Goal: Information Seeking & Learning: Learn about a topic

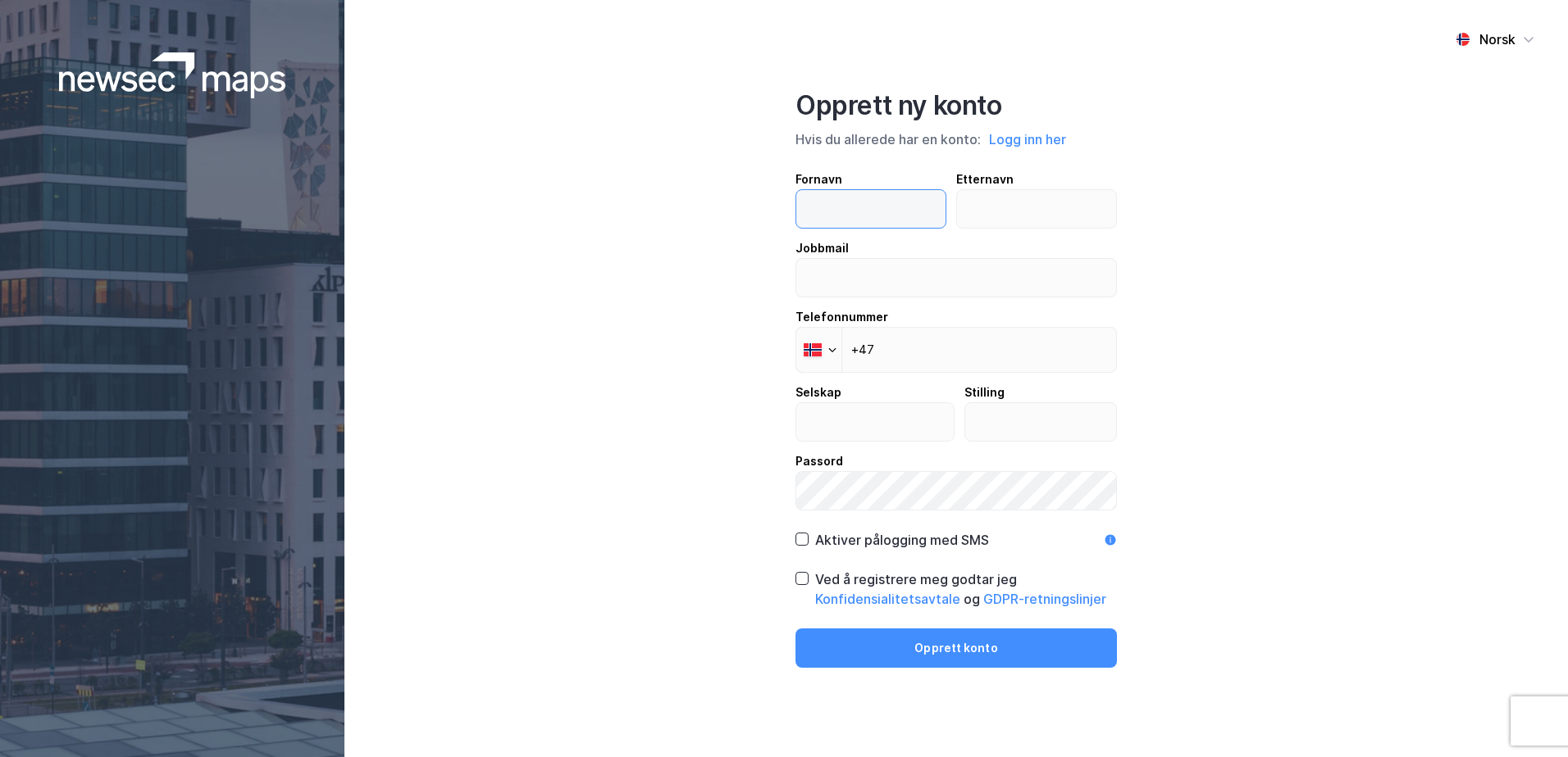
click at [900, 210] on input "text" at bounding box center [871, 209] width 149 height 38
type input "Ørjan"
type input "Vårdal"
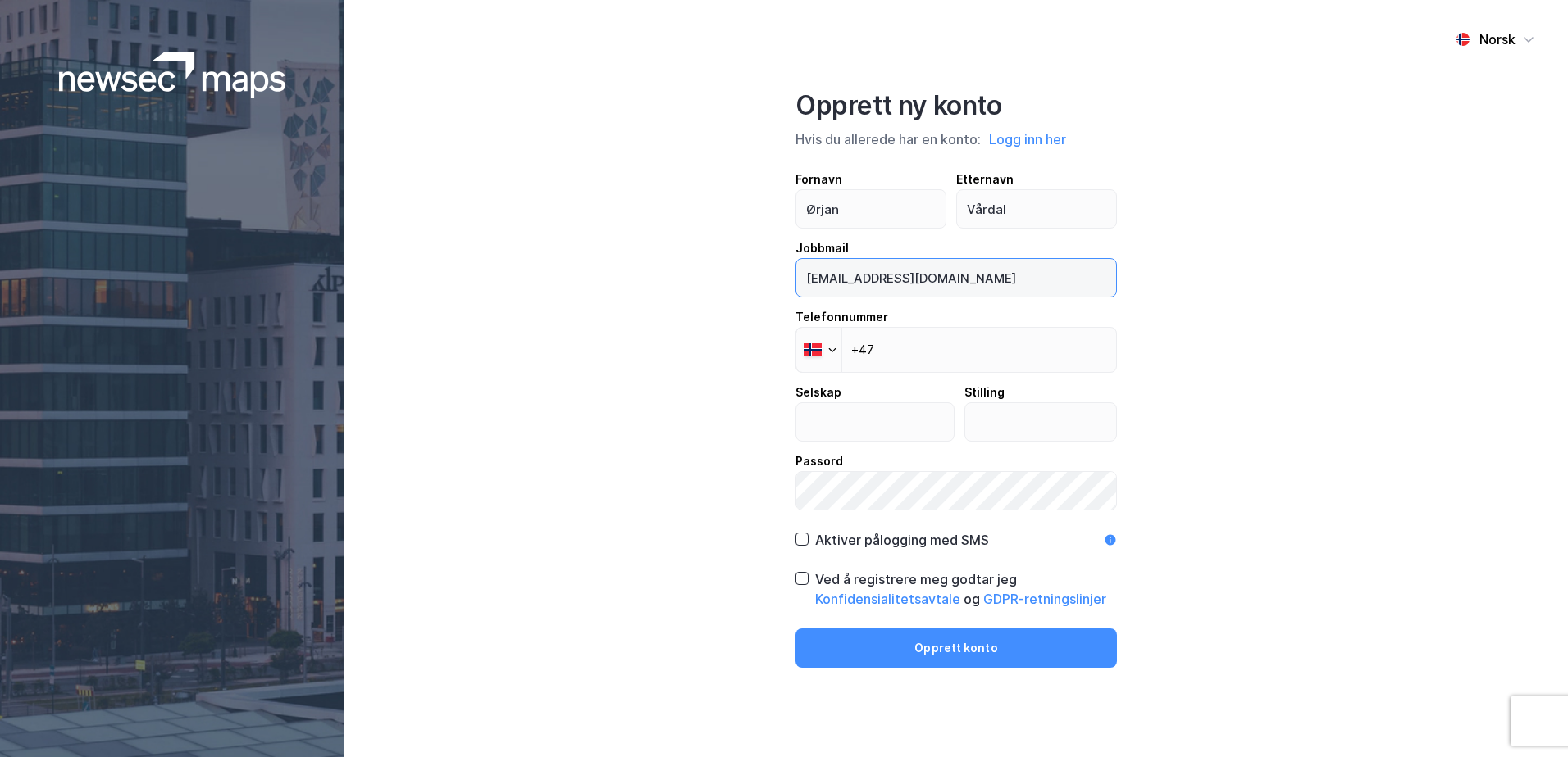
type input "orjan@brauteneiendom.no"
type input "+47 918 40 372"
type input "Brauten Eiendom"
type input "Dagleg leiar"
click at [802, 540] on icon at bounding box center [802, 539] width 9 height 6
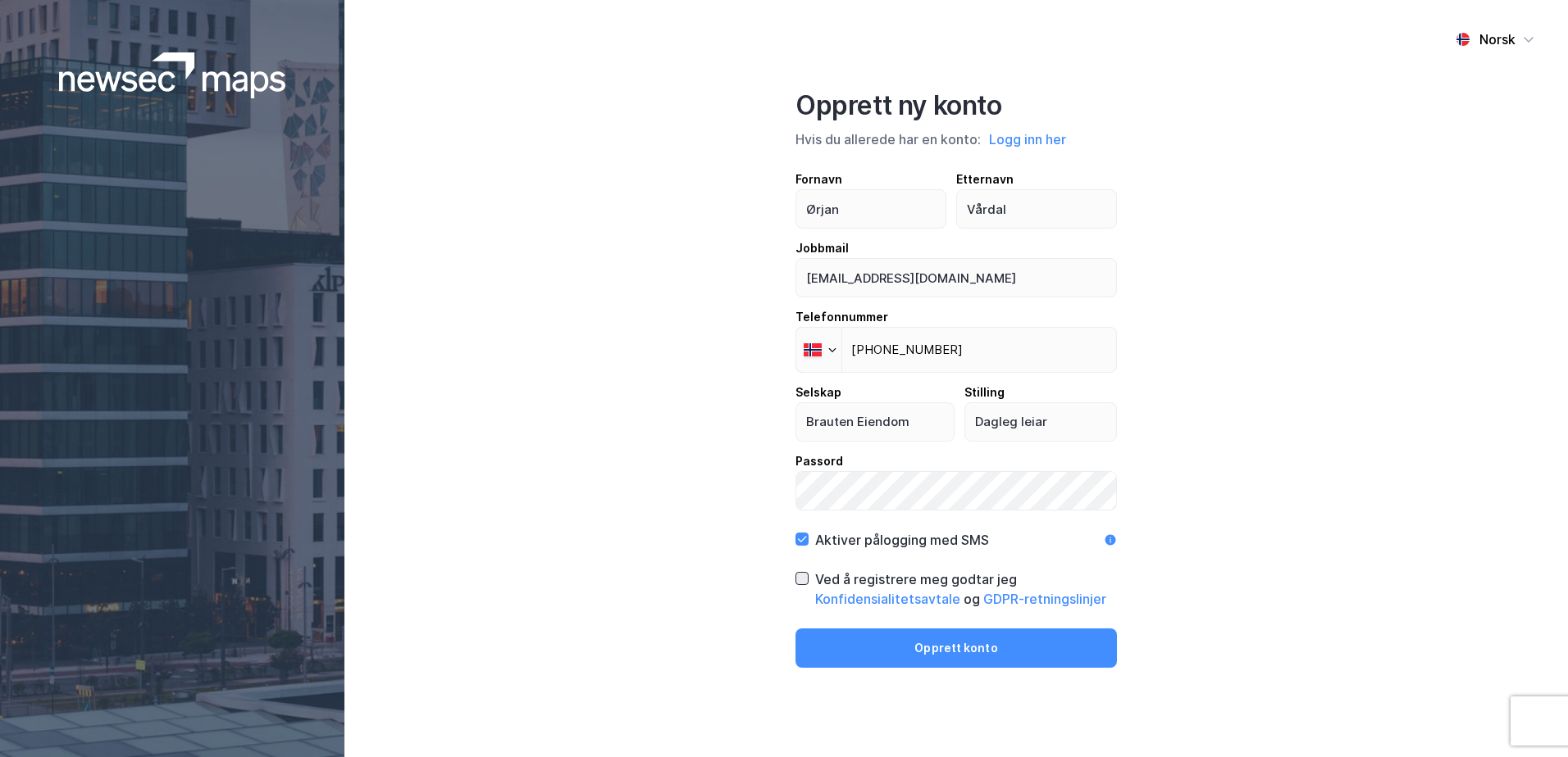
drag, startPoint x: 806, startPoint y: 579, endPoint x: 797, endPoint y: 578, distance: 9.1
click at [806, 578] on icon at bounding box center [802, 579] width 12 height 12
click at [864, 649] on button "Opprett konto" at bounding box center [956, 648] width 322 height 40
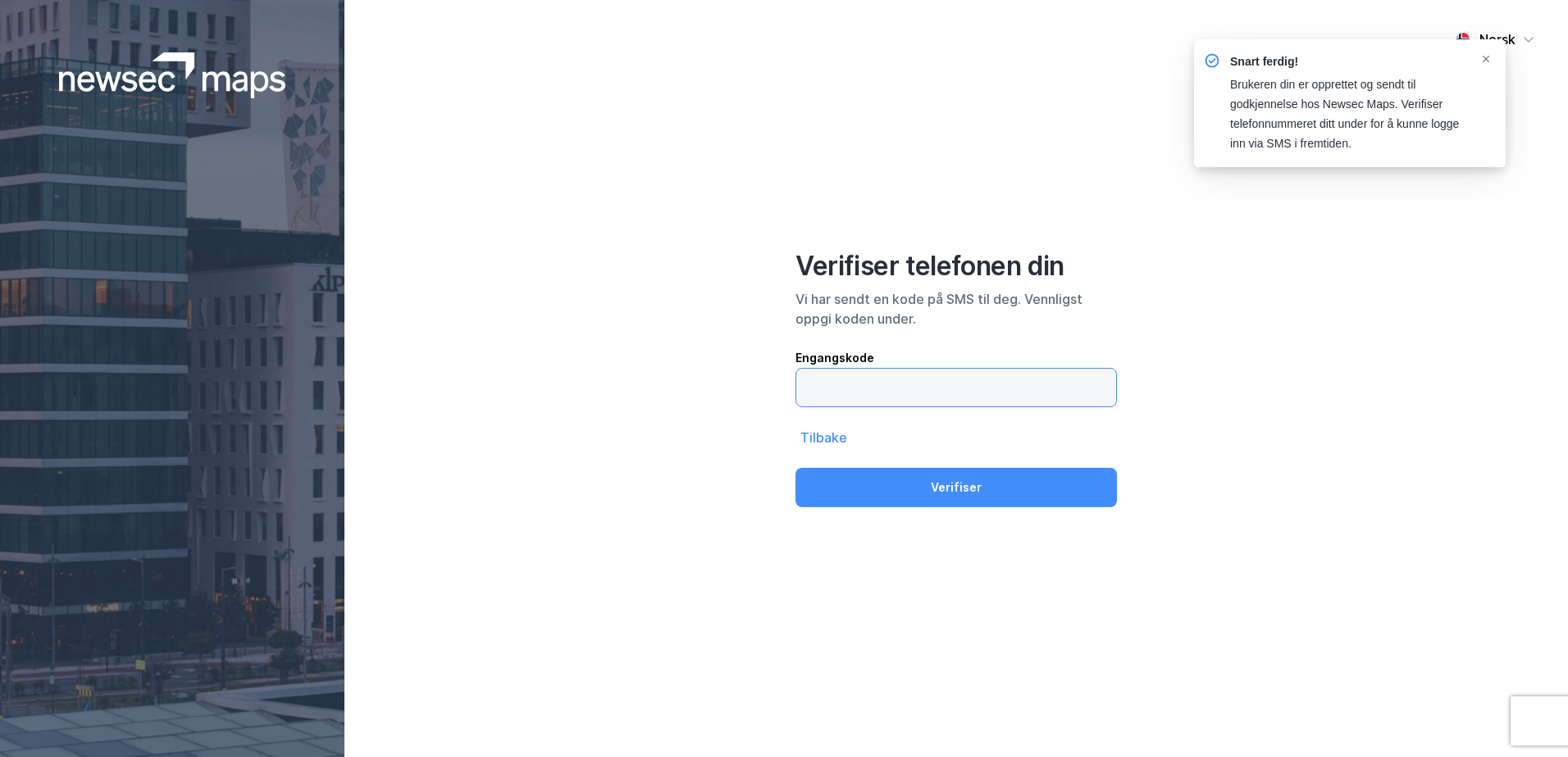
click at [1001, 382] on input "text" at bounding box center [956, 387] width 320 height 38
type input "716046"
click at [795, 468] on button "Verifiser" at bounding box center [956, 487] width 322 height 40
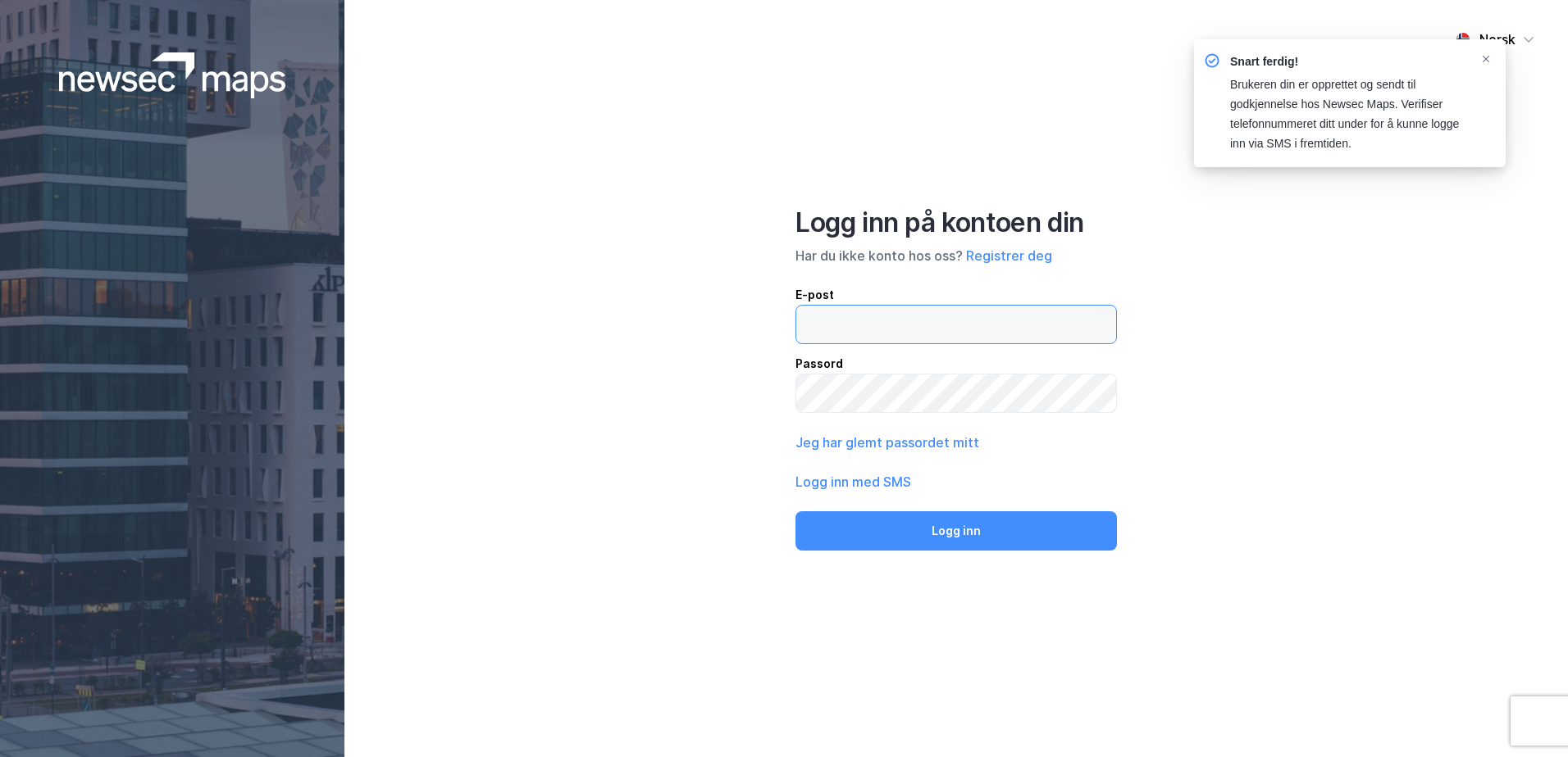
type input "orjan@brauteneiendom.no"
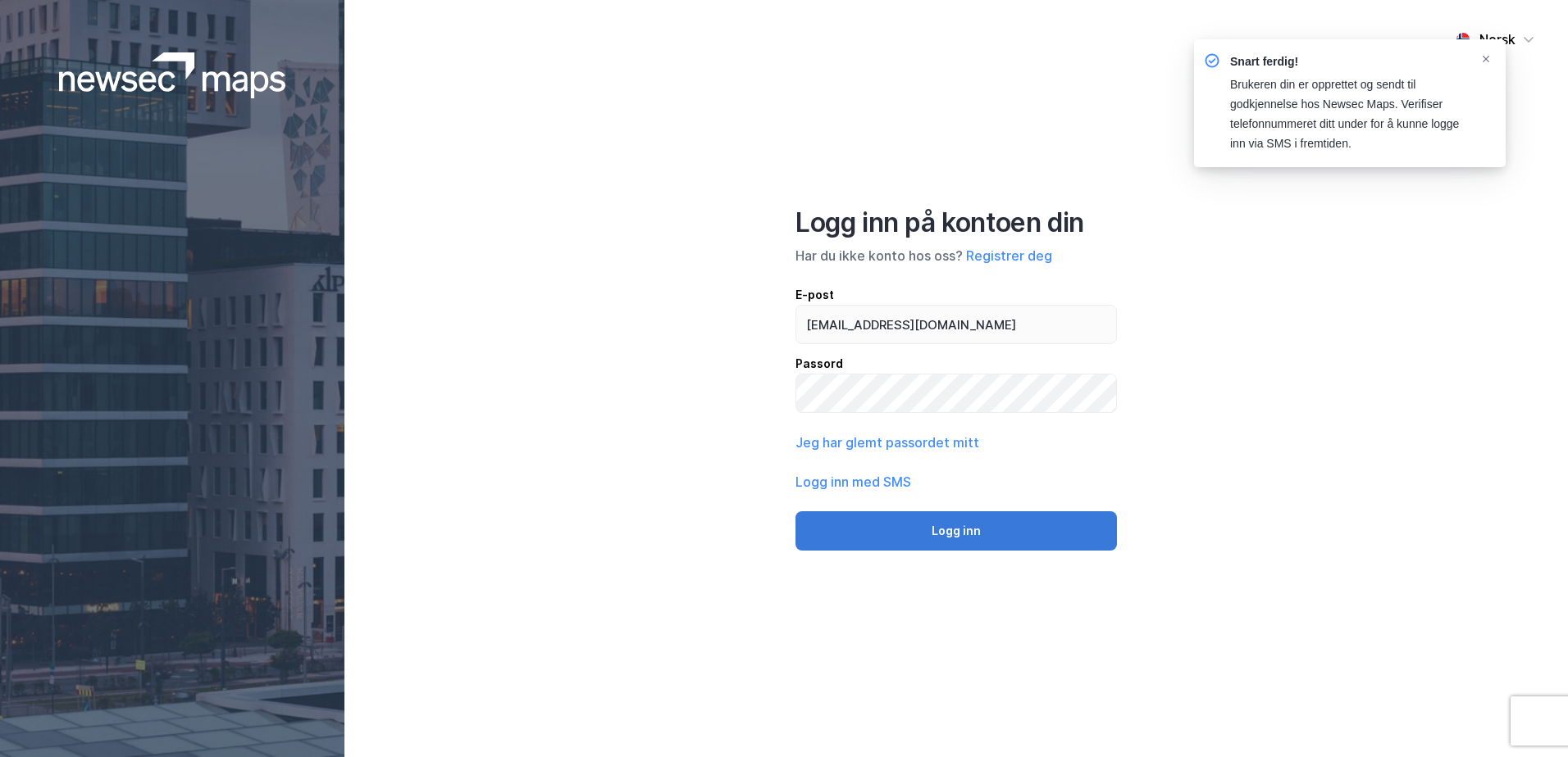
click at [992, 529] on button "Logg inn" at bounding box center [956, 531] width 322 height 40
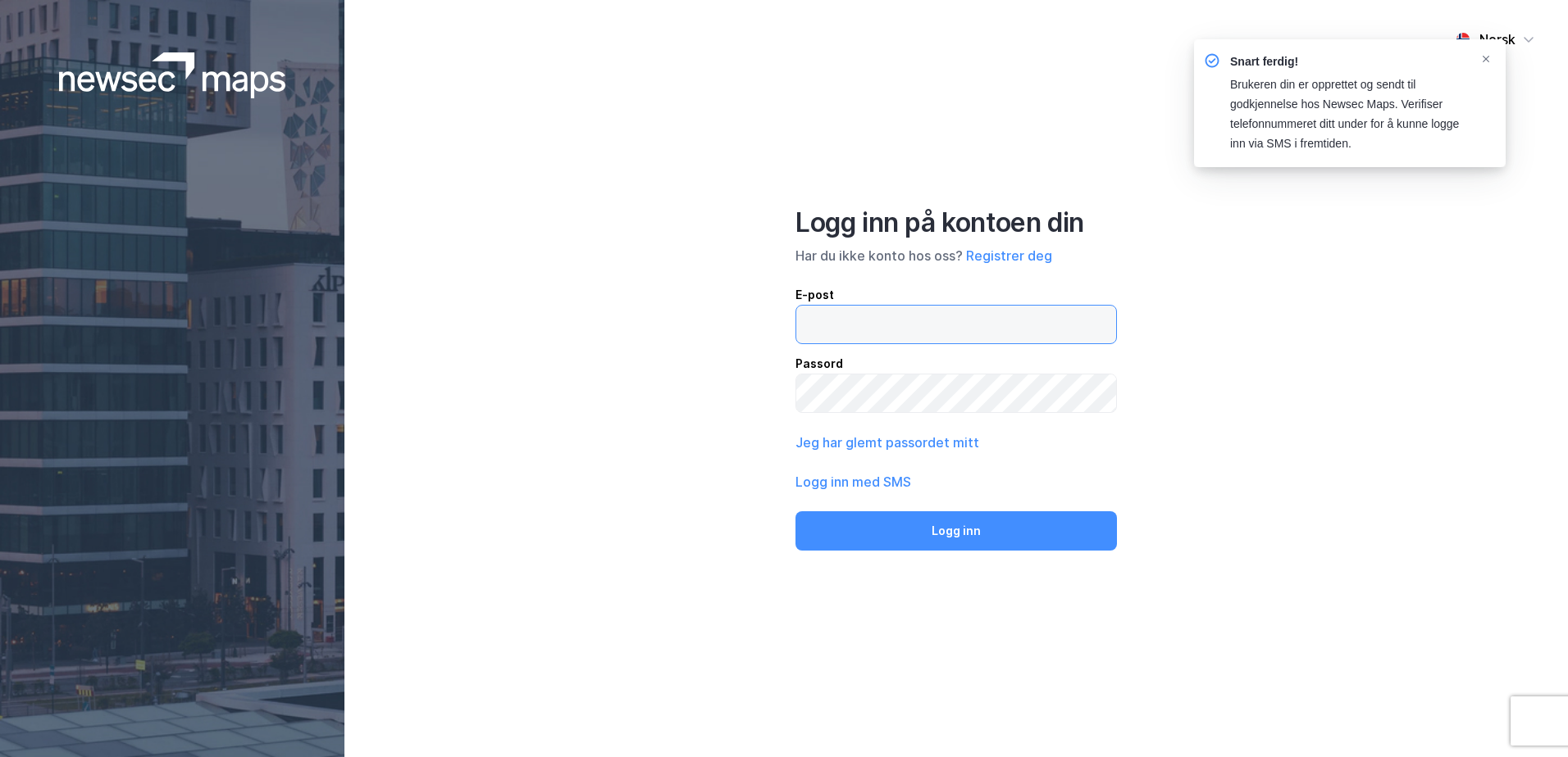
type input "orjan@brauteneiendom.no"
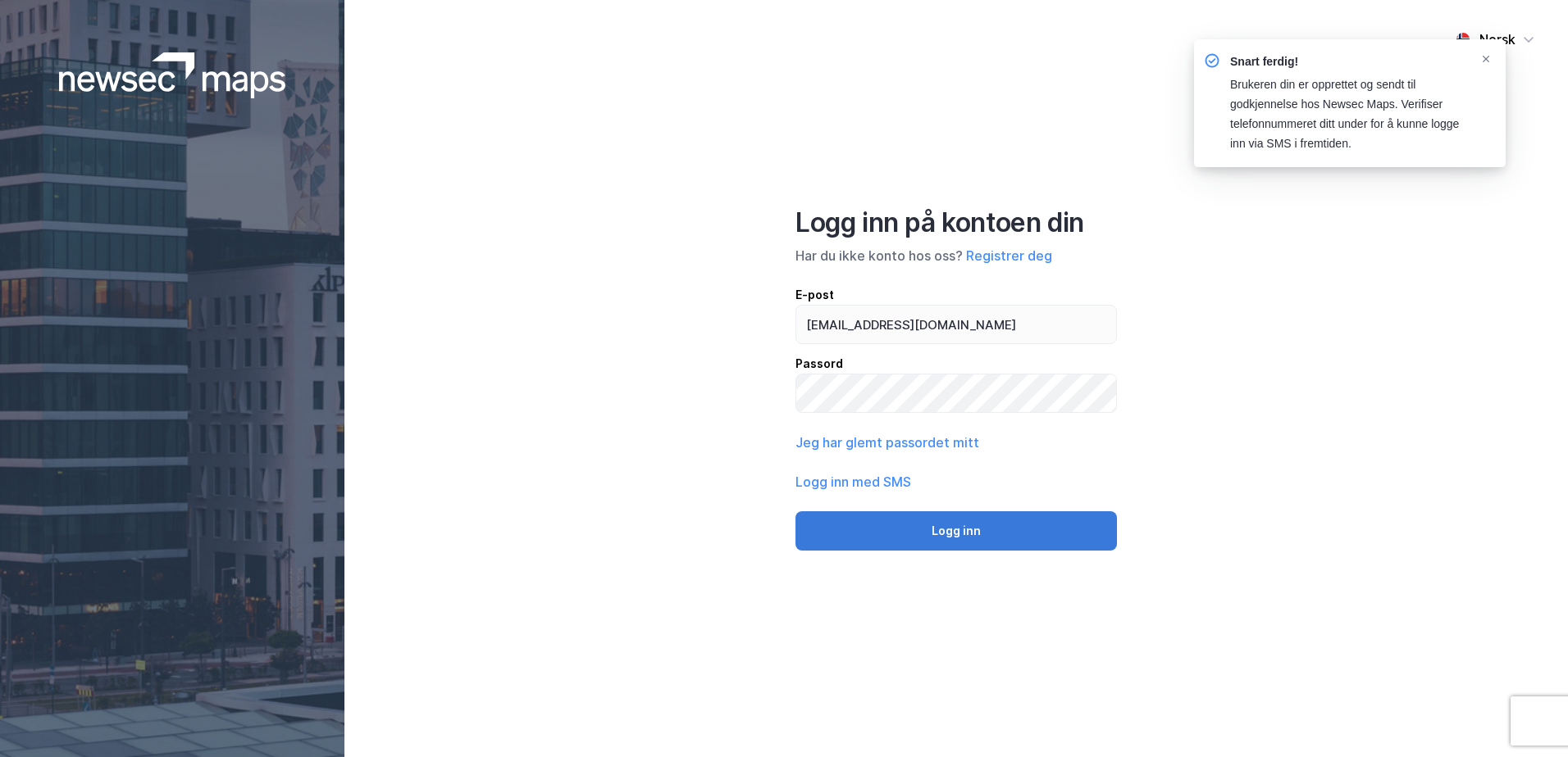
click at [985, 537] on button "Logg inn" at bounding box center [956, 531] width 322 height 40
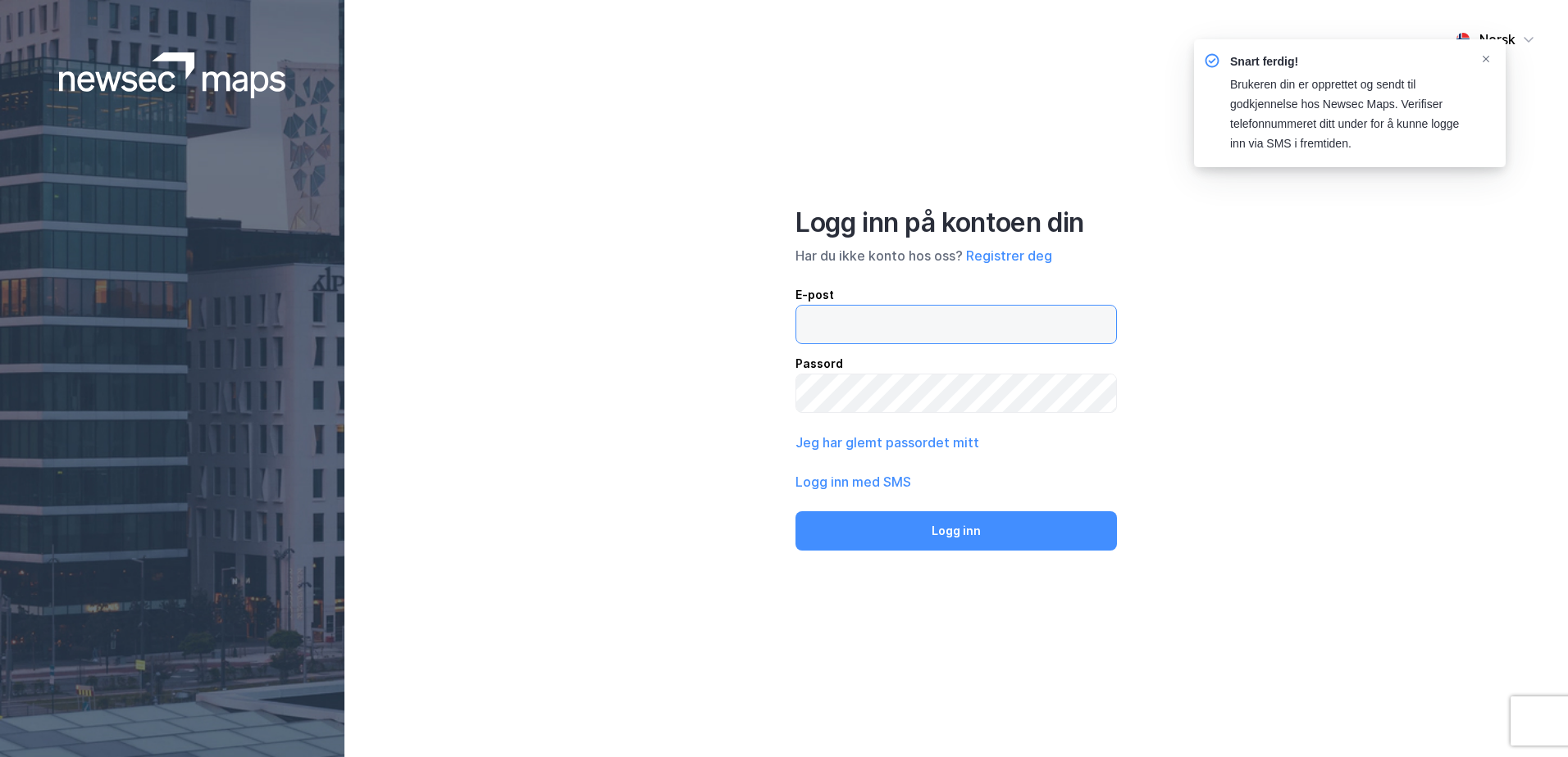
type input "orjan@brauteneiendom.no"
click at [878, 484] on button "Logg inn med SMS" at bounding box center [853, 481] width 116 height 19
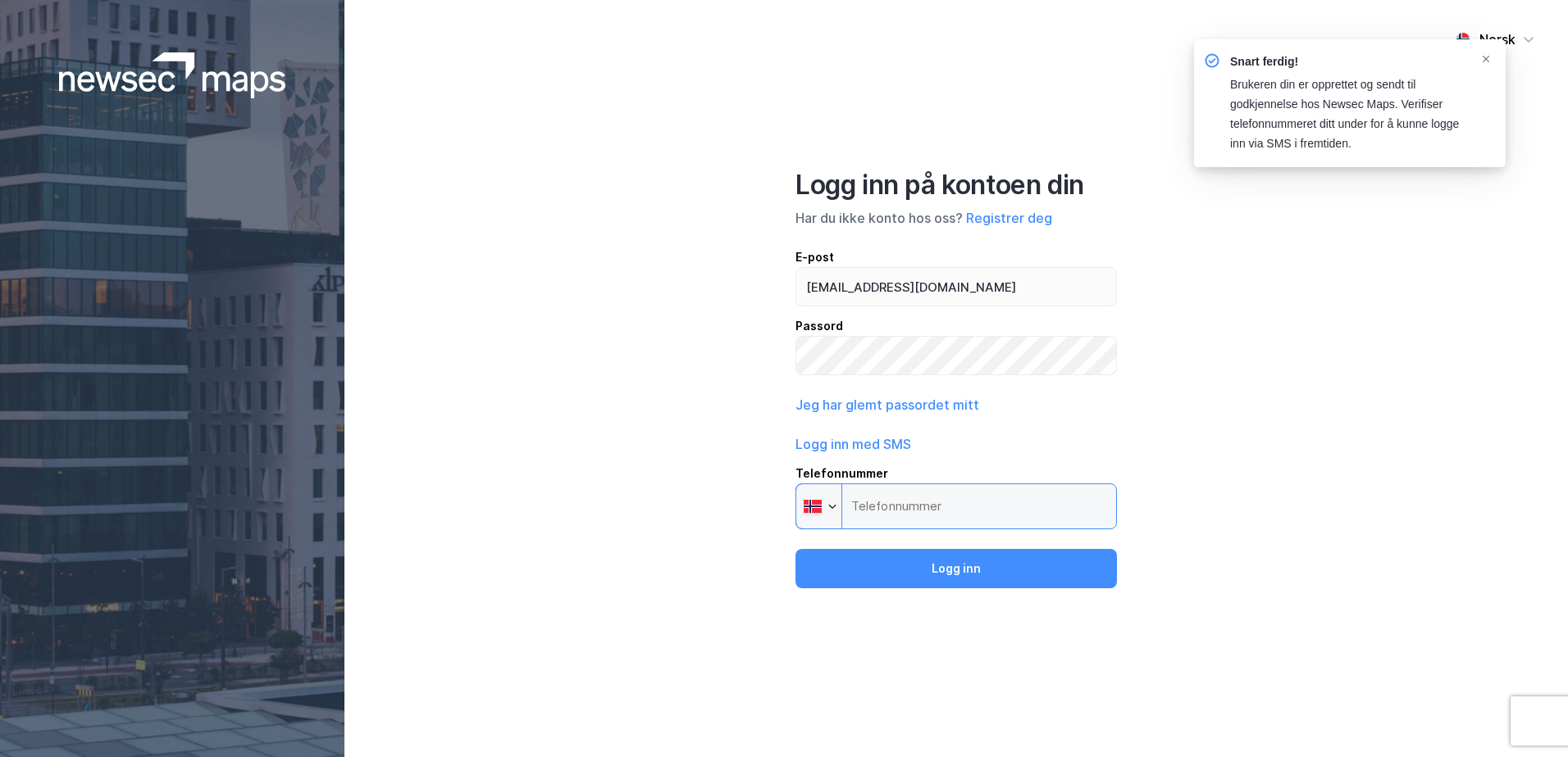
click at [1016, 508] on input "Telefonnummer Phone" at bounding box center [956, 507] width 322 height 46
click at [1484, 58] on icon "Notifications Alt+T" at bounding box center [1486, 59] width 10 height 10
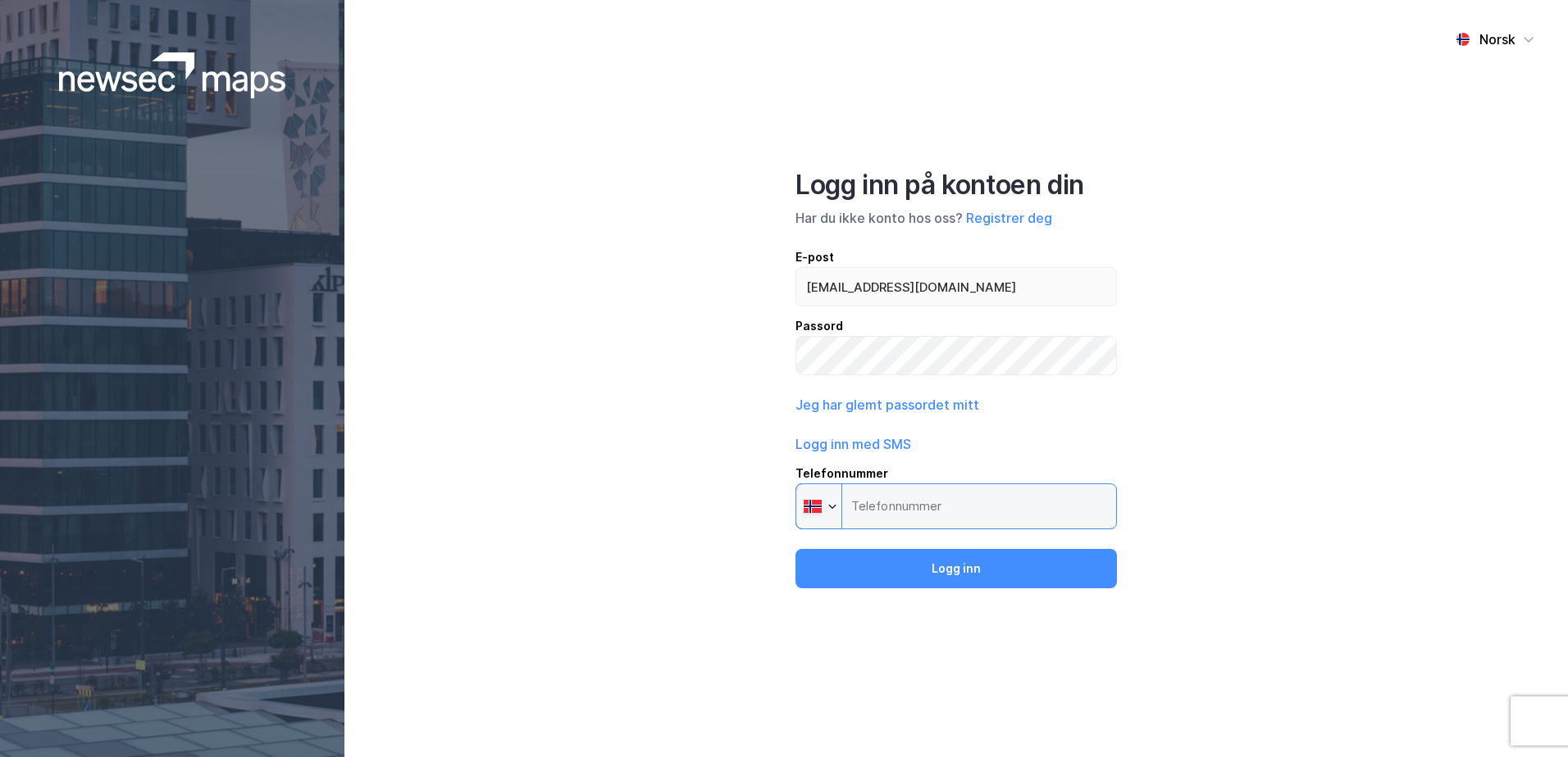
click at [913, 488] on input "Telefonnummer Phone" at bounding box center [956, 507] width 322 height 46
click at [881, 509] on input "Telefonnummer Phone" at bounding box center [956, 507] width 322 height 46
click at [834, 511] on div at bounding box center [833, 507] width 10 height 10
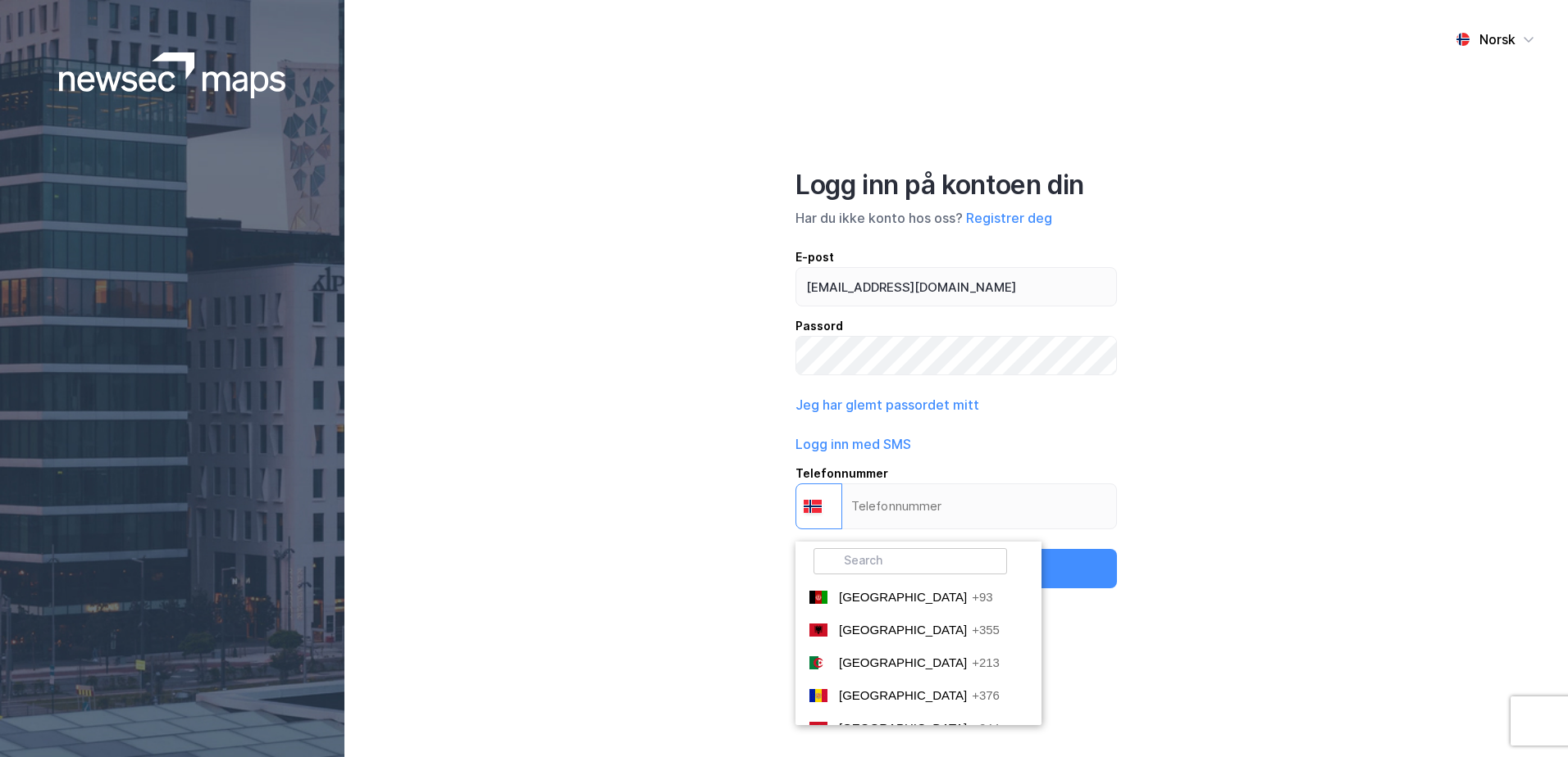
scroll to position [4478, 0]
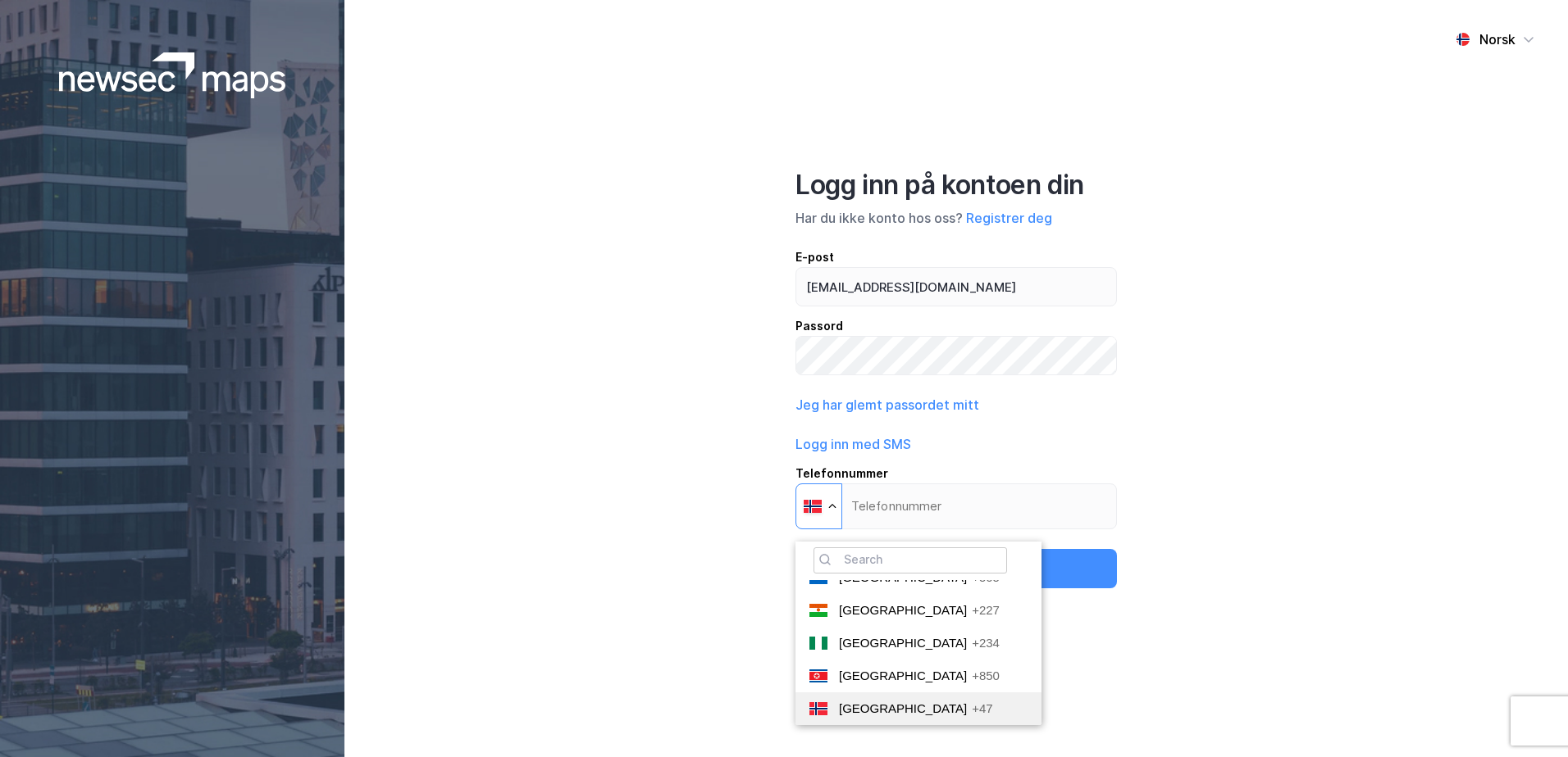
click at [913, 707] on li "Norway +47" at bounding box center [918, 709] width 246 height 33
click at [913, 529] on input "Telefonnummer Phone 🔎 Afghanistan +93 Albania +355 Algeria +213 Andorra +376 An…" at bounding box center [956, 507] width 322 height 46
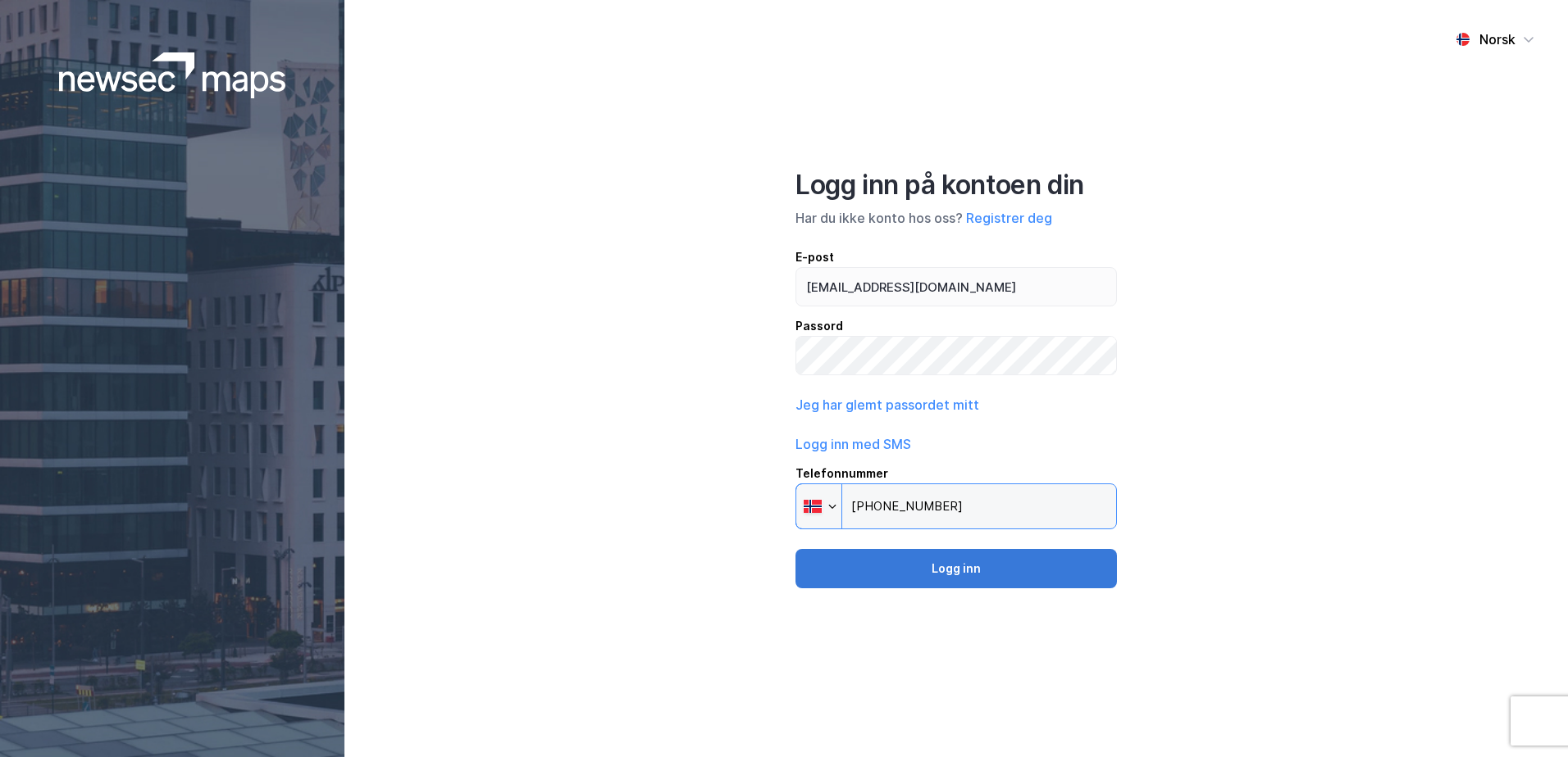
type input "+47 918 40 372"
click at [946, 560] on button "Logg inn" at bounding box center [956, 568] width 322 height 40
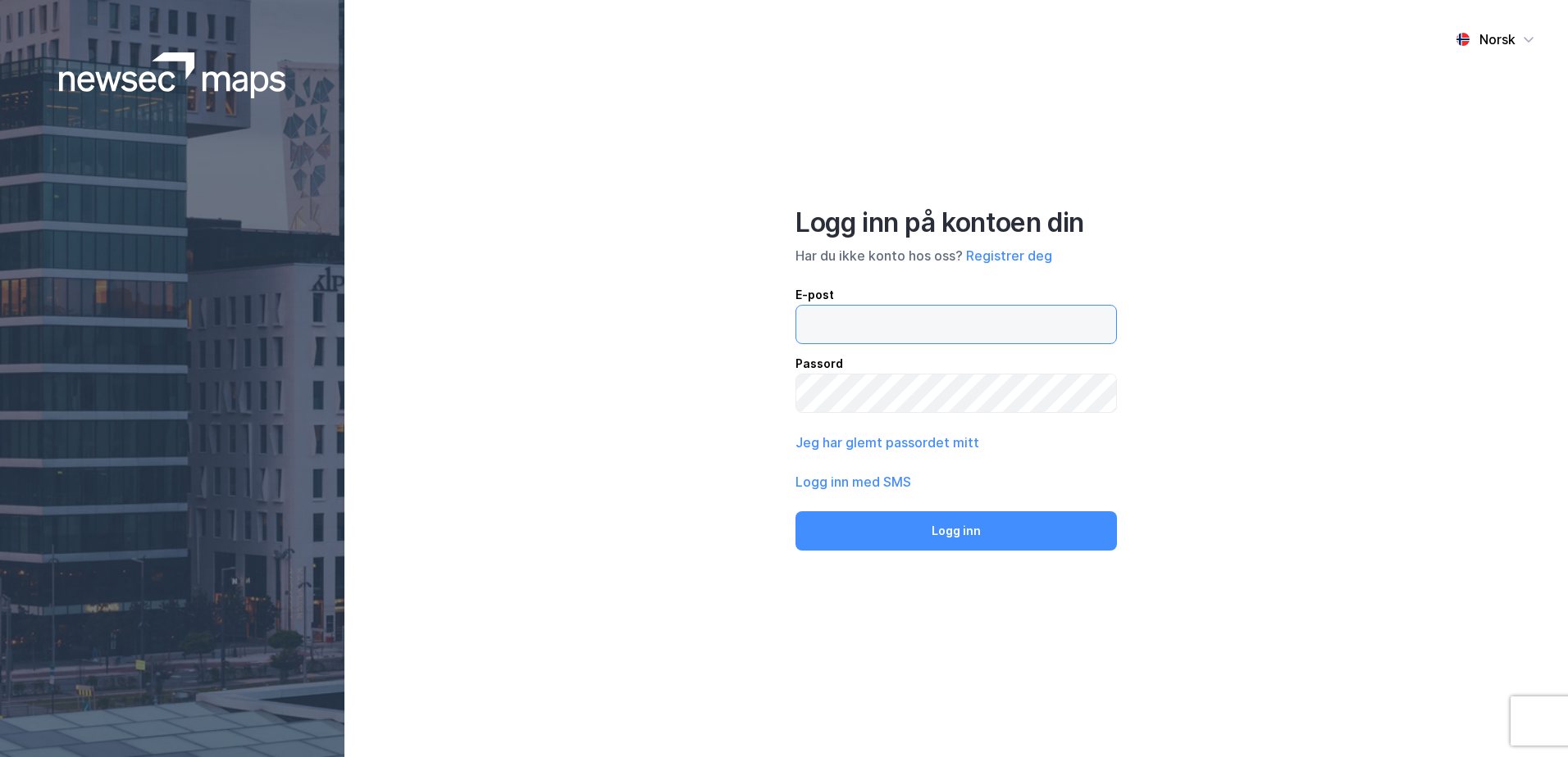
type input "orjan@brauteneiendom.no"
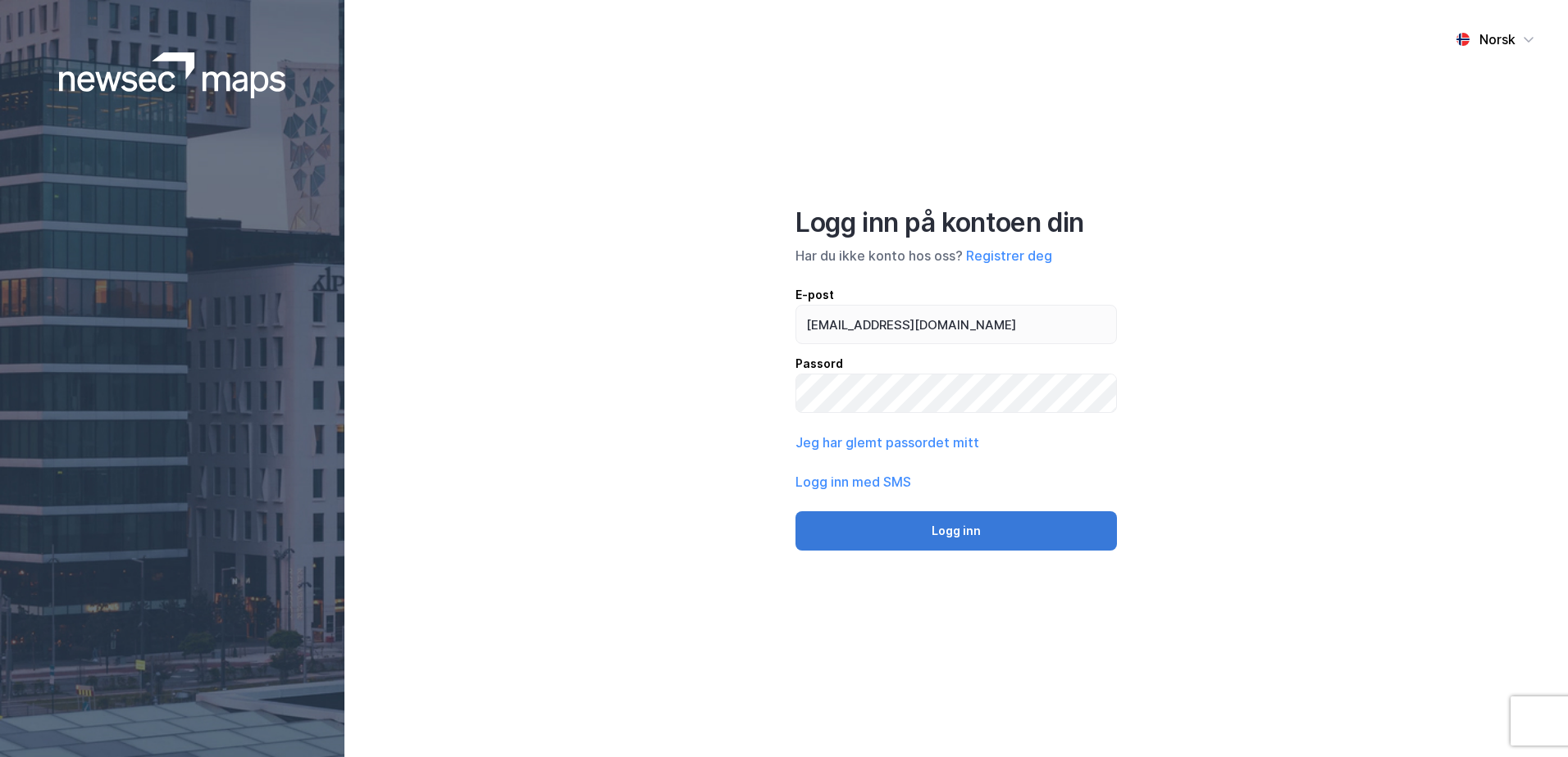
click at [949, 528] on button "Logg inn" at bounding box center [956, 531] width 322 height 40
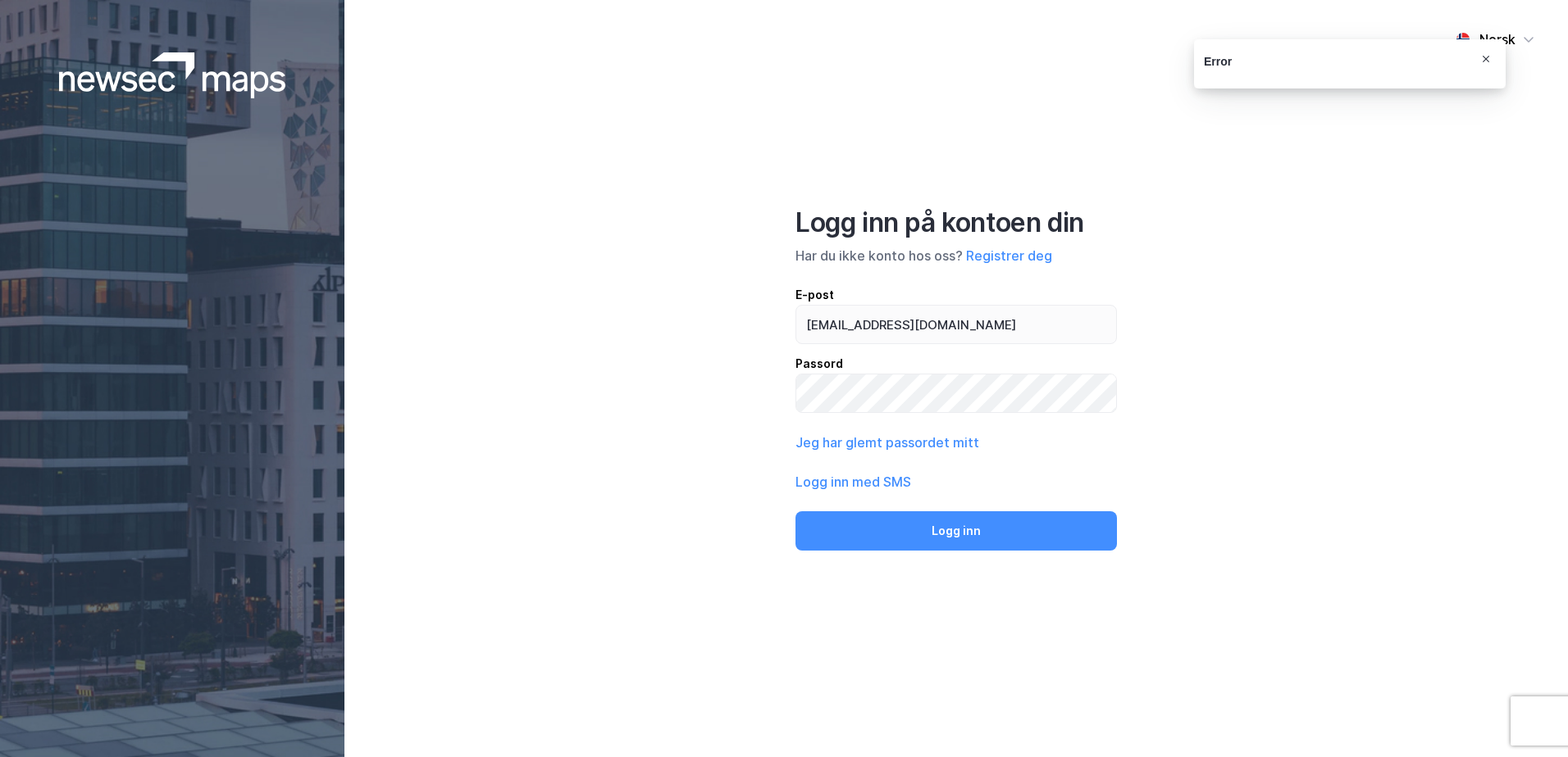
click at [1488, 58] on icon "Notifications Alt+T" at bounding box center [1486, 59] width 7 height 7
click at [1210, 391] on div "Norsk Logg inn på kontoen din Har du ikke konto hos oss? Registrer deg E-post o…" at bounding box center [956, 378] width 1224 height 757
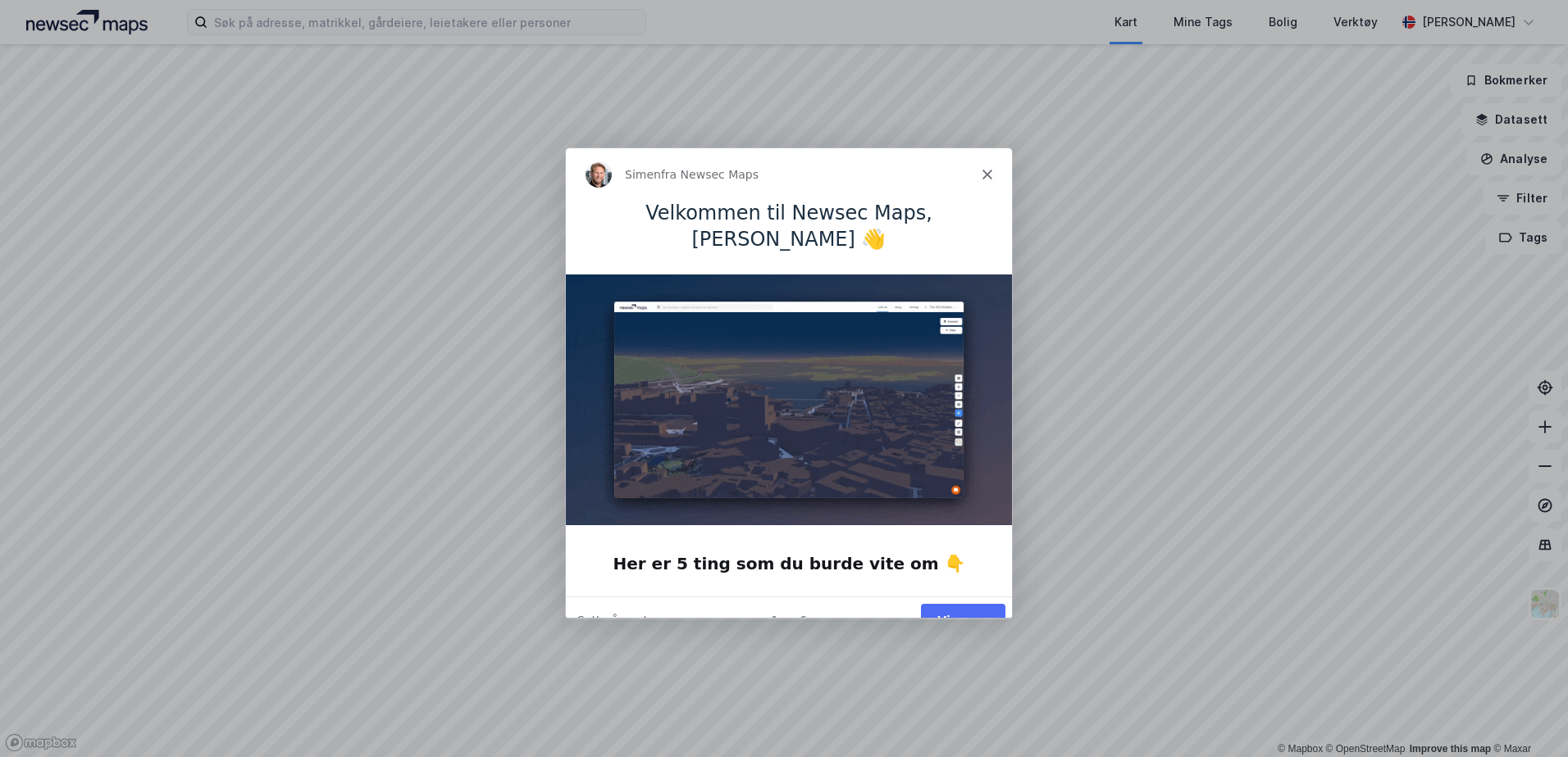
click at [773, 168] on div "Simen fra Newsec Maps" at bounding box center [778, 173] width 387 height 26
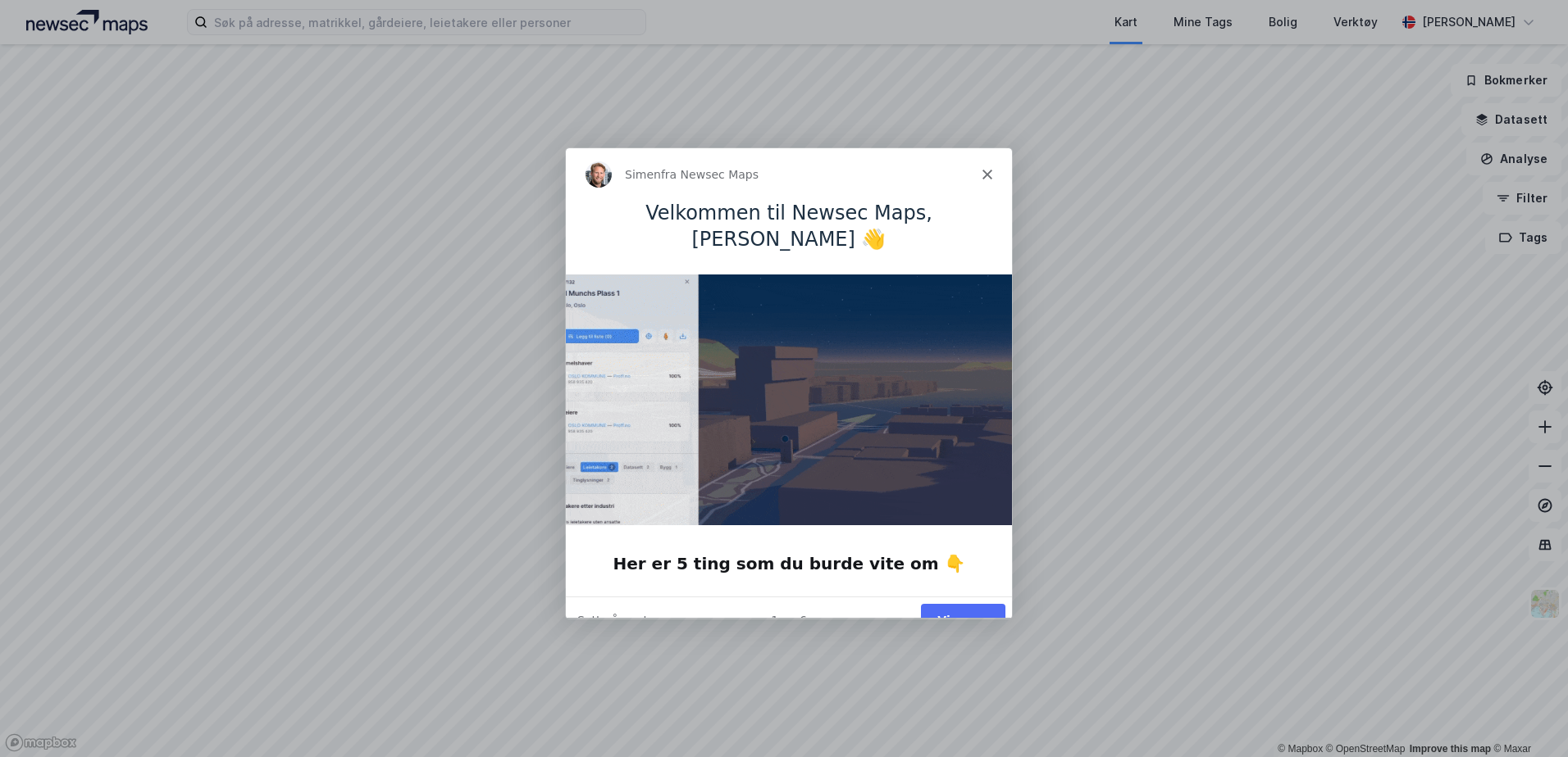
click at [961, 603] on button "Vis meg" at bounding box center [962, 620] width 85 height 34
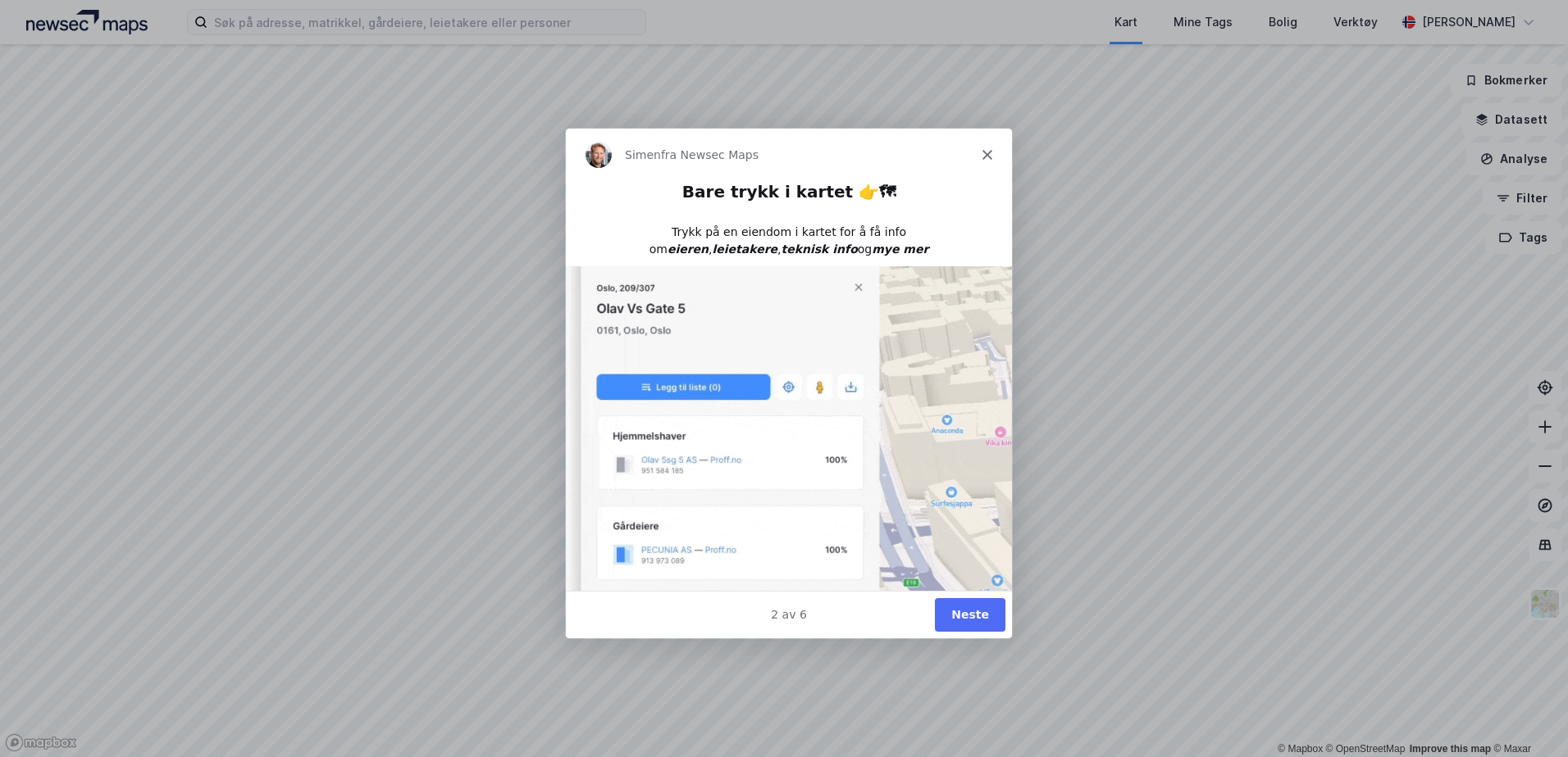
click at [977, 616] on button "Neste" at bounding box center [969, 614] width 70 height 34
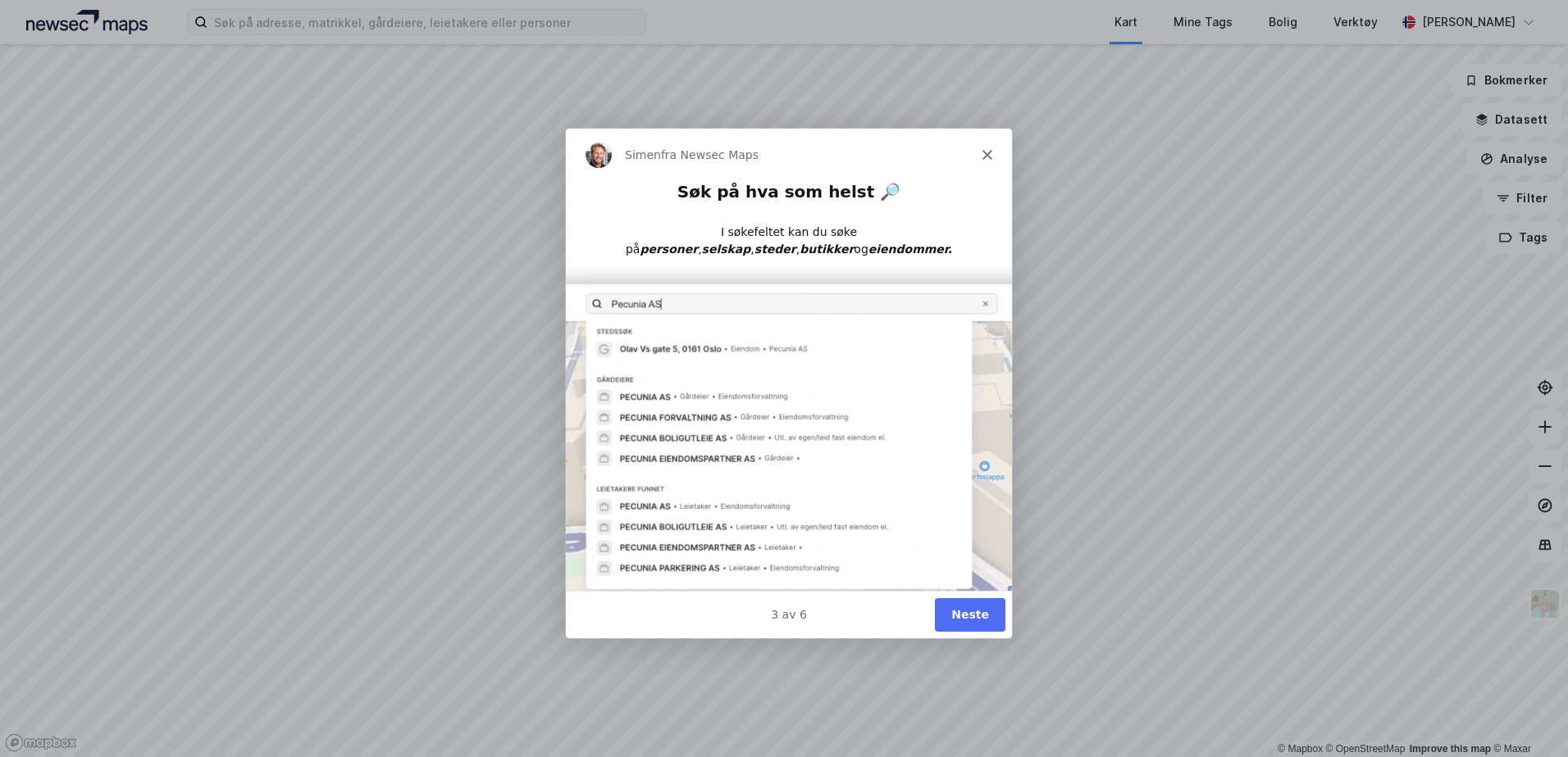
click at [977, 612] on button "Neste" at bounding box center [969, 614] width 70 height 34
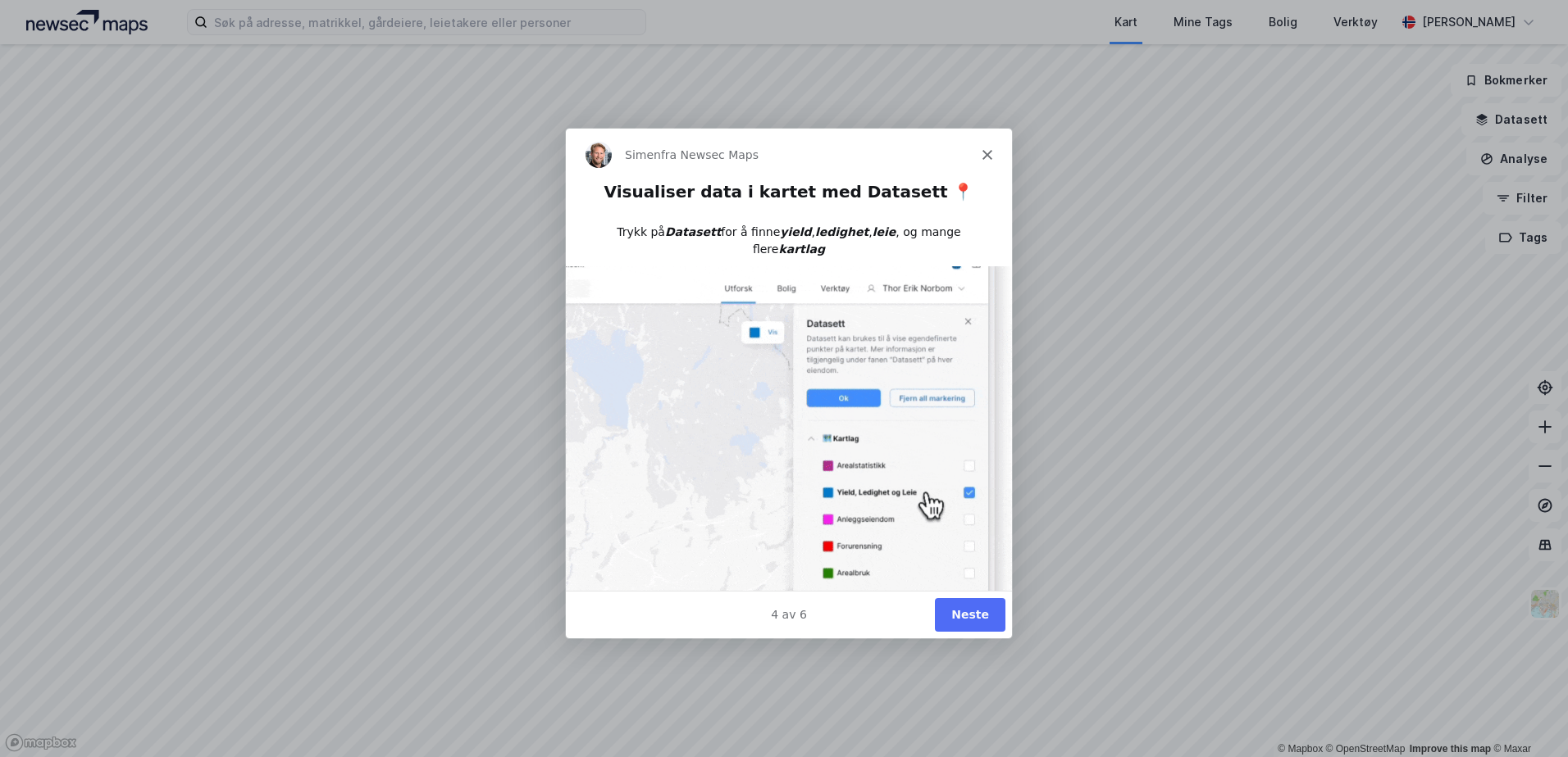
click at [977, 611] on button "Neste" at bounding box center [969, 614] width 70 height 34
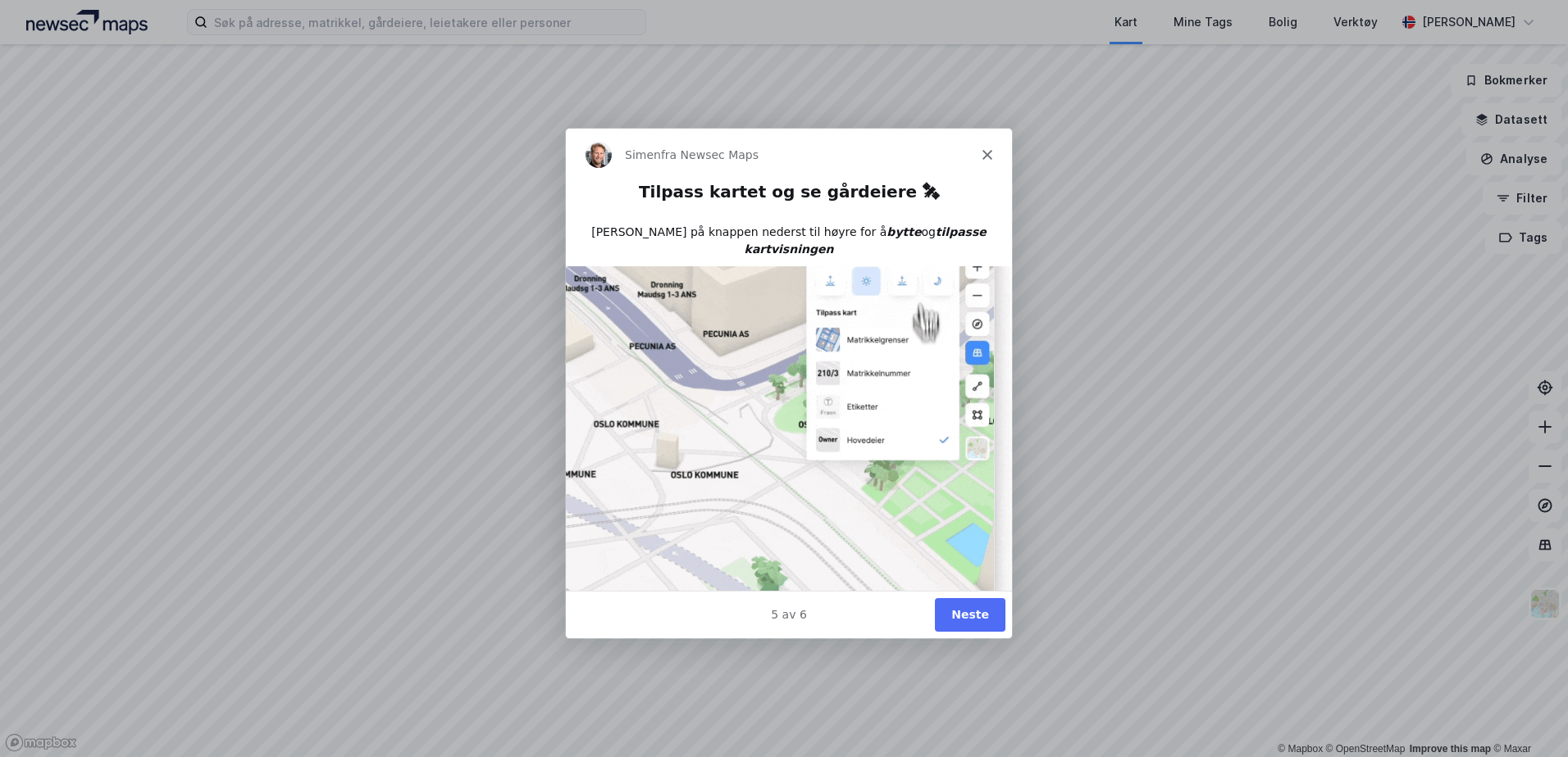
click at [973, 608] on button "Neste" at bounding box center [969, 614] width 70 height 34
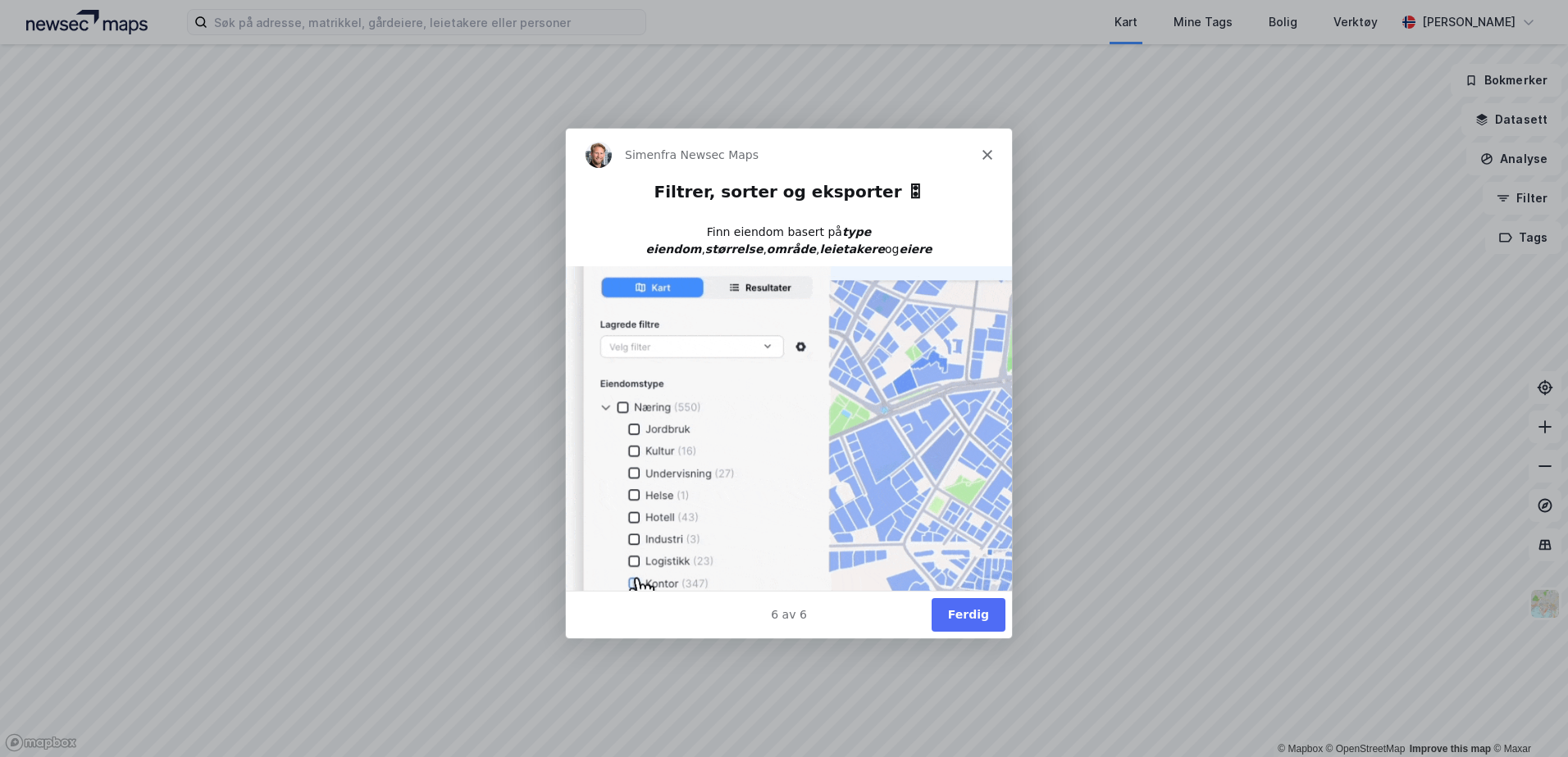
click at [973, 608] on button "Ferdig" at bounding box center [967, 614] width 74 height 34
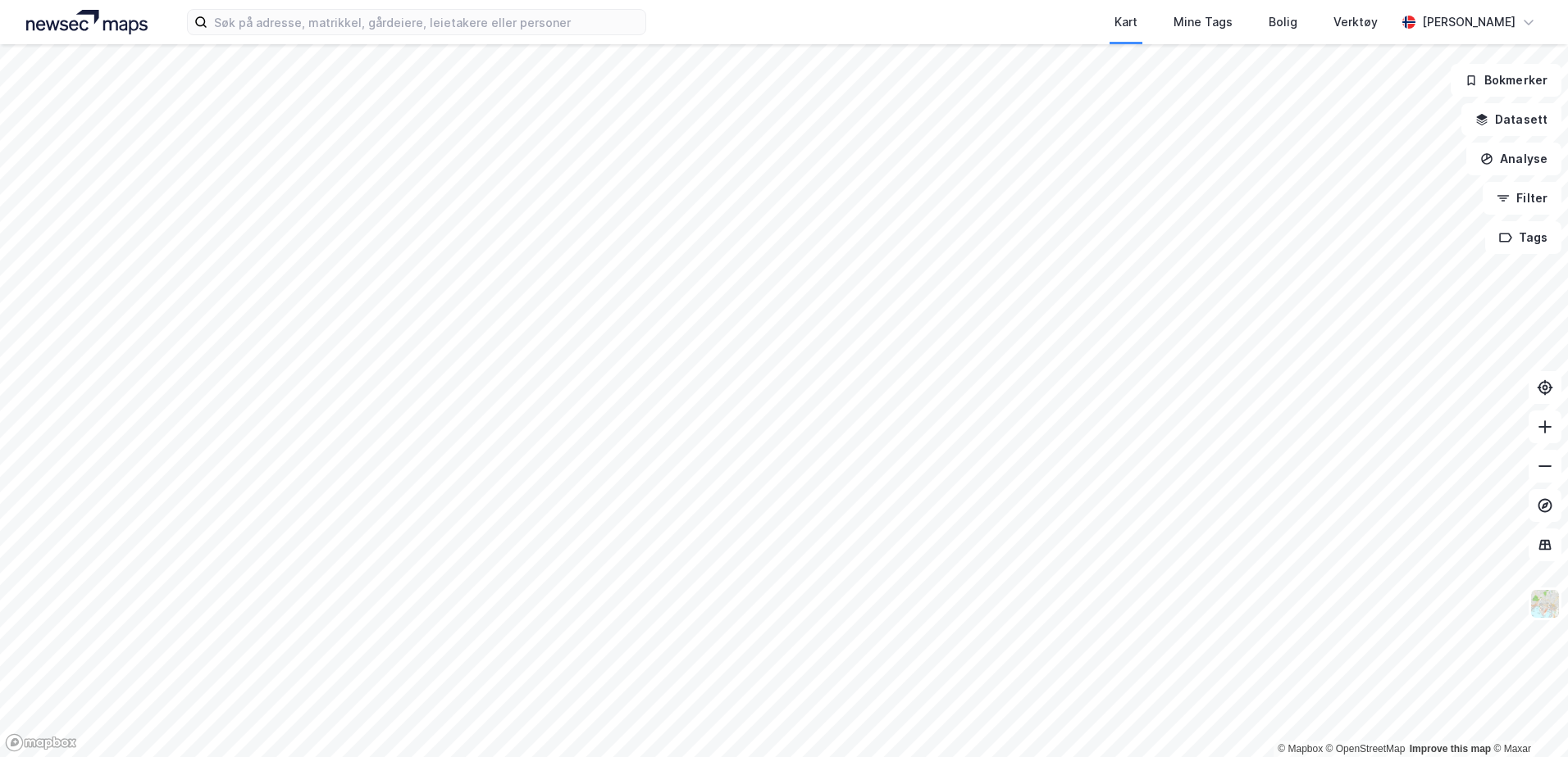
click at [924, 756] on html "Kart Mine Tags Bolig Verktøy [PERSON_NAME] © Mapbox © OpenStreetMap Improve thi…" at bounding box center [784, 378] width 1568 height 757
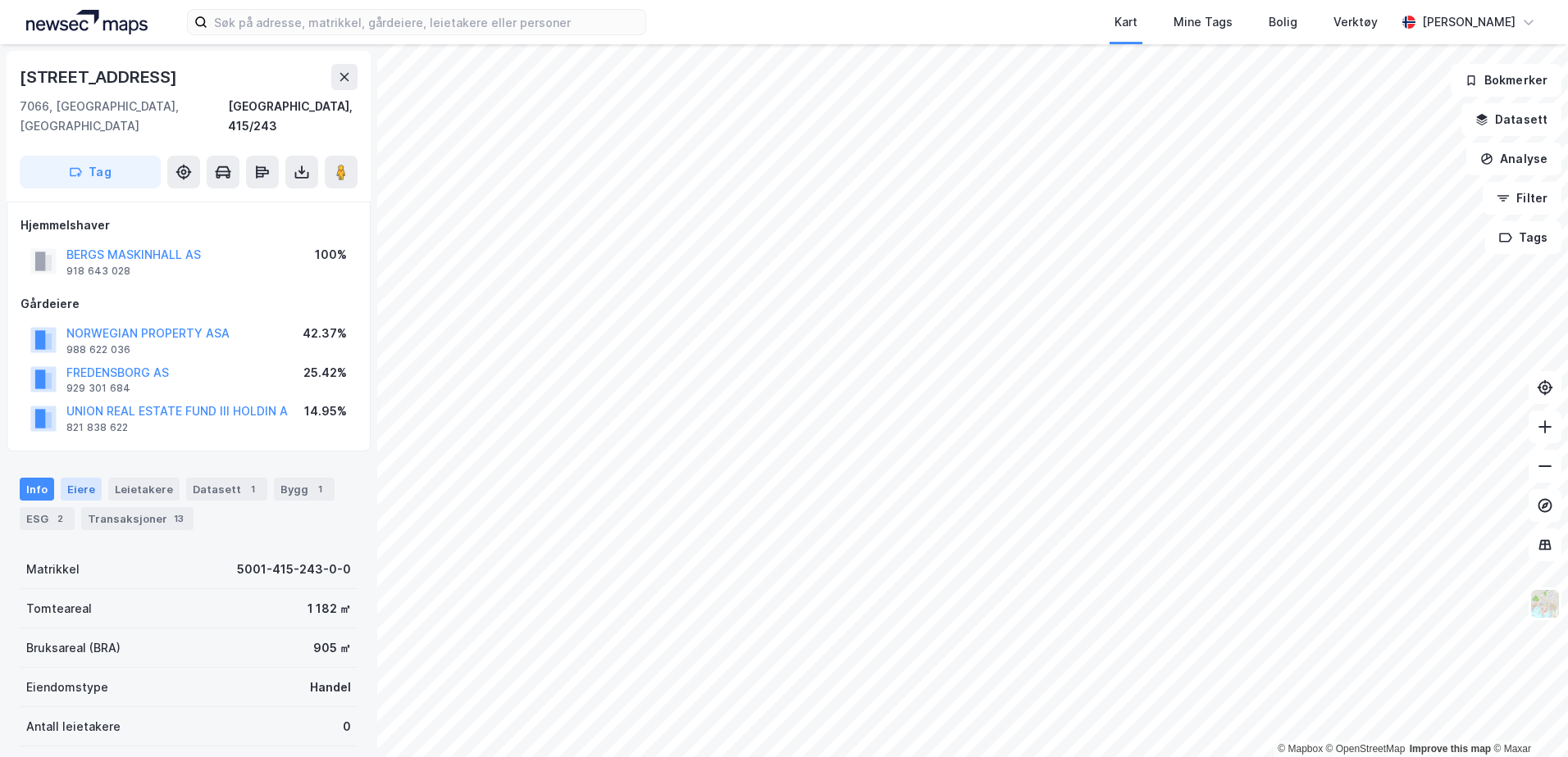
click at [87, 478] on div "Eiere" at bounding box center [81, 489] width 41 height 23
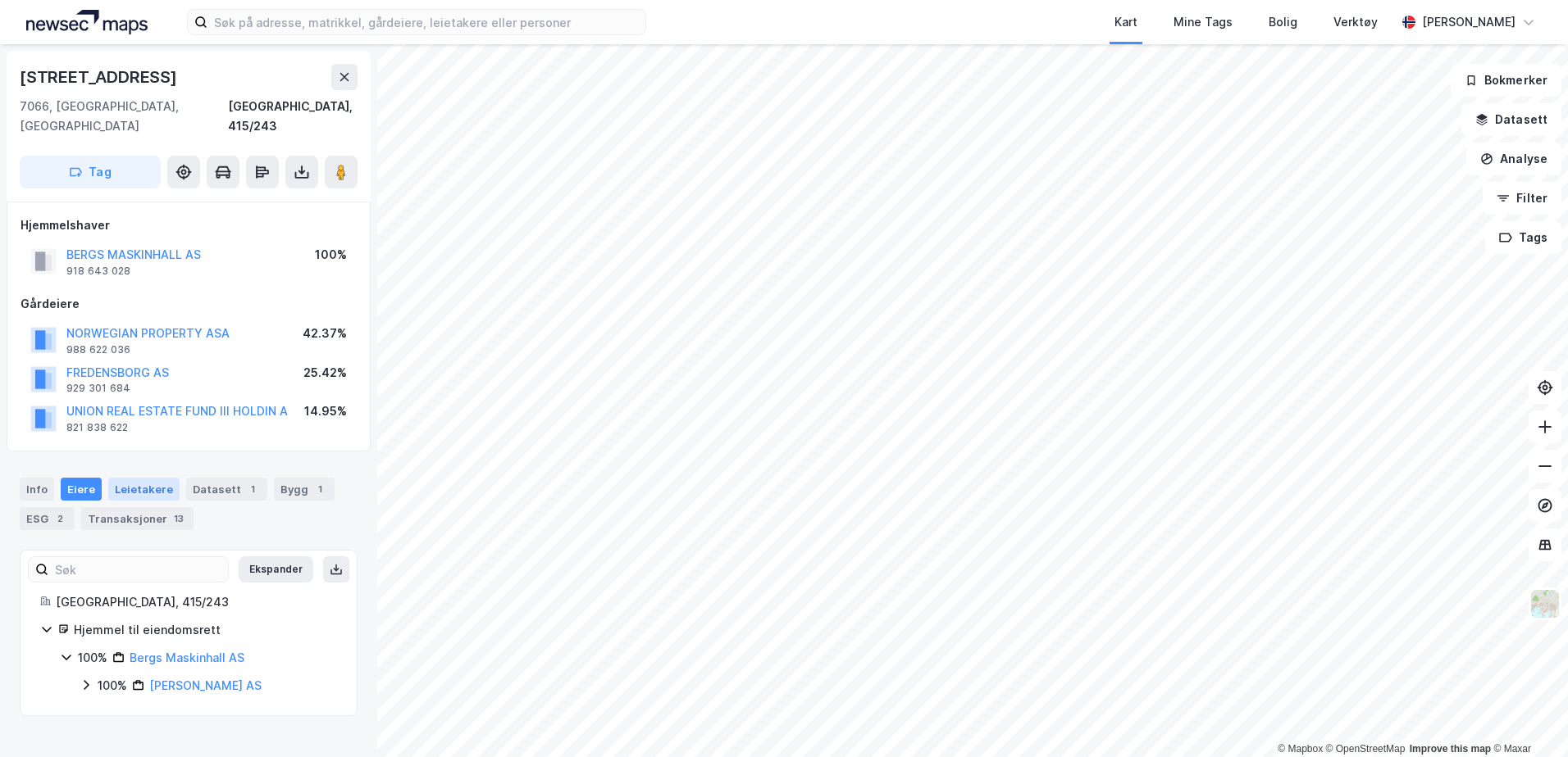
click at [124, 478] on div "Leietakere" at bounding box center [144, 489] width 71 height 23
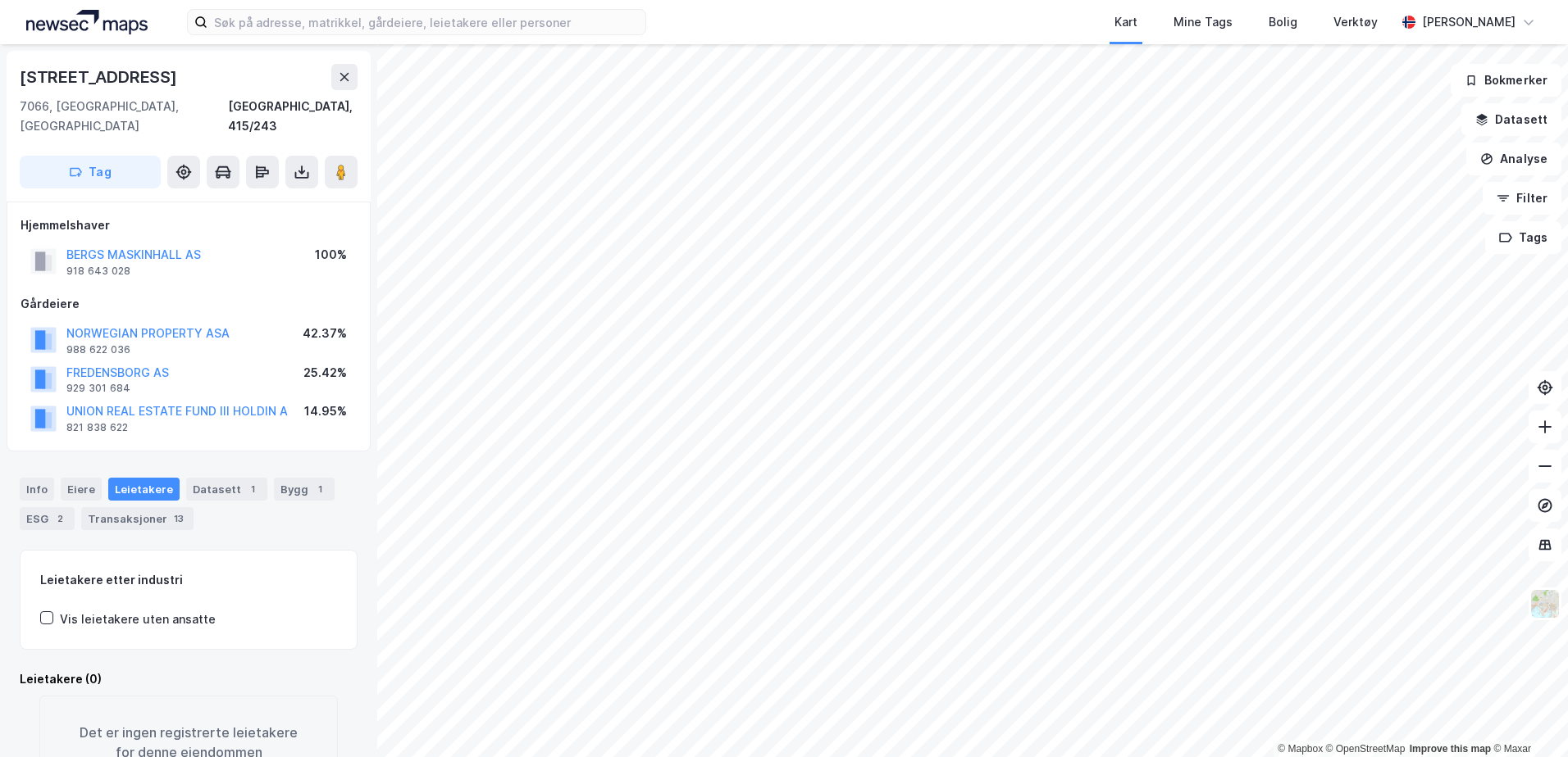
scroll to position [52, 0]
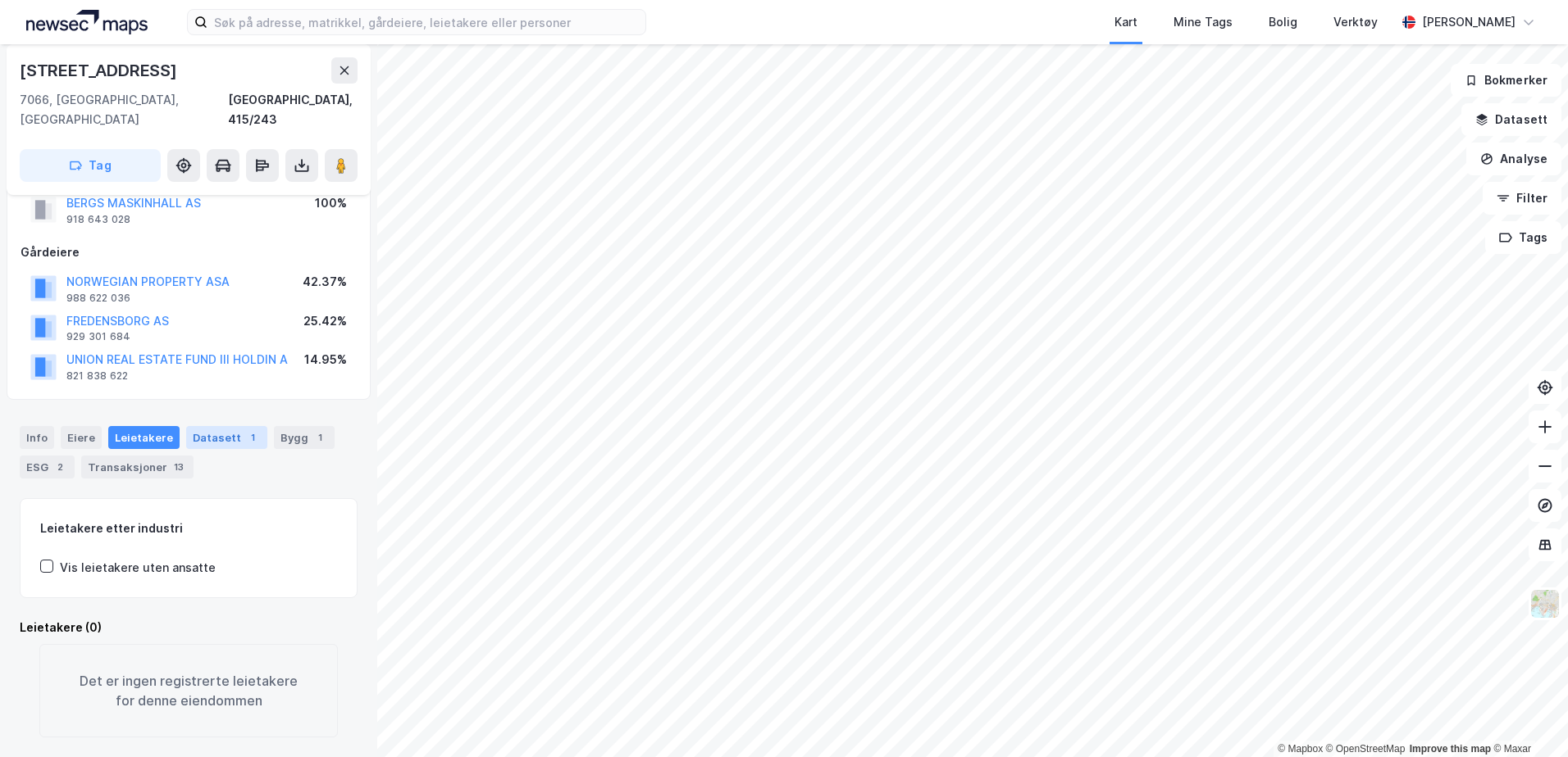
click at [222, 426] on div "Datasett 1" at bounding box center [227, 437] width 81 height 23
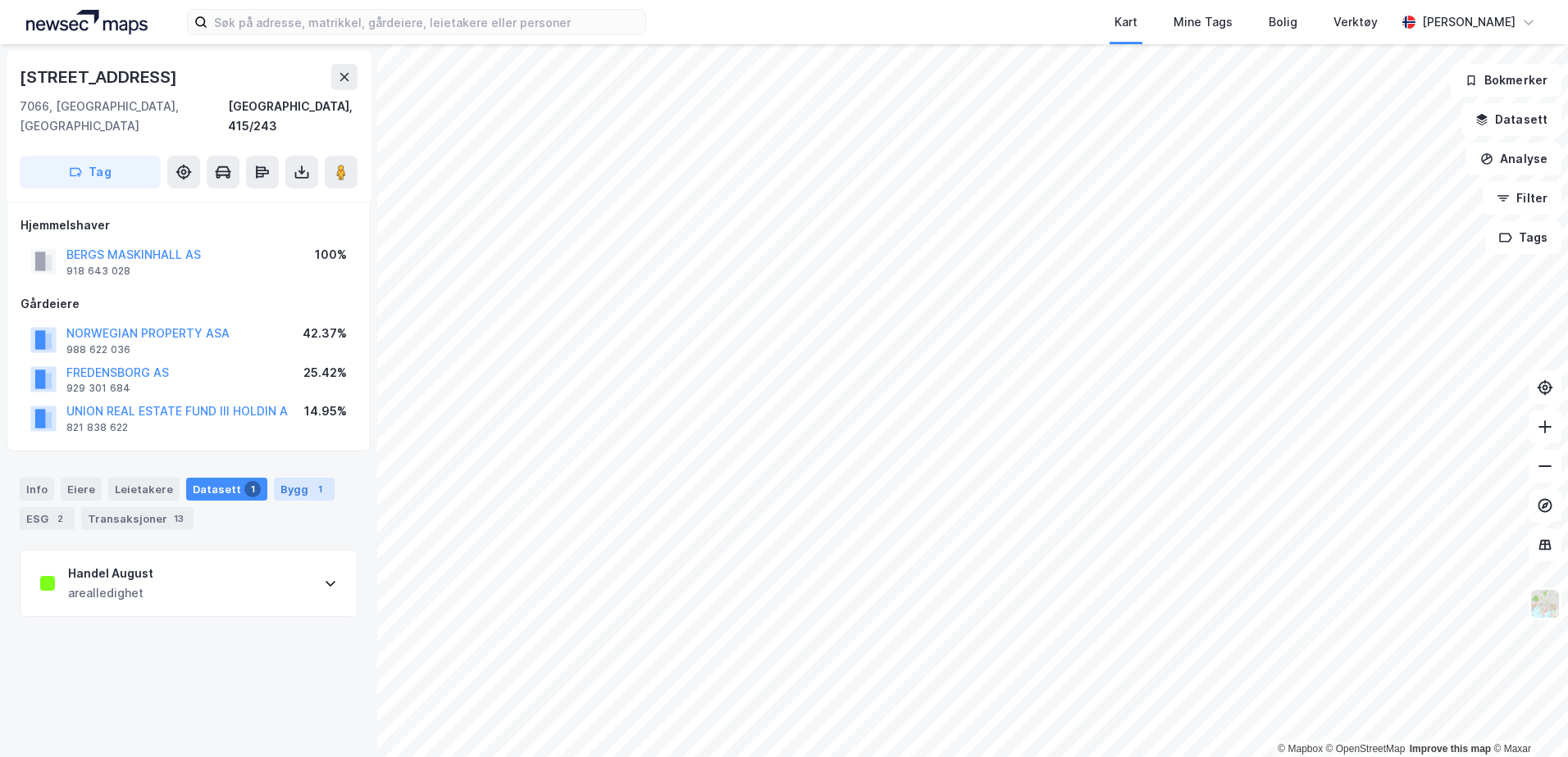
click at [282, 478] on div "Bygg 1" at bounding box center [305, 489] width 61 height 23
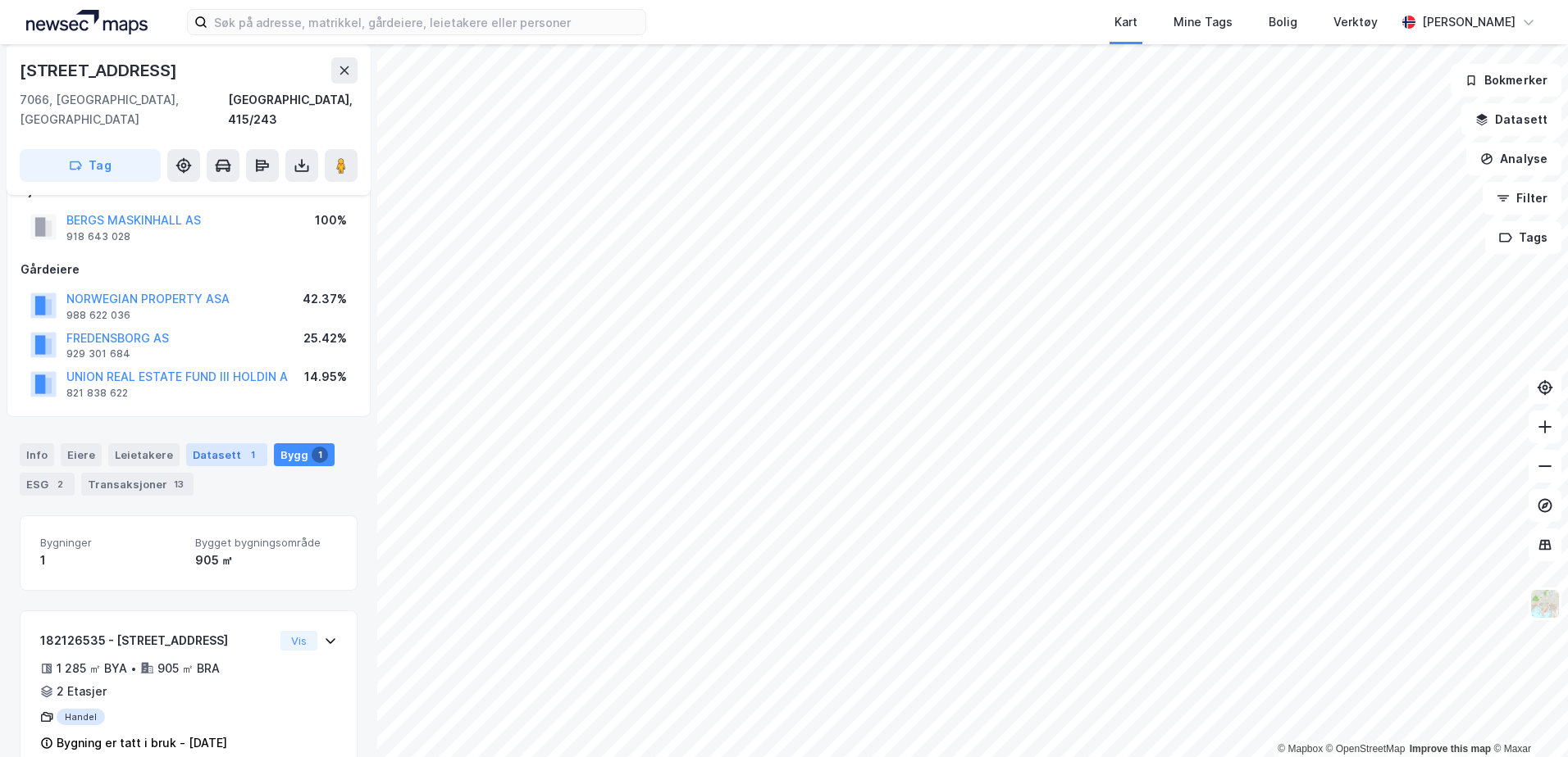
scroll to position [51, 0]
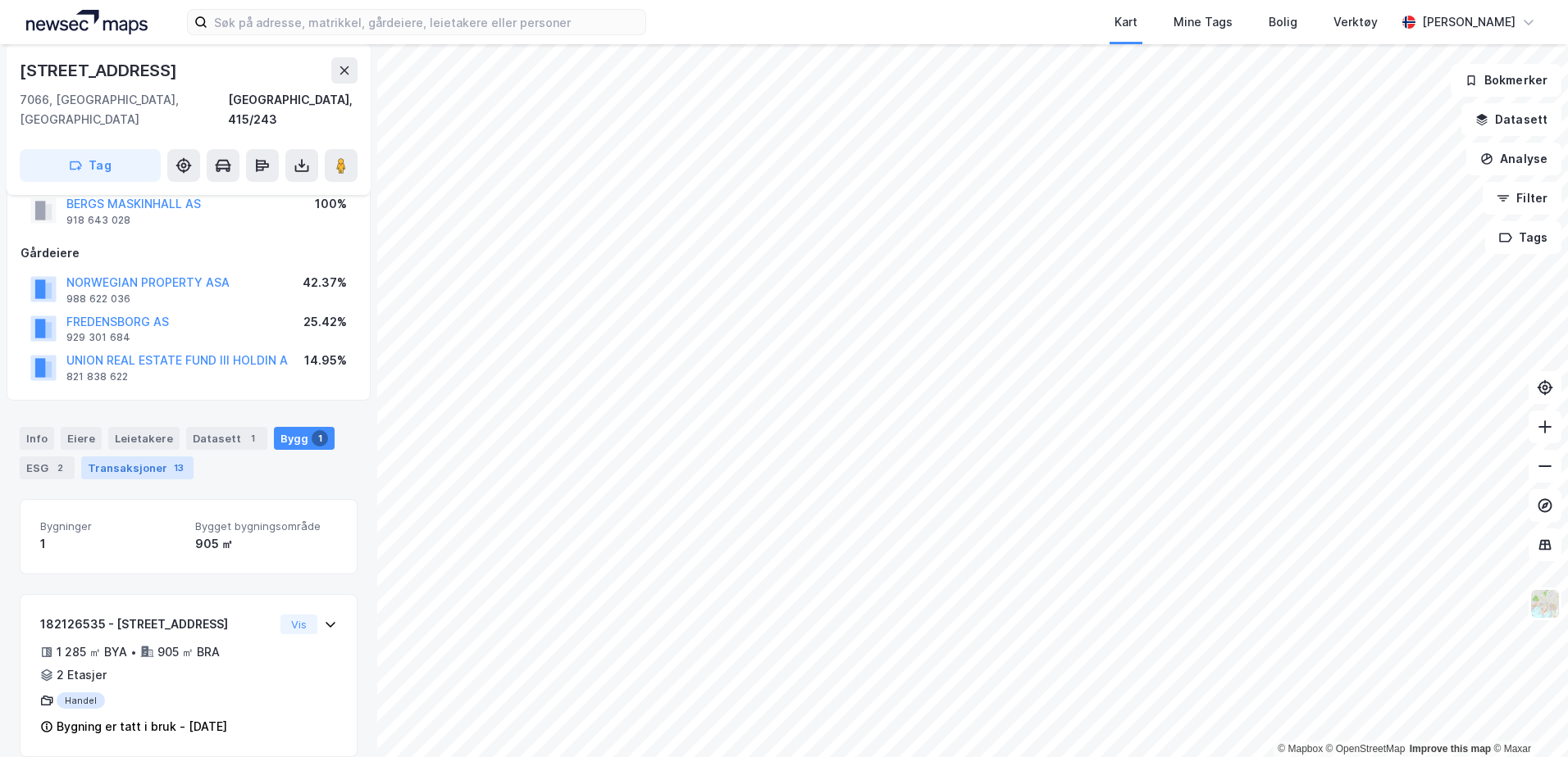
click at [95, 457] on div "Transaksjoner 13" at bounding box center [137, 468] width 113 height 23
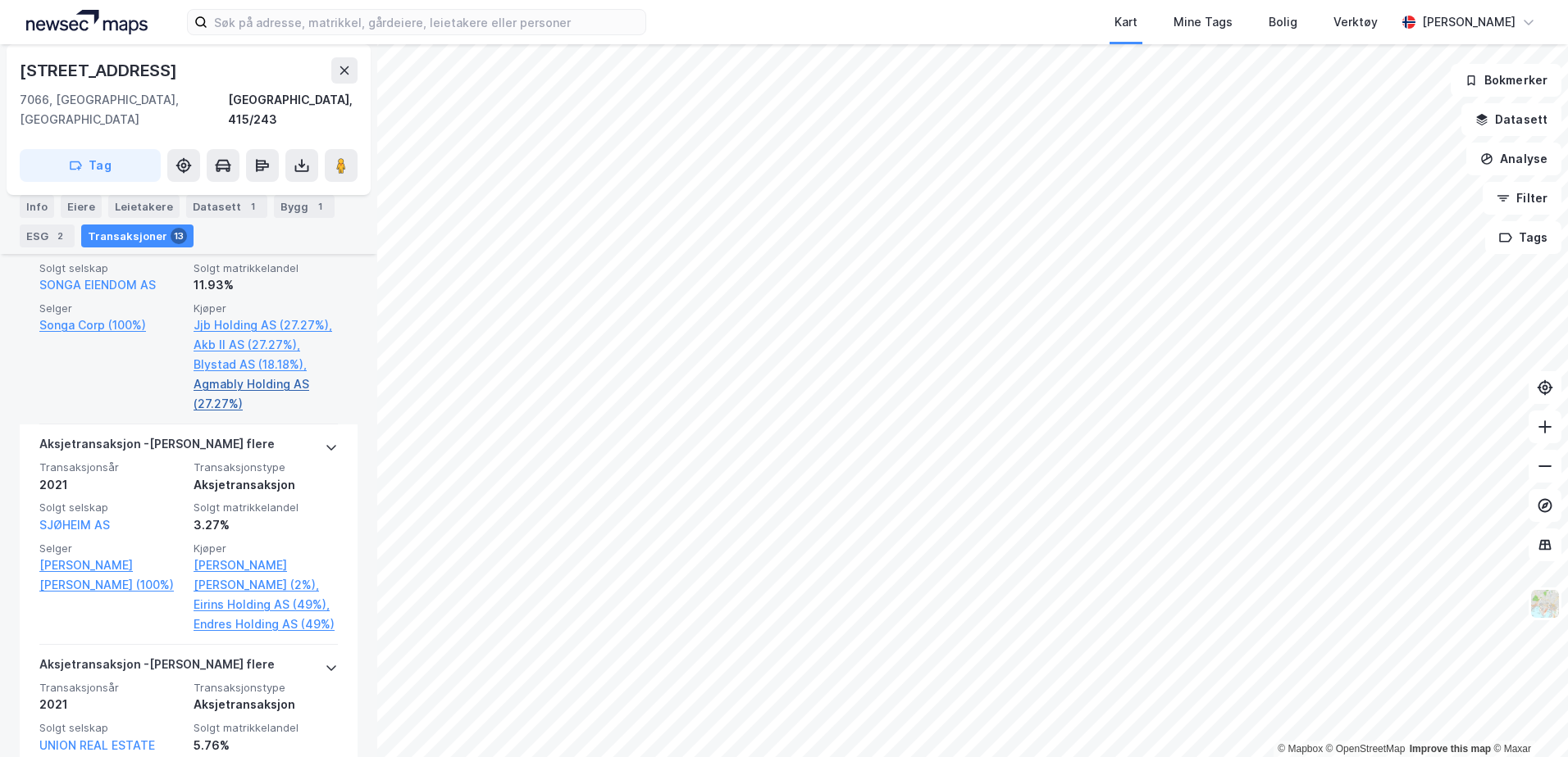
scroll to position [2129, 0]
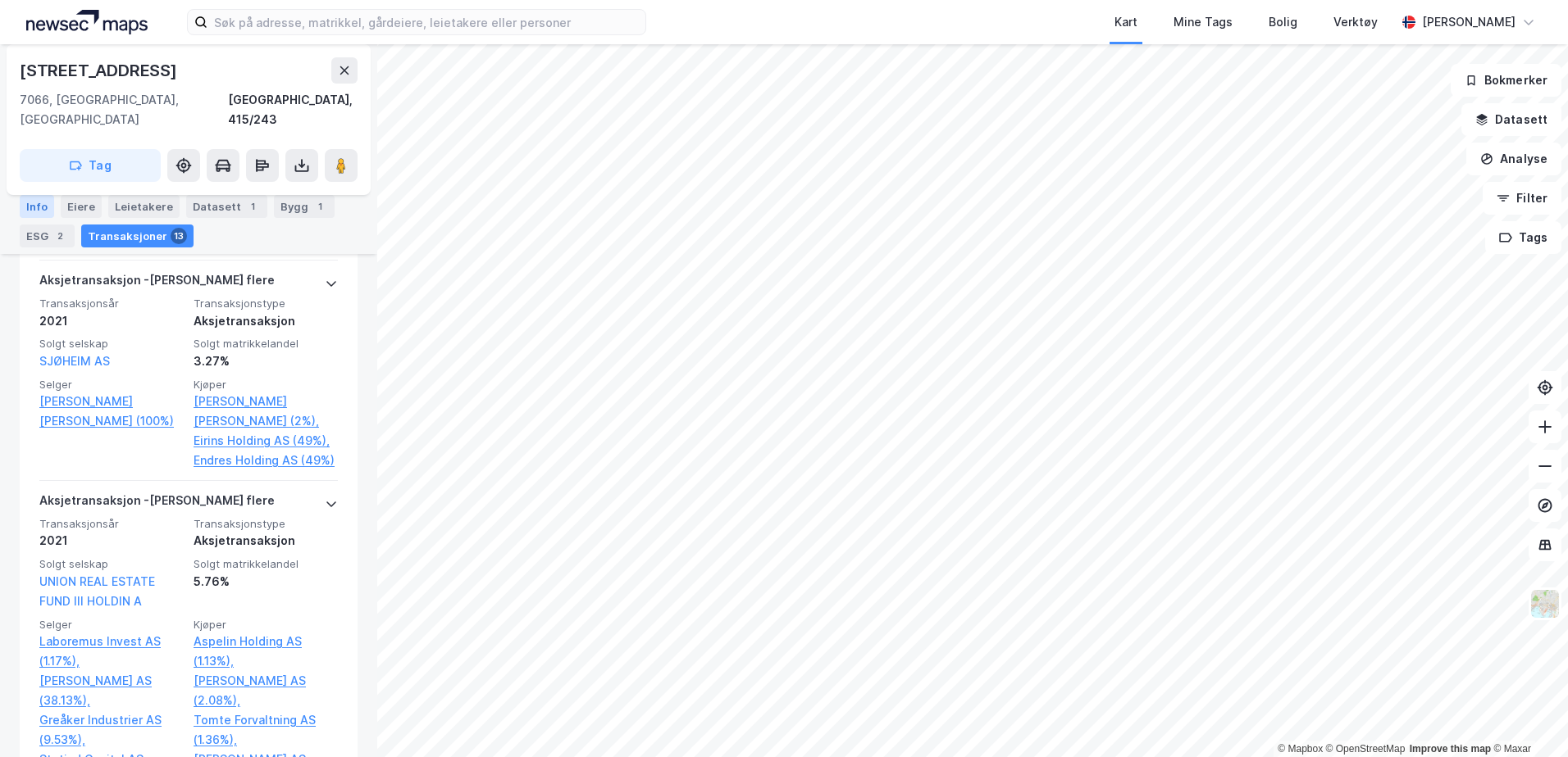
click at [37, 211] on div "Info" at bounding box center [36, 206] width 35 height 23
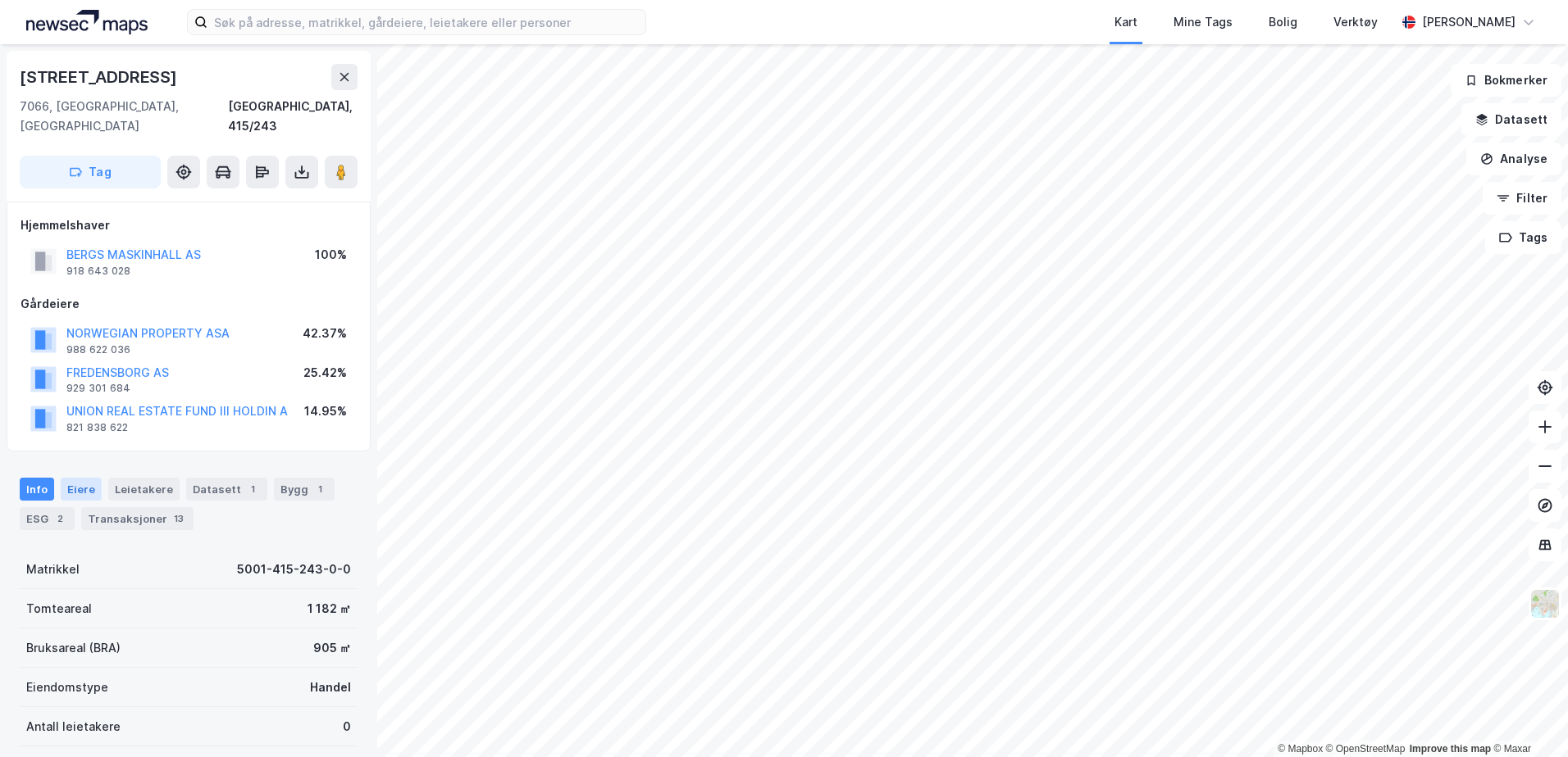
click at [85, 478] on div "Eiere" at bounding box center [81, 489] width 41 height 23
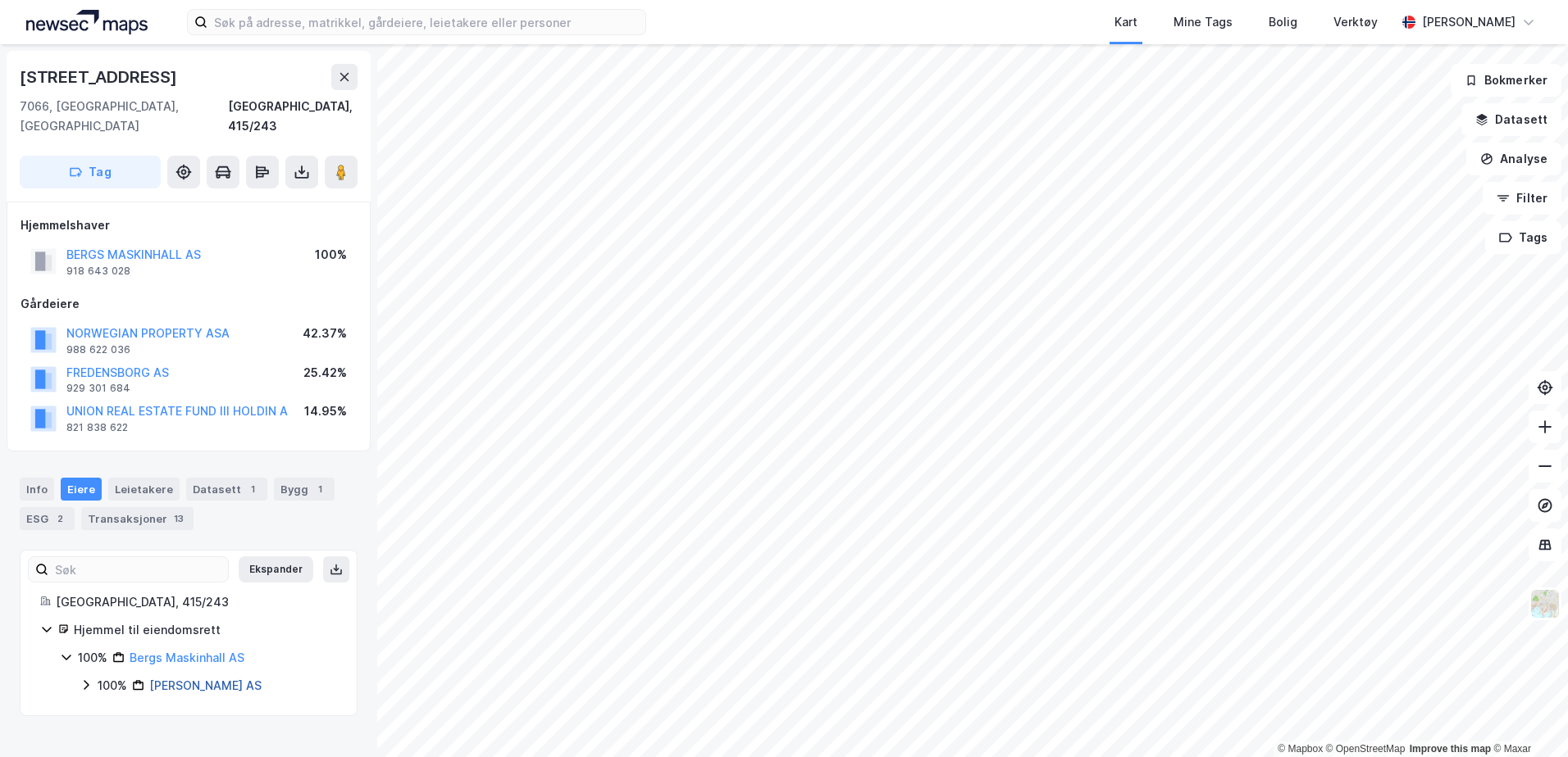
click at [213, 678] on link "[PERSON_NAME] AS" at bounding box center [205, 685] width 113 height 14
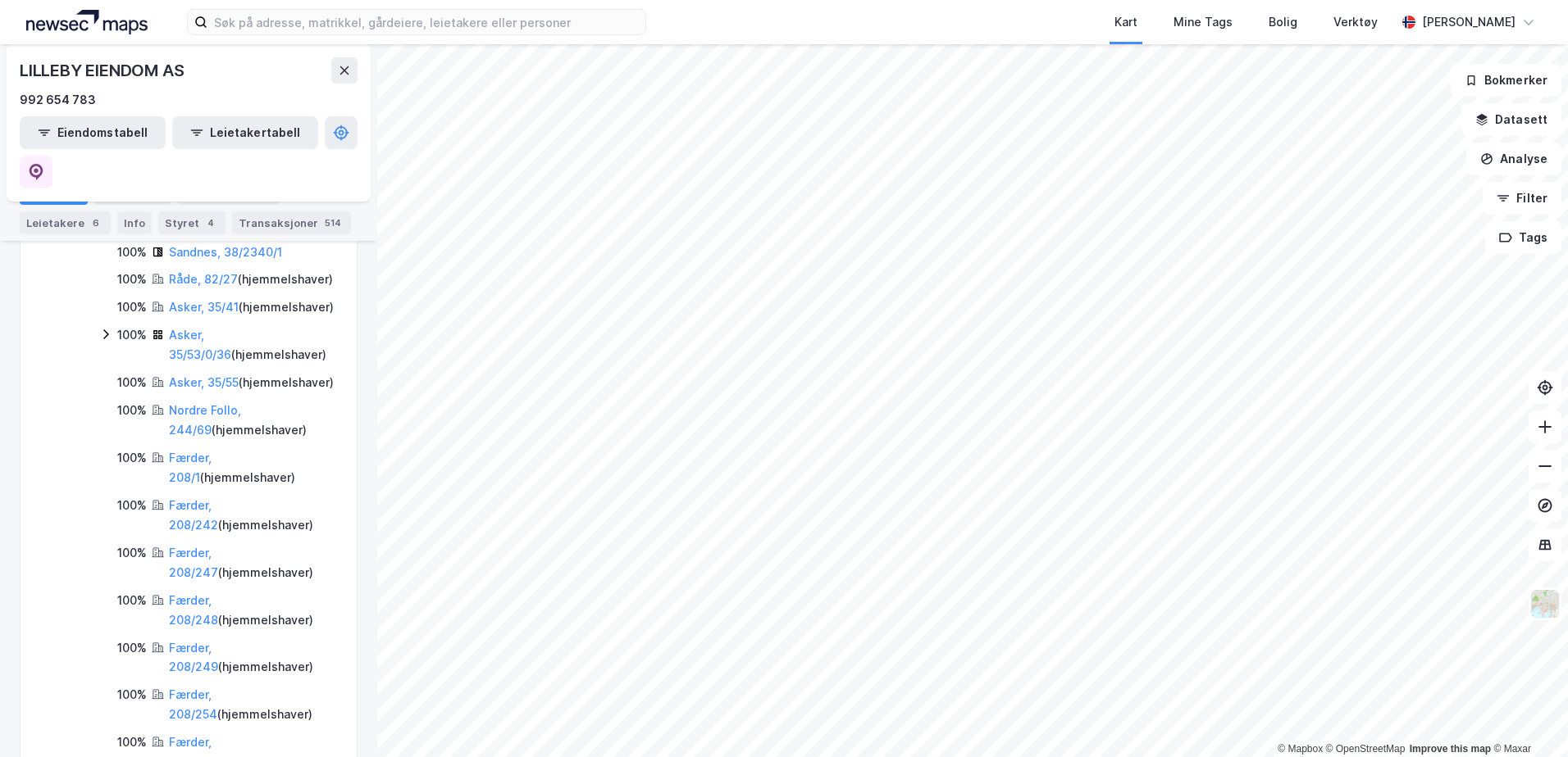
scroll to position [162, 0]
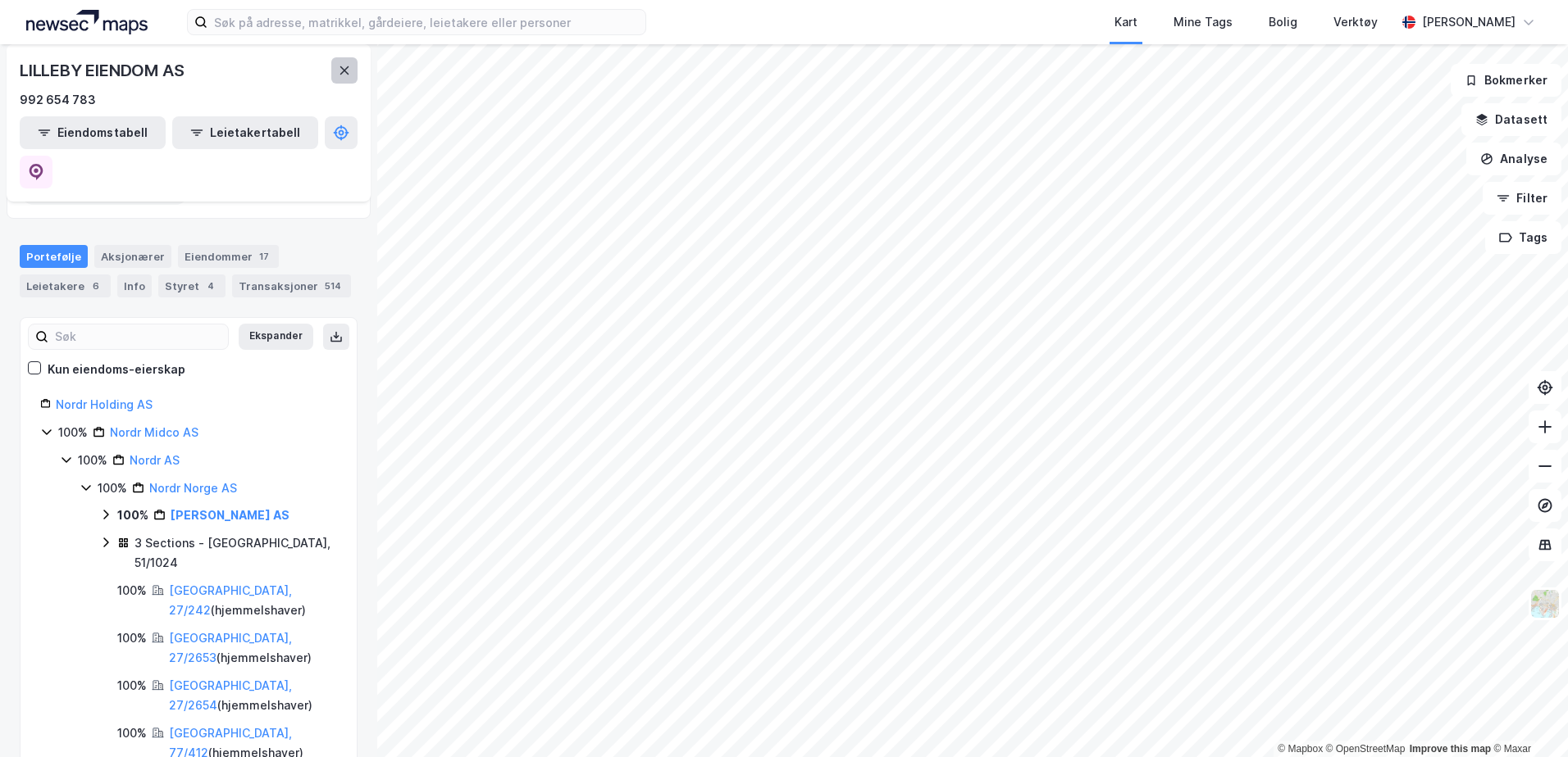
click at [346, 71] on icon at bounding box center [344, 70] width 9 height 8
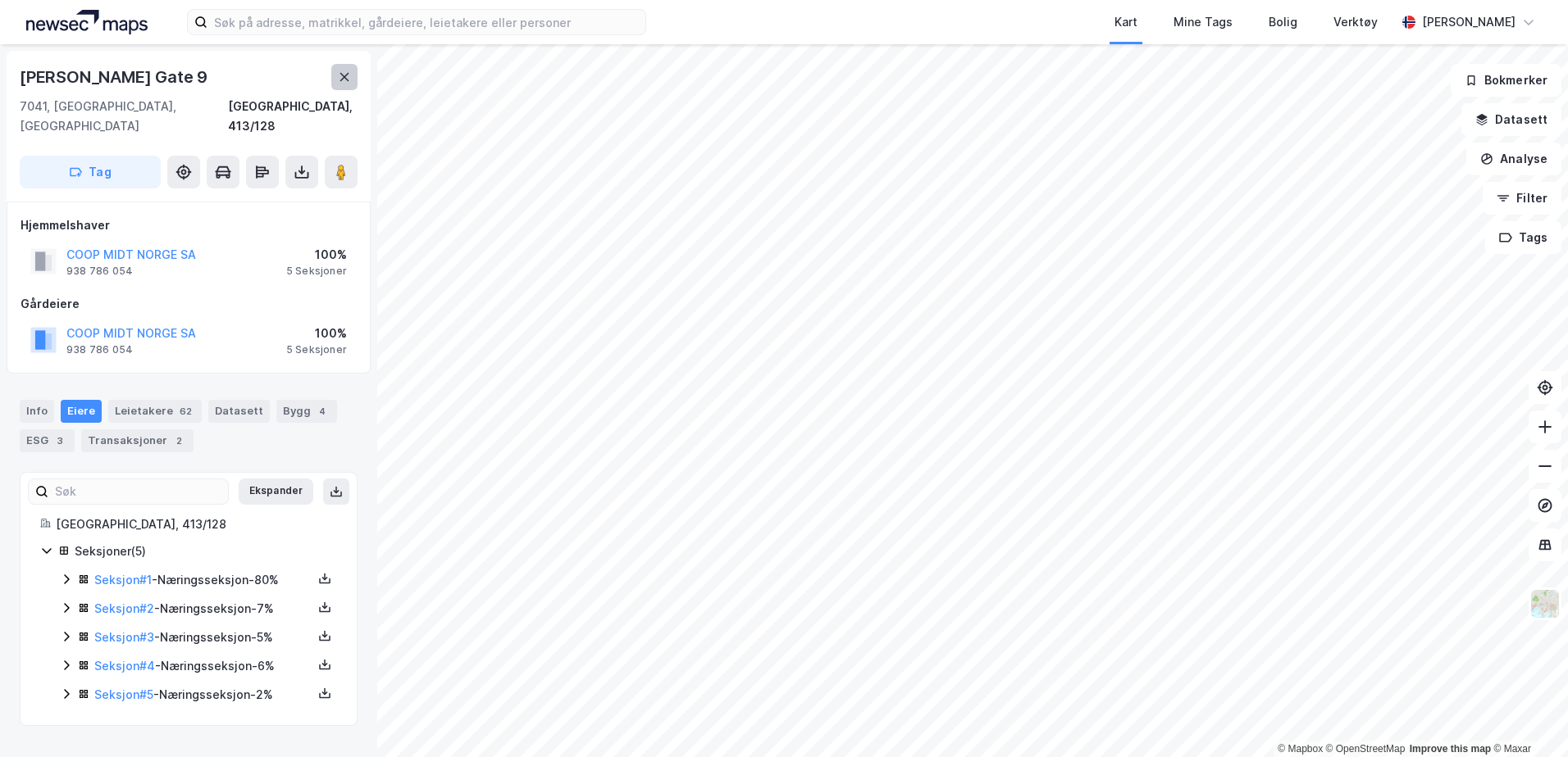
click at [350, 77] on icon at bounding box center [344, 77] width 14 height 14
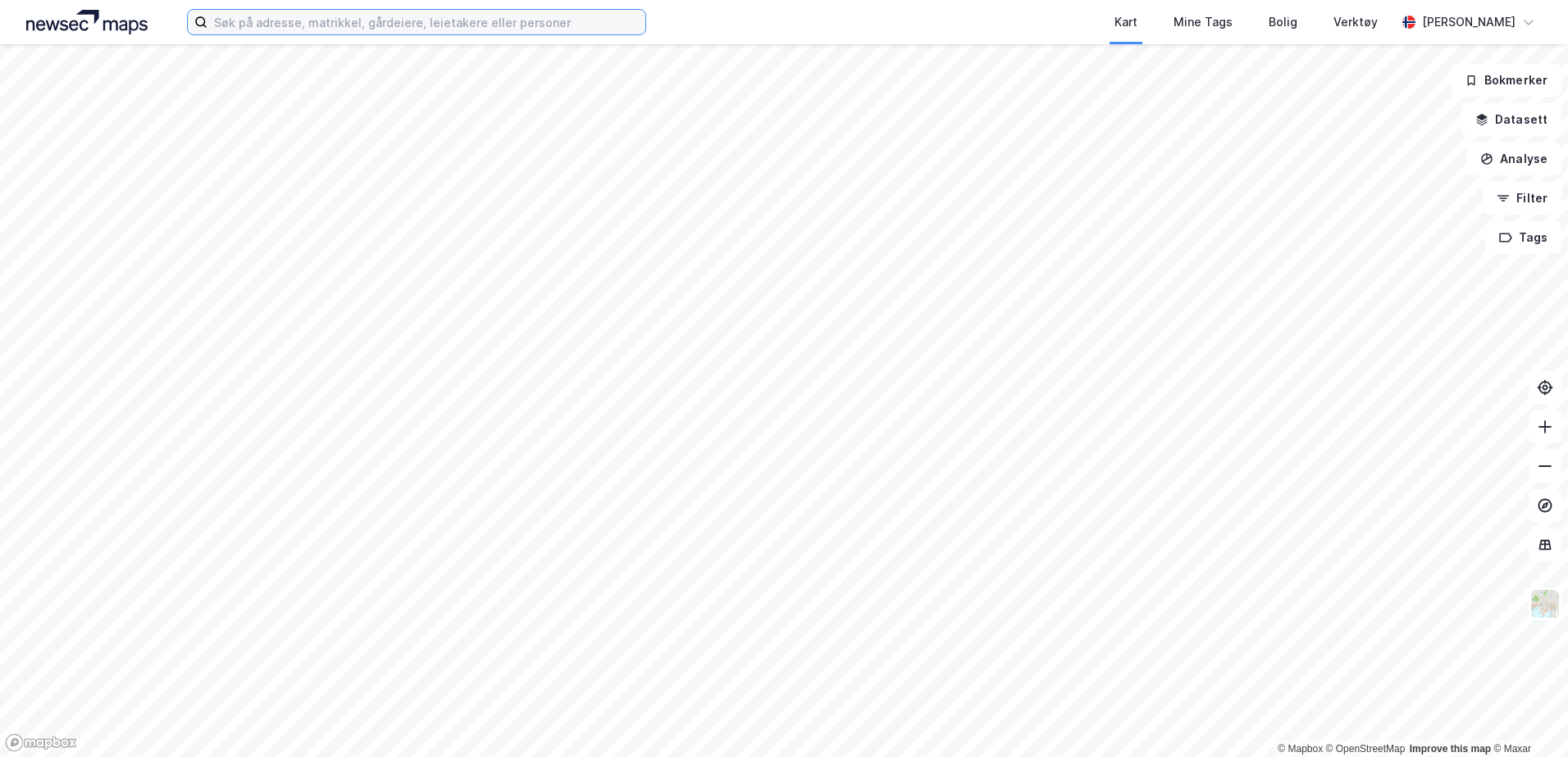
click at [421, 25] on input at bounding box center [426, 22] width 437 height 25
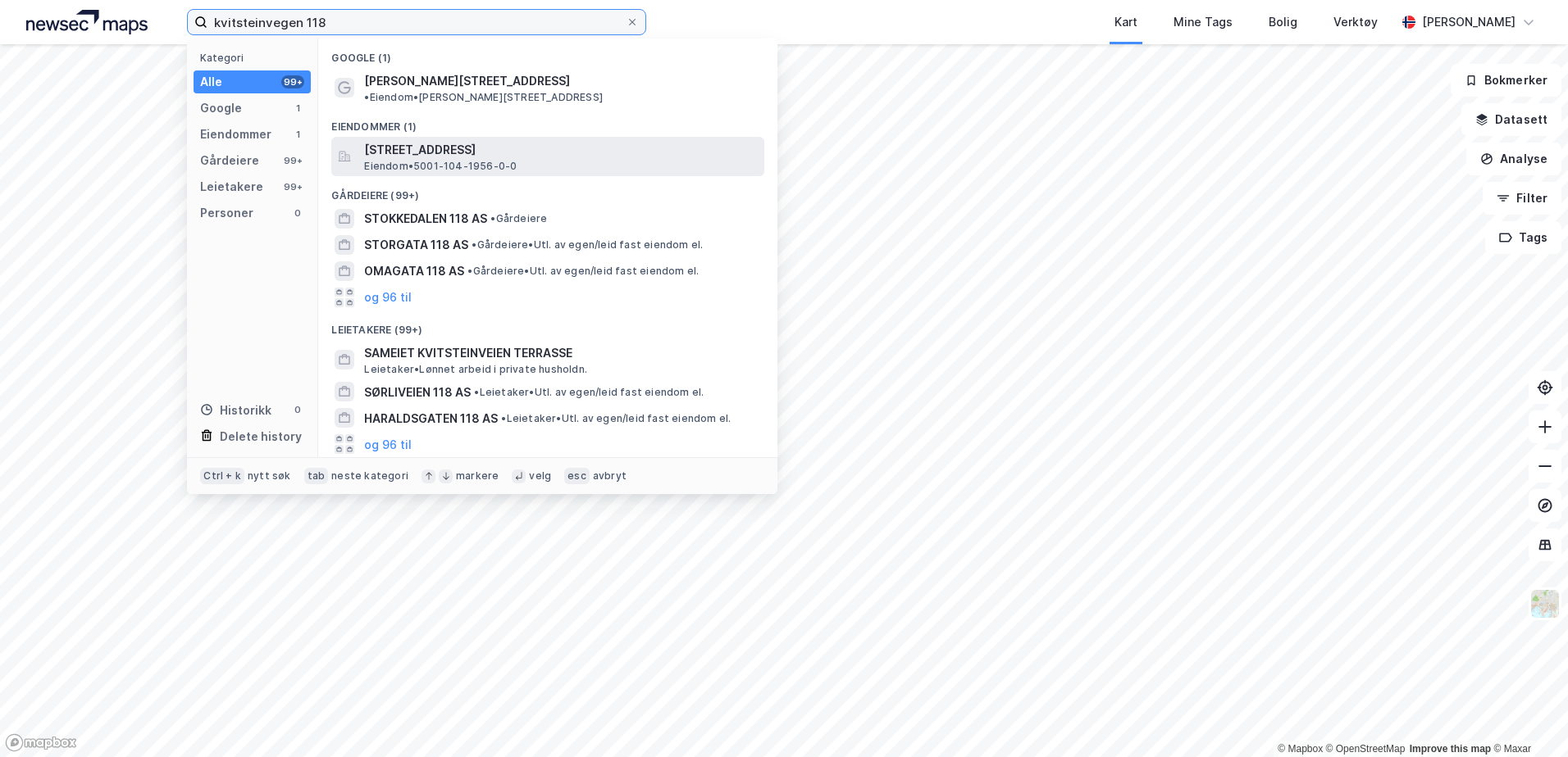
type input "kvitsteinvegen 118"
click at [476, 160] on span "Eiendom • 5001-104-1956-0-0" at bounding box center [440, 167] width 152 height 14
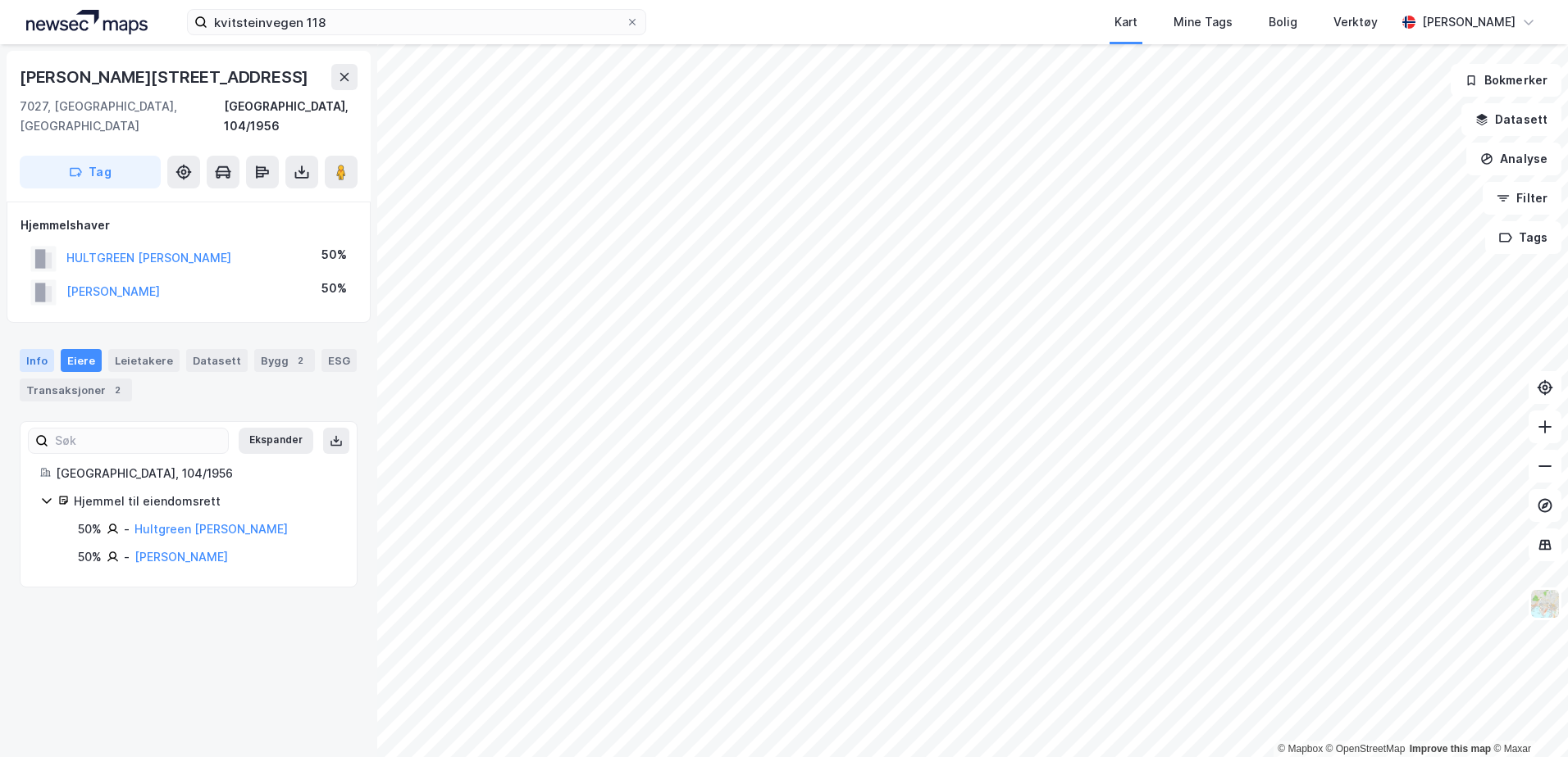
click at [40, 349] on div "Info" at bounding box center [36, 360] width 35 height 23
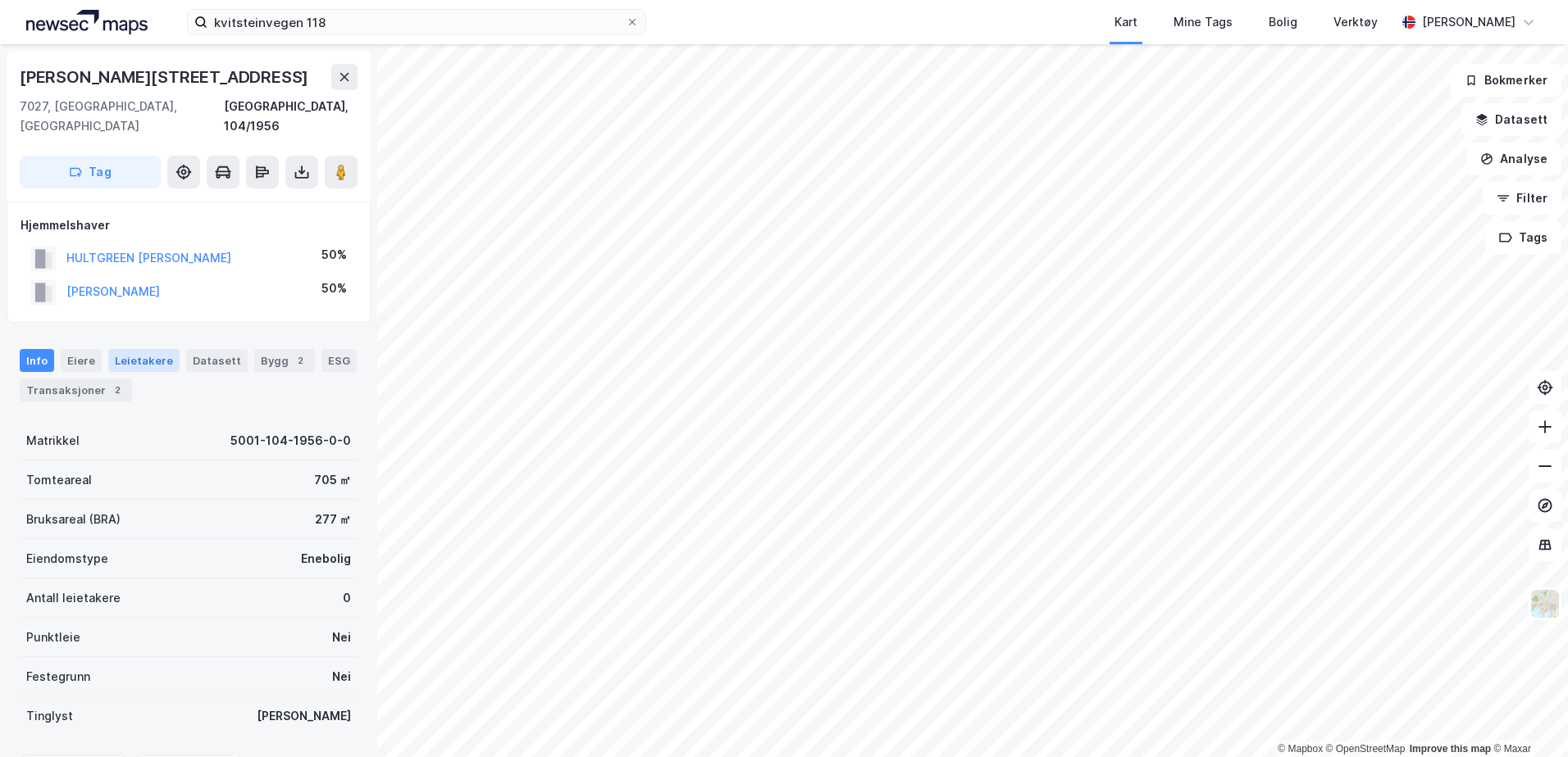
click at [130, 349] on div "Leietakere" at bounding box center [144, 360] width 71 height 23
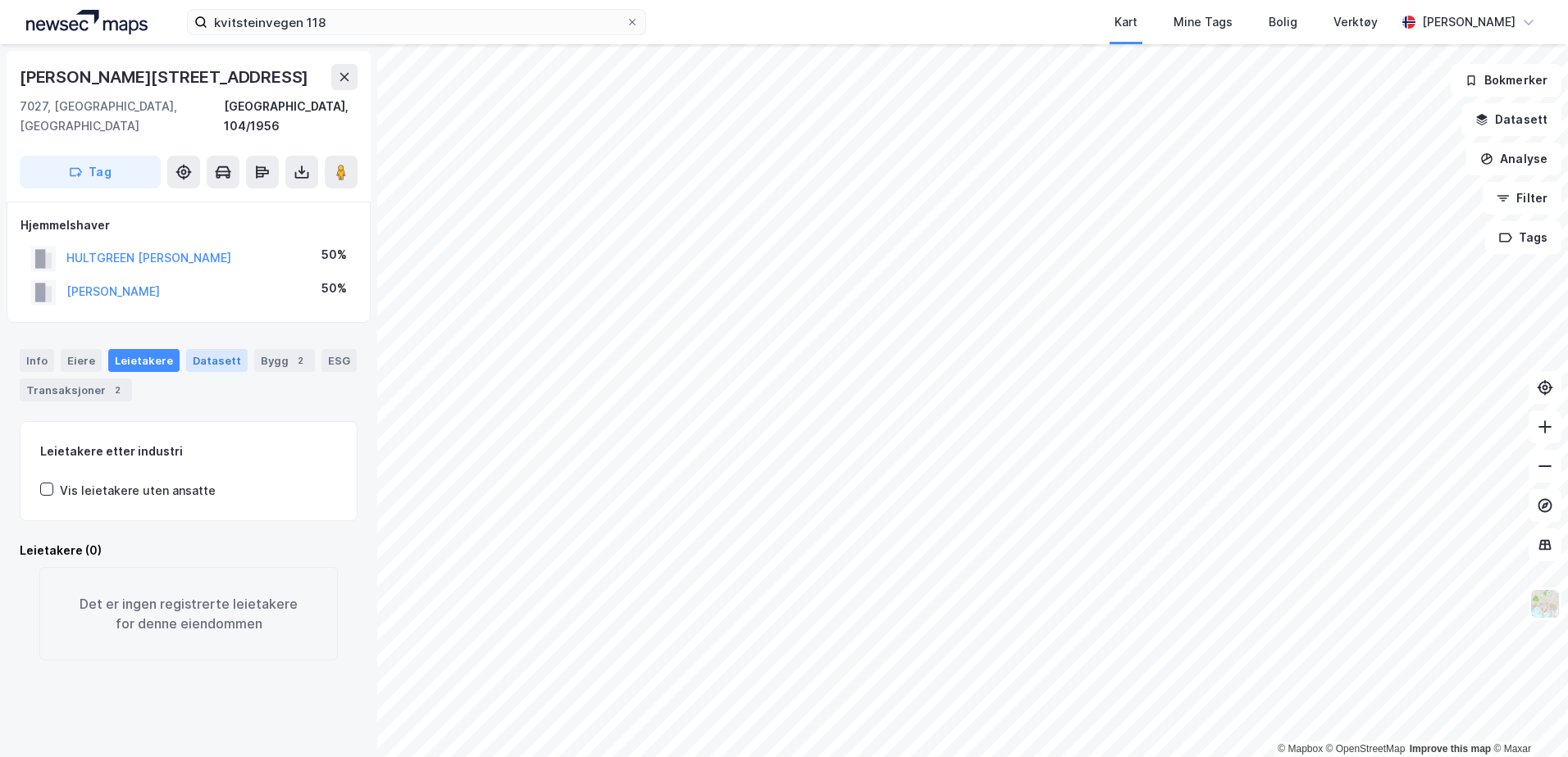
click at [212, 349] on div "Datasett" at bounding box center [217, 360] width 62 height 23
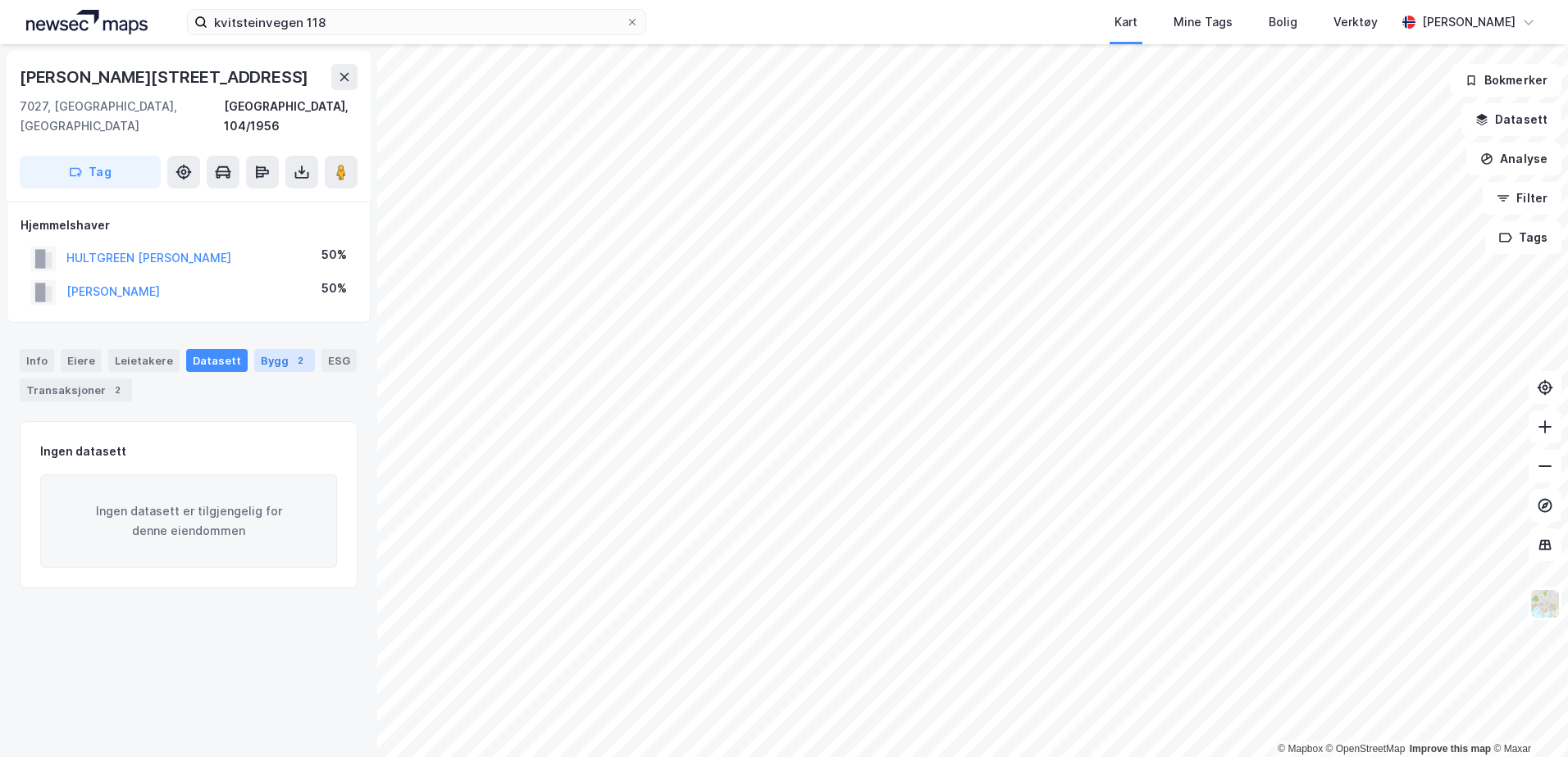
click at [265, 349] on div "Bygg 2" at bounding box center [284, 360] width 61 height 23
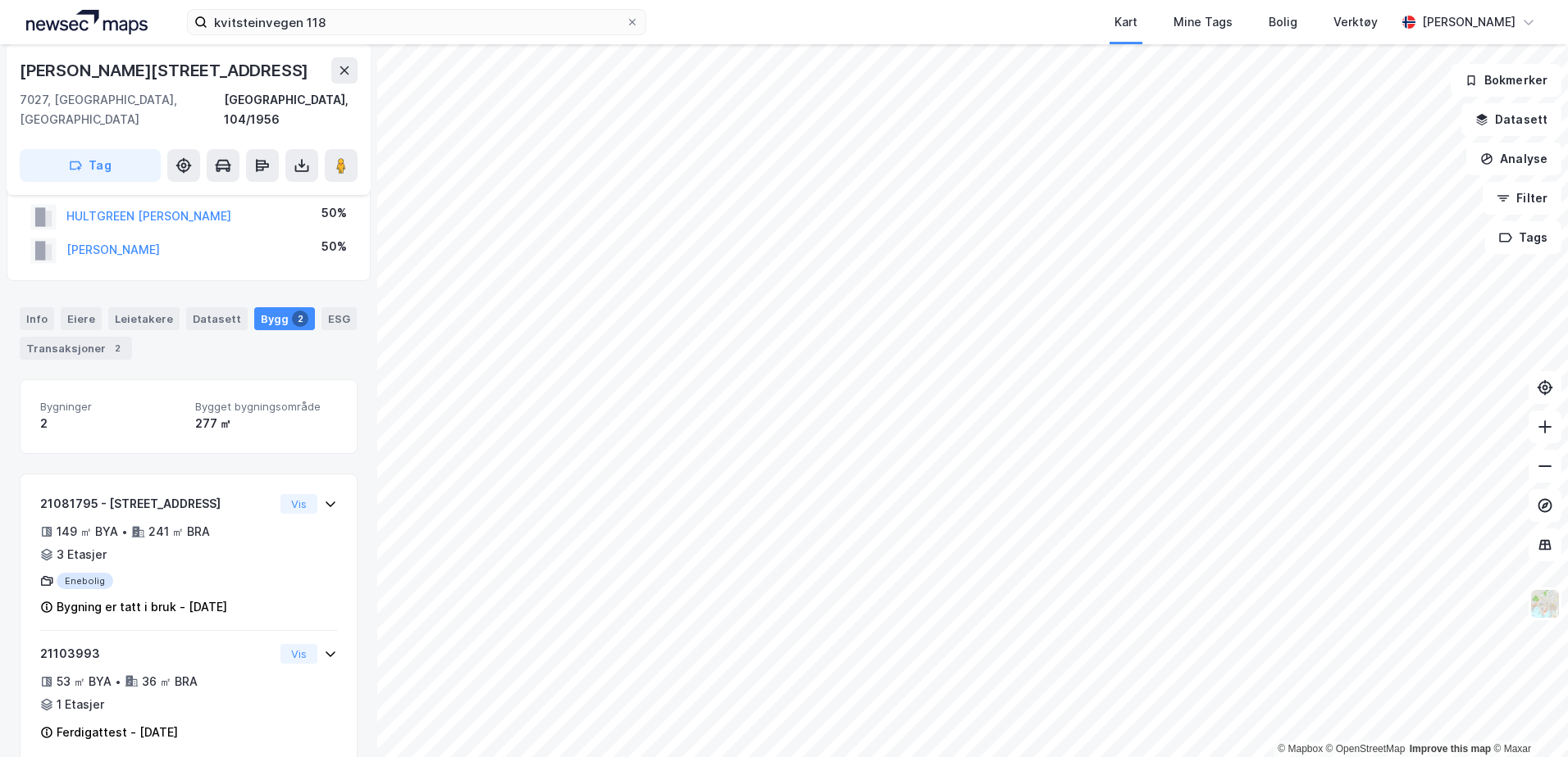
scroll to position [47, 0]
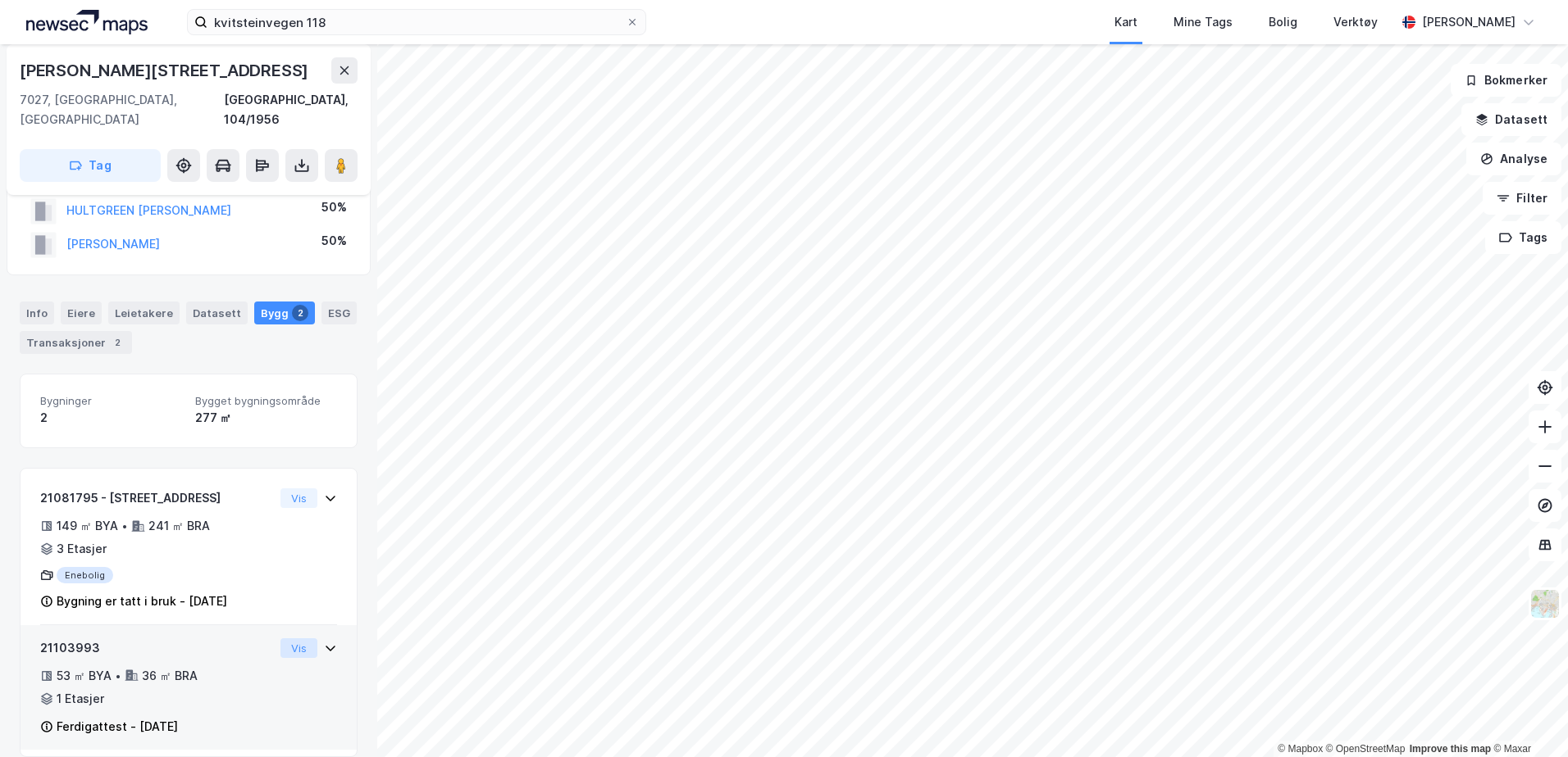
click at [285, 639] on button "Vis" at bounding box center [299, 648] width 37 height 19
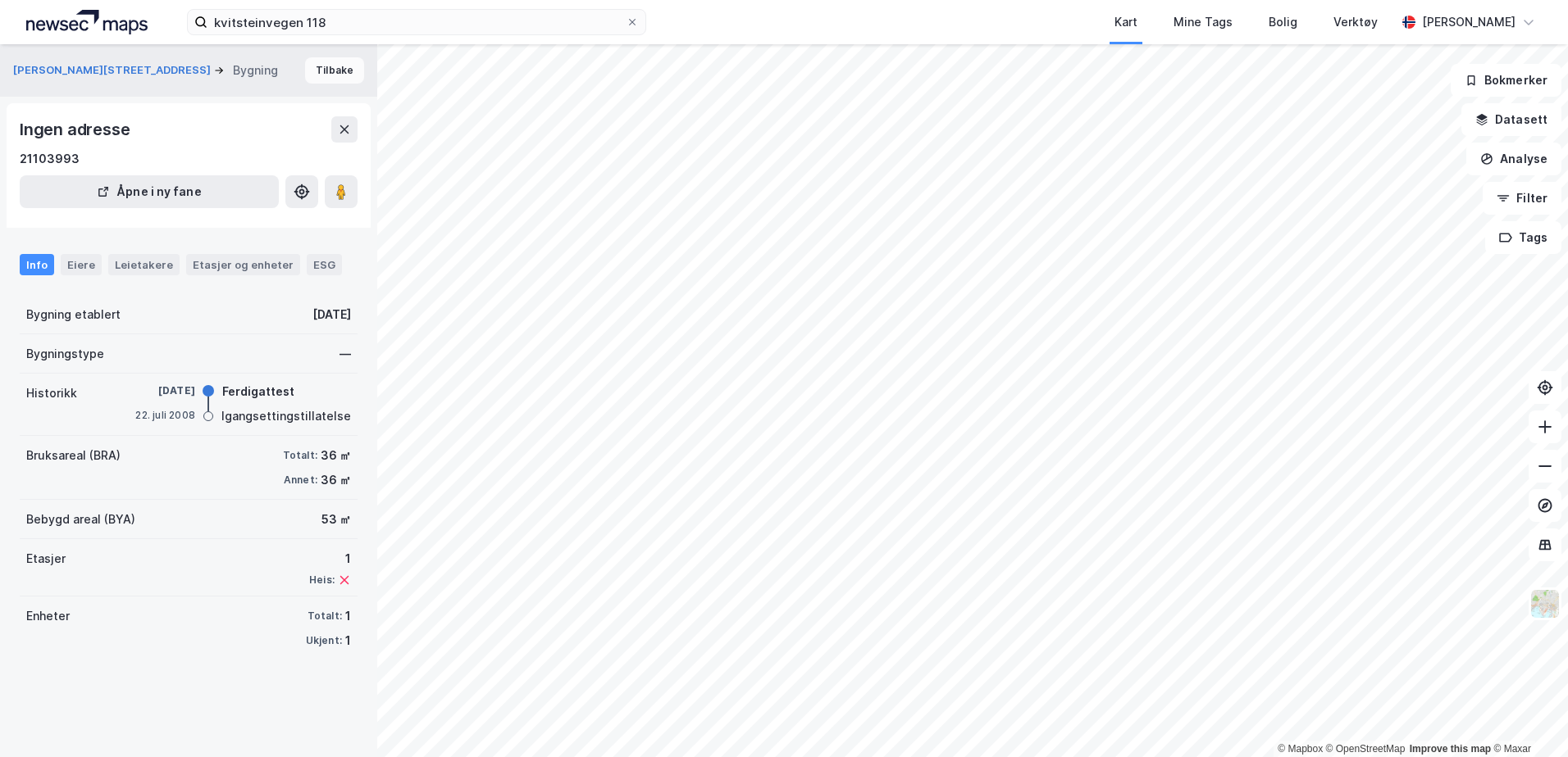
click at [321, 69] on button "Tilbake" at bounding box center [334, 70] width 59 height 26
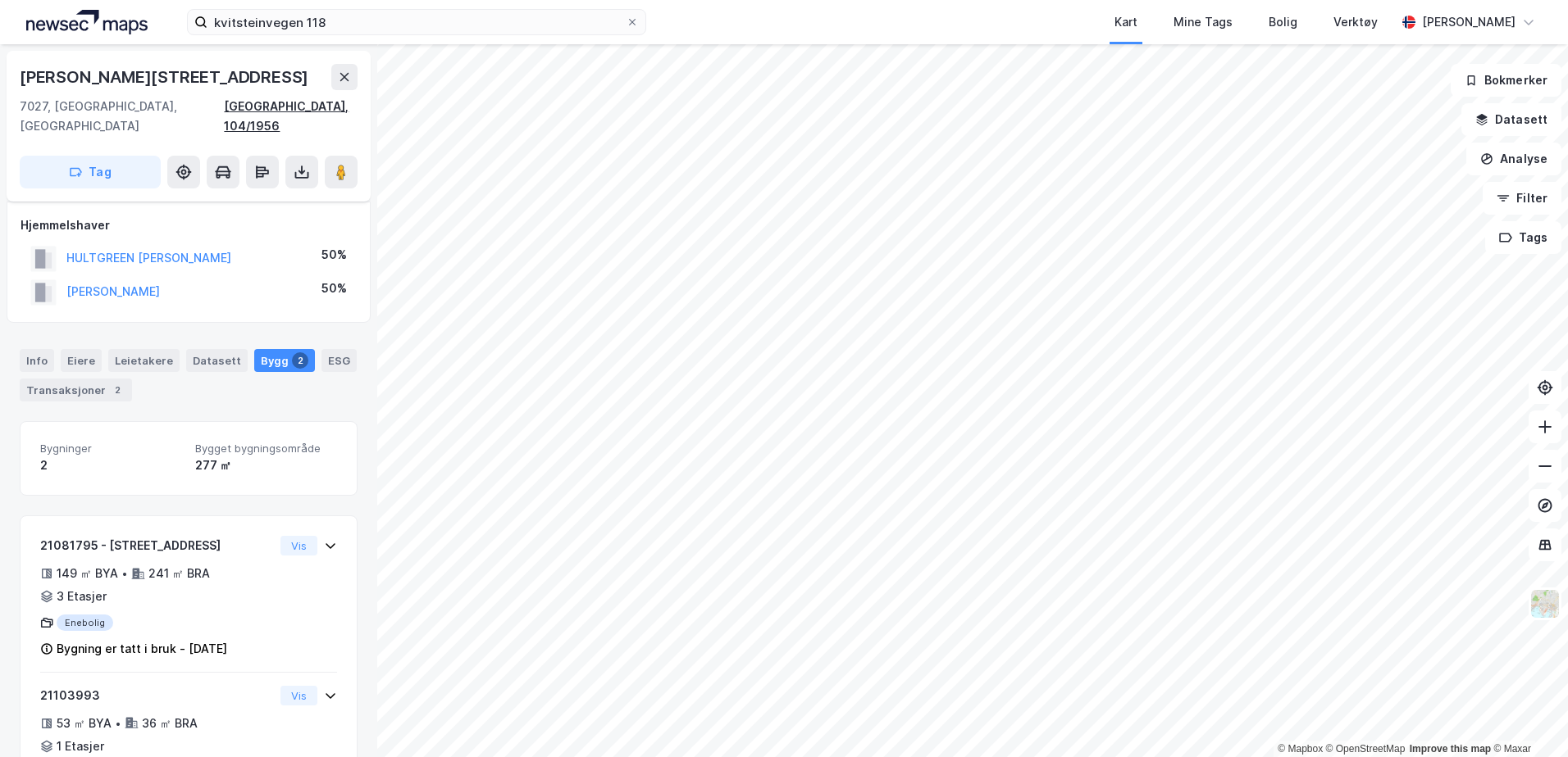
scroll to position [47, 0]
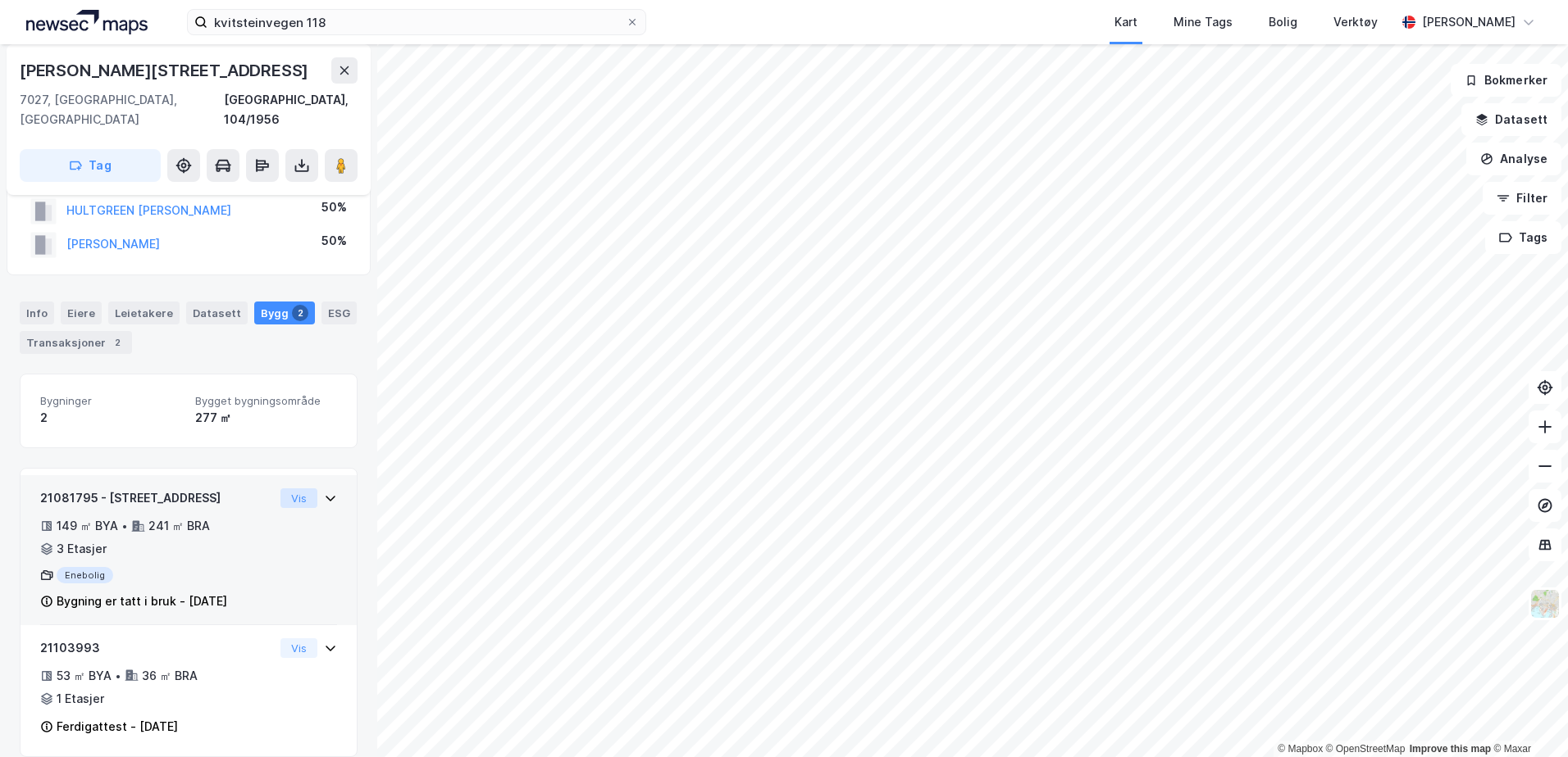
click at [280, 488] on button "Vis" at bounding box center [299, 497] width 37 height 19
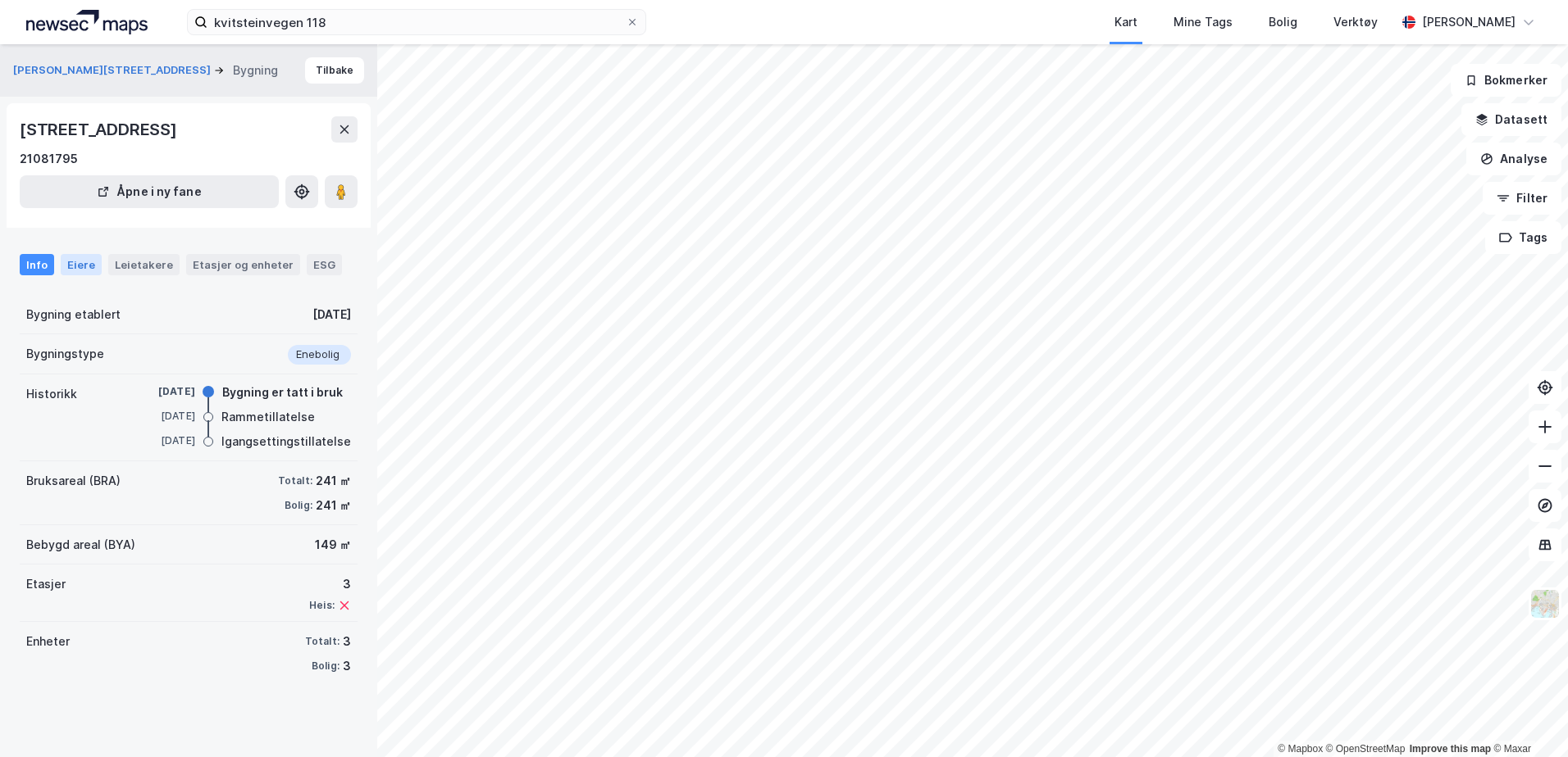
click at [80, 266] on div "Eiere" at bounding box center [81, 264] width 41 height 21
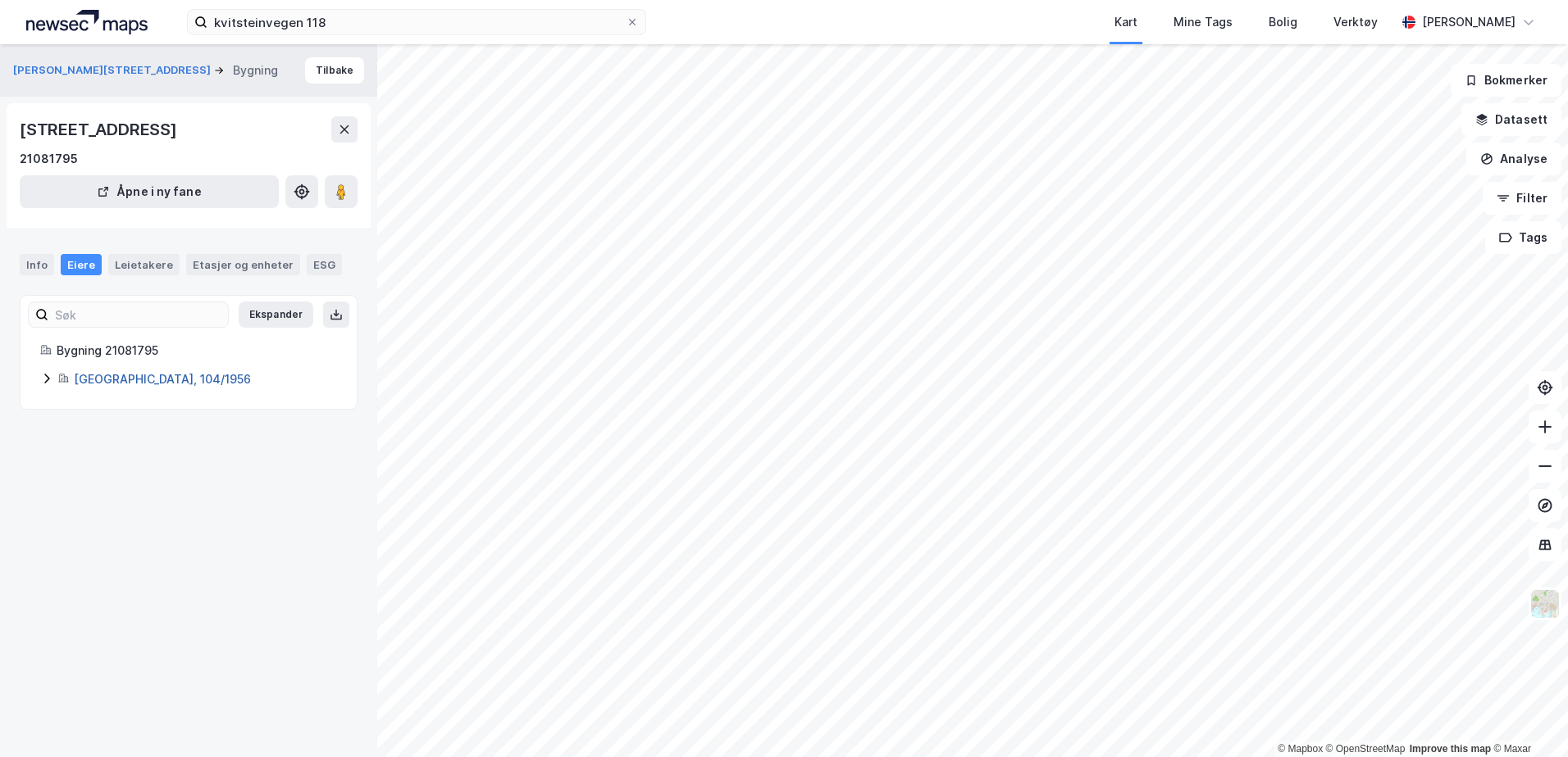
click at [130, 380] on link "[GEOGRAPHIC_DATA], 104/1956" at bounding box center [162, 379] width 177 height 14
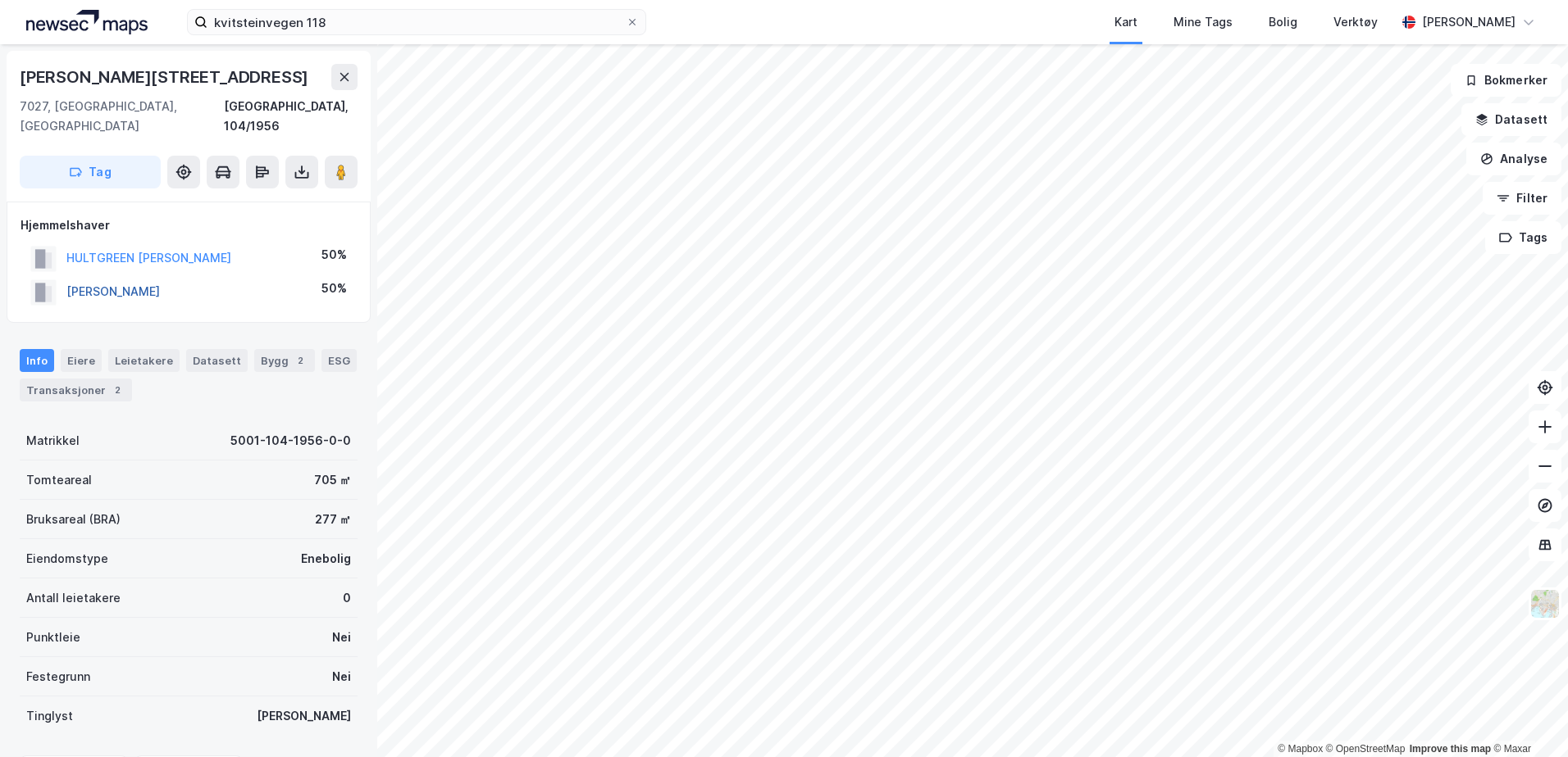
click at [0, 0] on button "[PERSON_NAME]" at bounding box center [0, 0] width 0 height 0
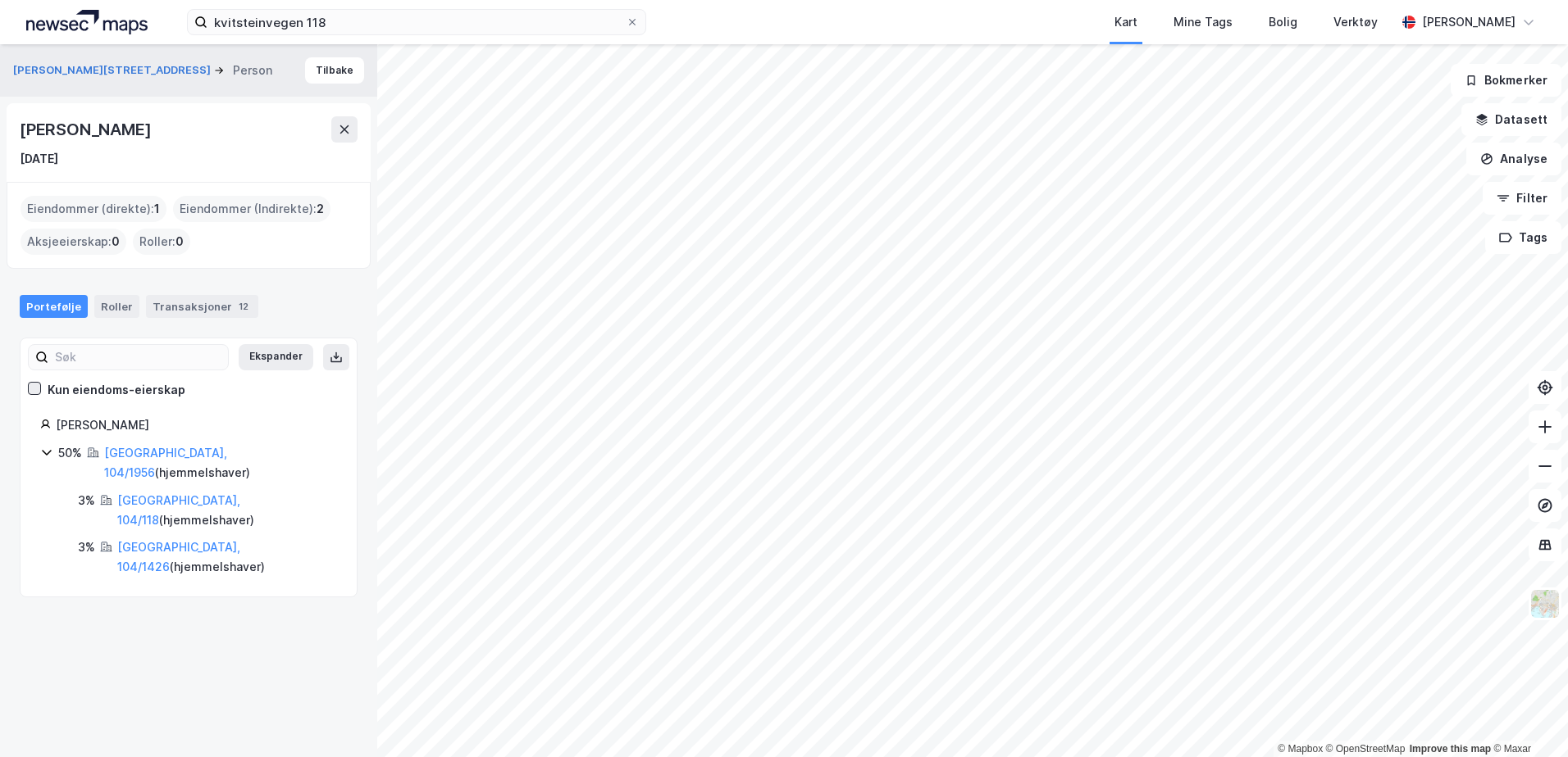
click at [33, 390] on icon at bounding box center [35, 387] width 9 height 6
click at [177, 451] on link "[GEOGRAPHIC_DATA], 104/1956" at bounding box center [165, 463] width 123 height 34
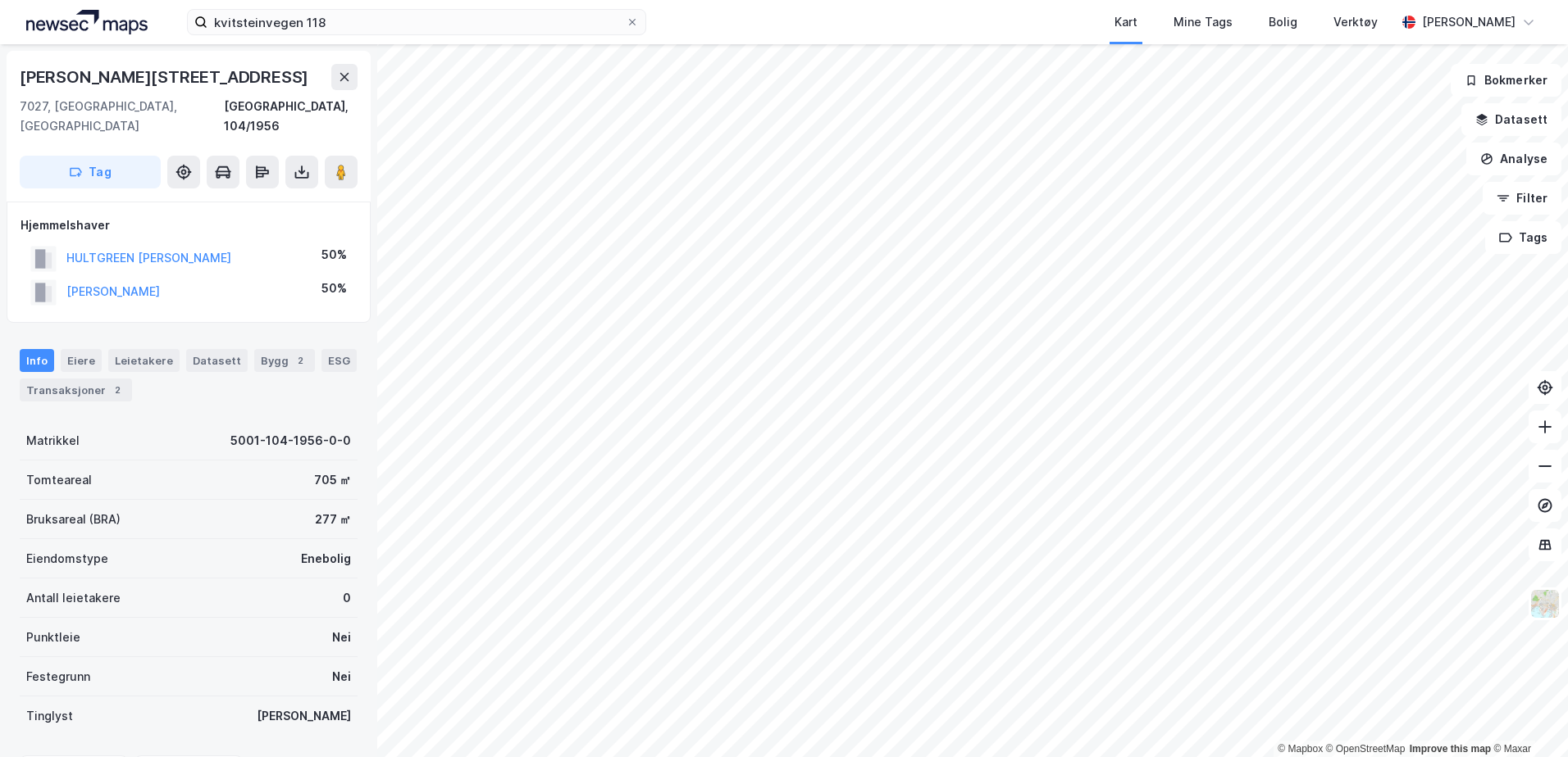
scroll to position [2, 0]
click at [0, 0] on button "[PERSON_NAME]" at bounding box center [0, 0] width 0 height 0
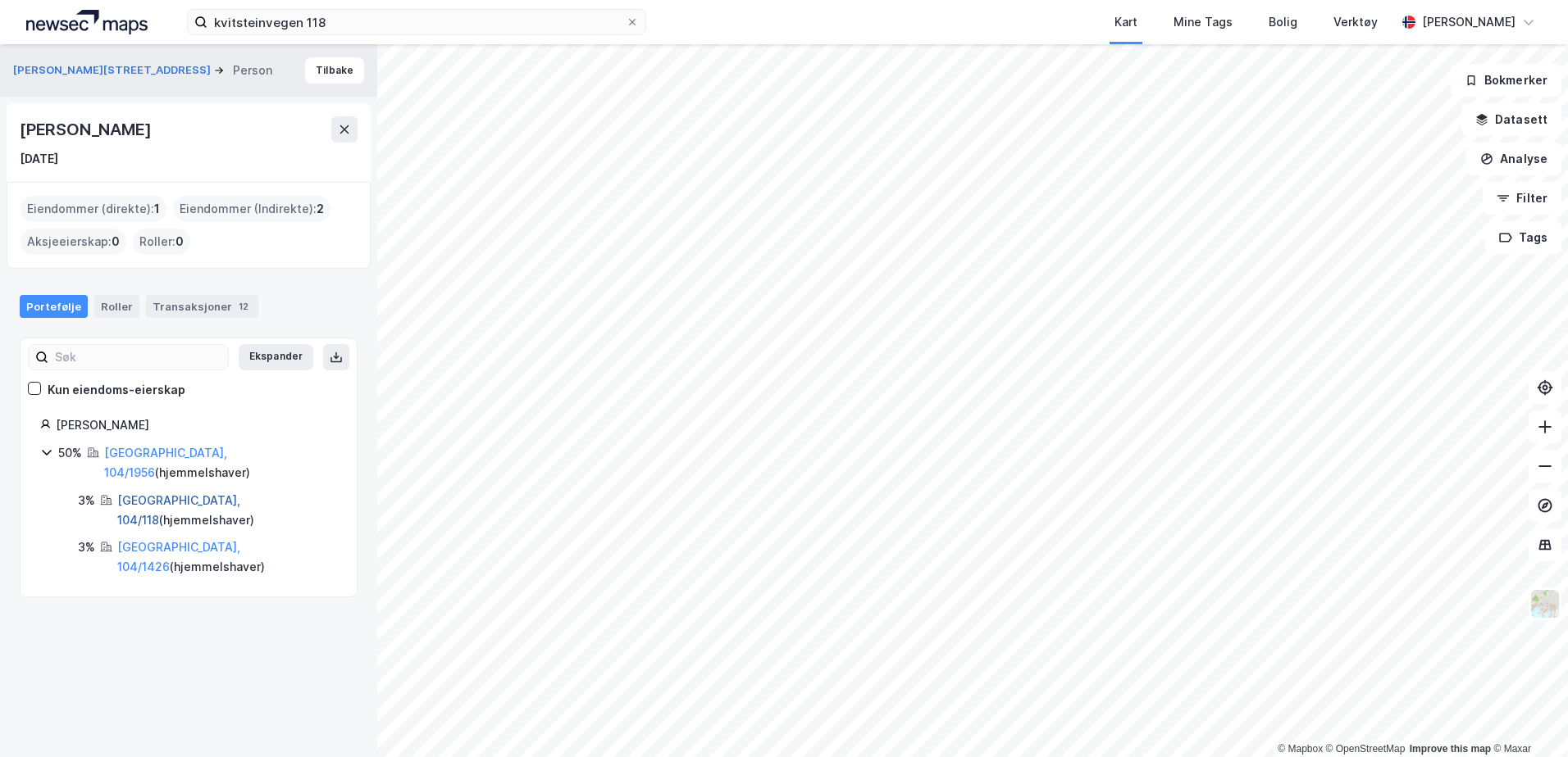
click at [166, 493] on link "[GEOGRAPHIC_DATA], 104/118" at bounding box center [179, 510] width 123 height 34
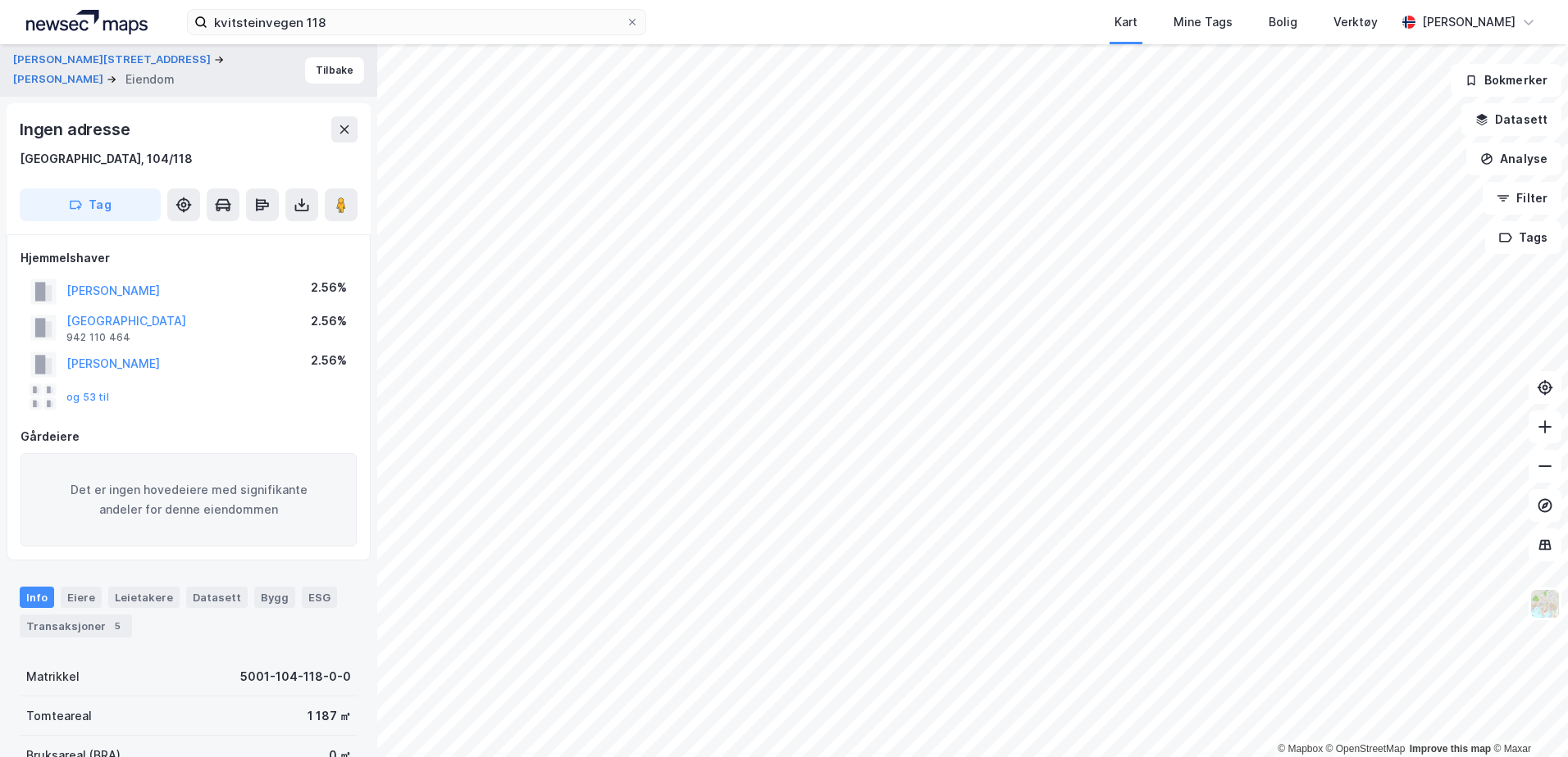
scroll to position [2, 0]
click at [315, 65] on button "Tilbake" at bounding box center [334, 69] width 59 height 26
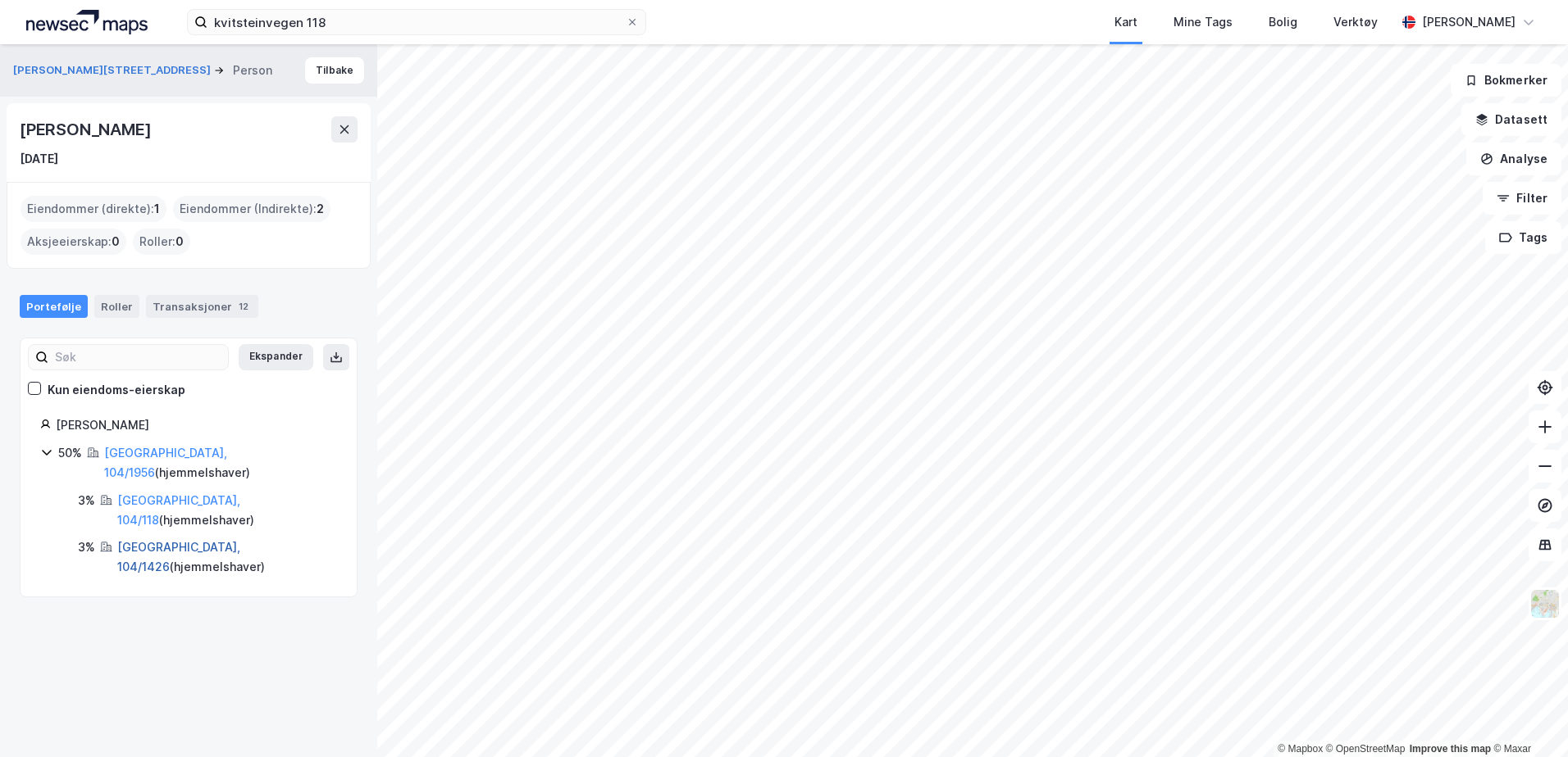
click at [197, 540] on link "[GEOGRAPHIC_DATA], 104/1426" at bounding box center [179, 557] width 123 height 34
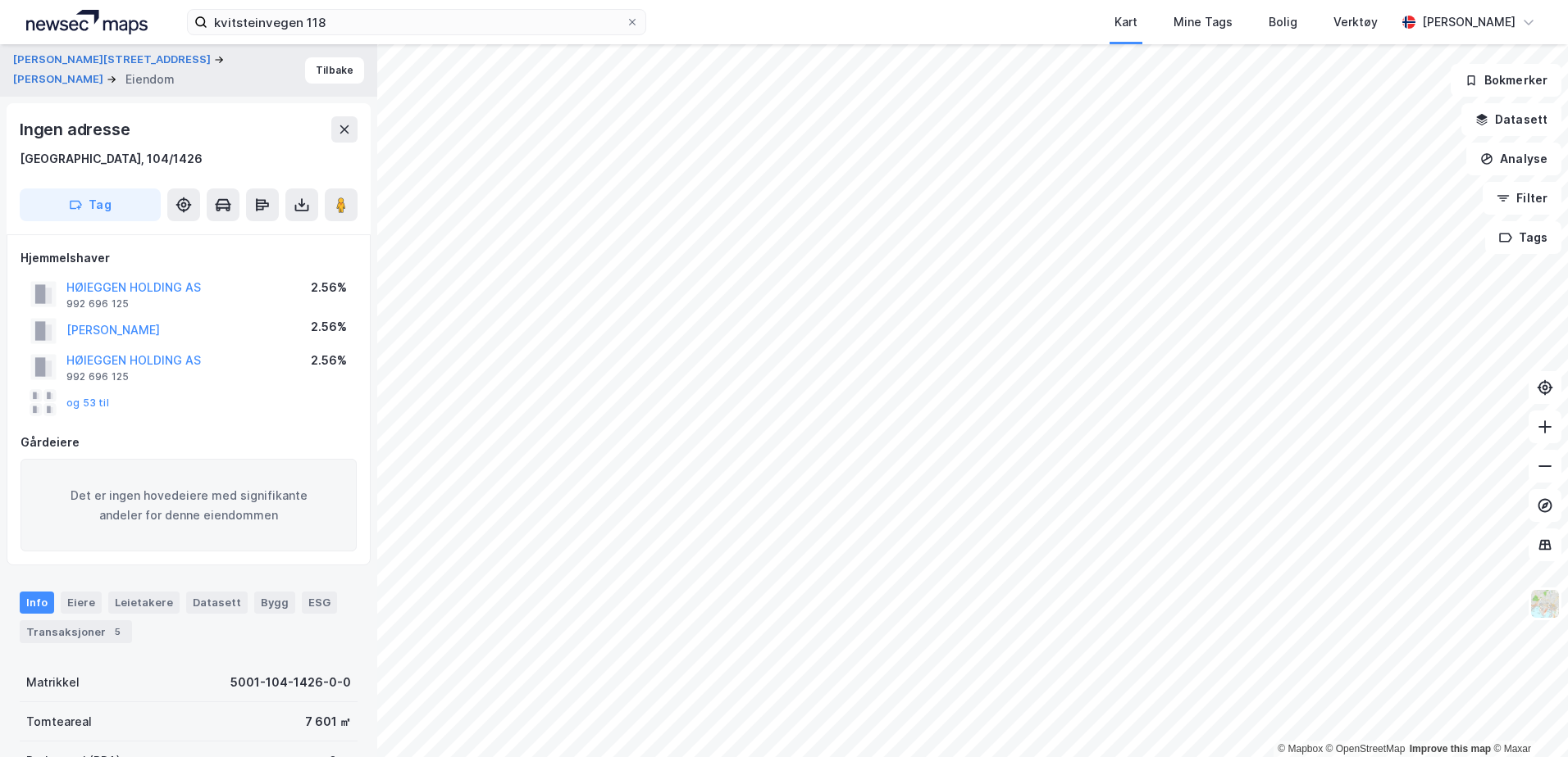
scroll to position [2, 0]
click at [0, 0] on button "og 53 til" at bounding box center [0, 0] width 0 height 0
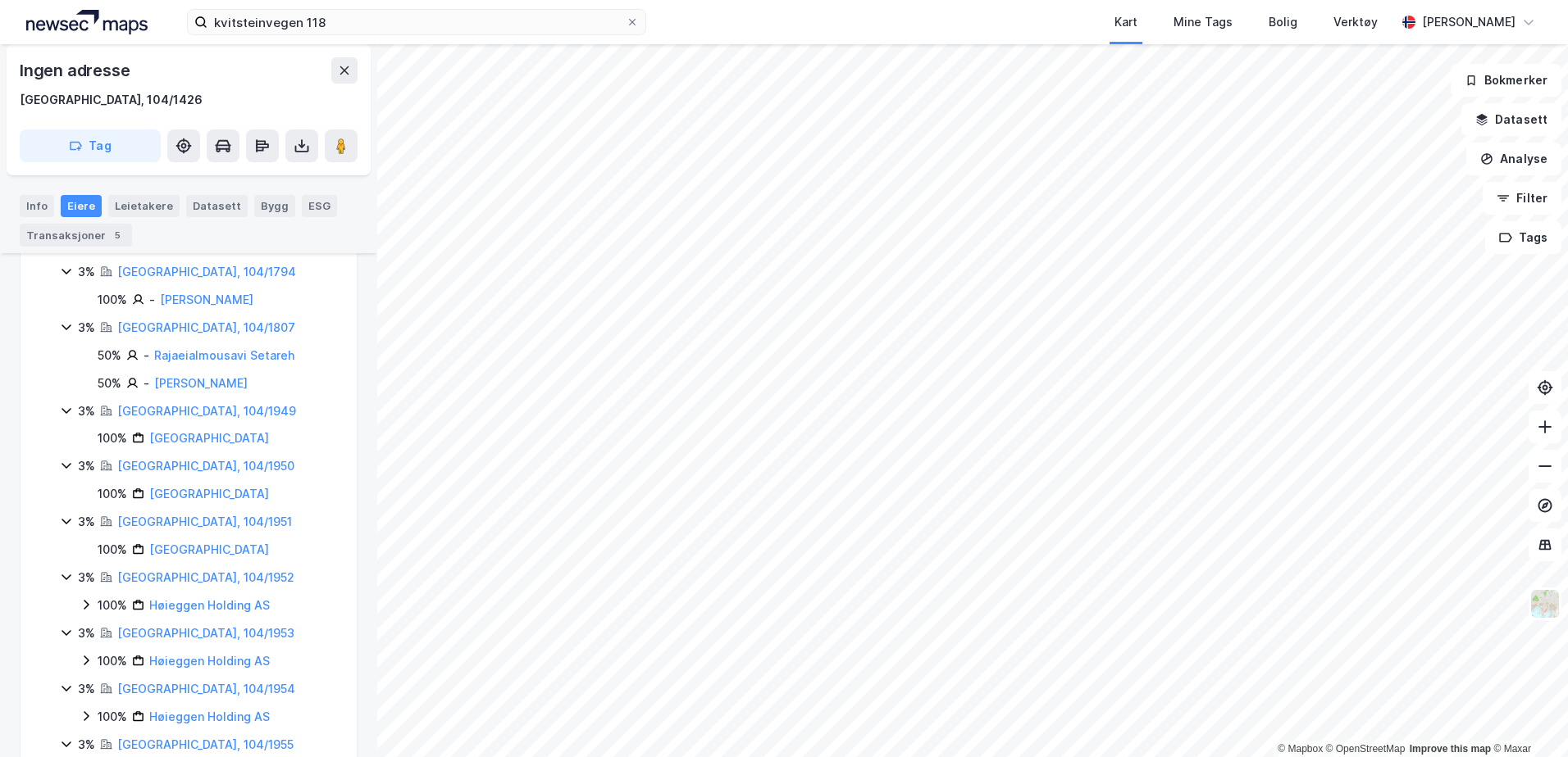
scroll to position [2570, 0]
click at [187, 458] on link "[GEOGRAPHIC_DATA], 104/1949" at bounding box center [206, 465] width 179 height 14
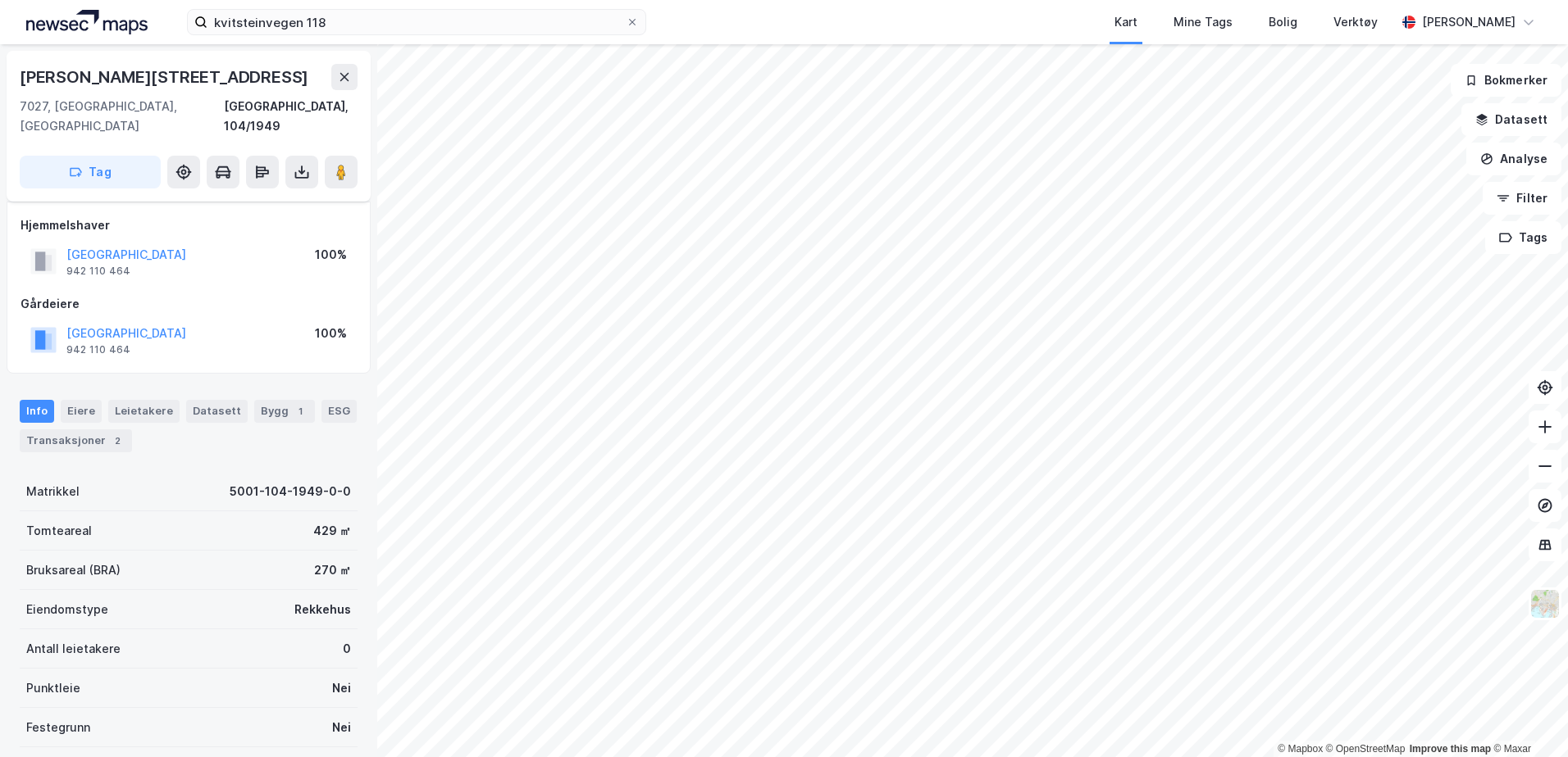
scroll to position [188, 0]
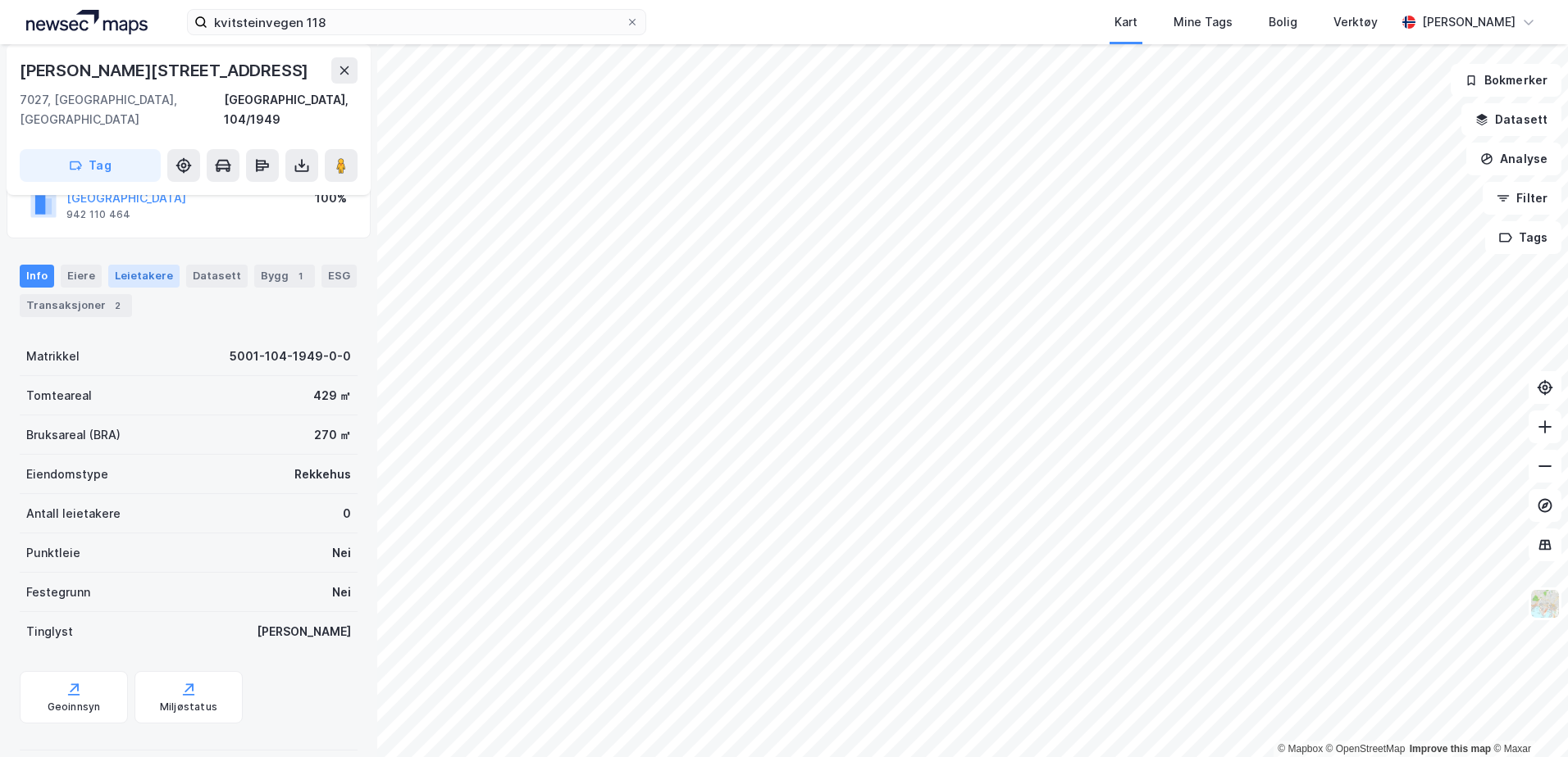
click at [140, 265] on div "Leietakere" at bounding box center [144, 276] width 71 height 23
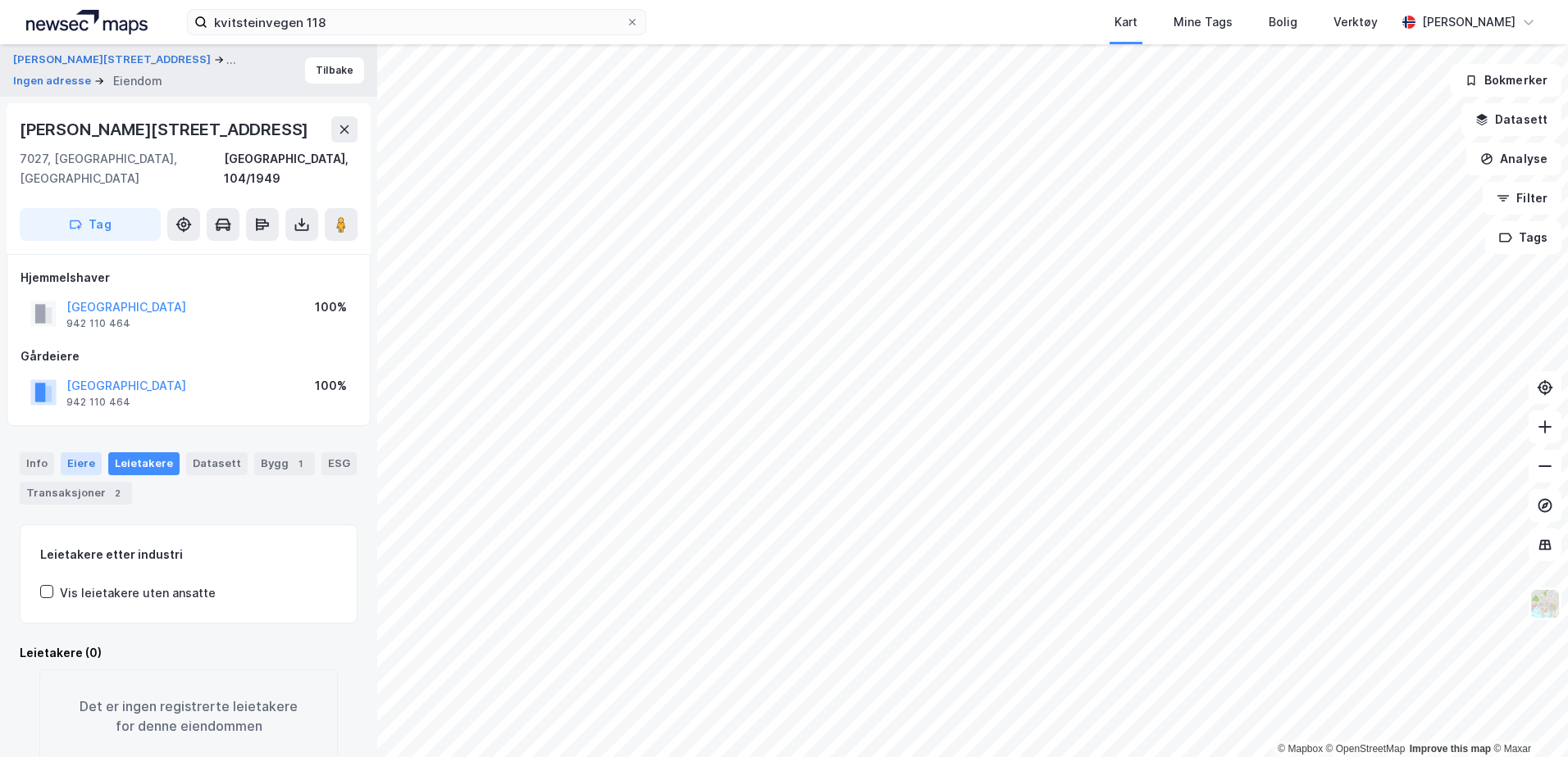
click at [69, 453] on div "Eiere" at bounding box center [81, 464] width 41 height 23
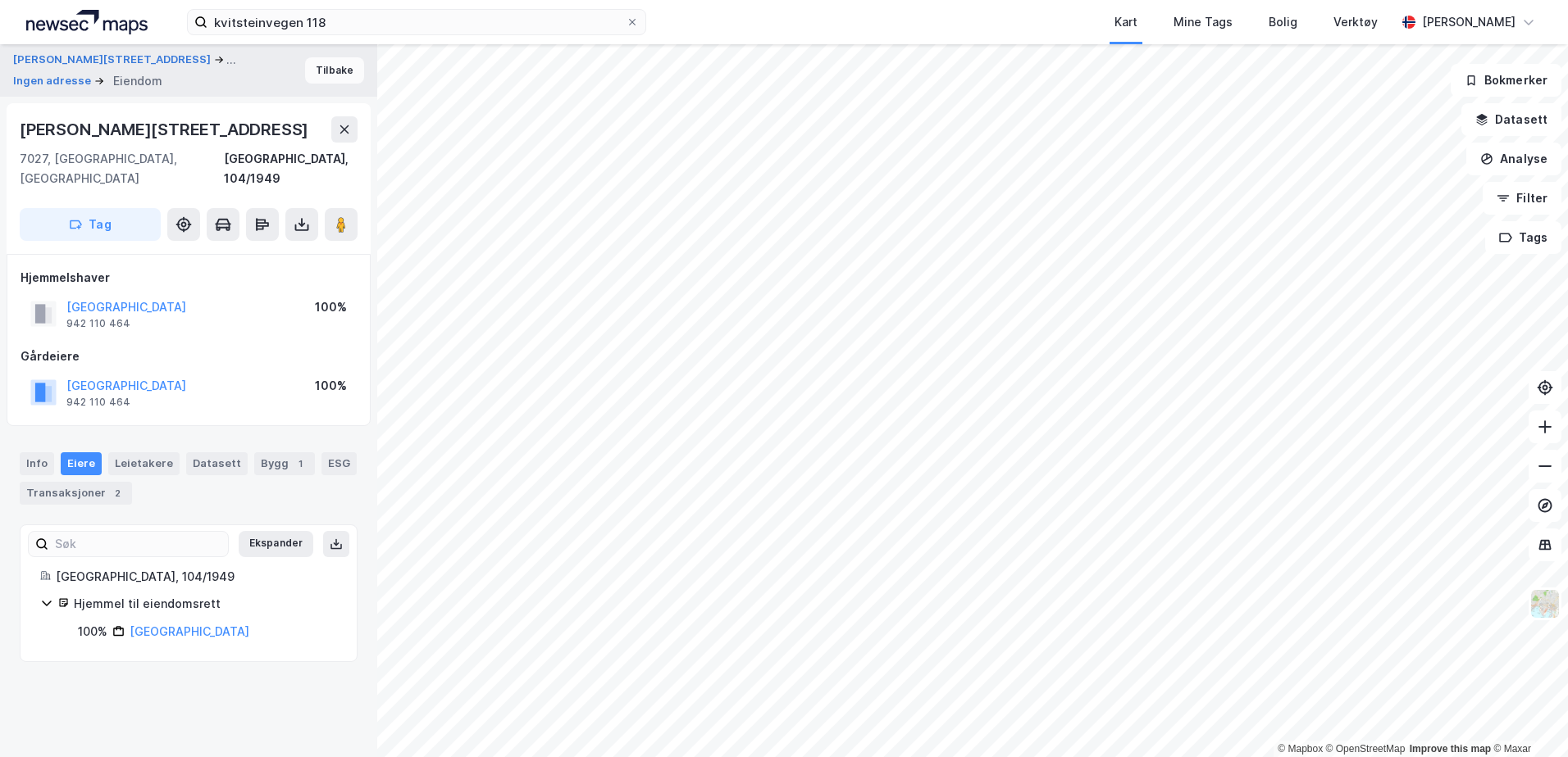
click at [327, 69] on button "Tilbake" at bounding box center [334, 70] width 59 height 26
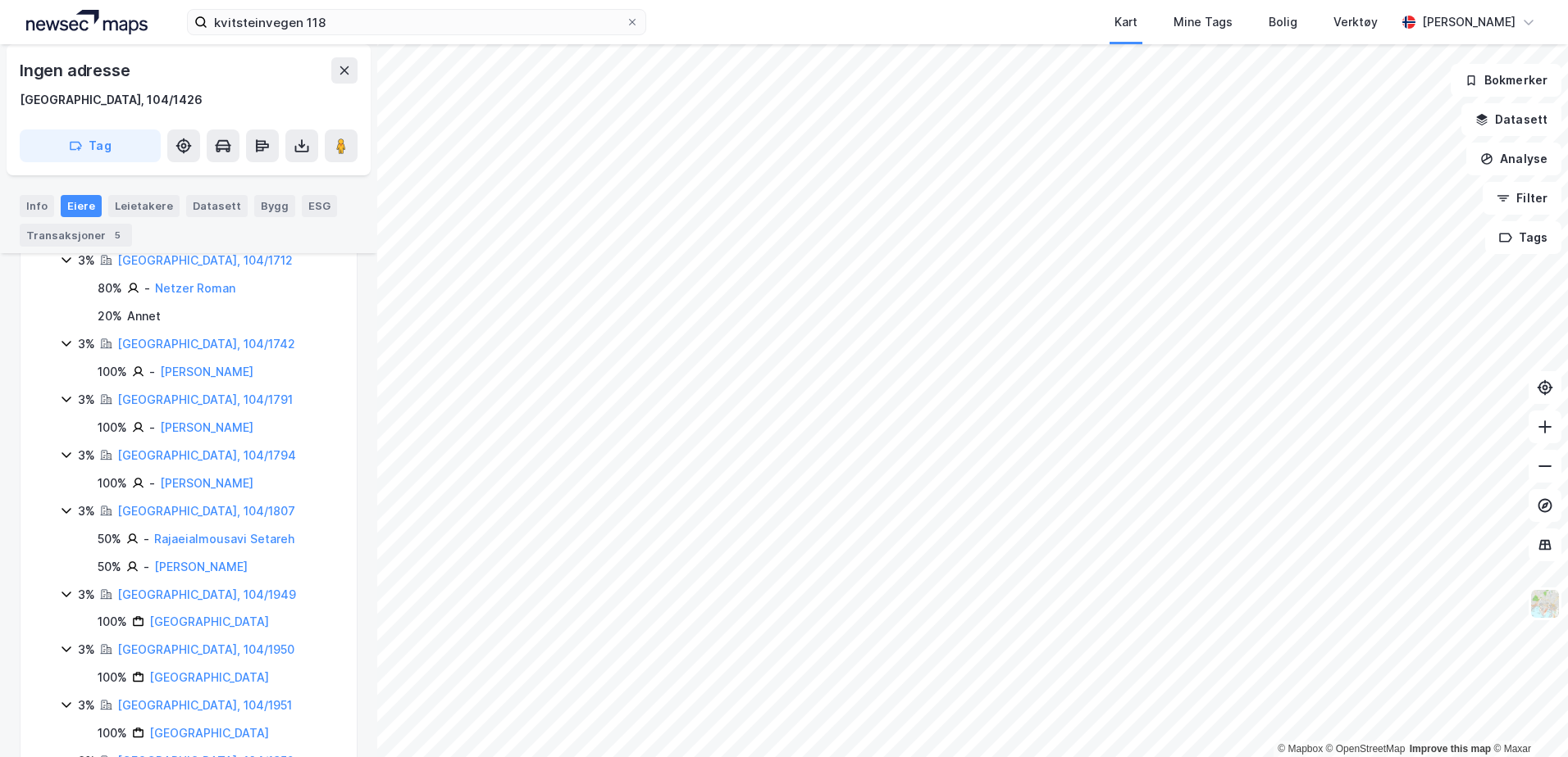
scroll to position [2734, 0]
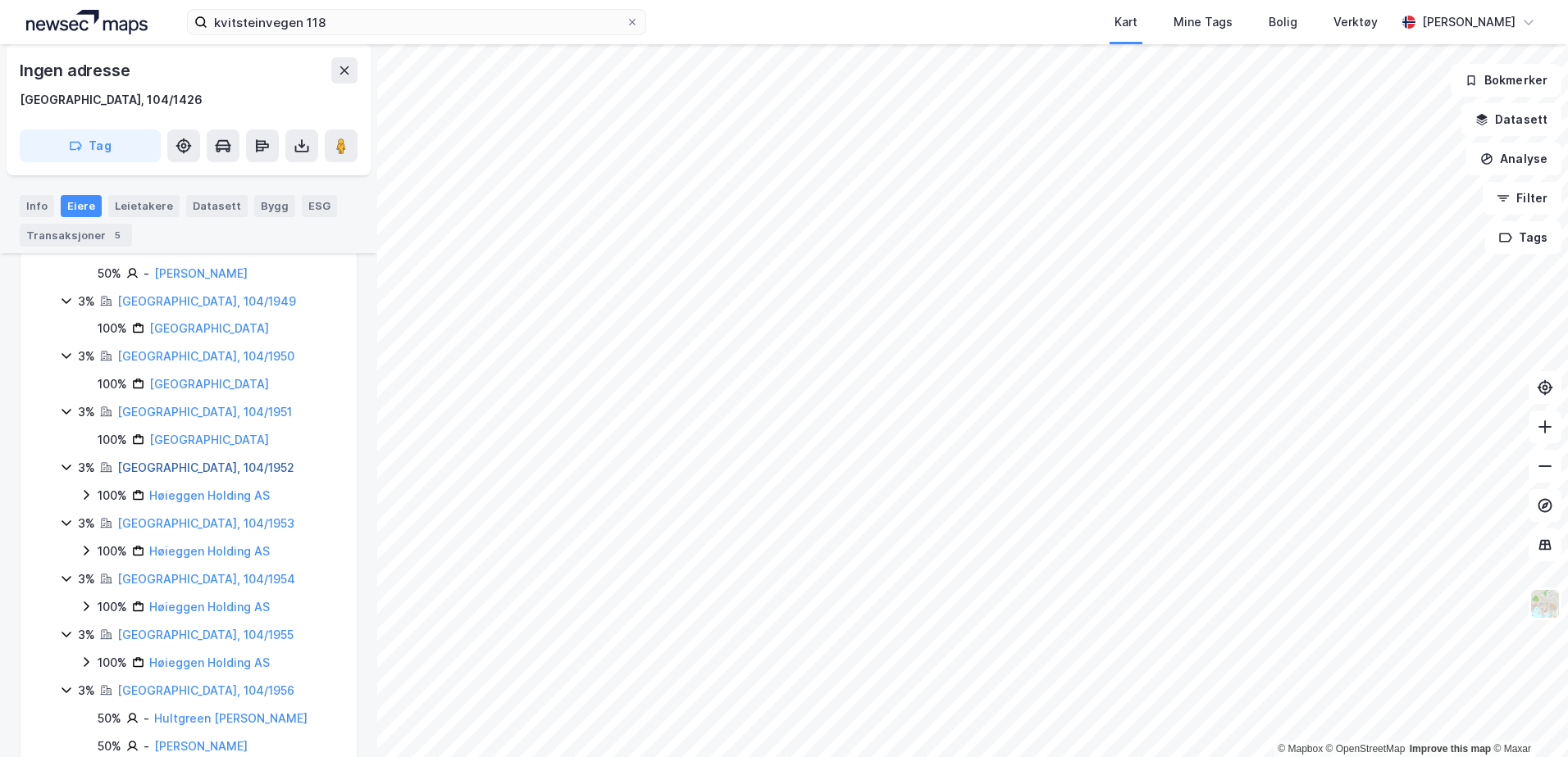
click at [179, 461] on link "[GEOGRAPHIC_DATA], 104/1952" at bounding box center [206, 468] width 177 height 14
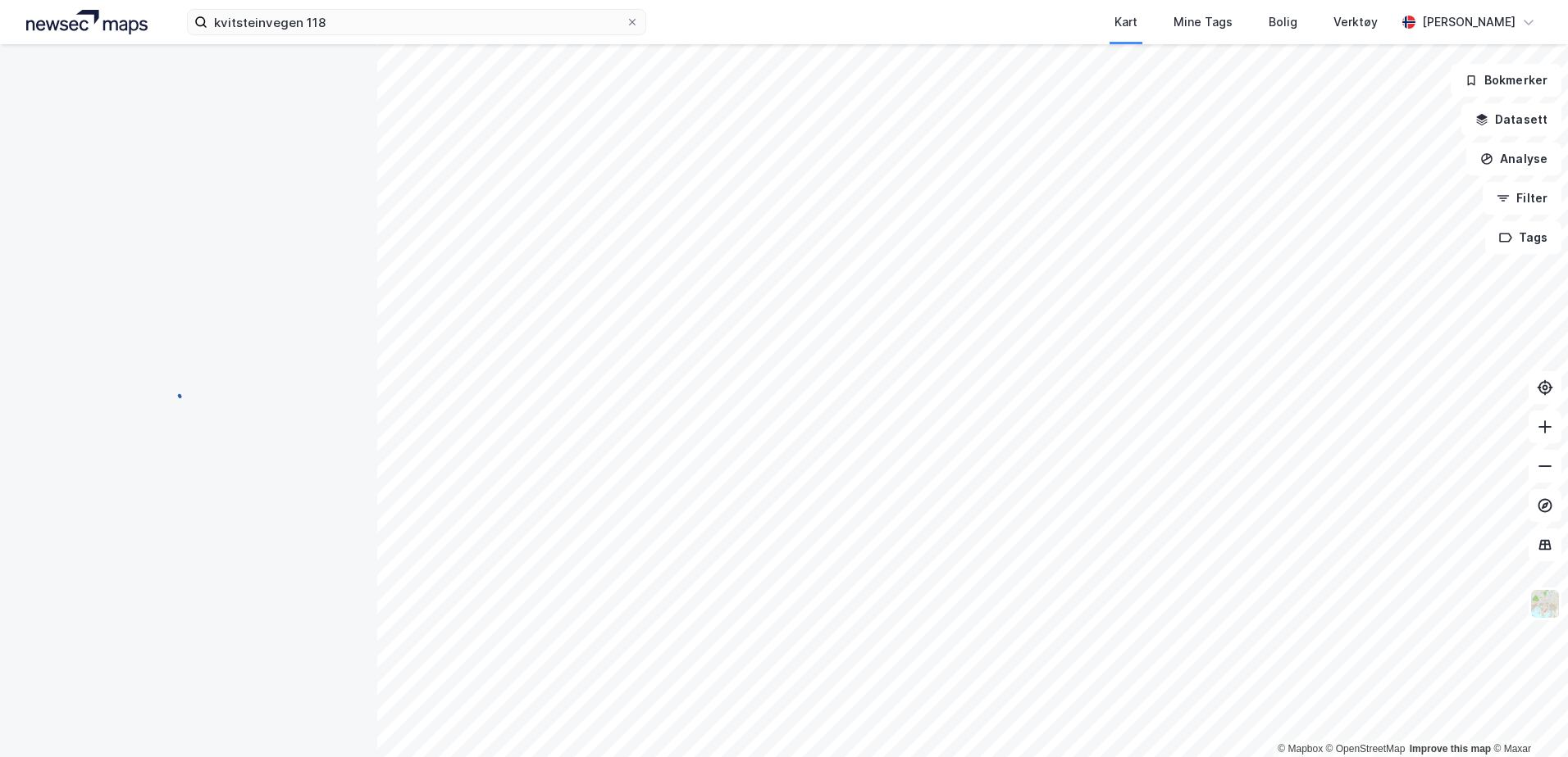
scroll to position [52, 0]
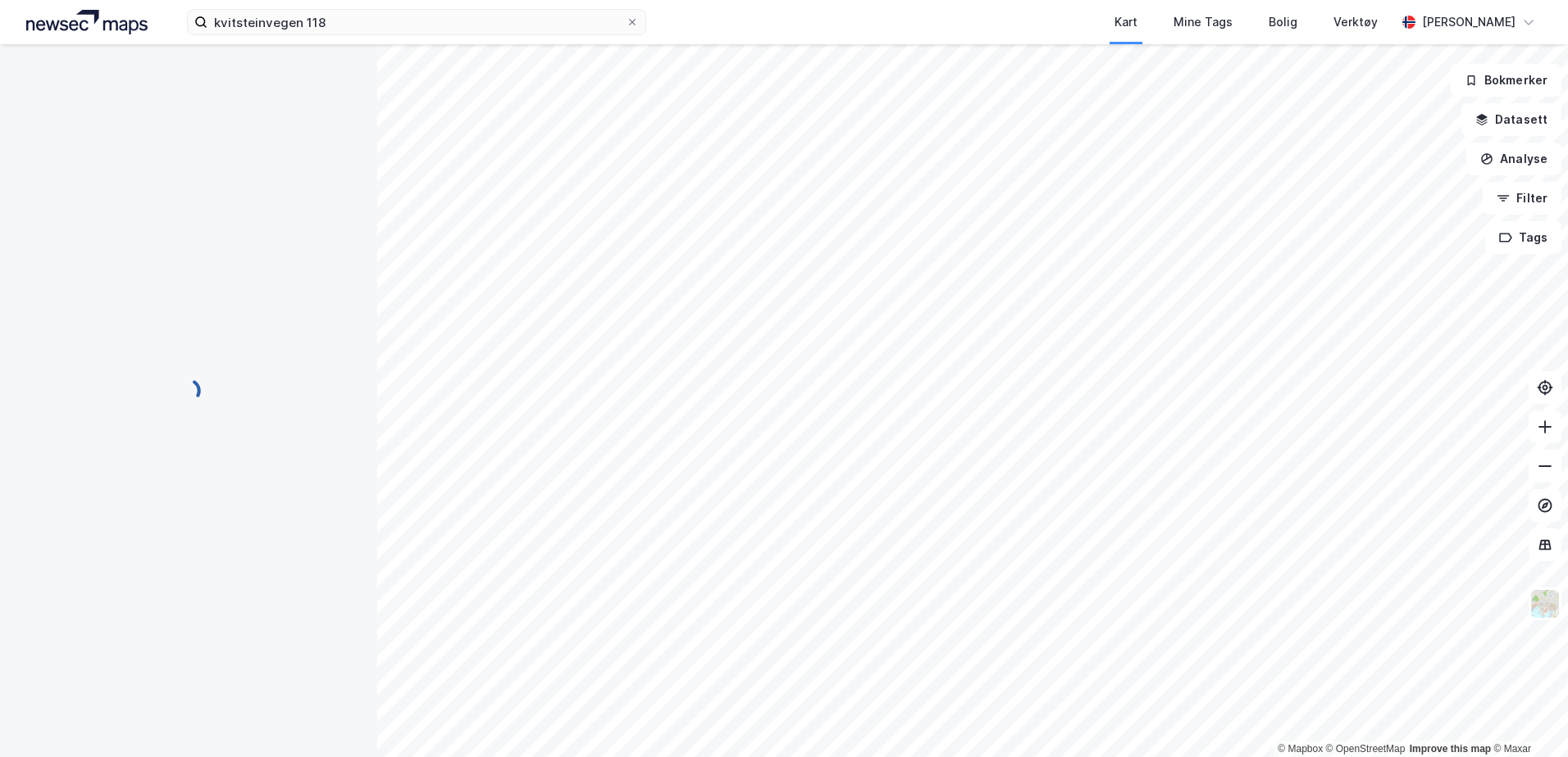
scroll to position [52, 0]
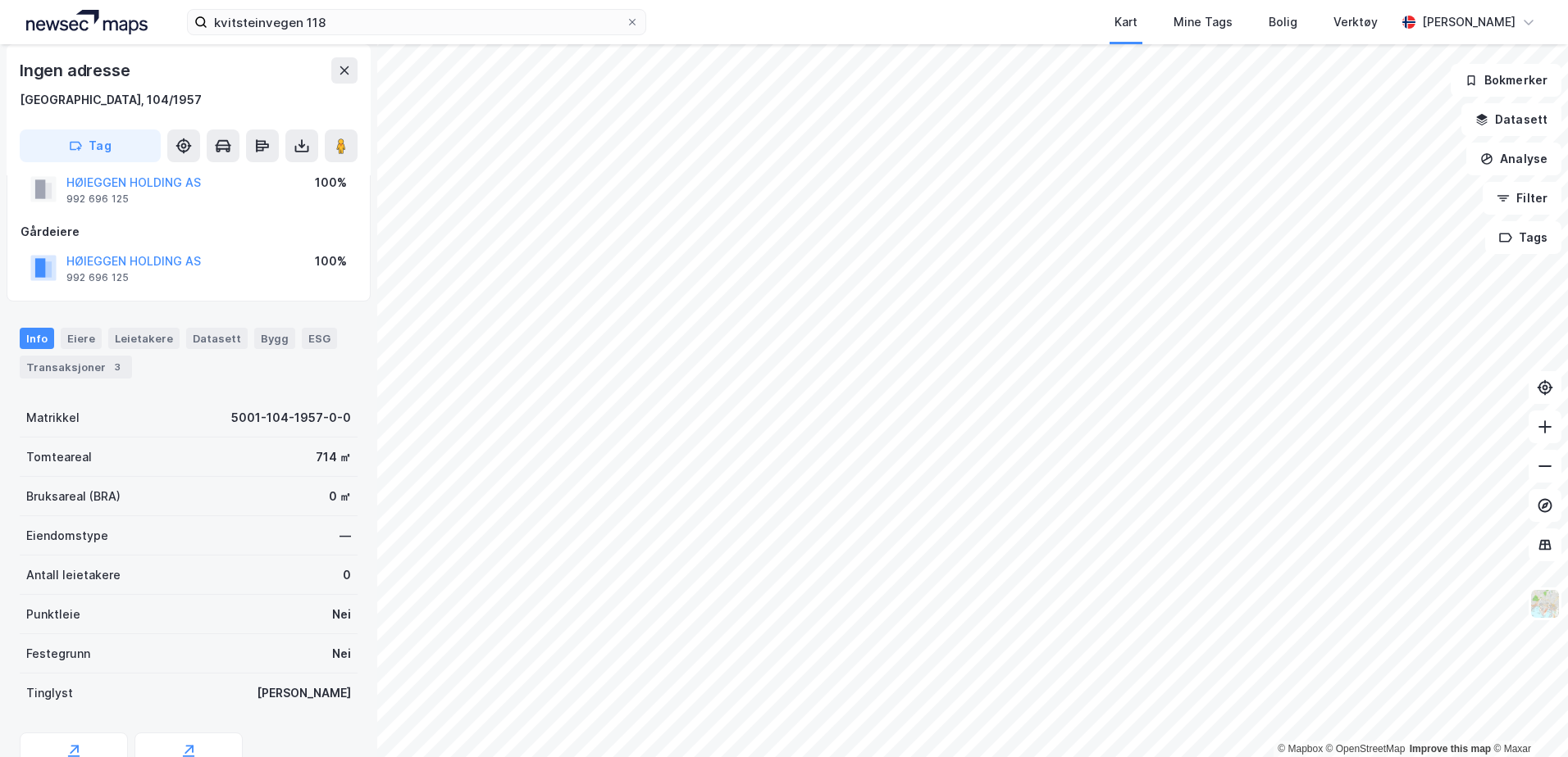
scroll to position [52, 0]
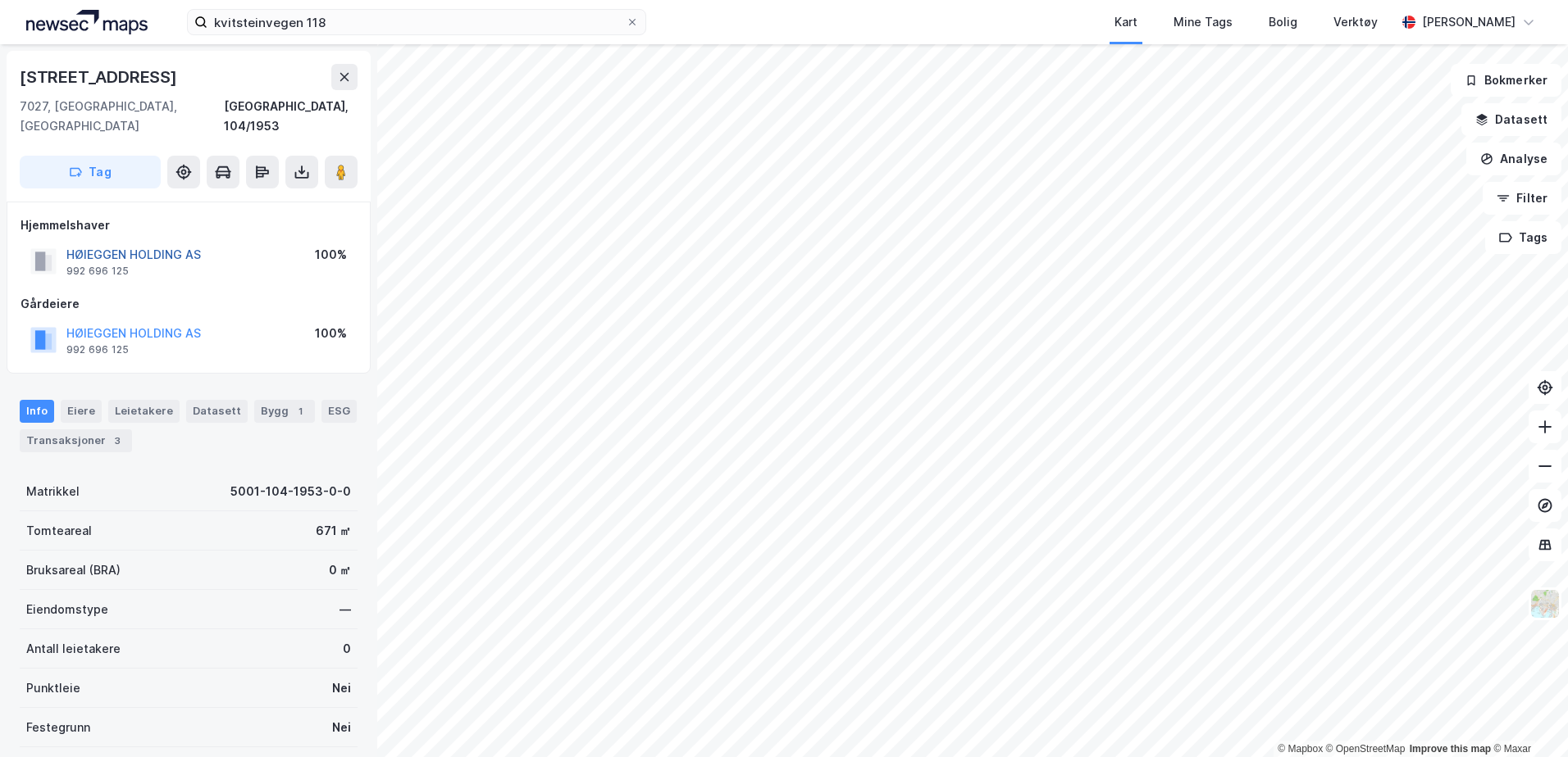
click at [0, 0] on button "HØIEGGEN HOLDING AS" at bounding box center [0, 0] width 0 height 0
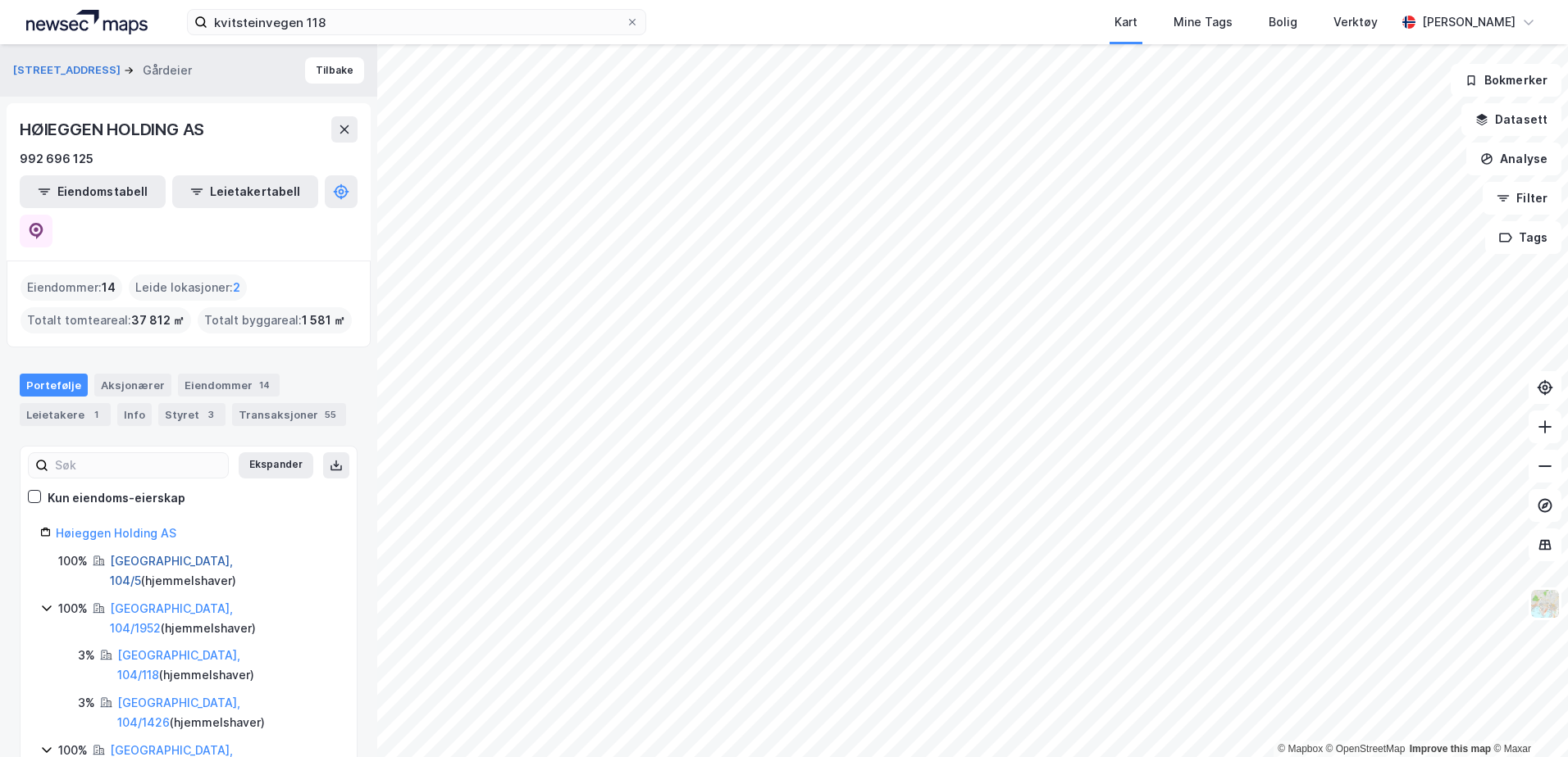
click at [149, 554] on link "[GEOGRAPHIC_DATA], 104/5" at bounding box center [171, 571] width 123 height 34
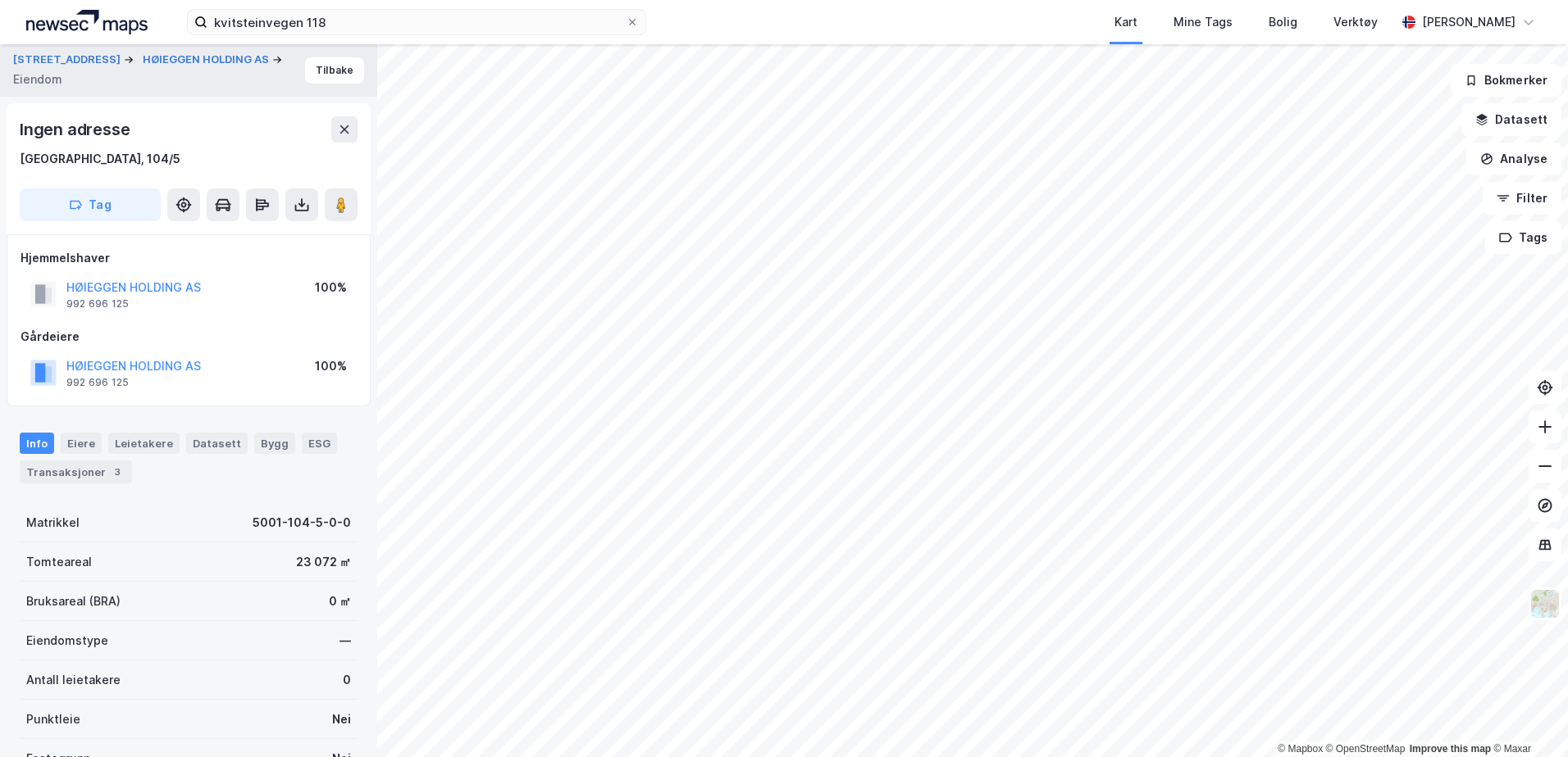
scroll to position [1, 0]
click at [317, 69] on button "Tilbake" at bounding box center [334, 69] width 59 height 26
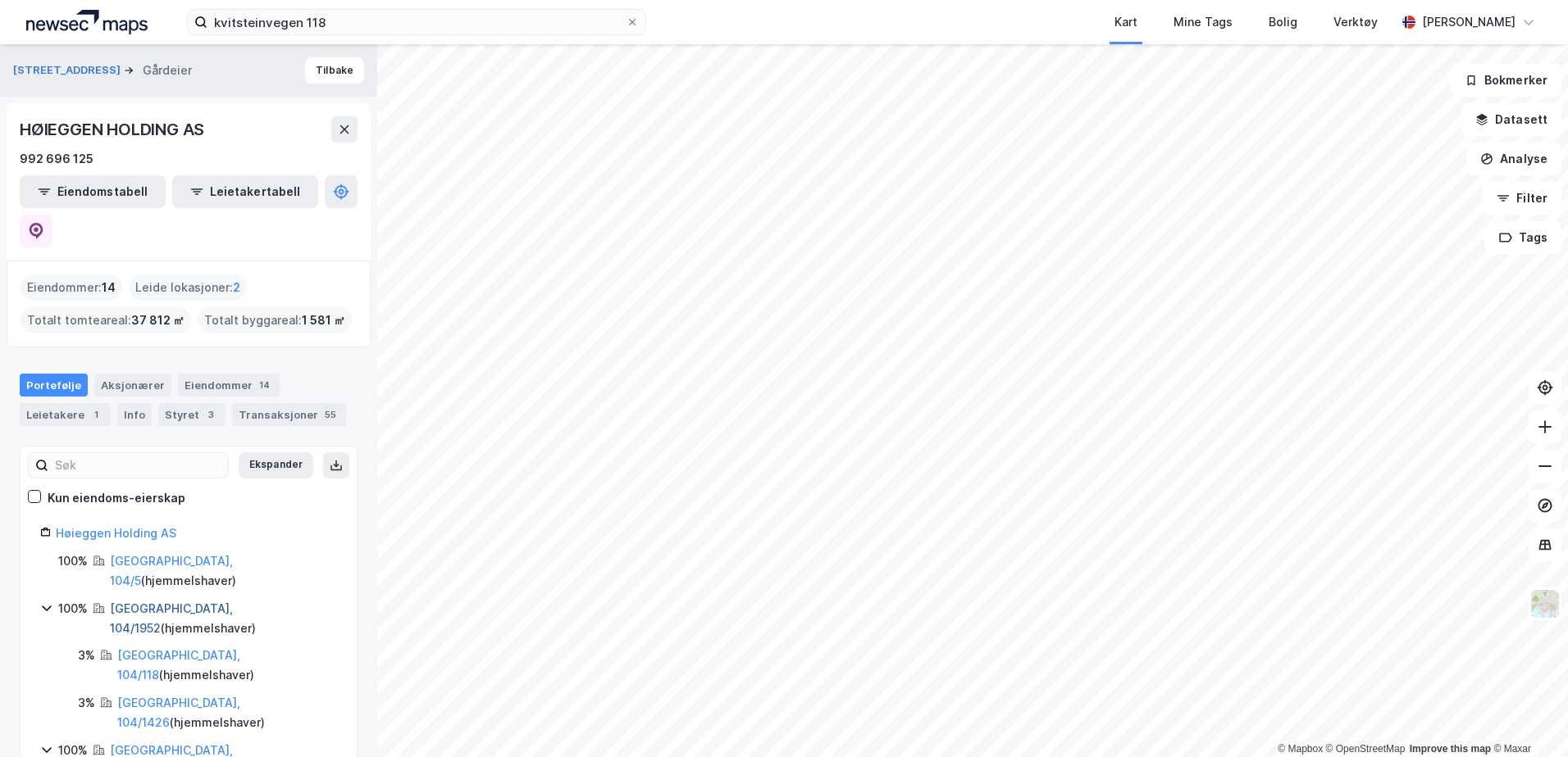
click at [176, 601] on link "[GEOGRAPHIC_DATA], 104/1952" at bounding box center [171, 618] width 123 height 34
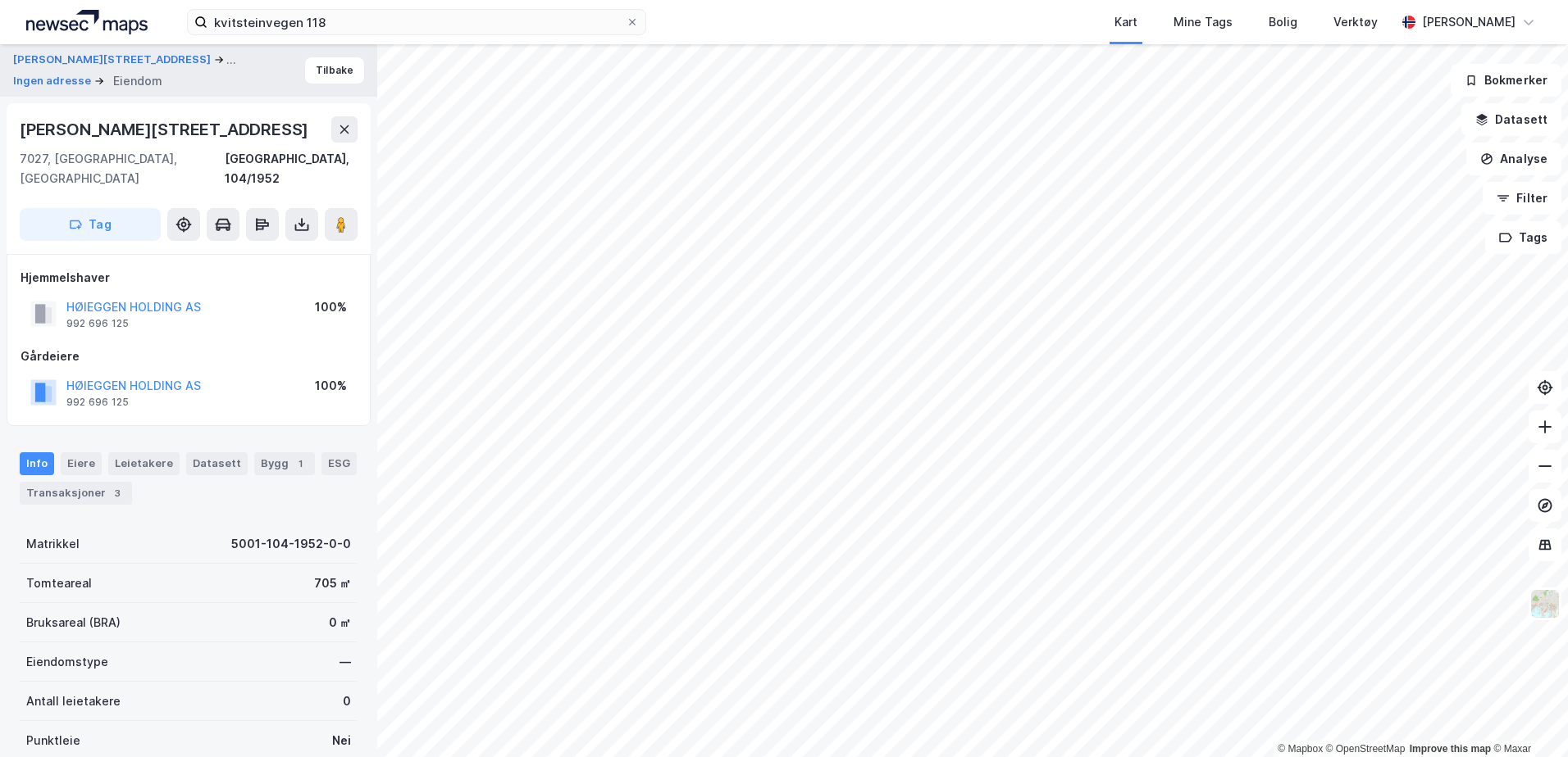
scroll to position [1, 0]
click at [322, 69] on button "Tilbake" at bounding box center [334, 69] width 59 height 26
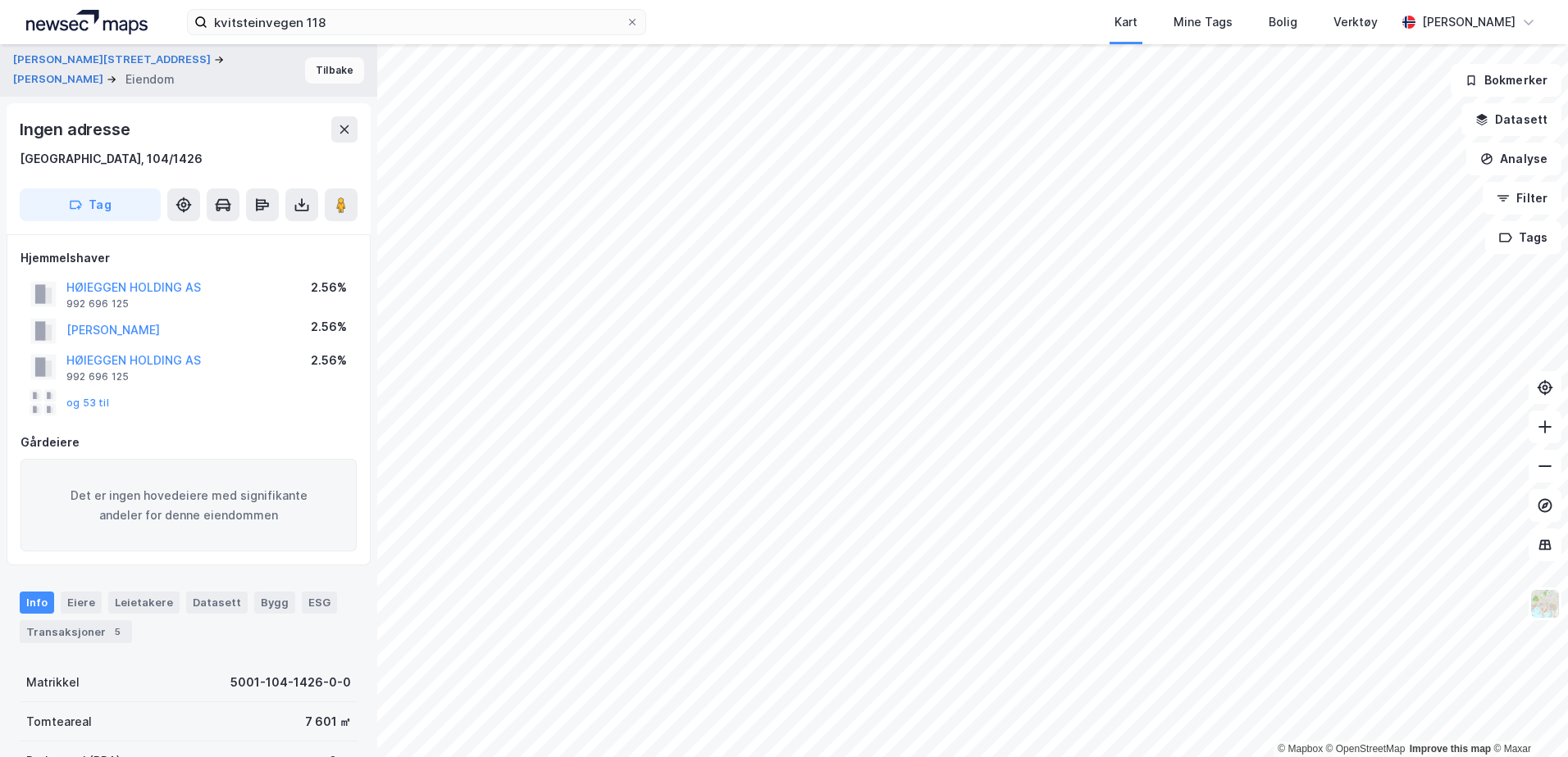
click at [322, 66] on button "Tilbake" at bounding box center [334, 70] width 59 height 26
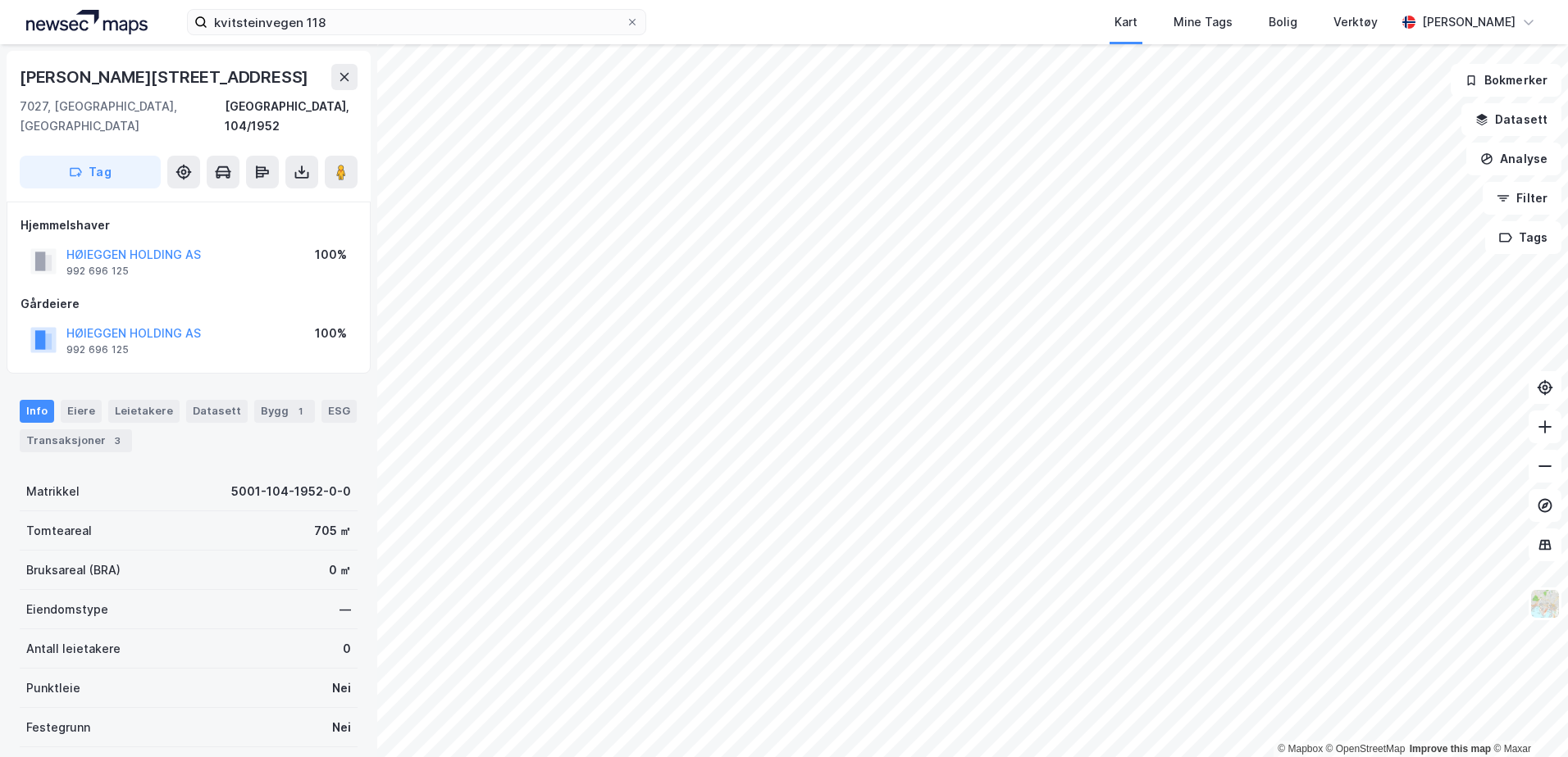
scroll to position [4, 0]
click at [0, 0] on button "HØIEGGEN HOLDING AS" at bounding box center [0, 0] width 0 height 0
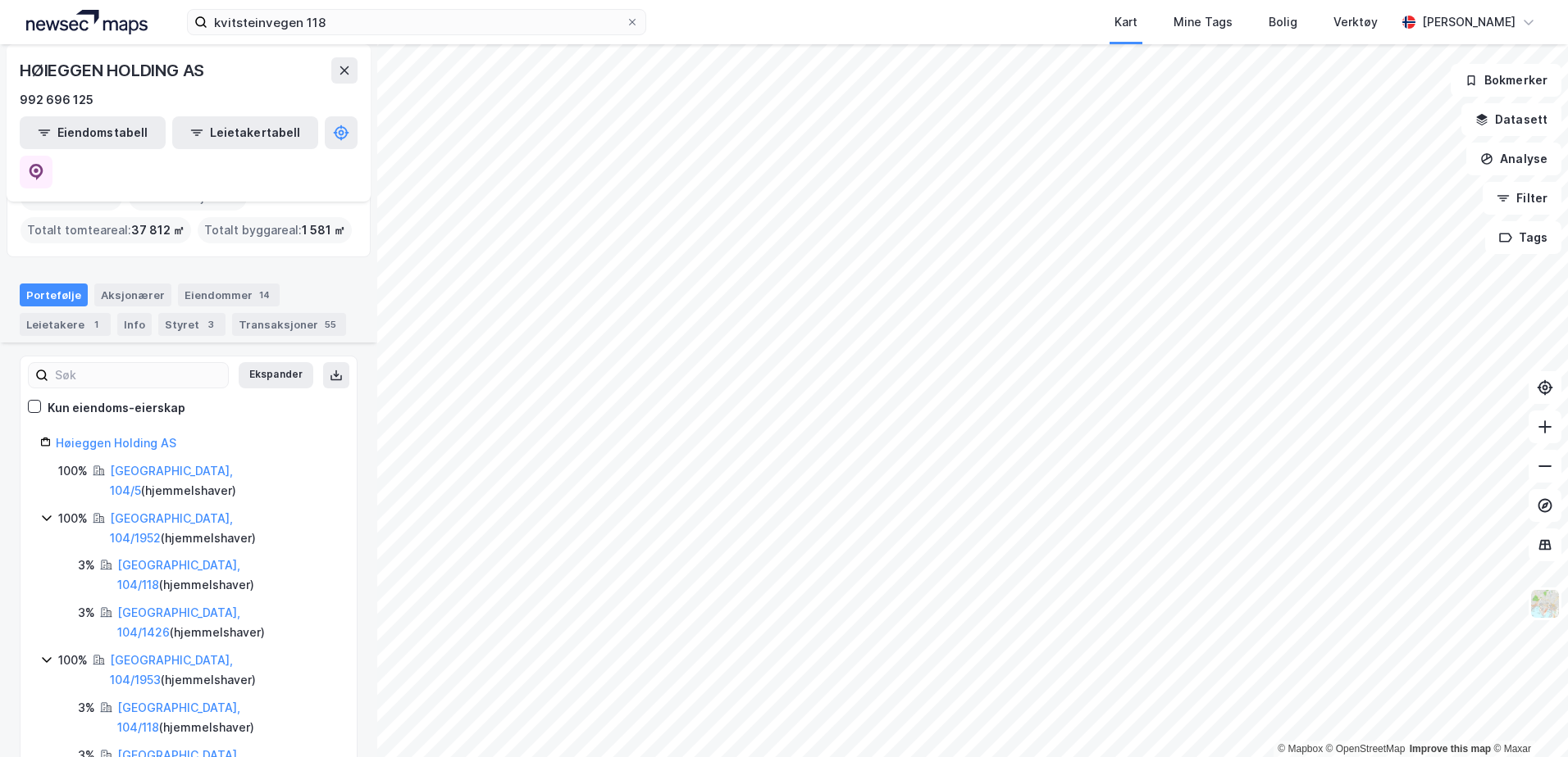
scroll to position [164, 0]
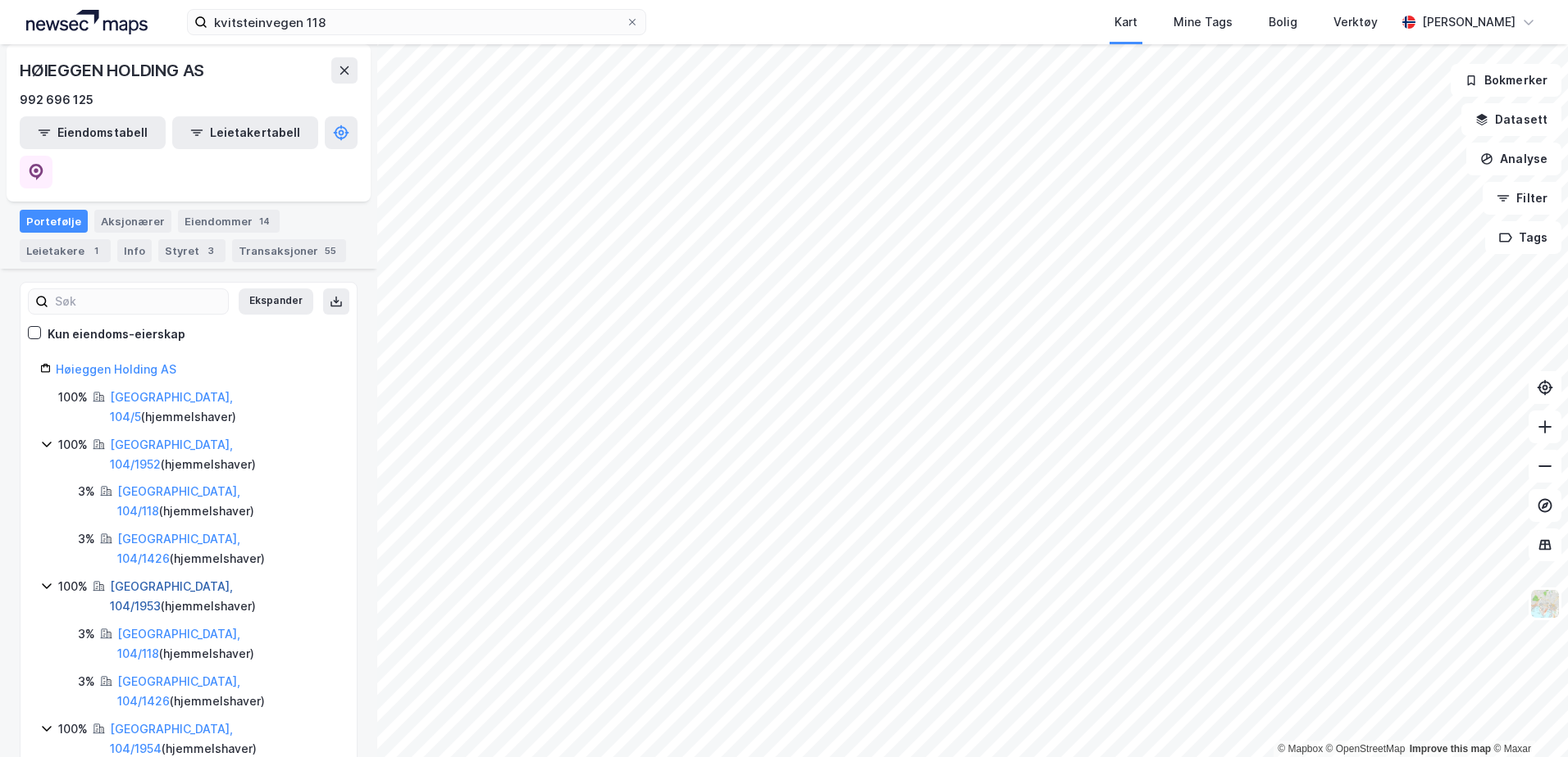
click at [185, 579] on link "[GEOGRAPHIC_DATA], 104/1953" at bounding box center [171, 596] width 123 height 34
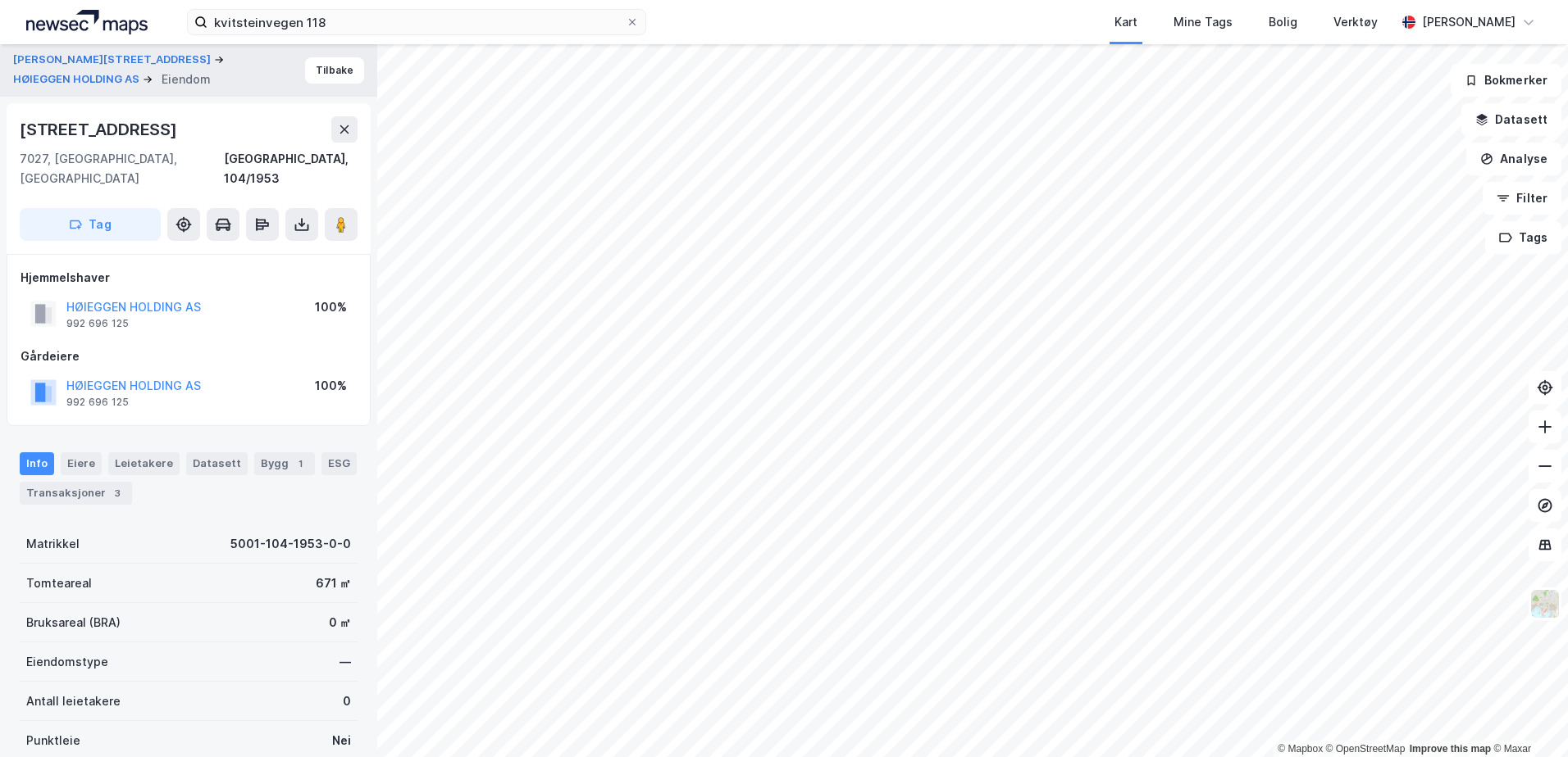
scroll to position [4, 0]
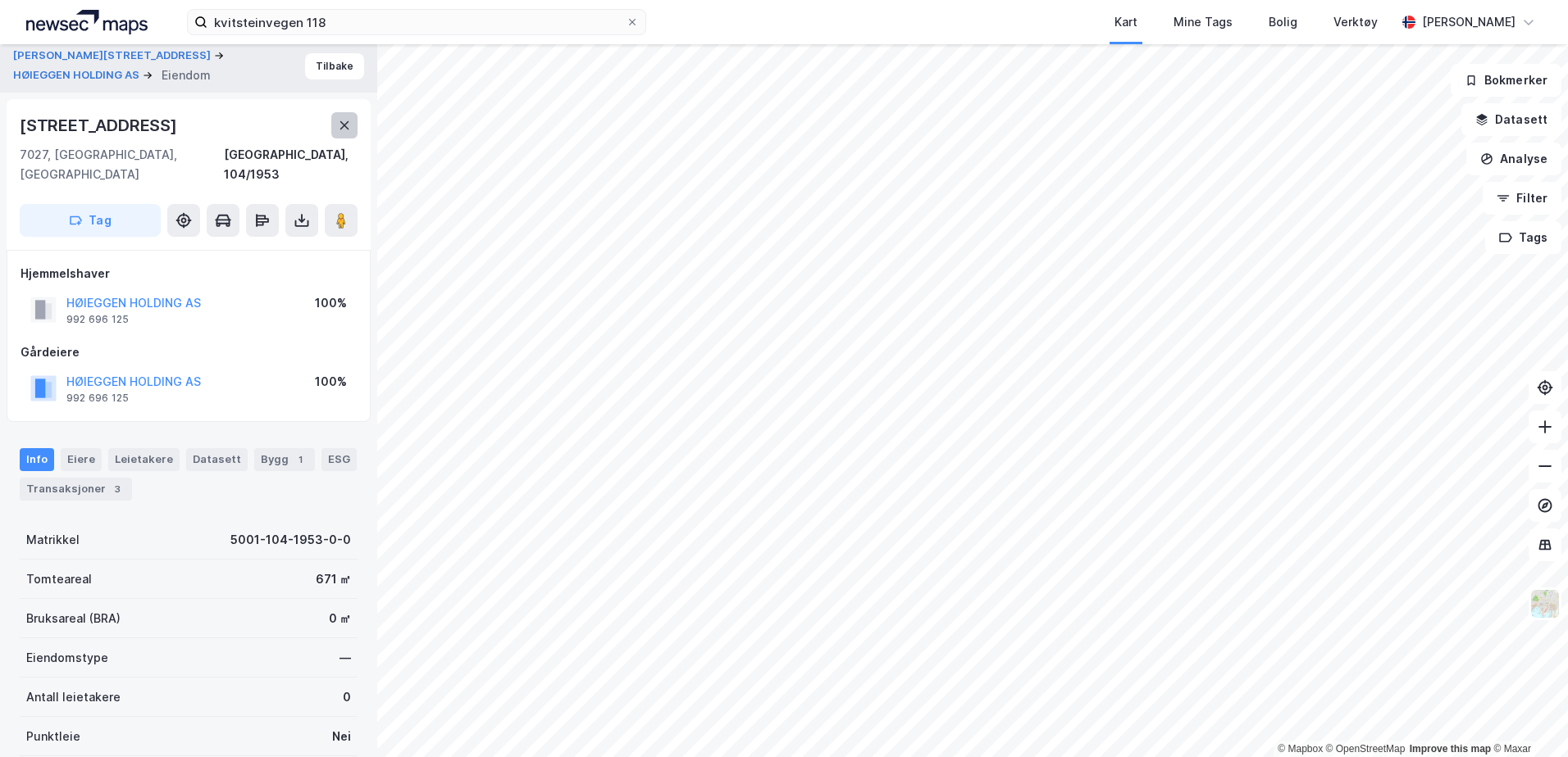
click at [343, 128] on icon at bounding box center [344, 125] width 9 height 8
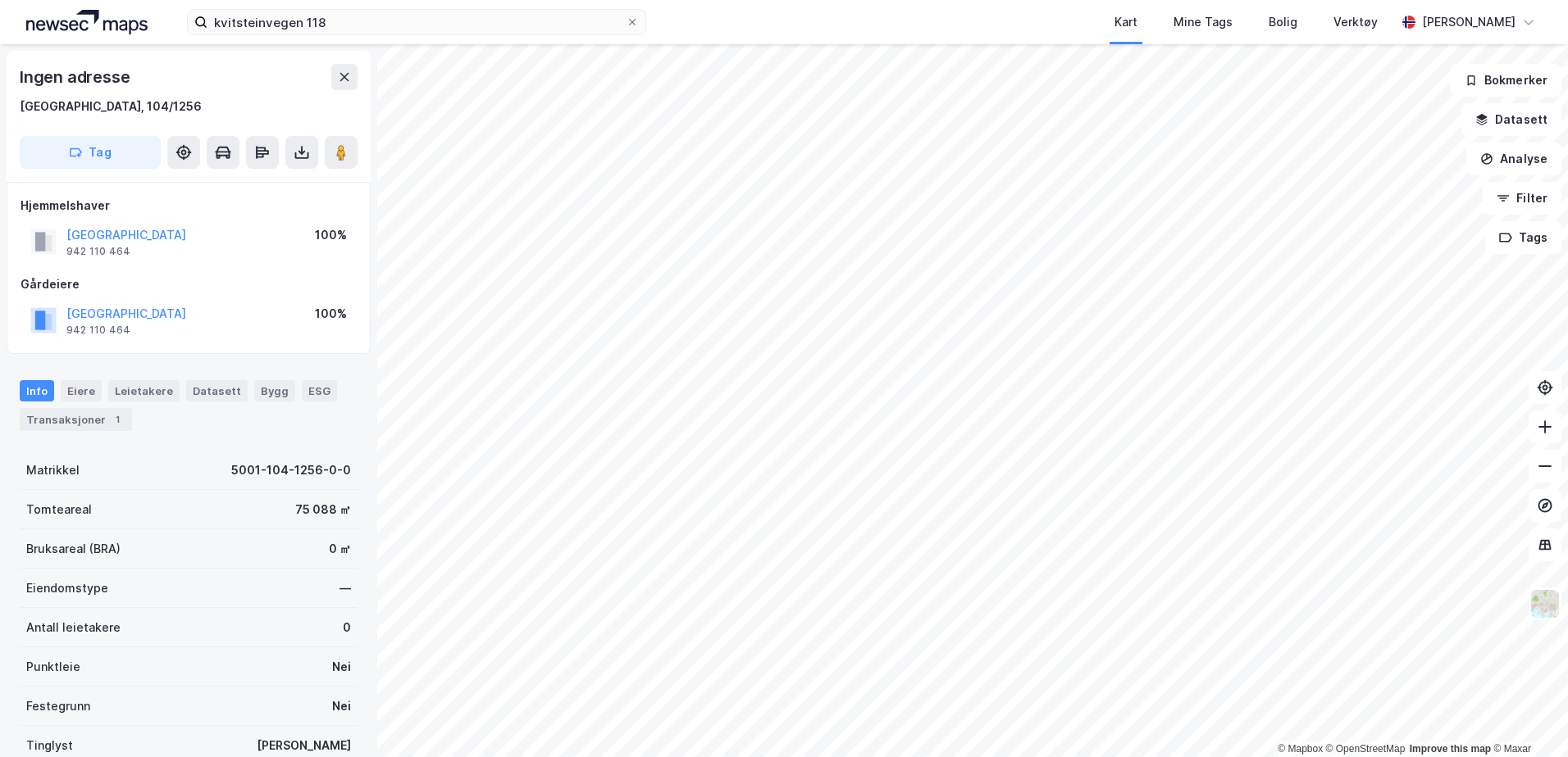
scroll to position [4, 0]
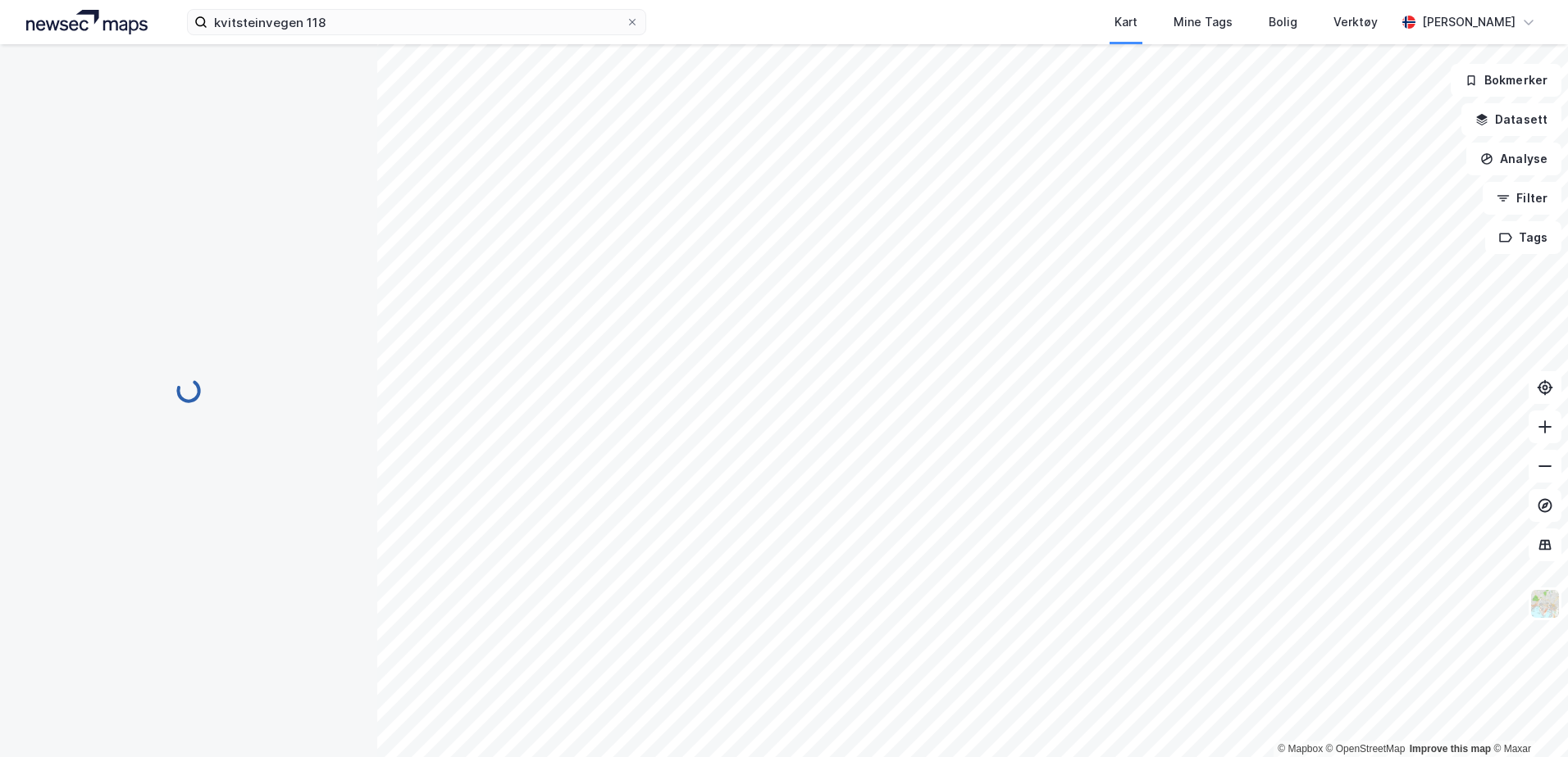
scroll to position [4, 0]
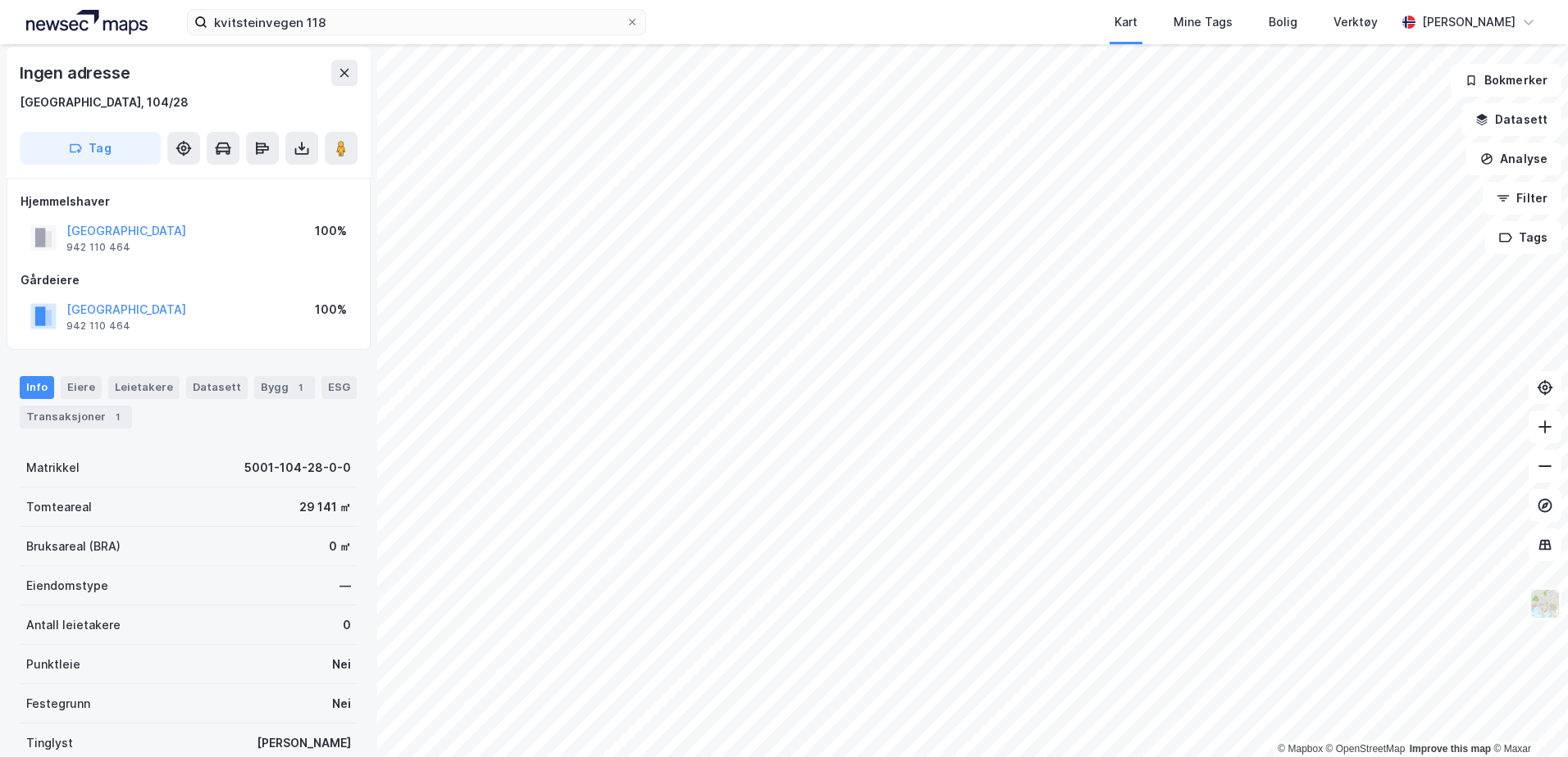
click at [1546, 601] on img at bounding box center [1544, 604] width 31 height 31
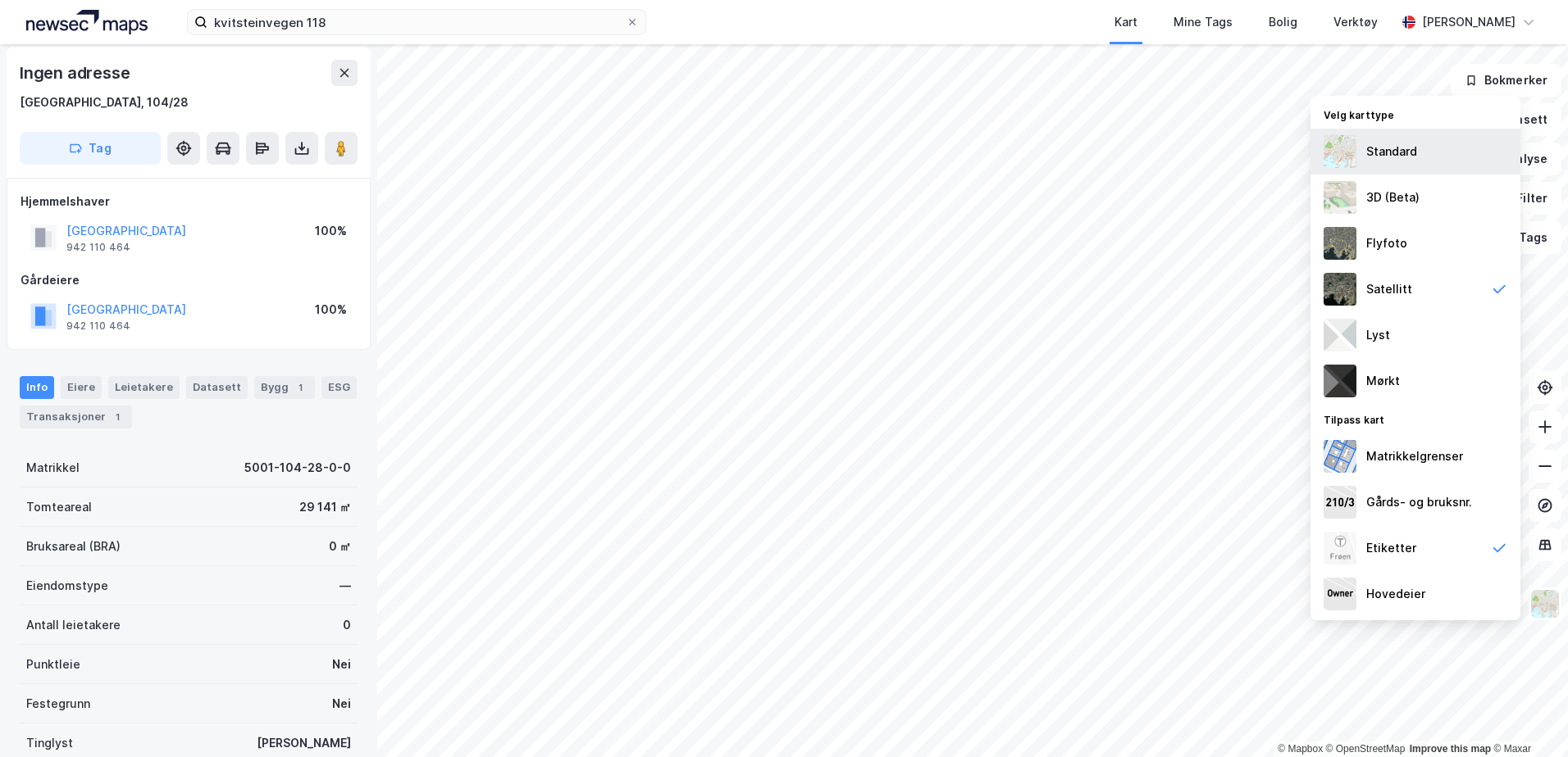
click at [1373, 151] on div "Standard" at bounding box center [1391, 151] width 51 height 19
click at [1544, 608] on img at bounding box center [1544, 604] width 31 height 31
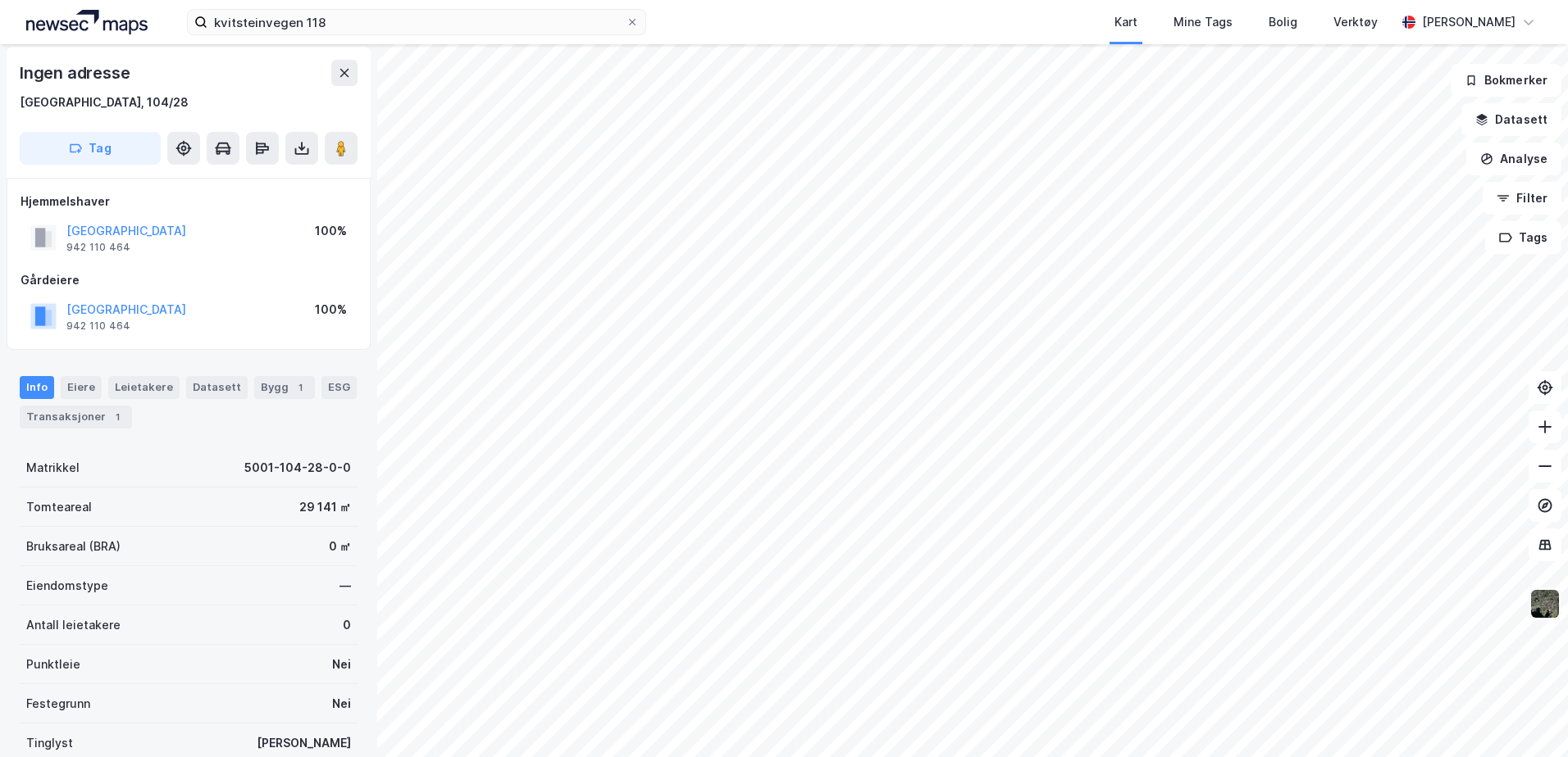
scroll to position [4, 0]
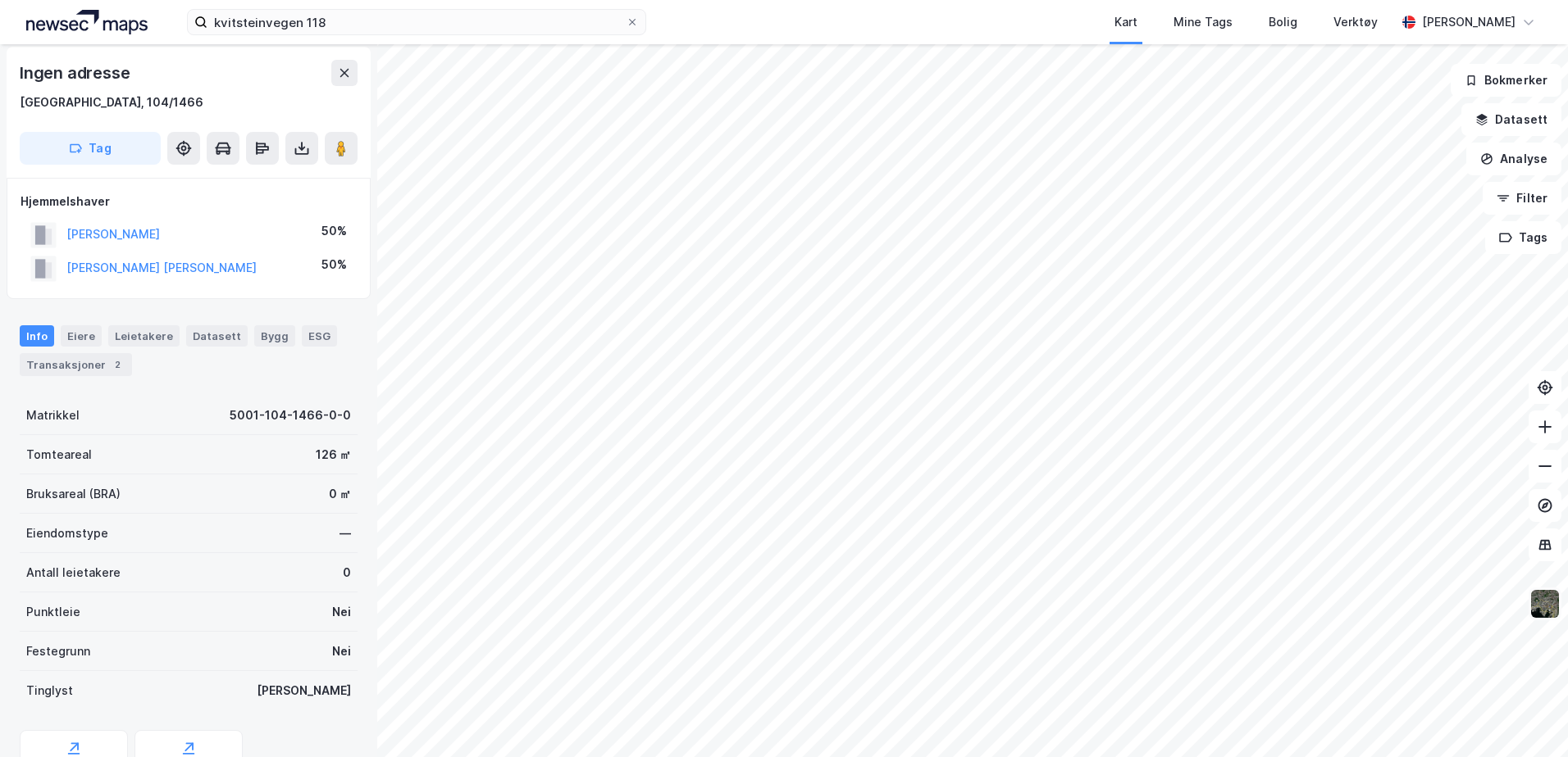
scroll to position [4, 0]
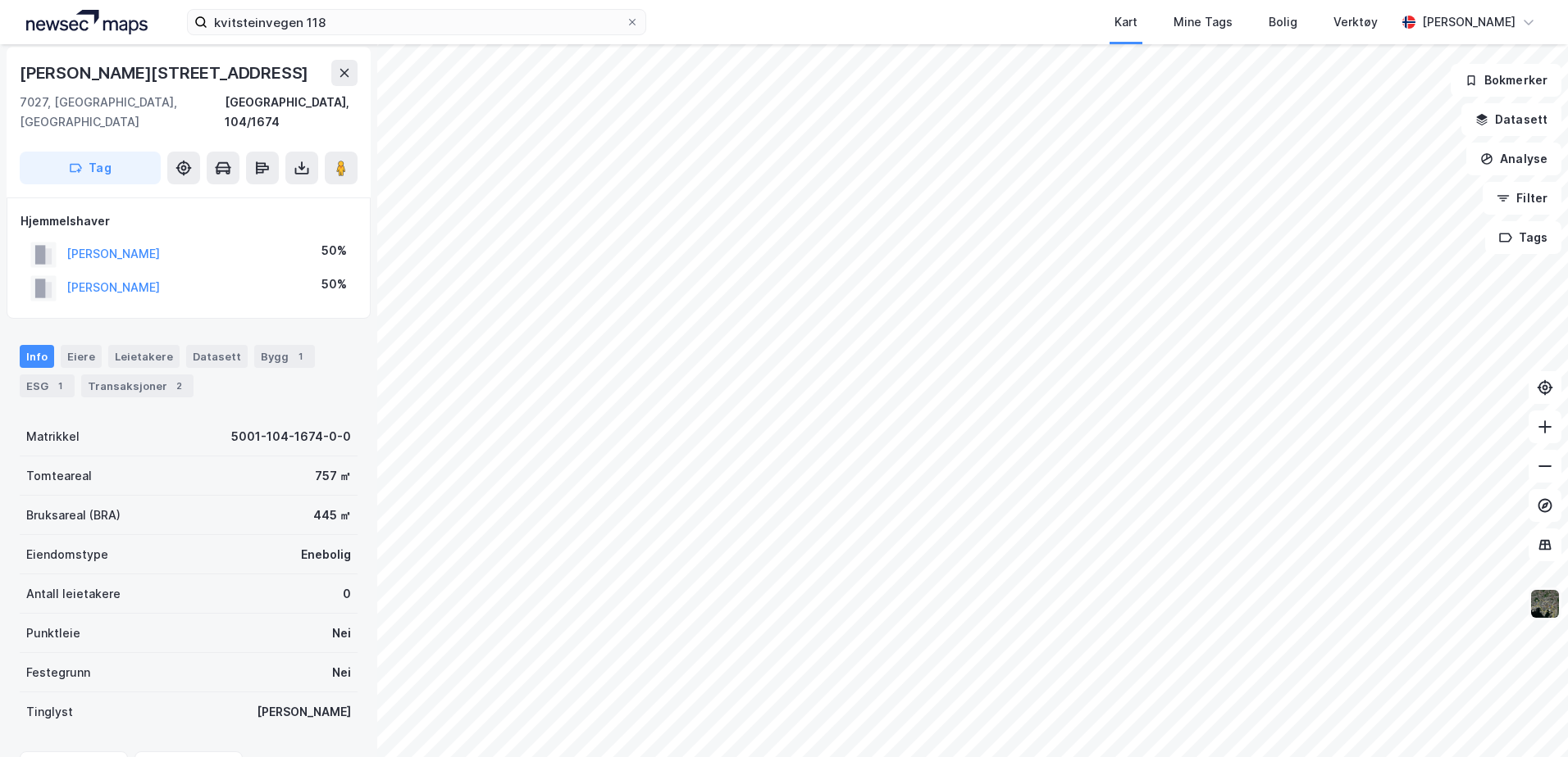
scroll to position [4, 0]
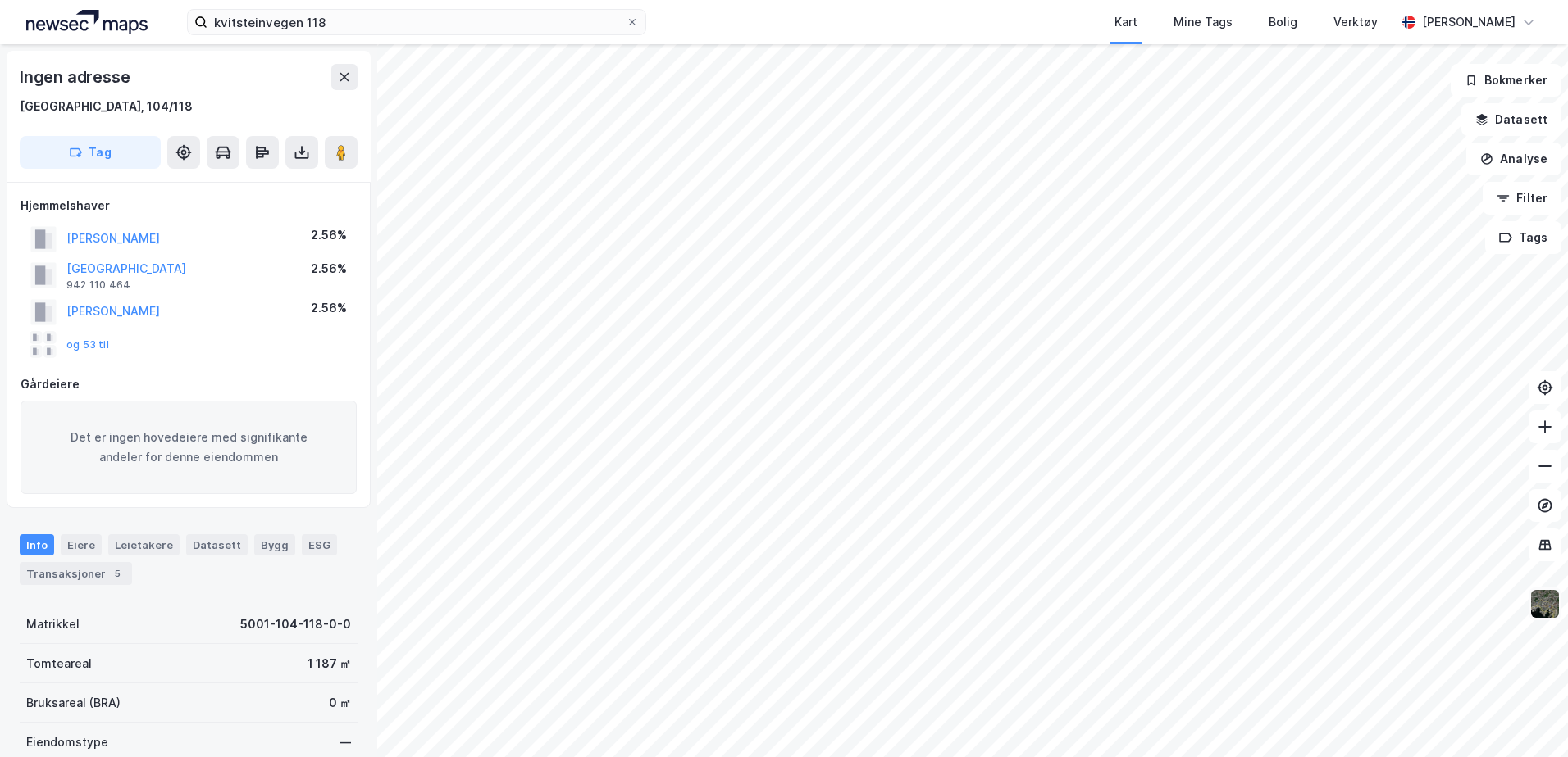
scroll to position [4, 0]
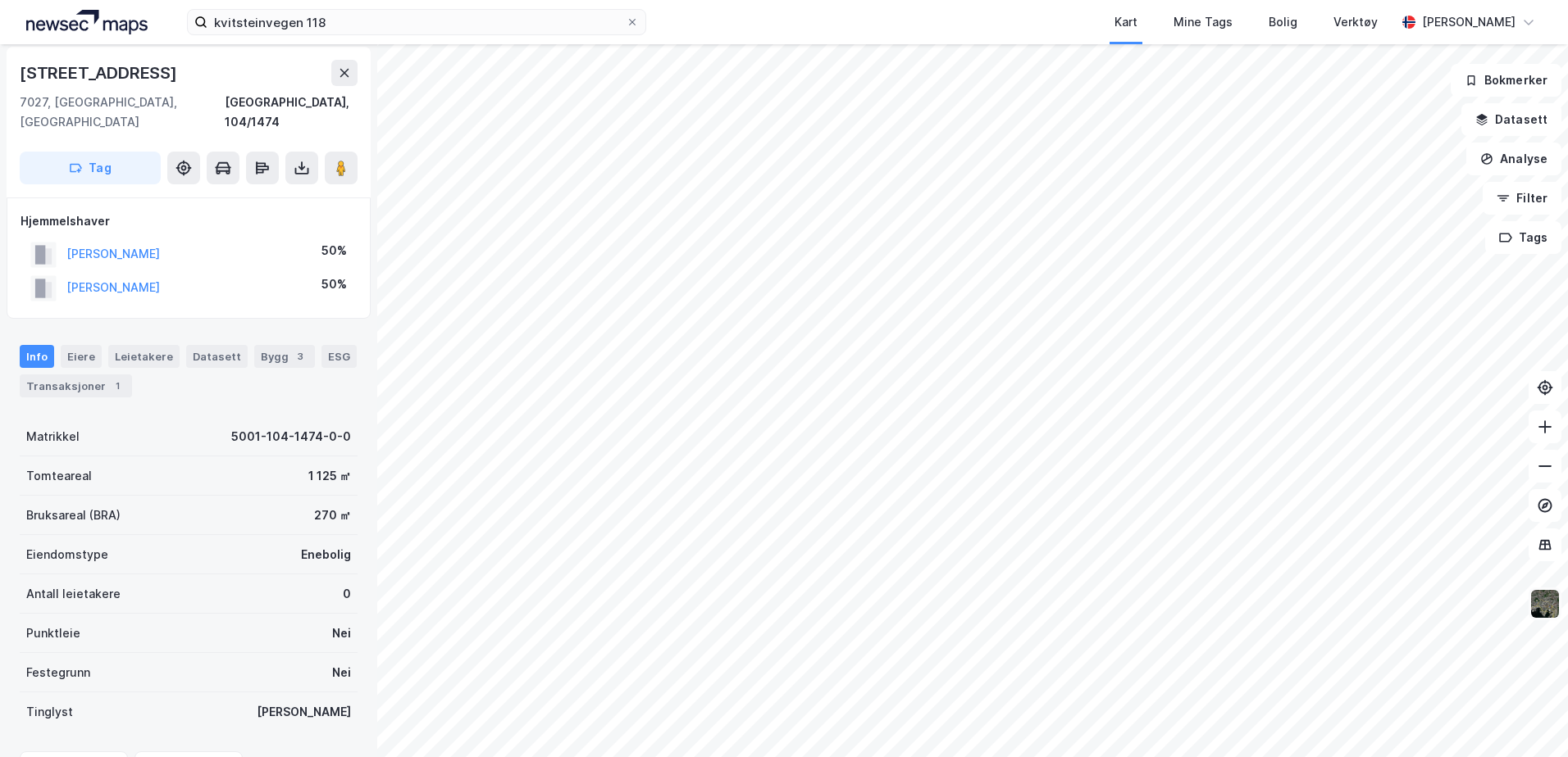
scroll to position [4, 0]
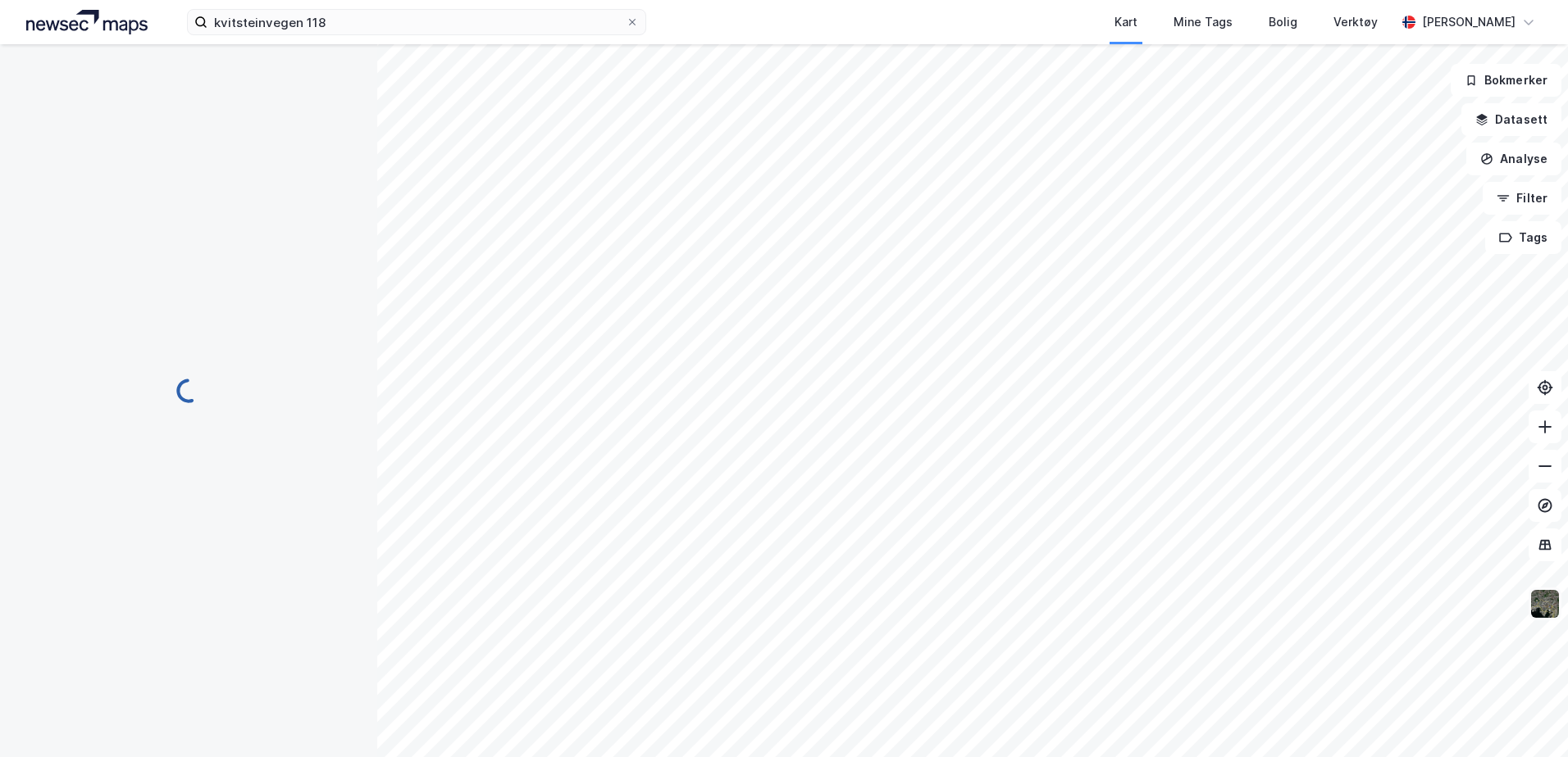
scroll to position [4, 0]
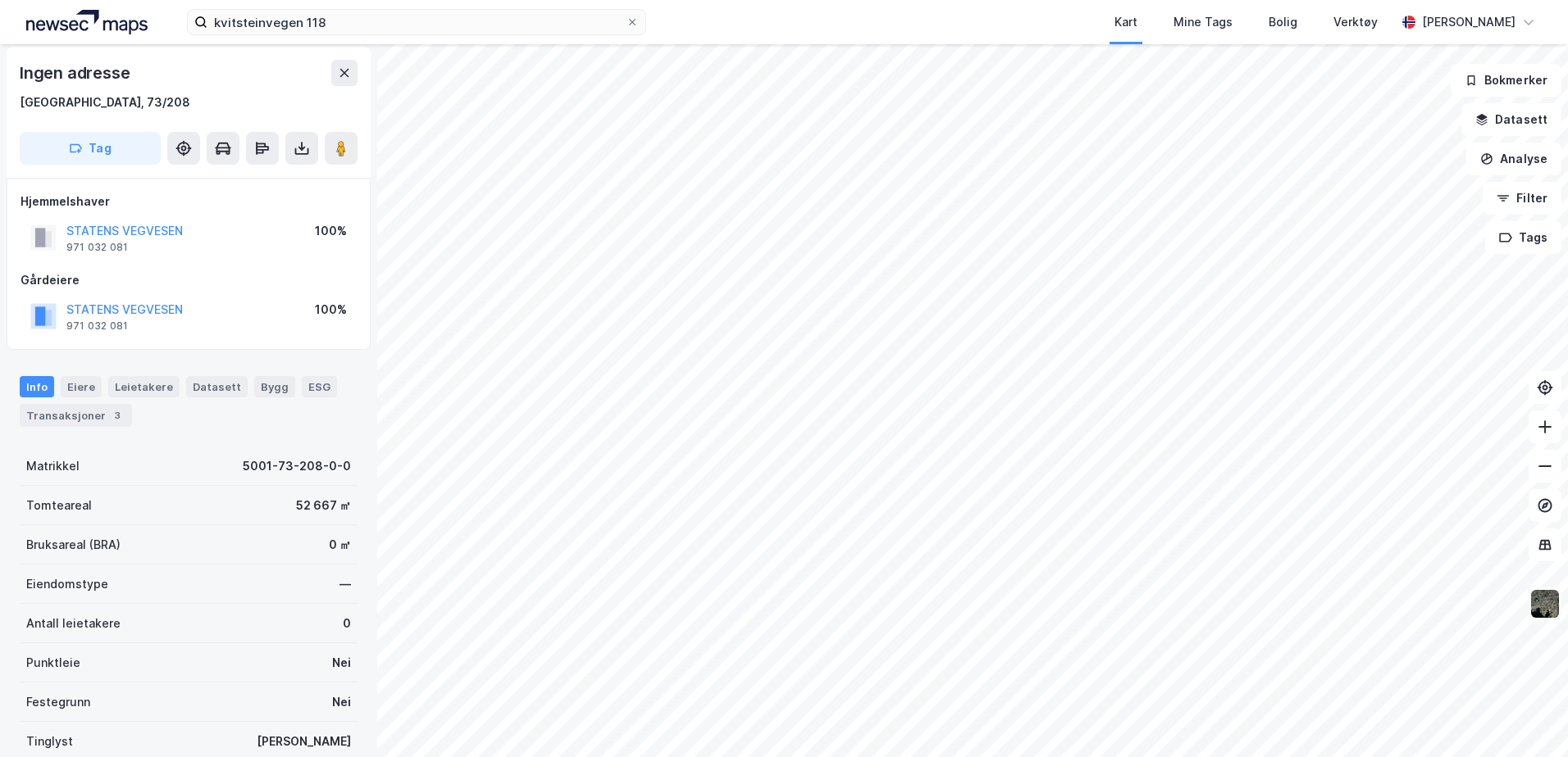
scroll to position [4, 0]
click at [86, 382] on div "Eiere" at bounding box center [81, 387] width 41 height 23
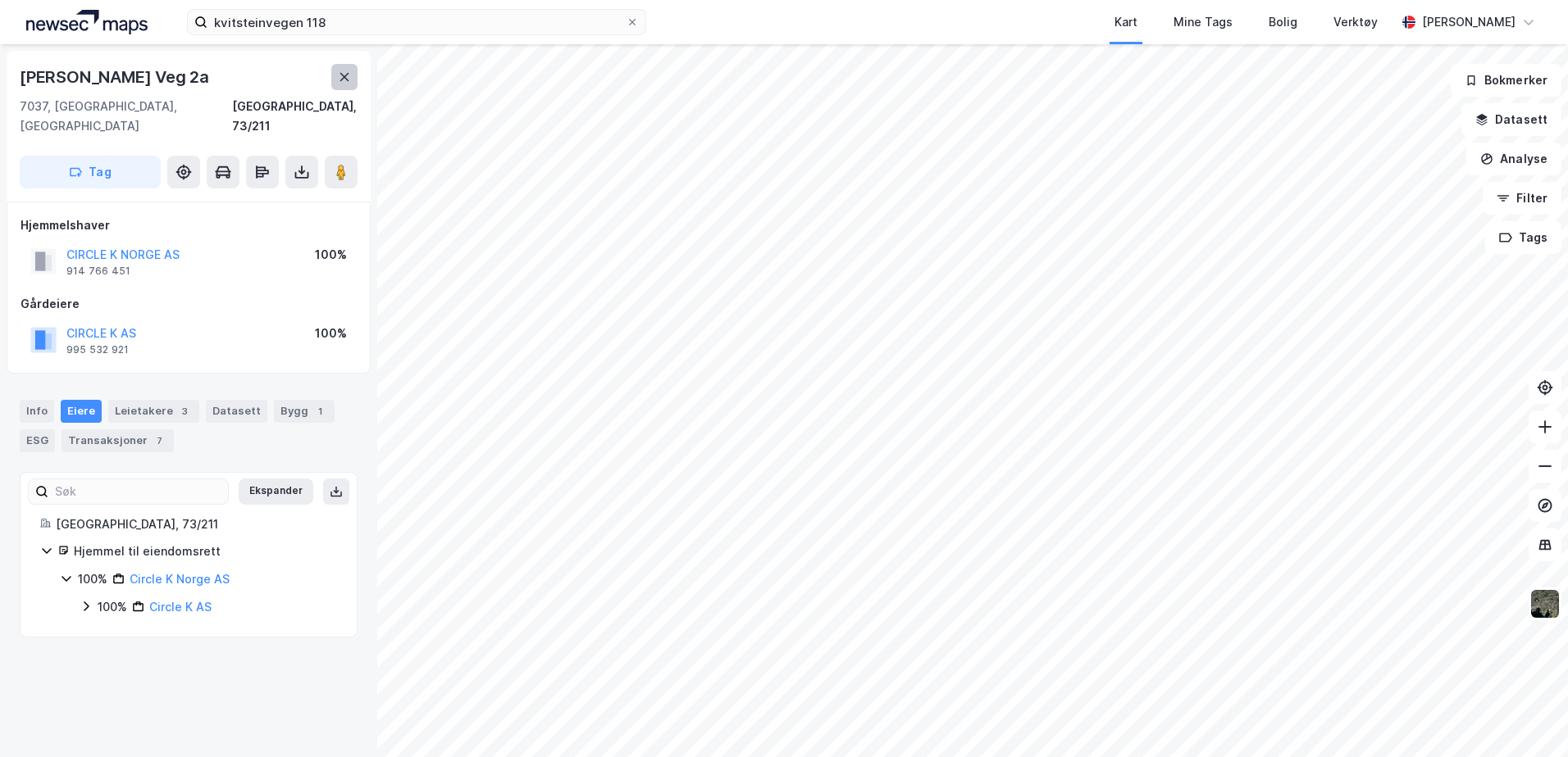
click at [346, 74] on icon at bounding box center [344, 77] width 14 height 14
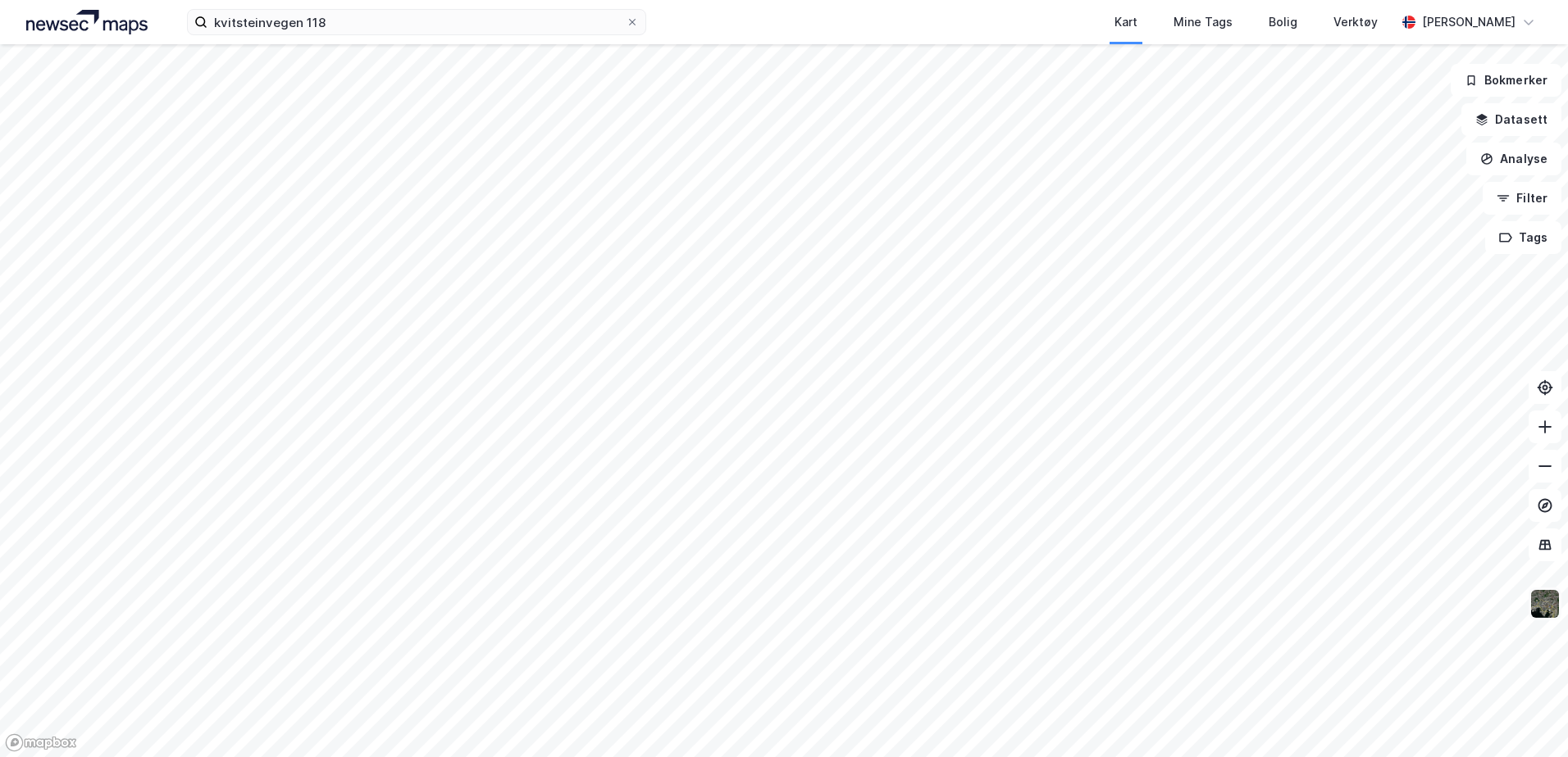
click at [1554, 608] on img at bounding box center [1544, 604] width 31 height 31
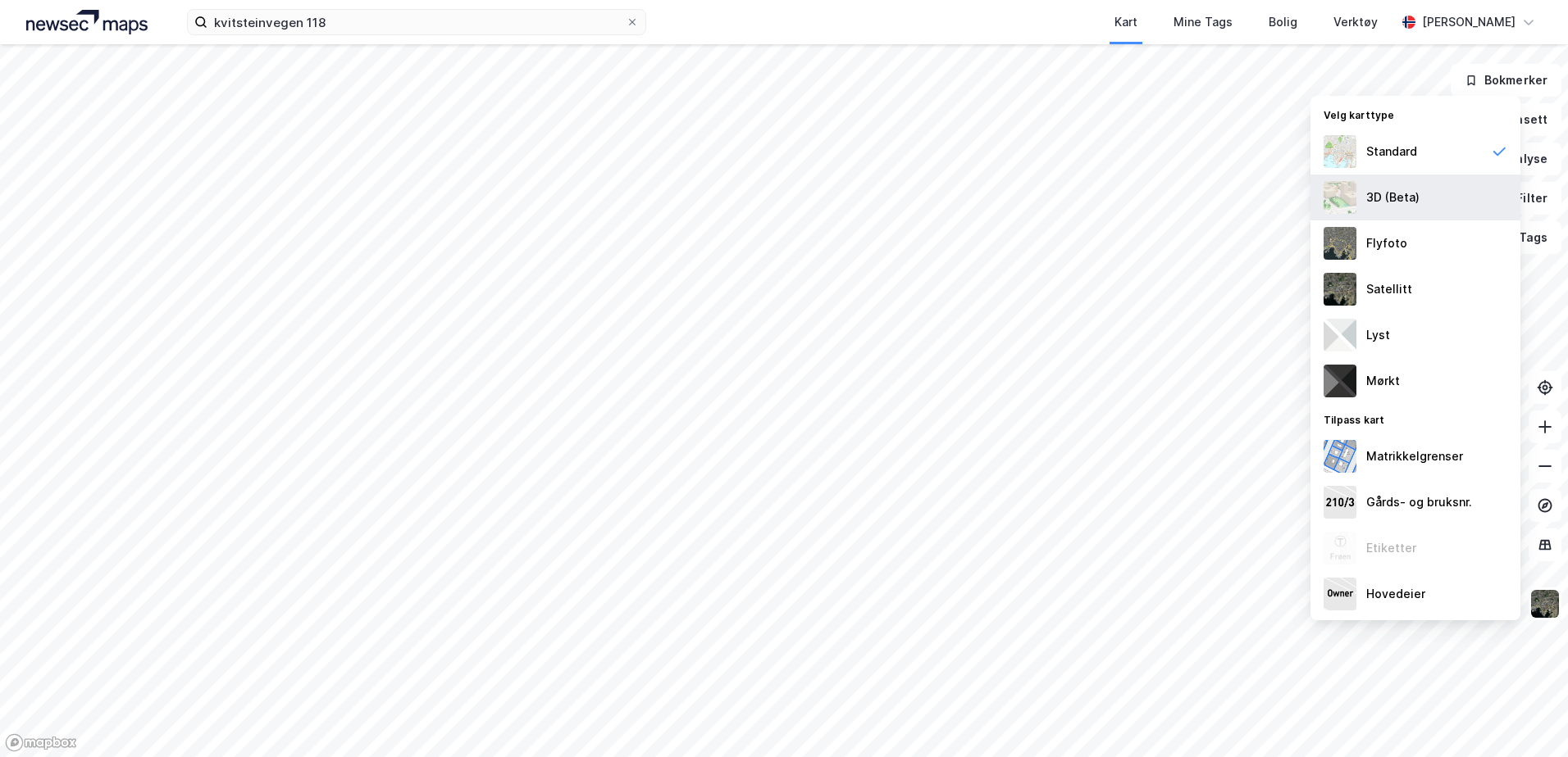
click at [1400, 196] on div "3D (Beta)" at bounding box center [1392, 197] width 53 height 19
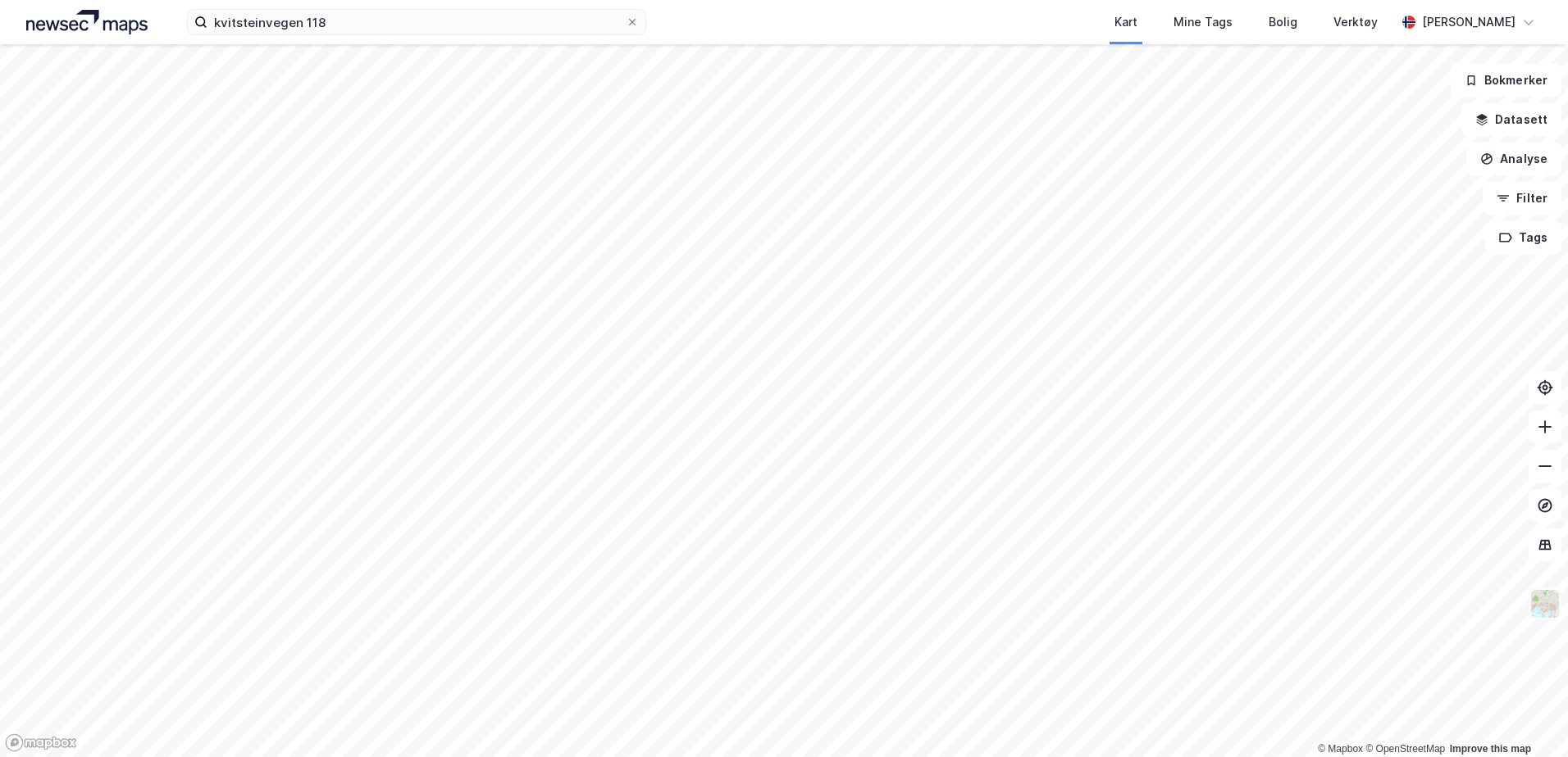
click at [1544, 601] on img at bounding box center [1544, 604] width 31 height 31
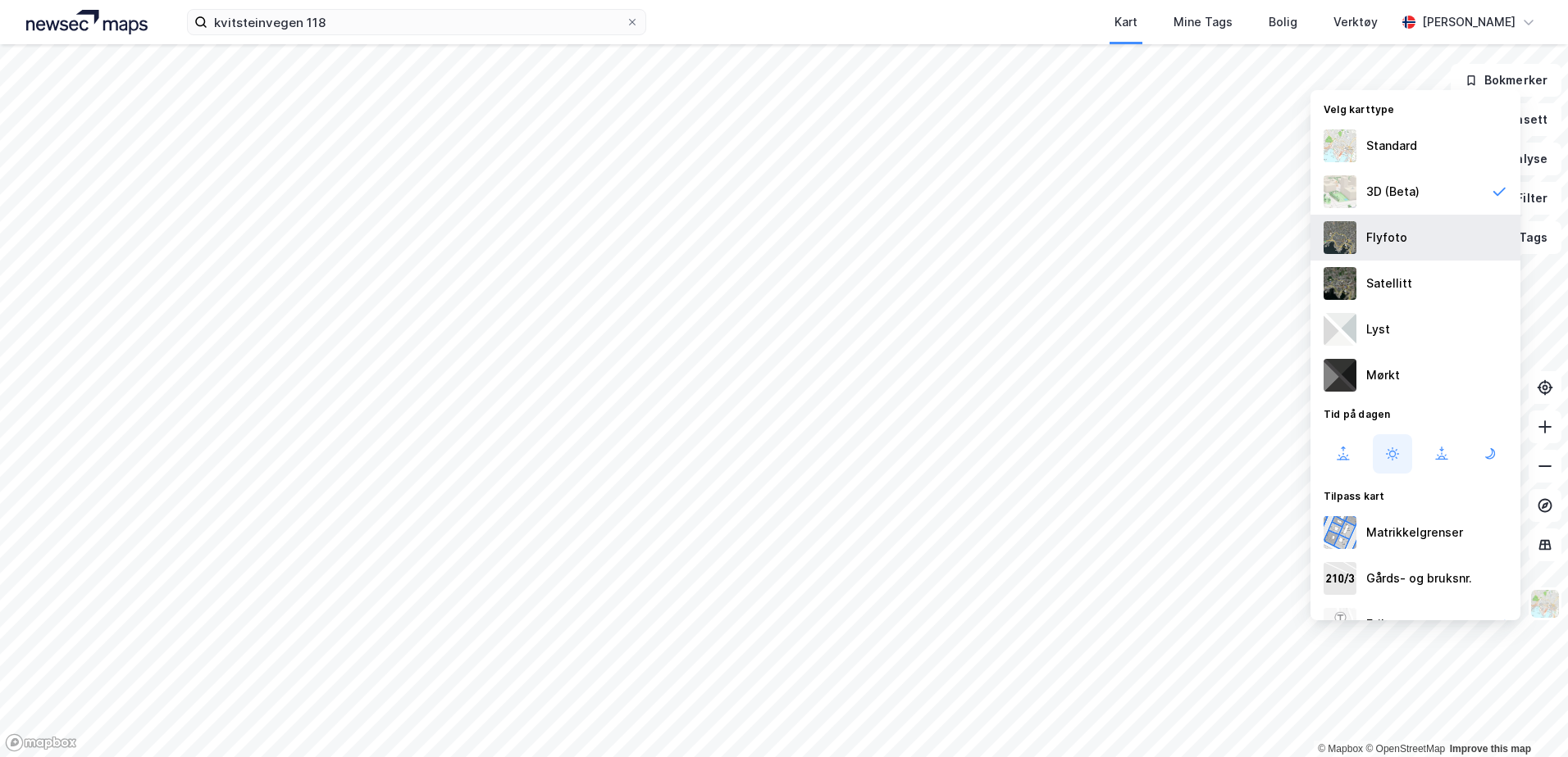
click at [1389, 236] on div "Flyfoto" at bounding box center [1386, 237] width 41 height 19
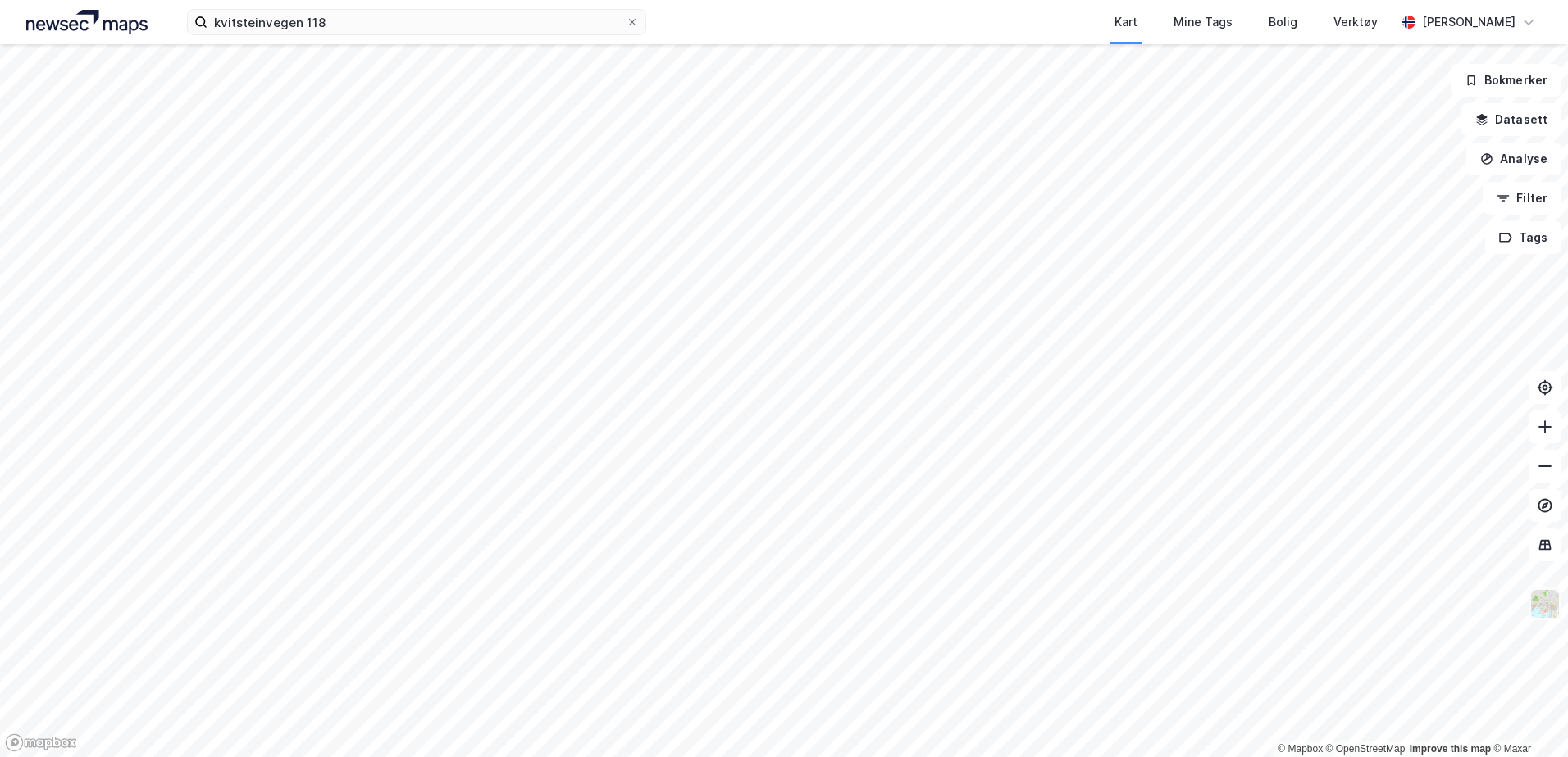
click at [1550, 605] on img at bounding box center [1544, 604] width 31 height 31
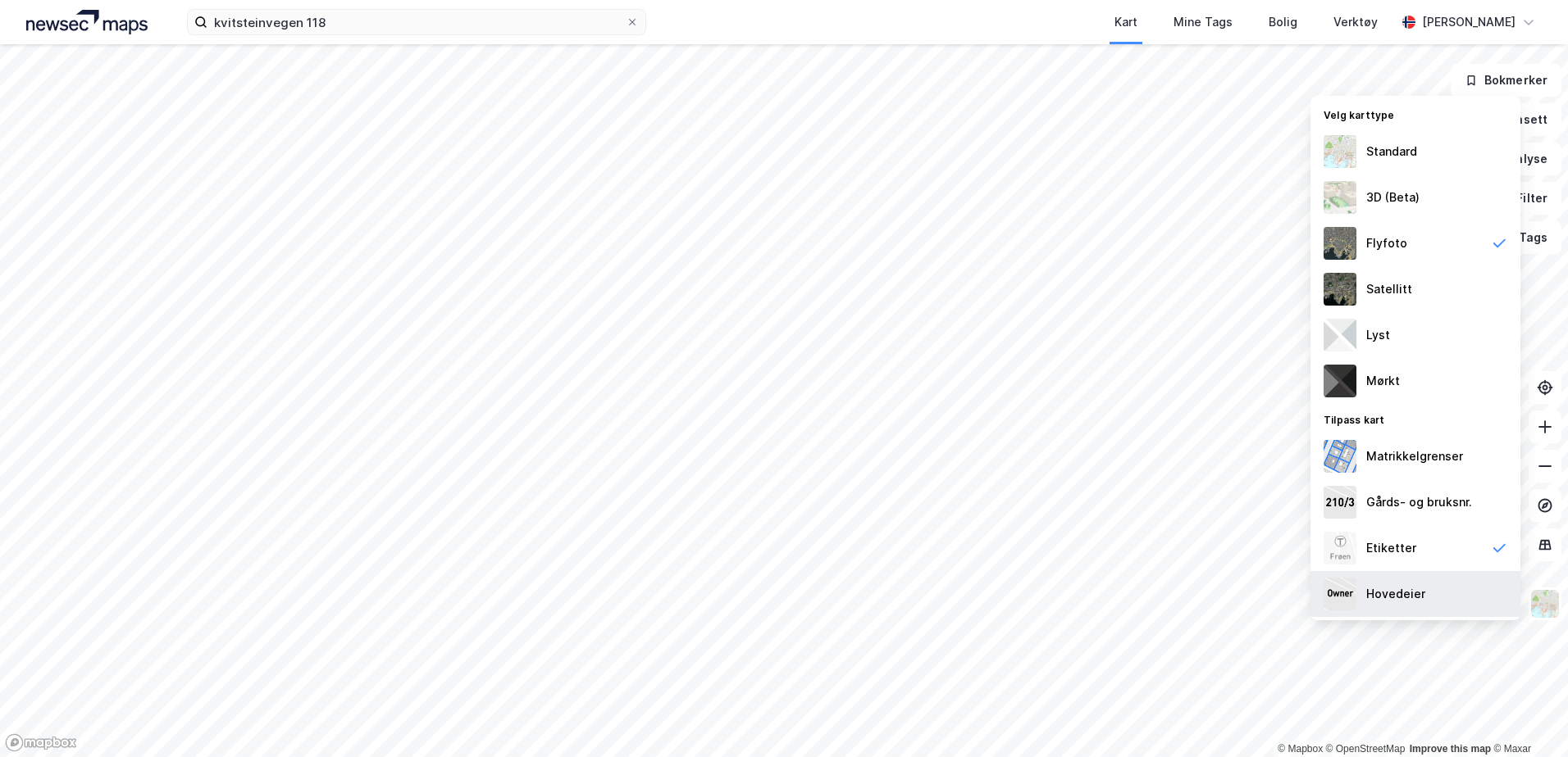
click at [1406, 598] on div "Hovedeier" at bounding box center [1395, 594] width 59 height 19
click at [1403, 589] on div "Hovedeier" at bounding box center [1395, 594] width 59 height 19
click at [1398, 539] on div "Etiketter" at bounding box center [1390, 548] width 50 height 19
click at [1396, 542] on div "Etiketter" at bounding box center [1390, 548] width 50 height 19
click at [1402, 491] on div "Gårds- og bruksnr." at bounding box center [1415, 502] width 210 height 46
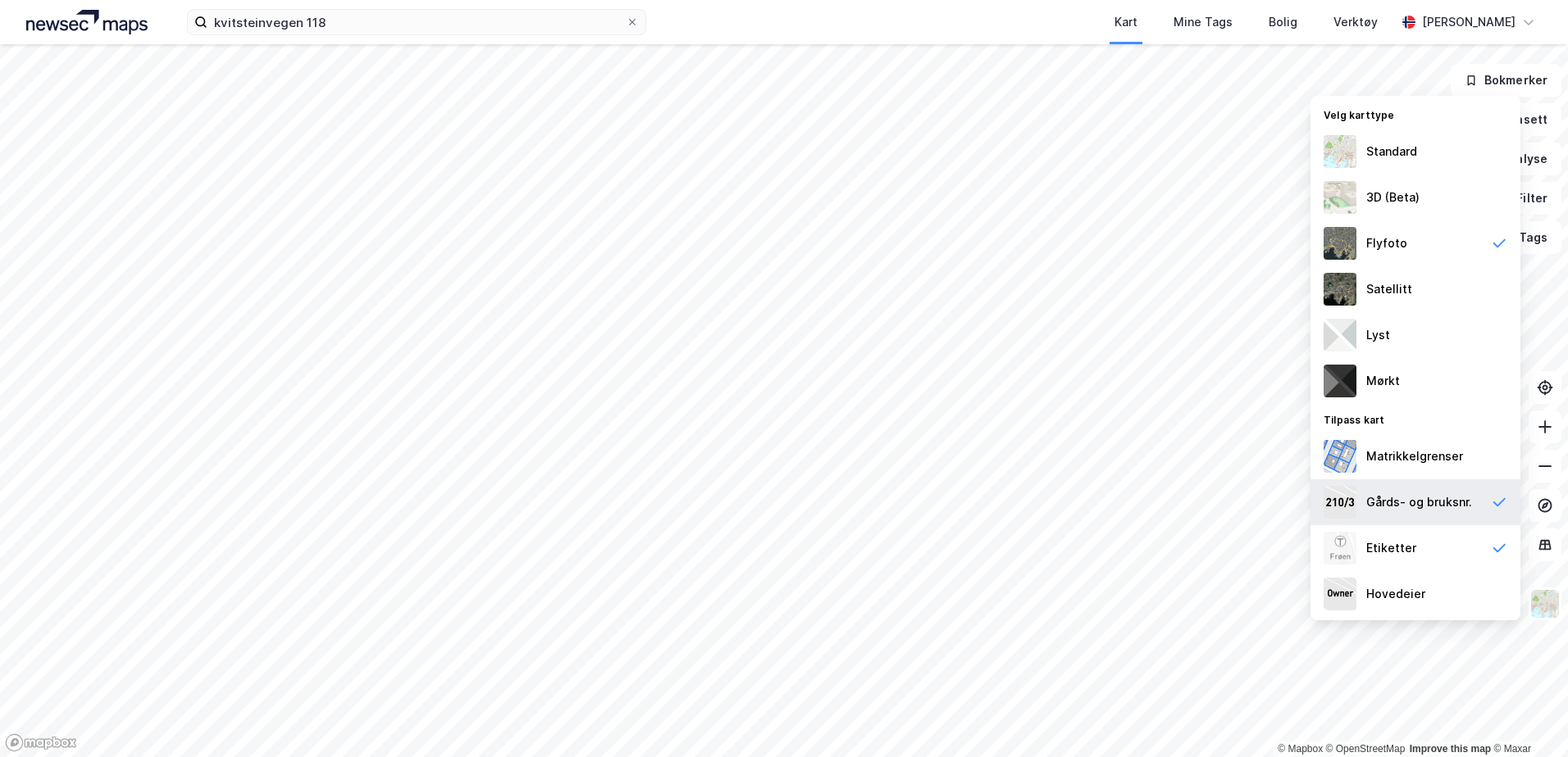
click at [1402, 491] on div "Gårds- og bruksnr." at bounding box center [1415, 502] width 210 height 46
click at [1394, 449] on div "Matrikkelgrenser" at bounding box center [1414, 456] width 96 height 19
click at [1395, 284] on div "Satellitt" at bounding box center [1389, 288] width 46 height 19
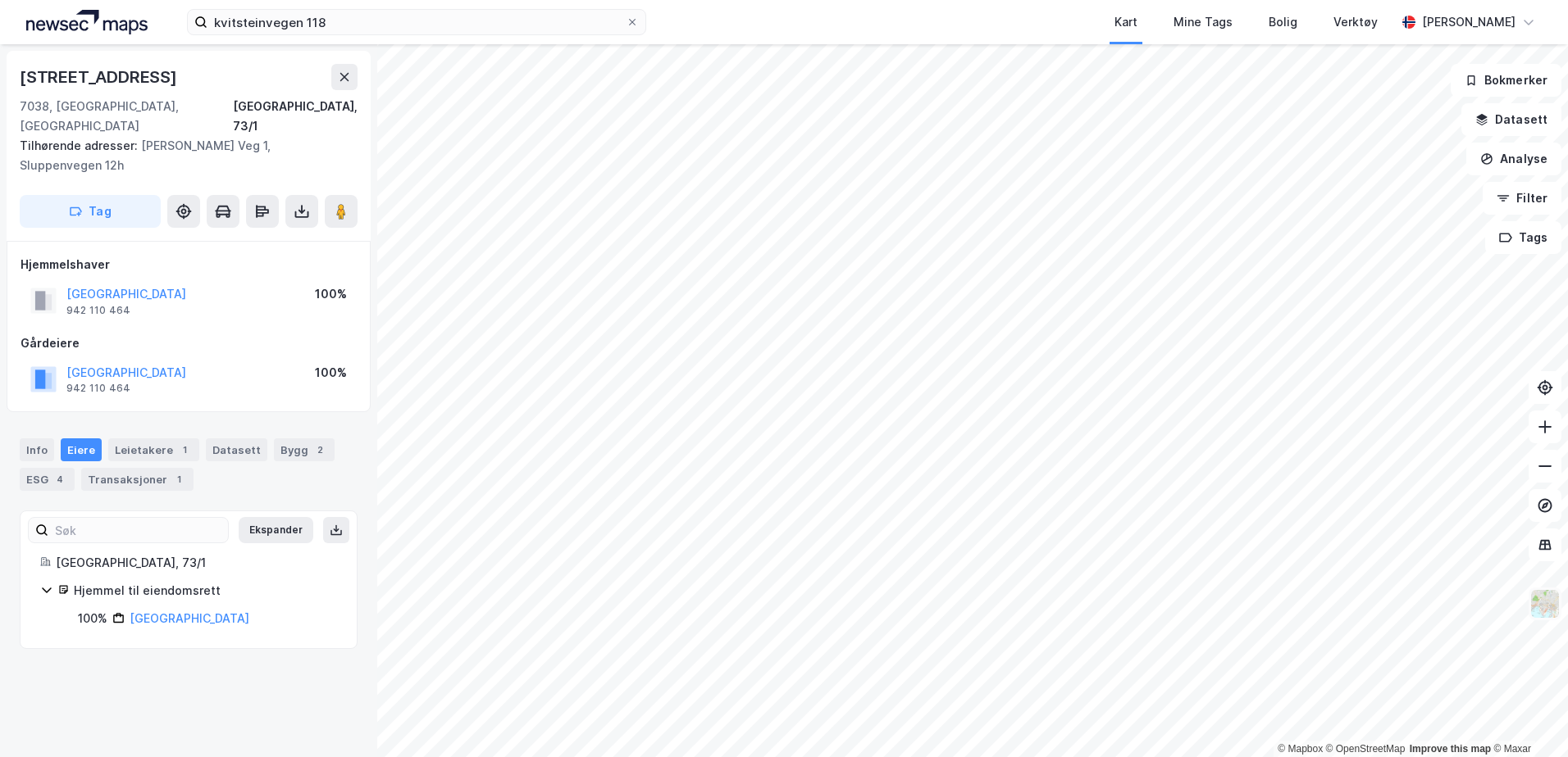
click at [1545, 601] on img at bounding box center [1544, 604] width 31 height 31
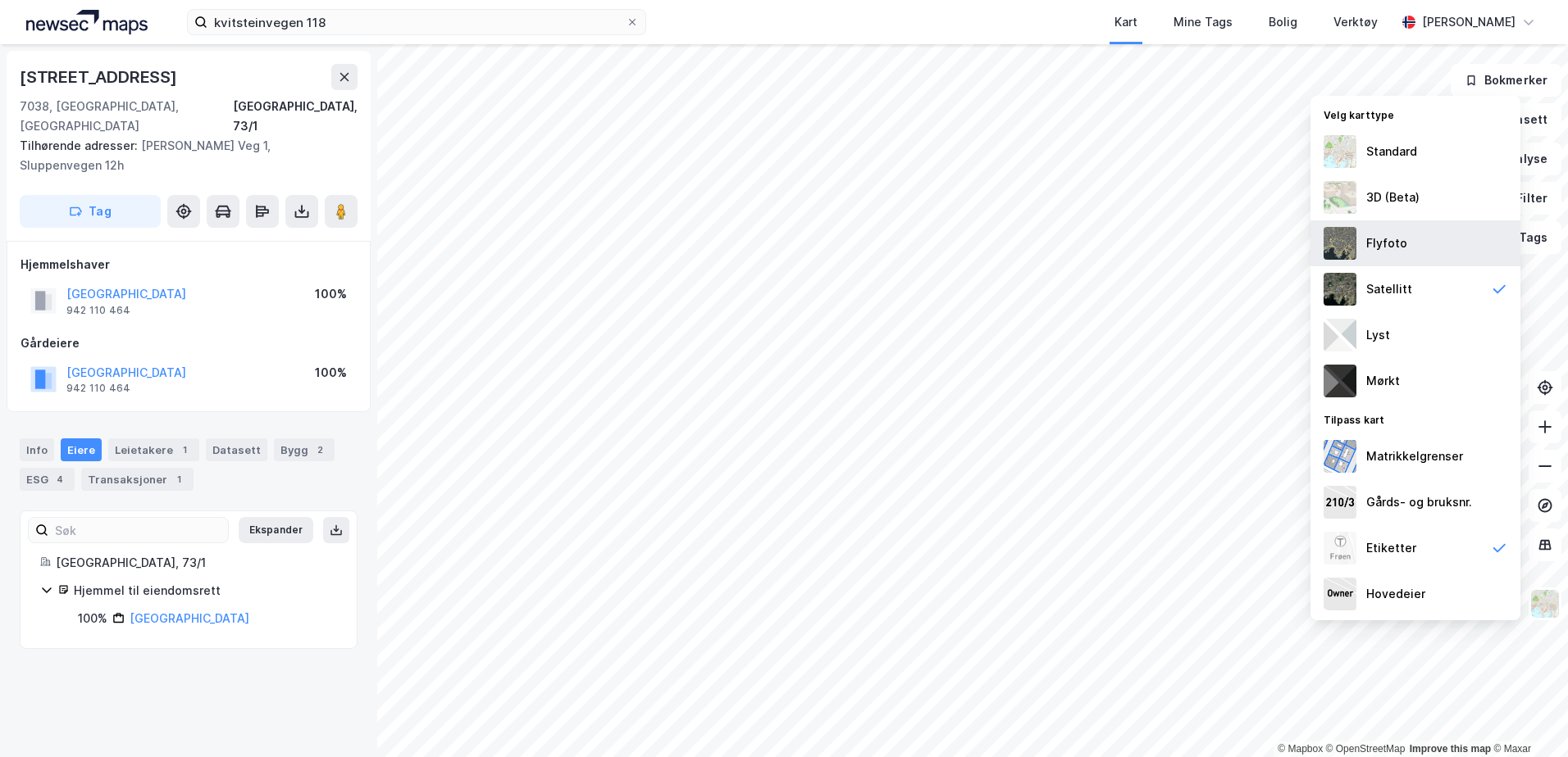
click at [1357, 239] on div "Flyfoto" at bounding box center [1415, 244] width 210 height 46
click at [341, 74] on icon at bounding box center [344, 77] width 9 height 8
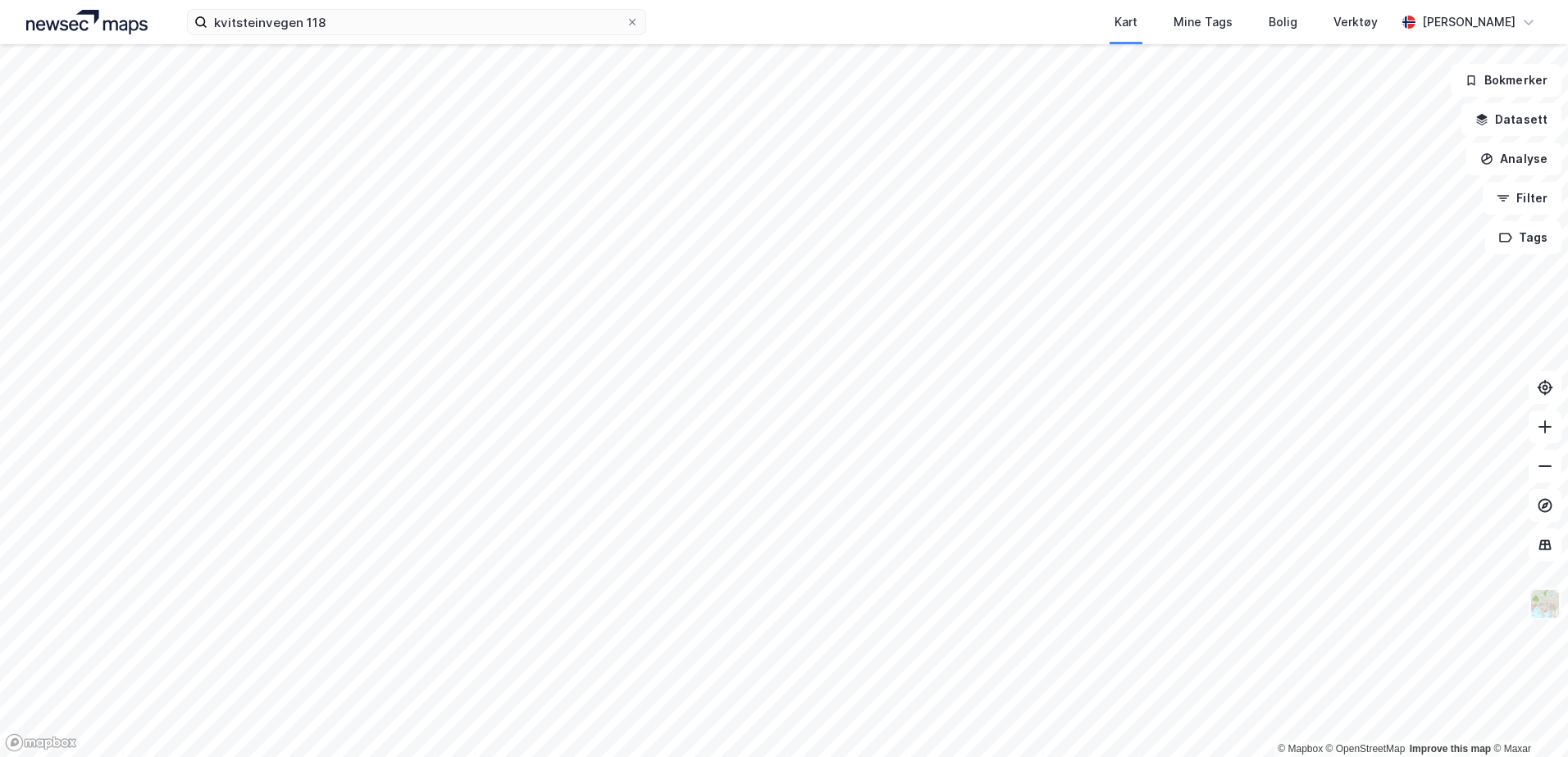
click at [1538, 606] on img at bounding box center [1544, 604] width 31 height 31
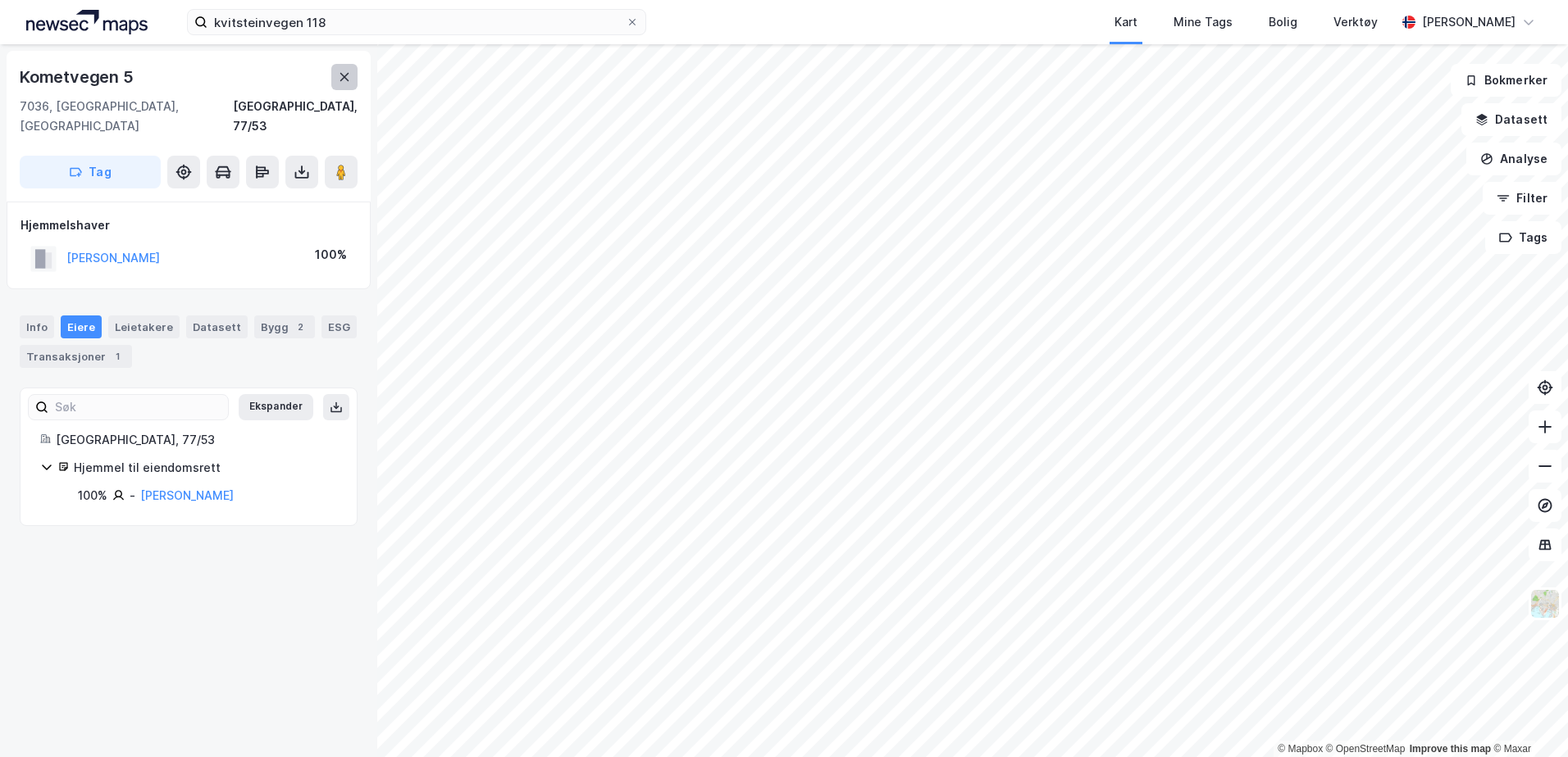
click at [339, 78] on icon at bounding box center [344, 77] width 14 height 14
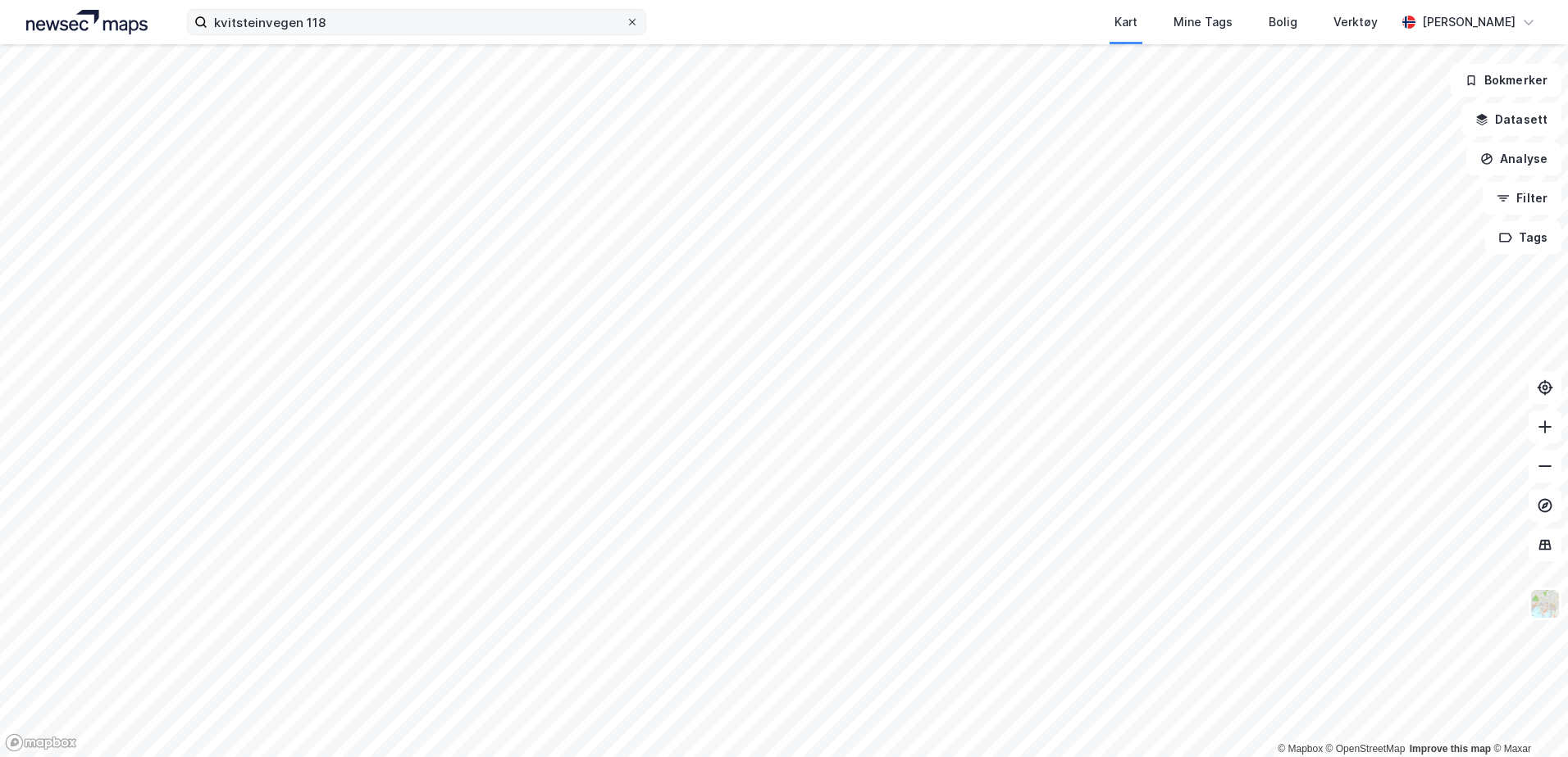
click at [631, 21] on icon at bounding box center [632, 22] width 7 height 7
click at [625, 21] on input "kvitsteinvegen 118" at bounding box center [416, 22] width 418 height 25
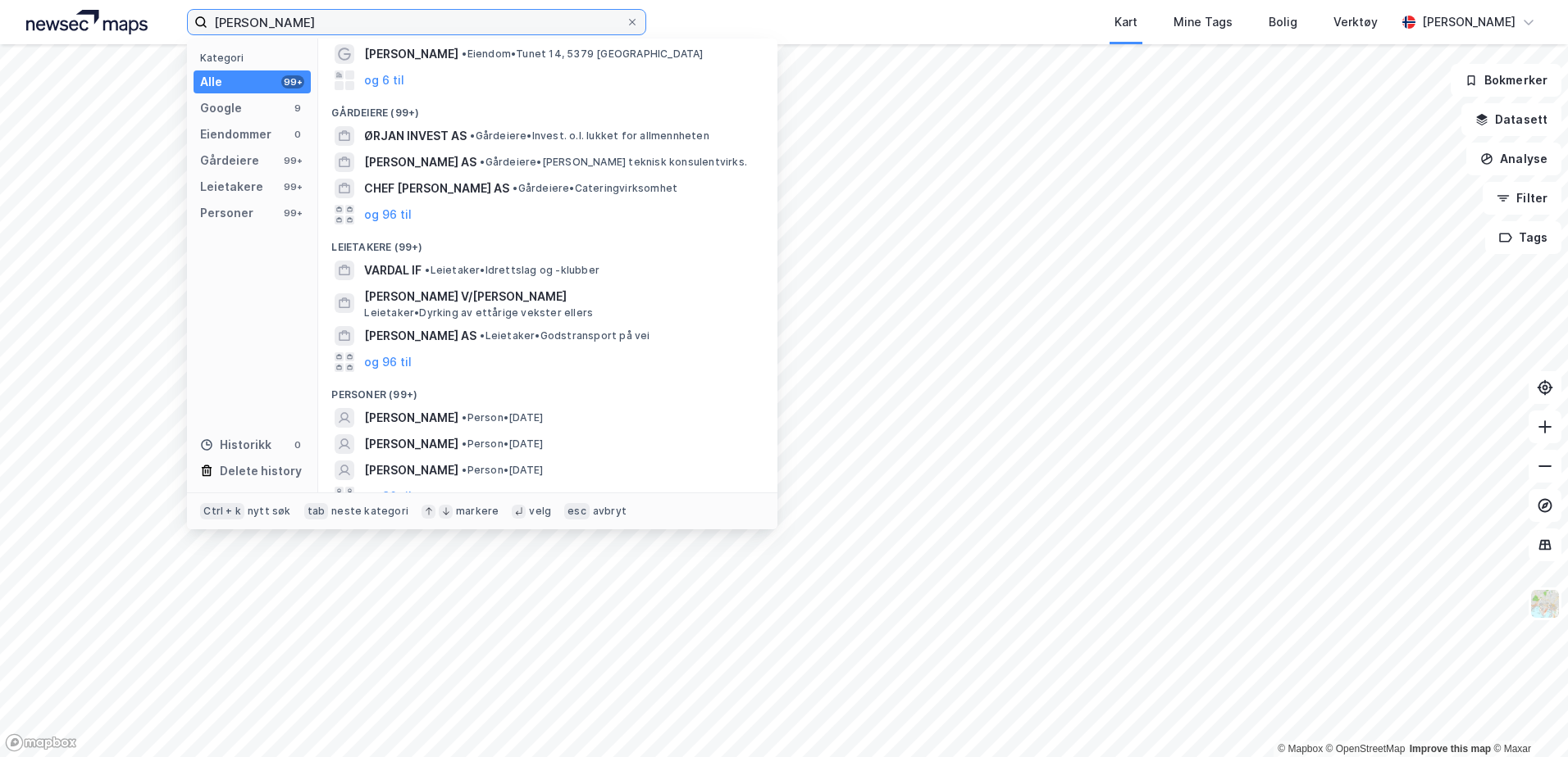
scroll to position [96, 0]
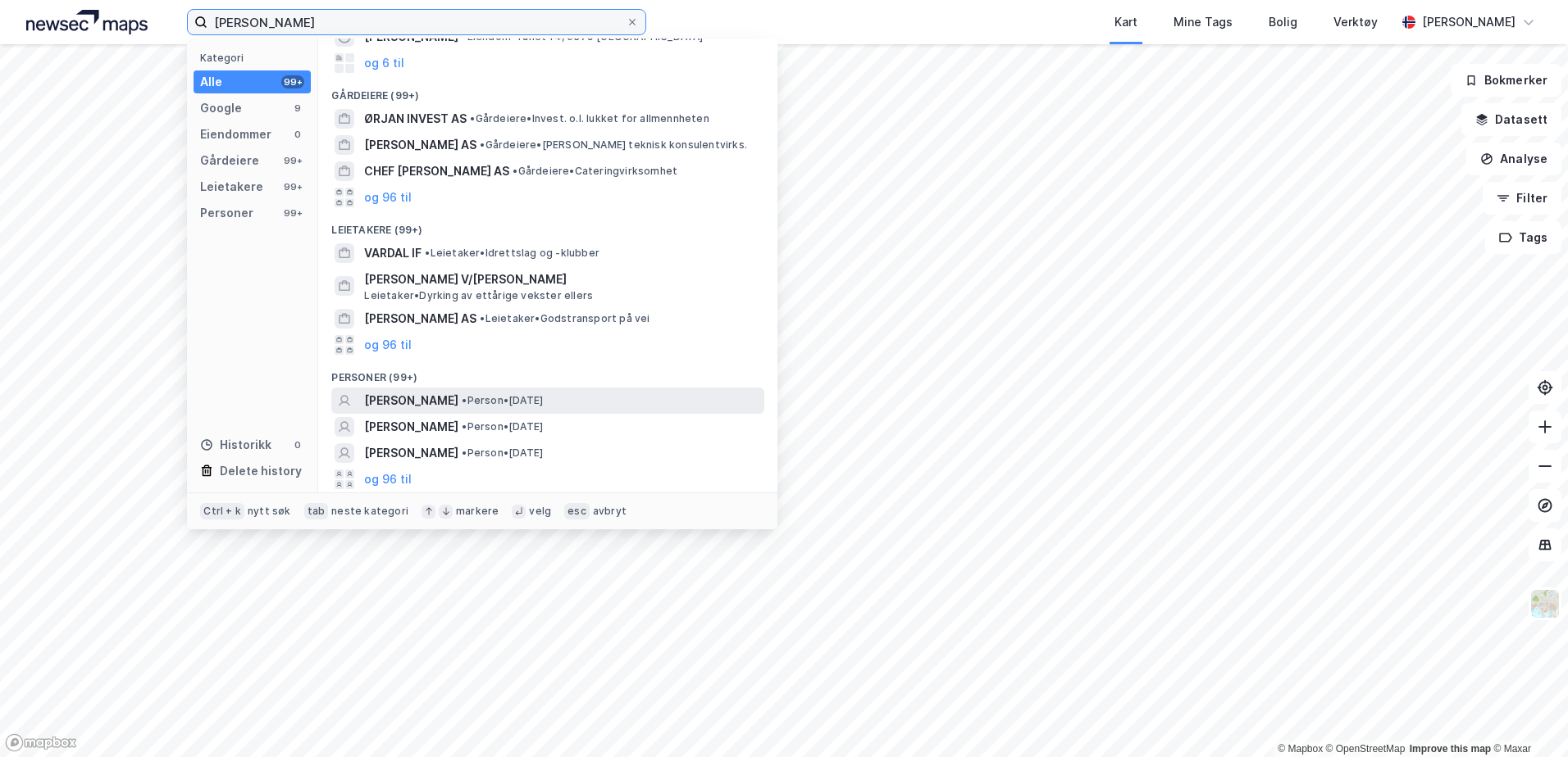
type input "[PERSON_NAME]"
click at [441, 394] on span "[PERSON_NAME]" at bounding box center [410, 400] width 94 height 19
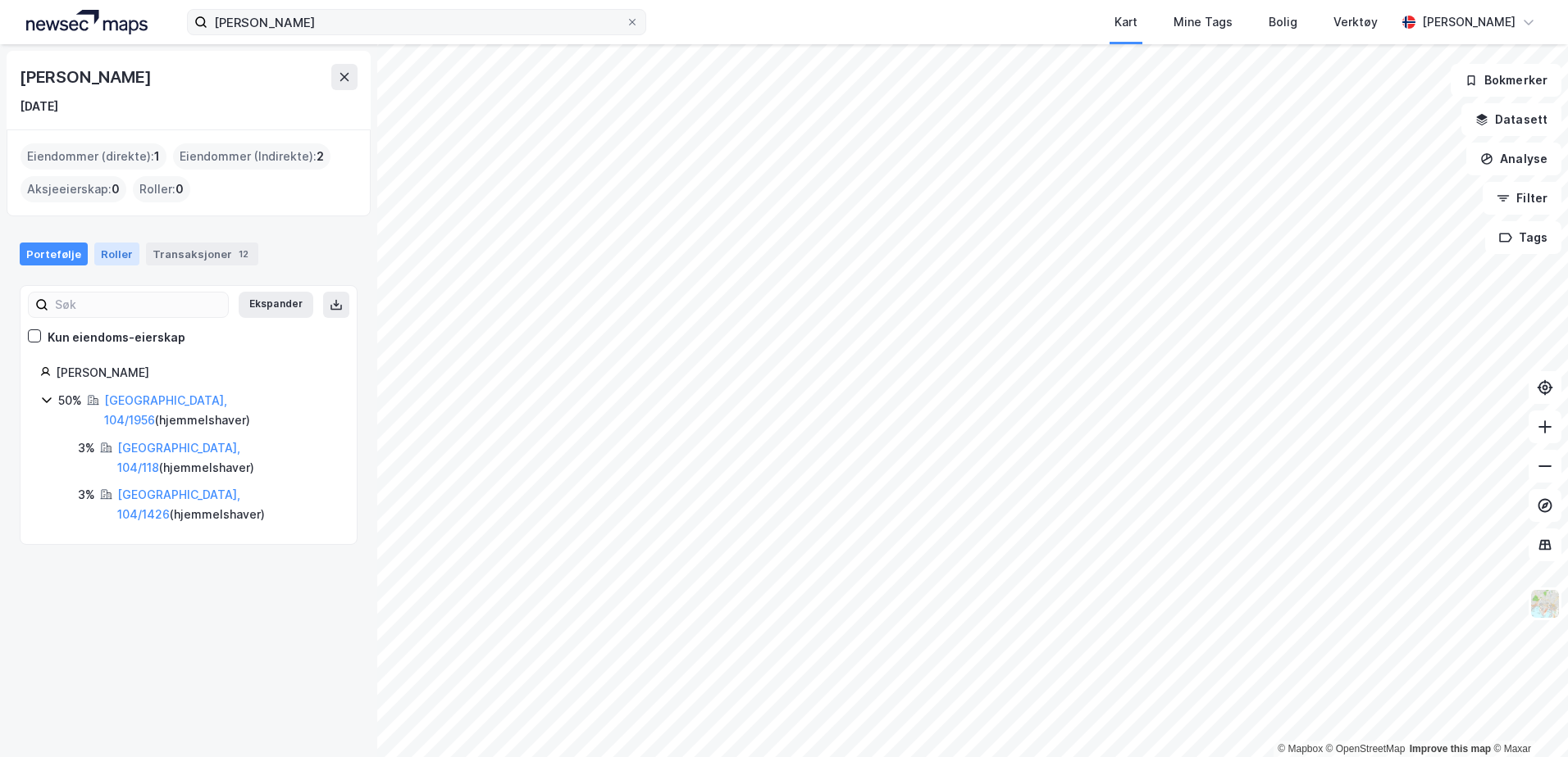
click at [106, 254] on div "Roller" at bounding box center [116, 254] width 45 height 23
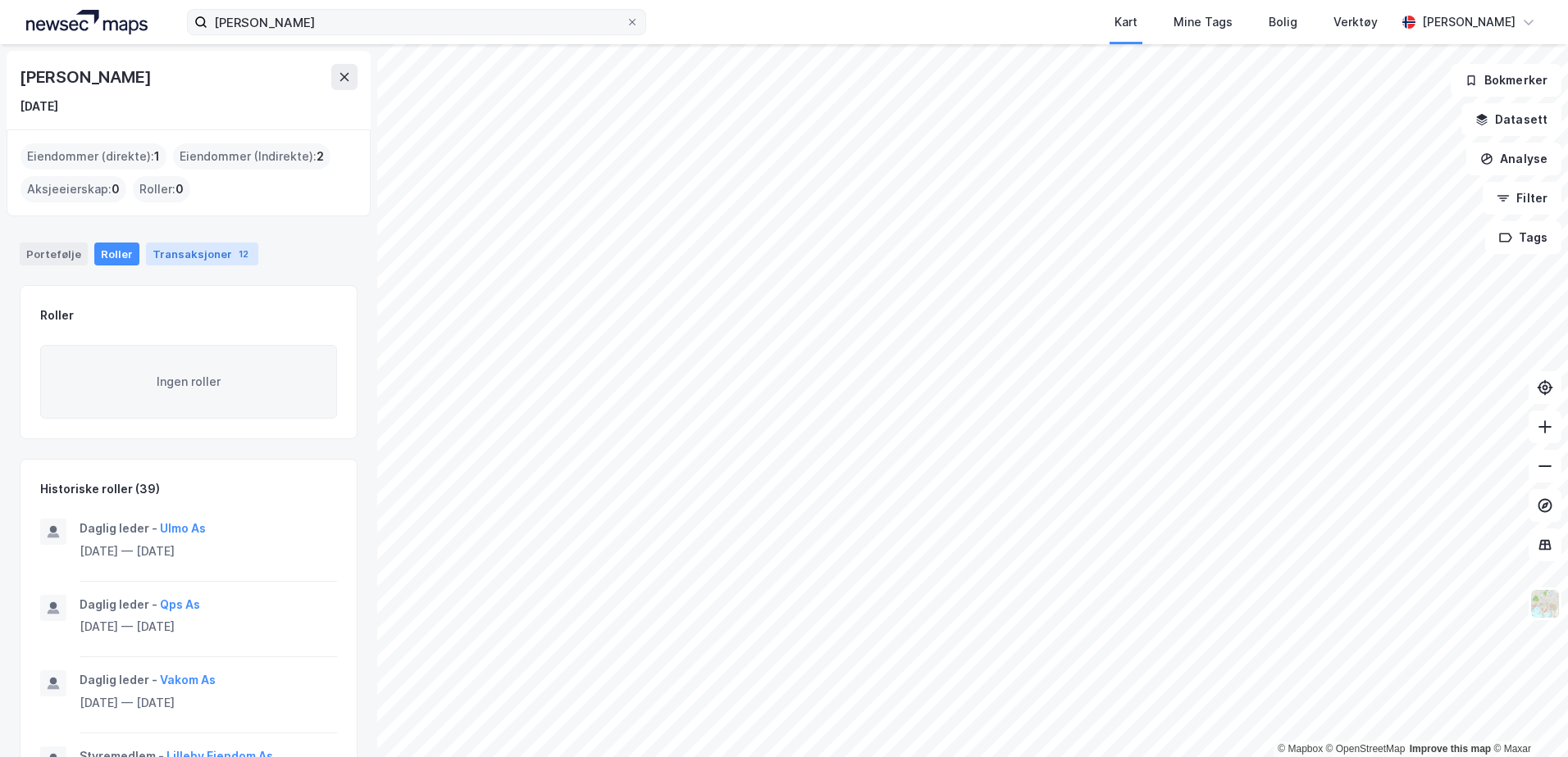
click at [191, 250] on div "Transaksjoner 12" at bounding box center [201, 254] width 113 height 23
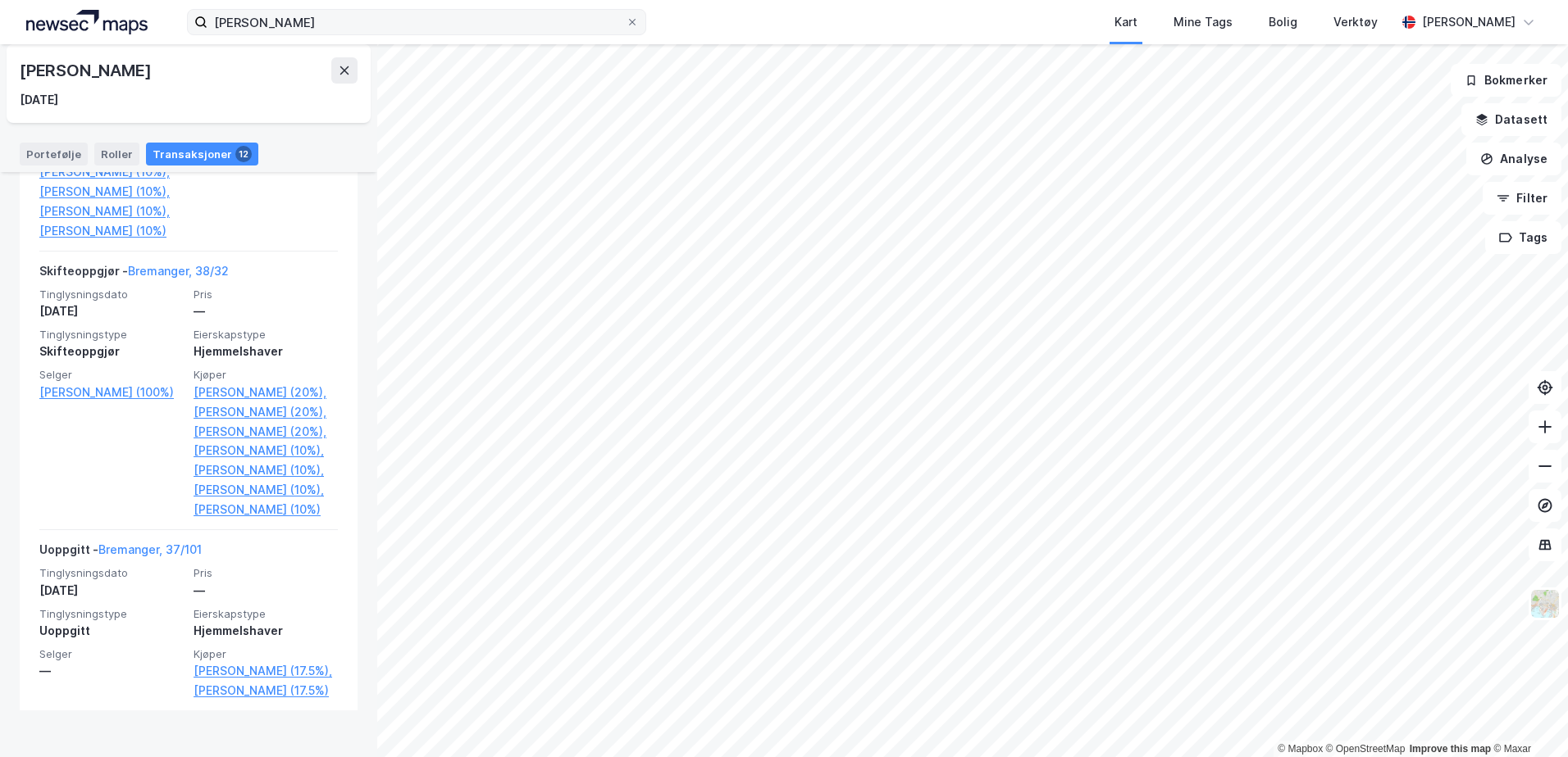
scroll to position [2747, 0]
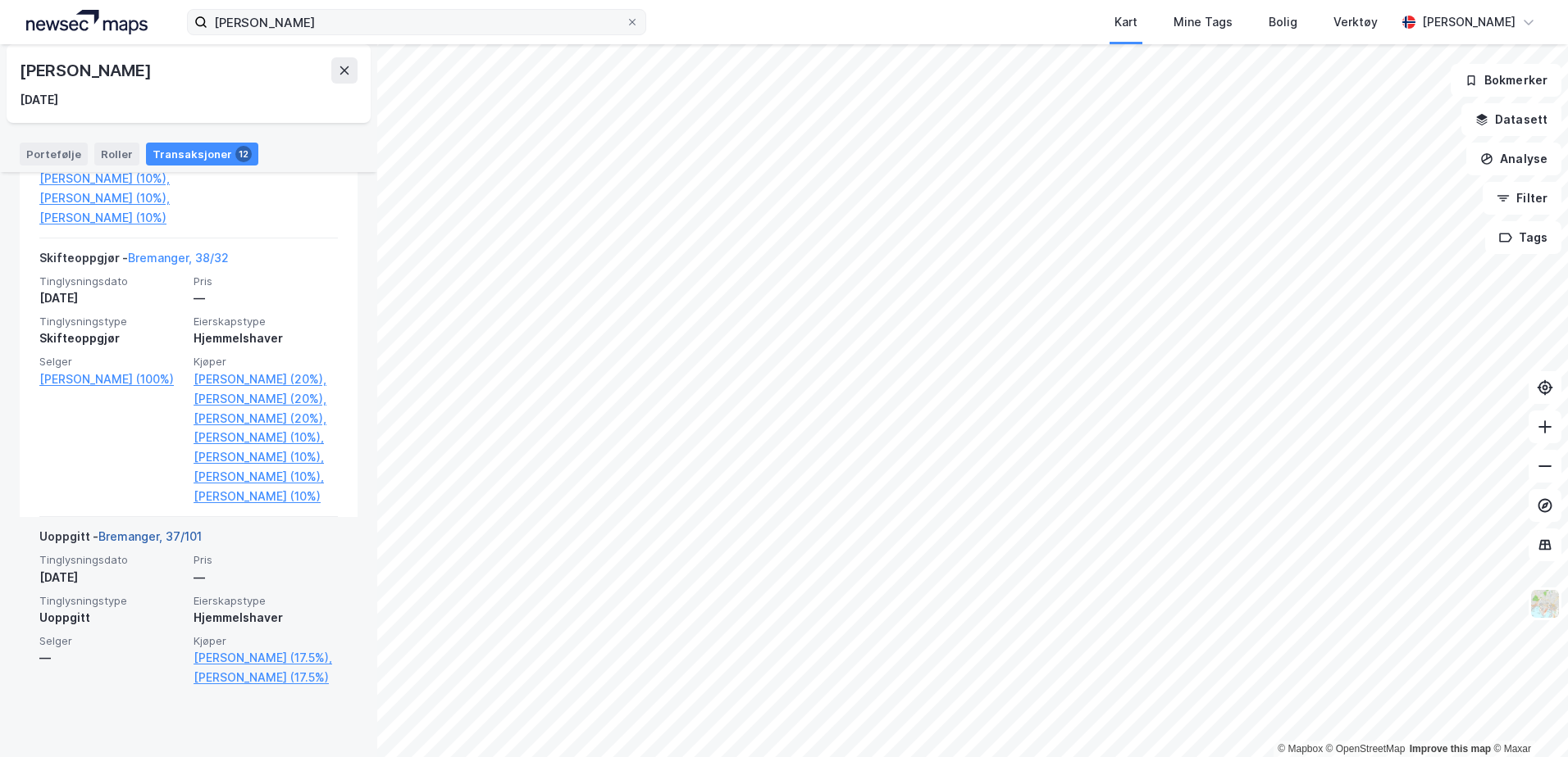
click at [173, 543] on link "Bremanger, 37/101" at bounding box center [150, 536] width 103 height 14
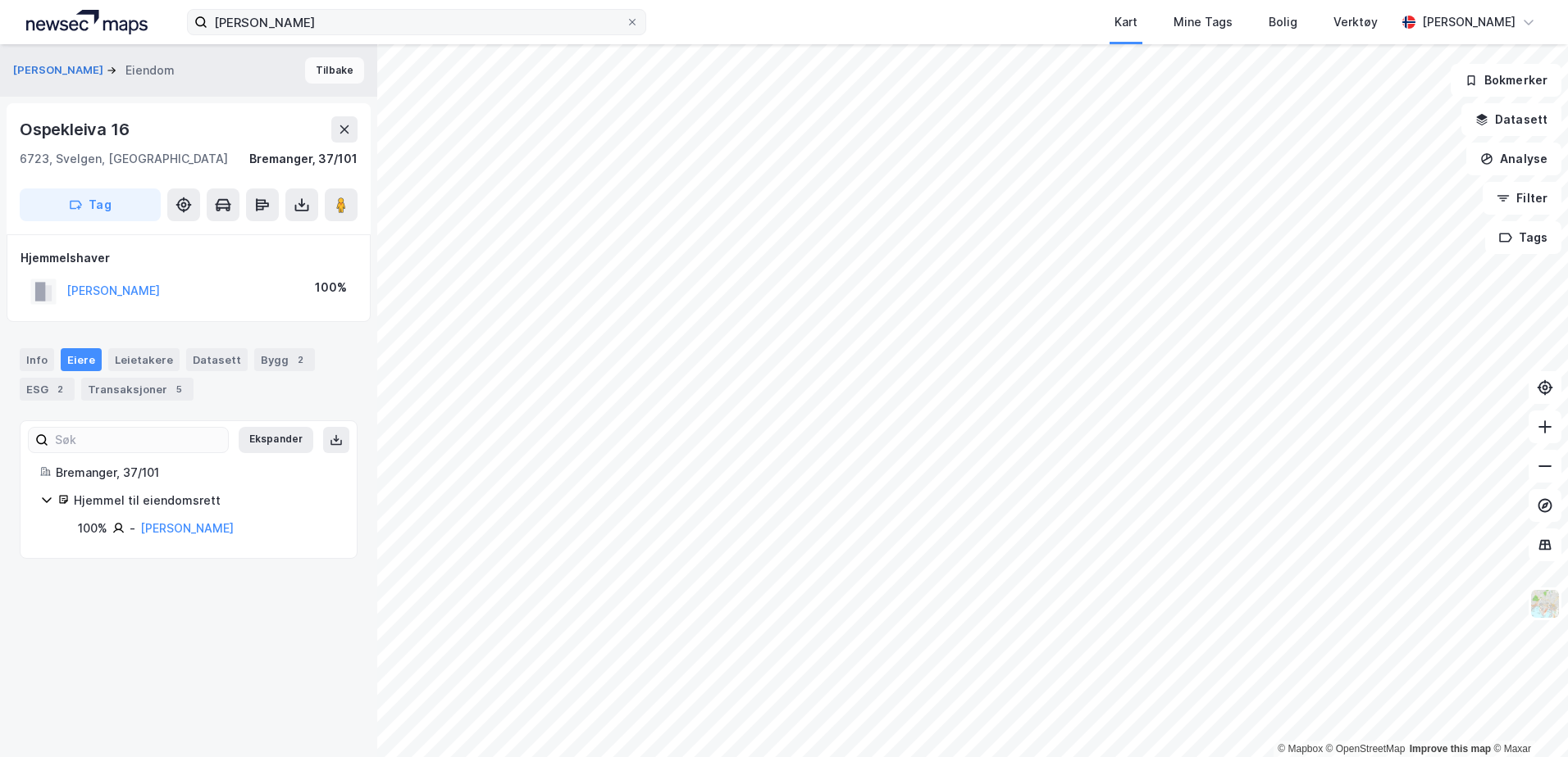
click at [311, 68] on button "Tilbake" at bounding box center [334, 70] width 59 height 26
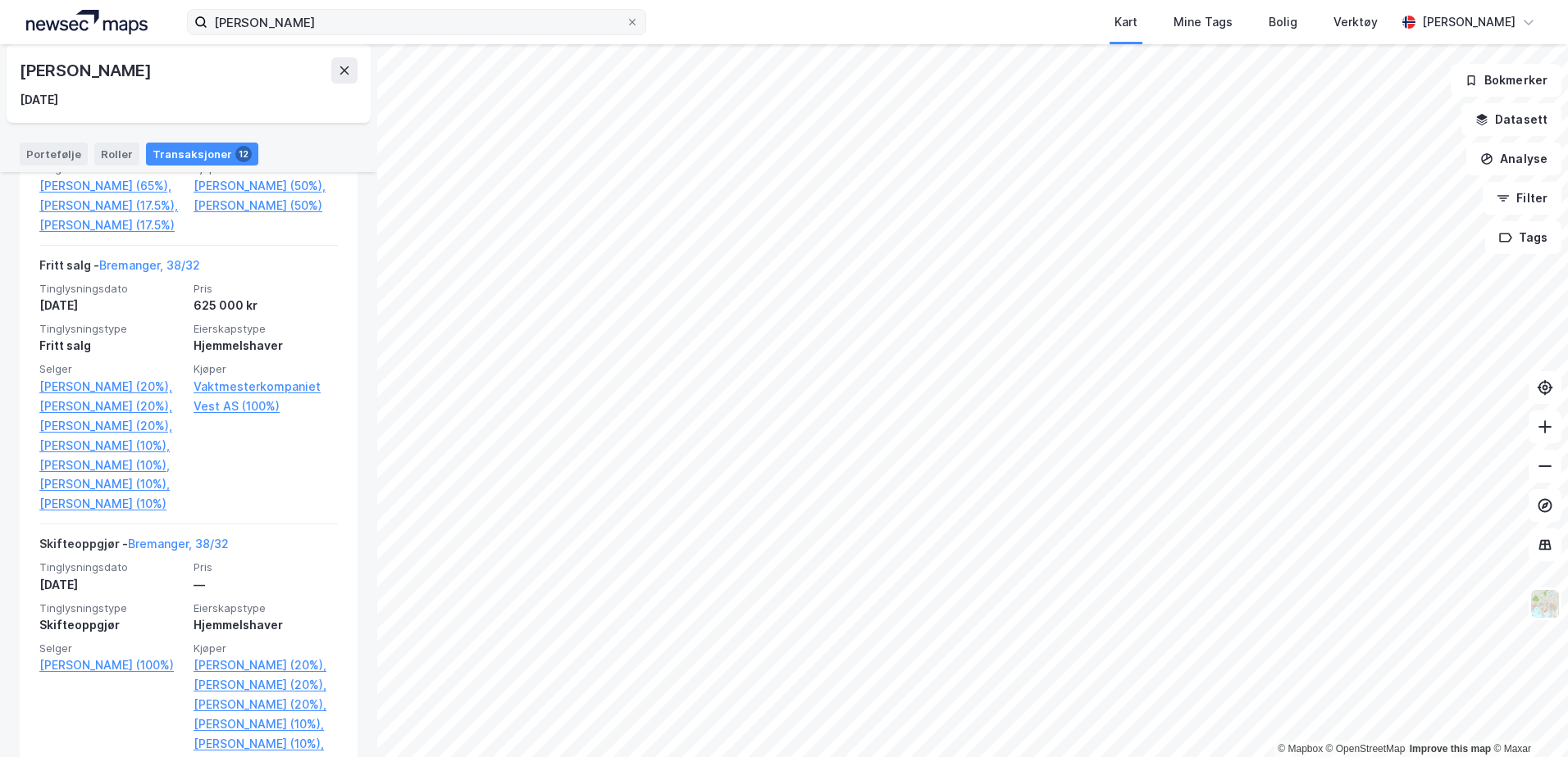
scroll to position [2444, 0]
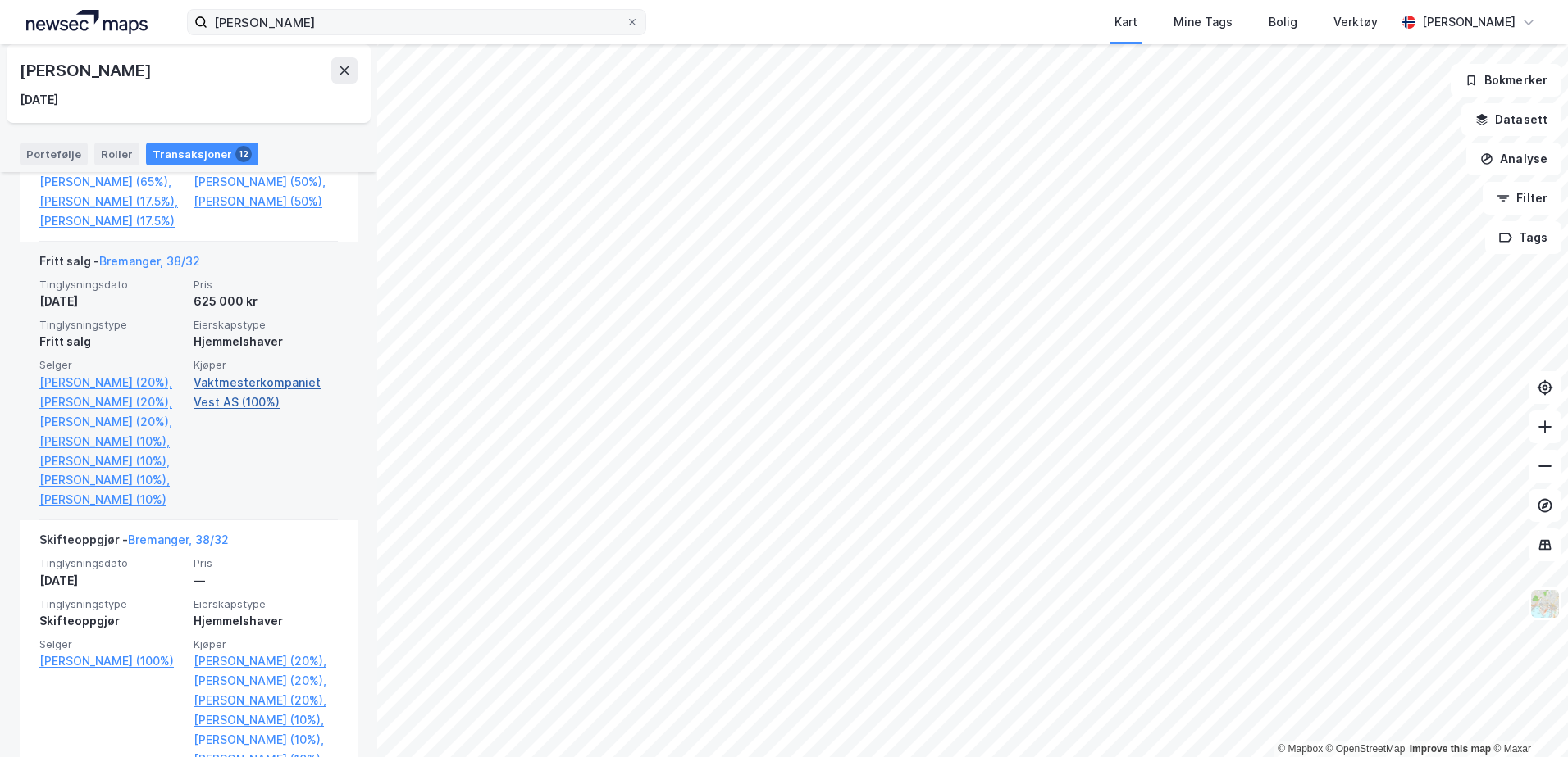
click at [221, 403] on link "Vaktmesterkompaniet Vest AS (100%)" at bounding box center [266, 392] width 145 height 40
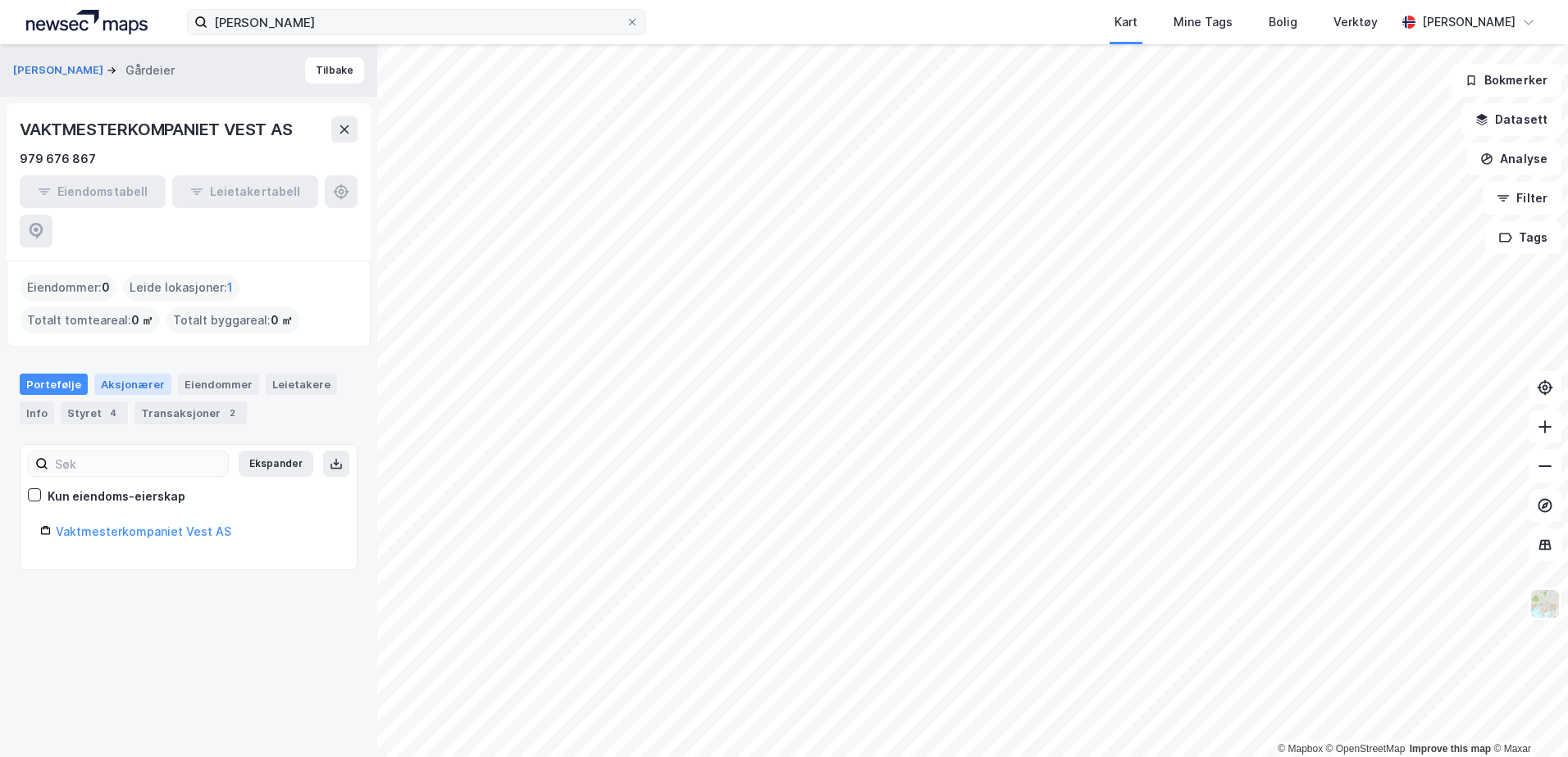
click at [135, 374] on div "Aksjonærer" at bounding box center [132, 384] width 77 height 21
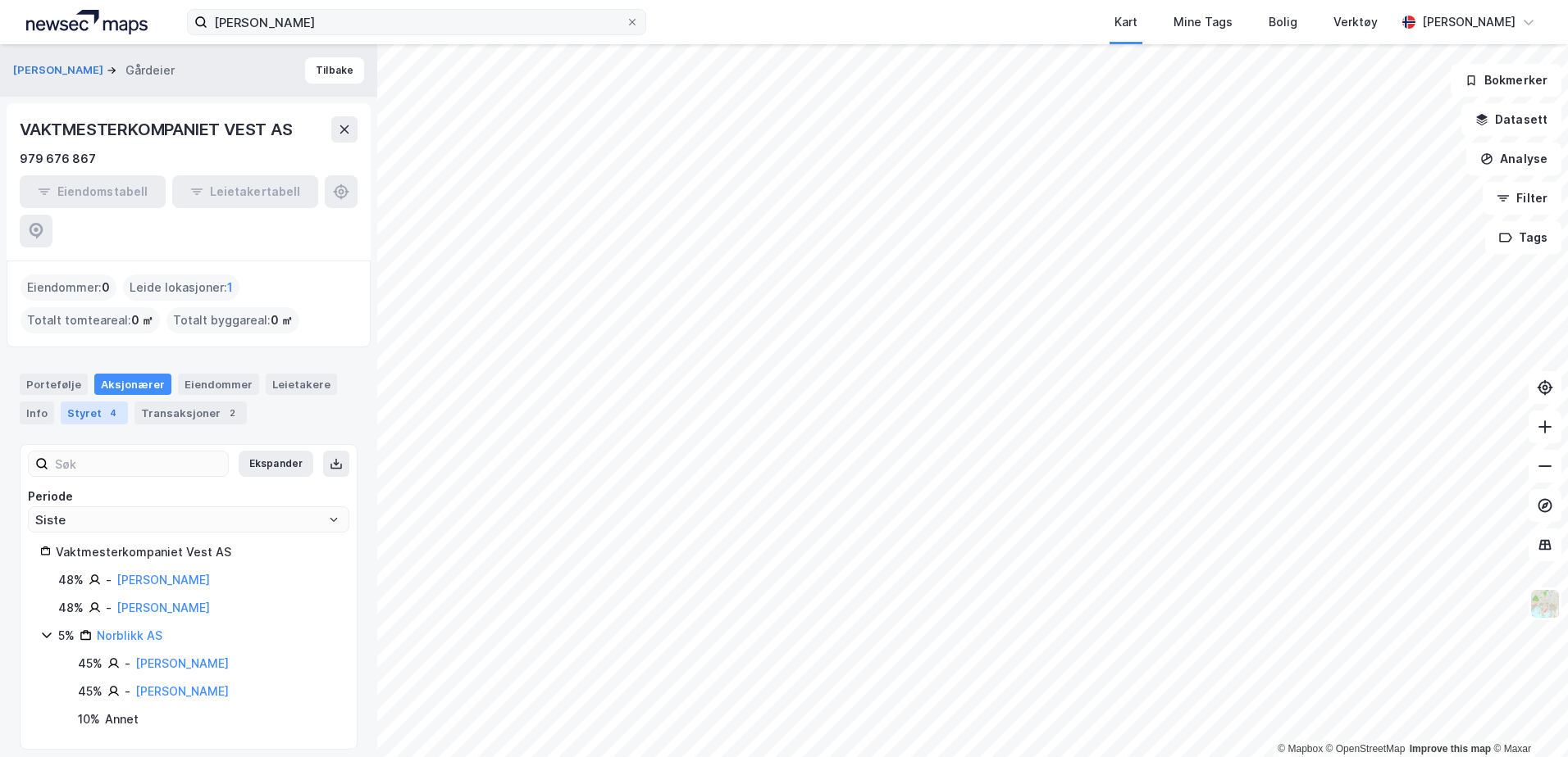
click at [75, 402] on div "Styret 4" at bounding box center [94, 413] width 67 height 23
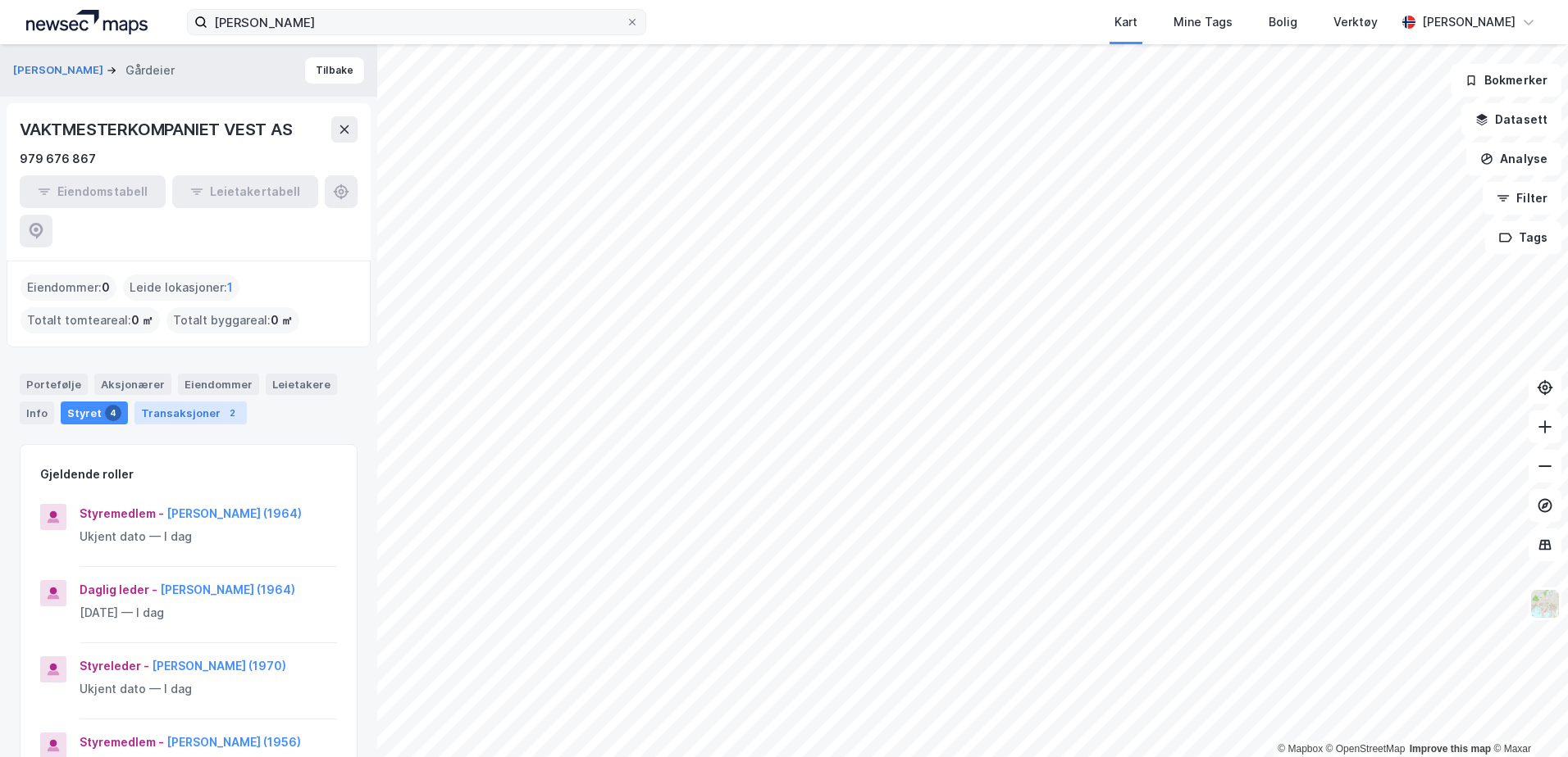
click at [184, 402] on div "Transaksjoner 2" at bounding box center [190, 413] width 113 height 23
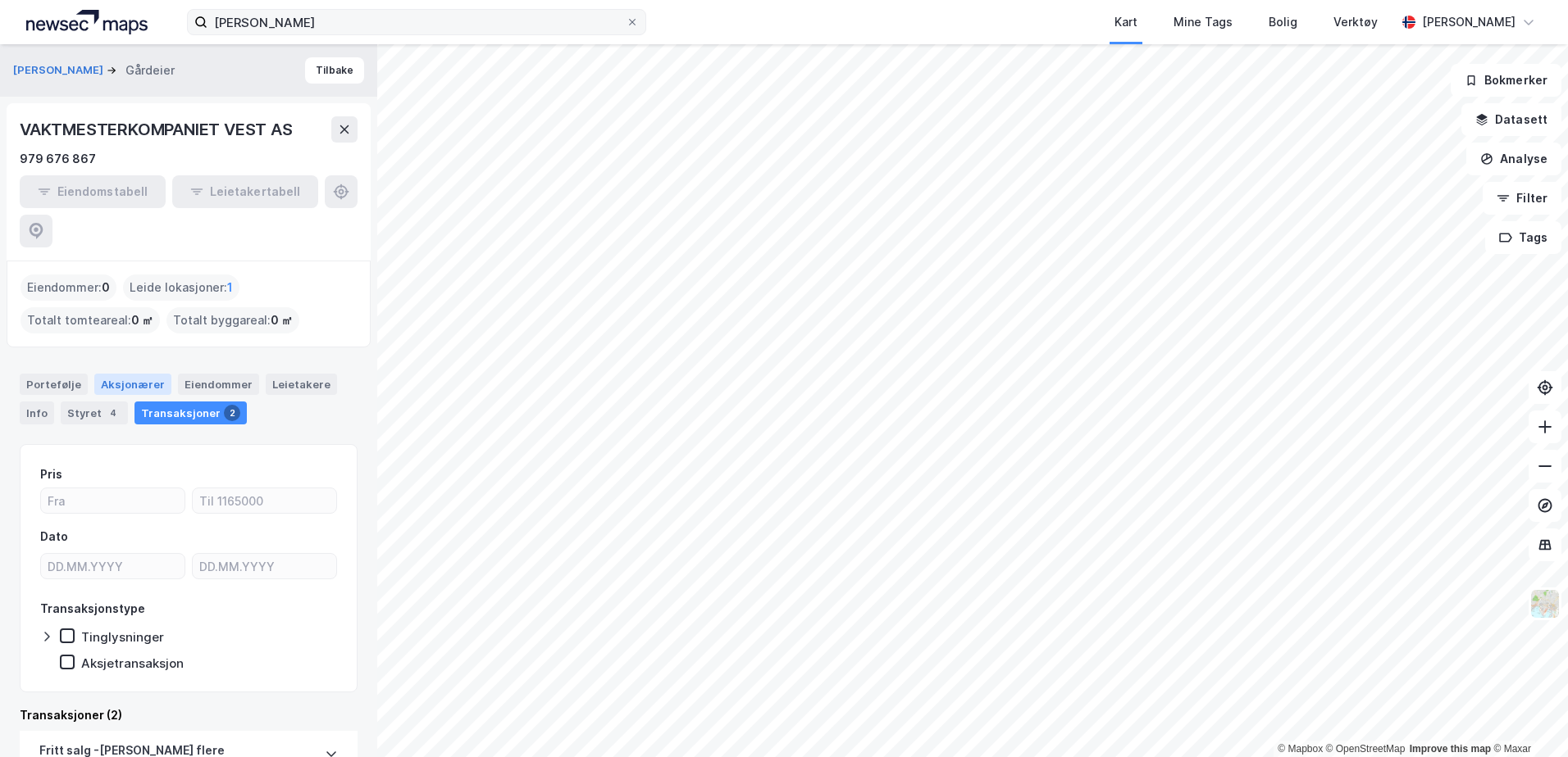
click at [136, 374] on div "Aksjonærer" at bounding box center [132, 384] width 77 height 21
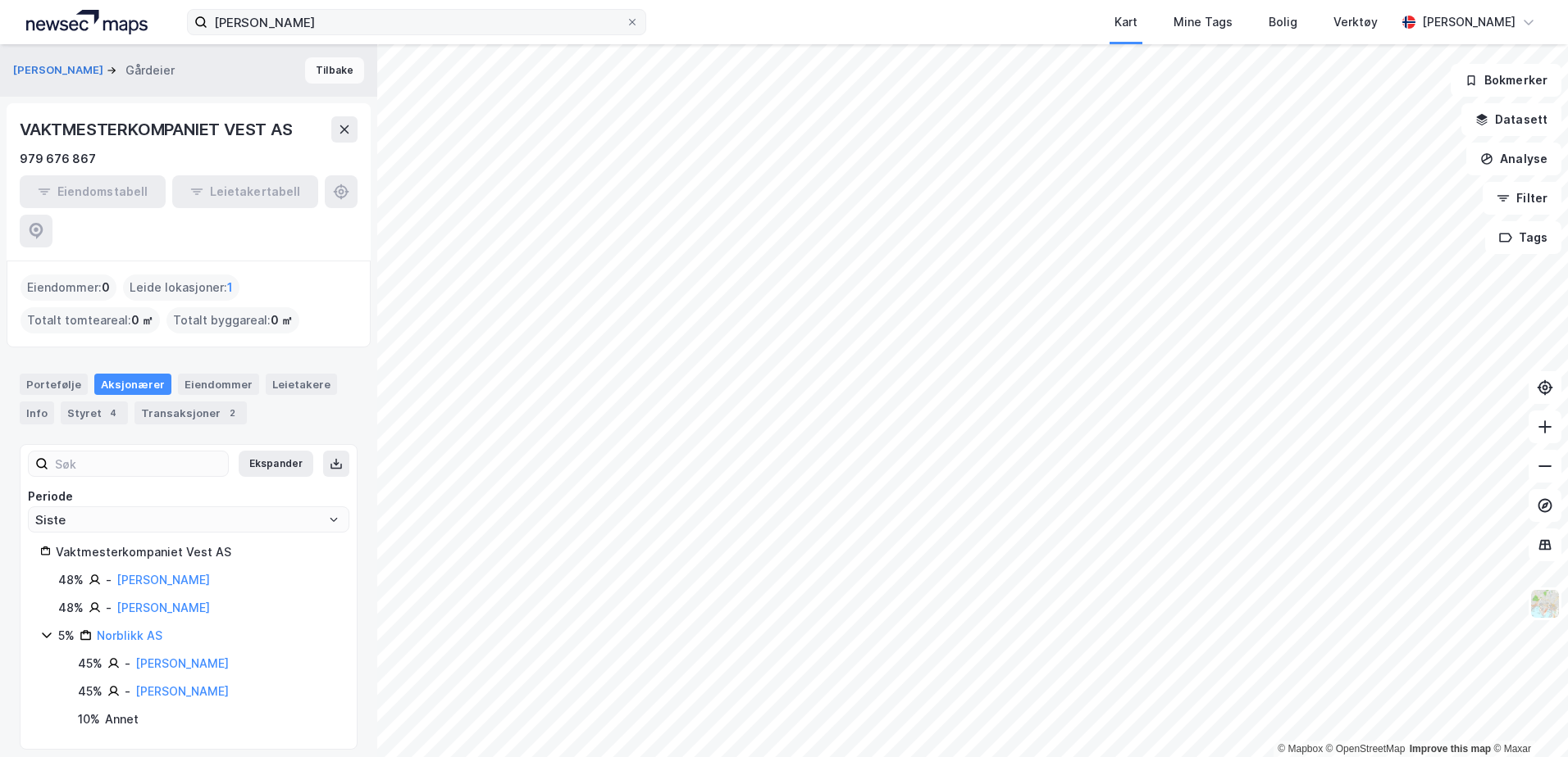
click at [329, 66] on button "Tilbake" at bounding box center [334, 70] width 59 height 26
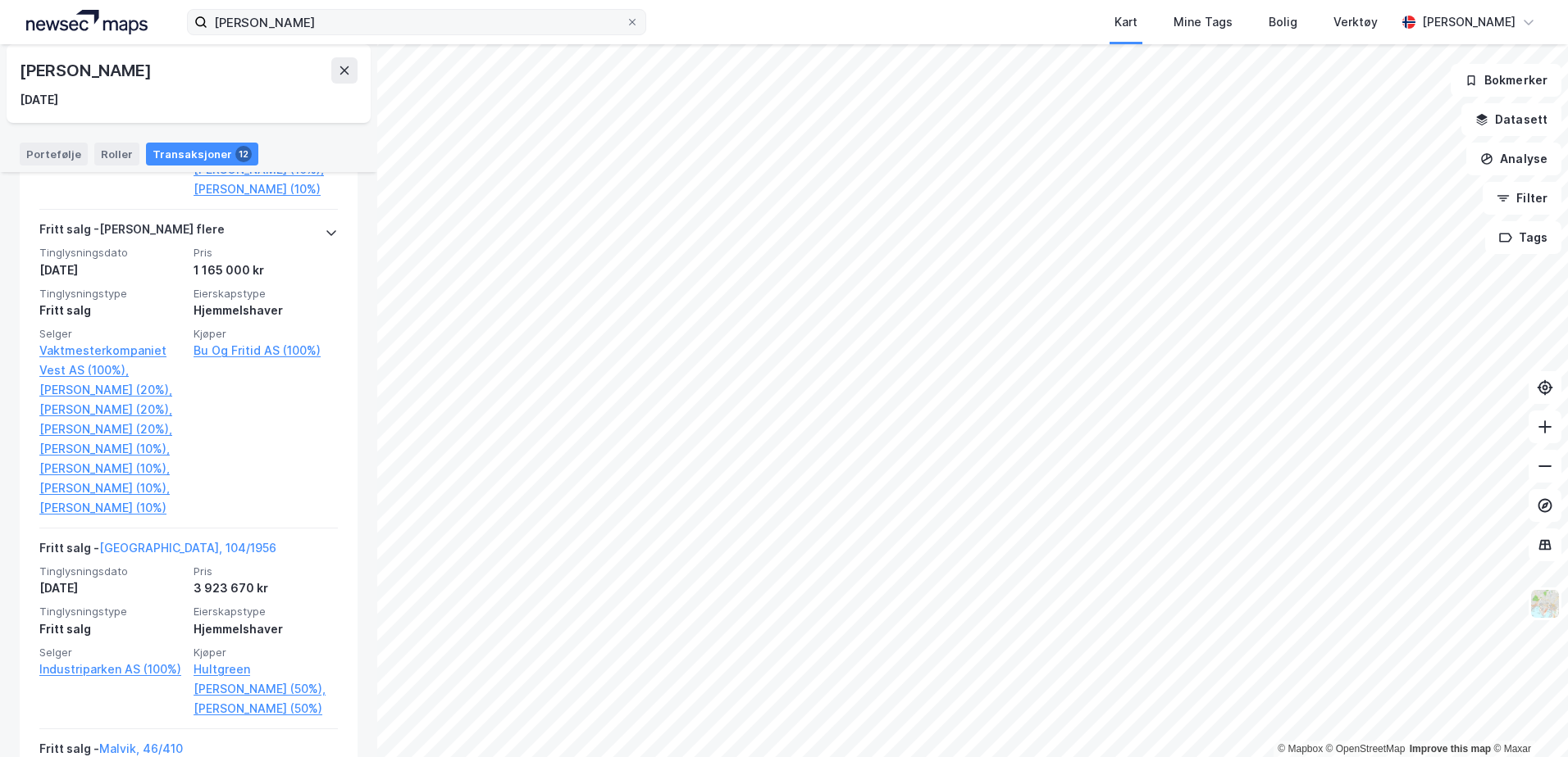
scroll to position [1108, 0]
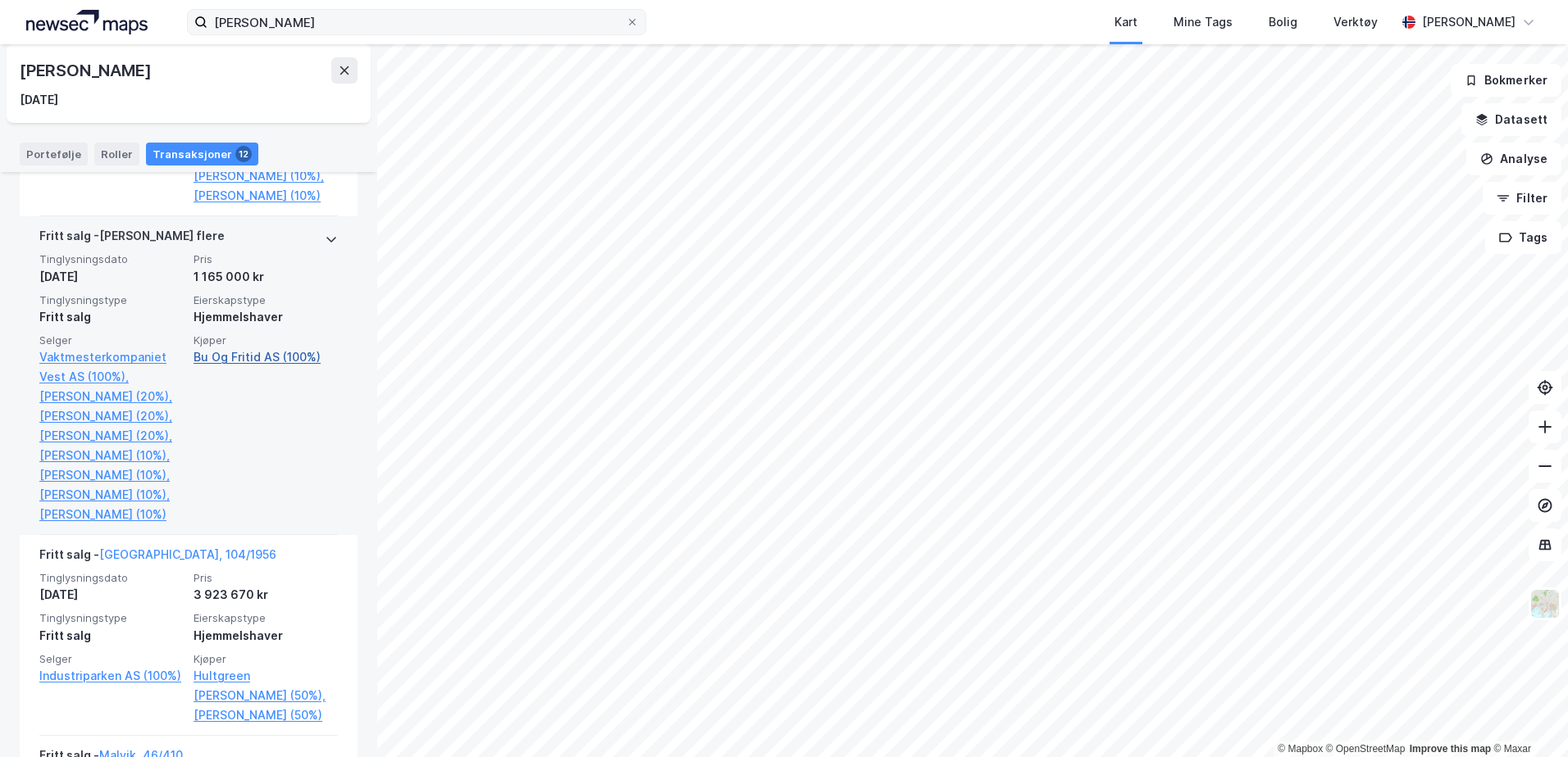
click at [241, 367] on link "Bu Og Fritid AS (100%)" at bounding box center [266, 357] width 145 height 19
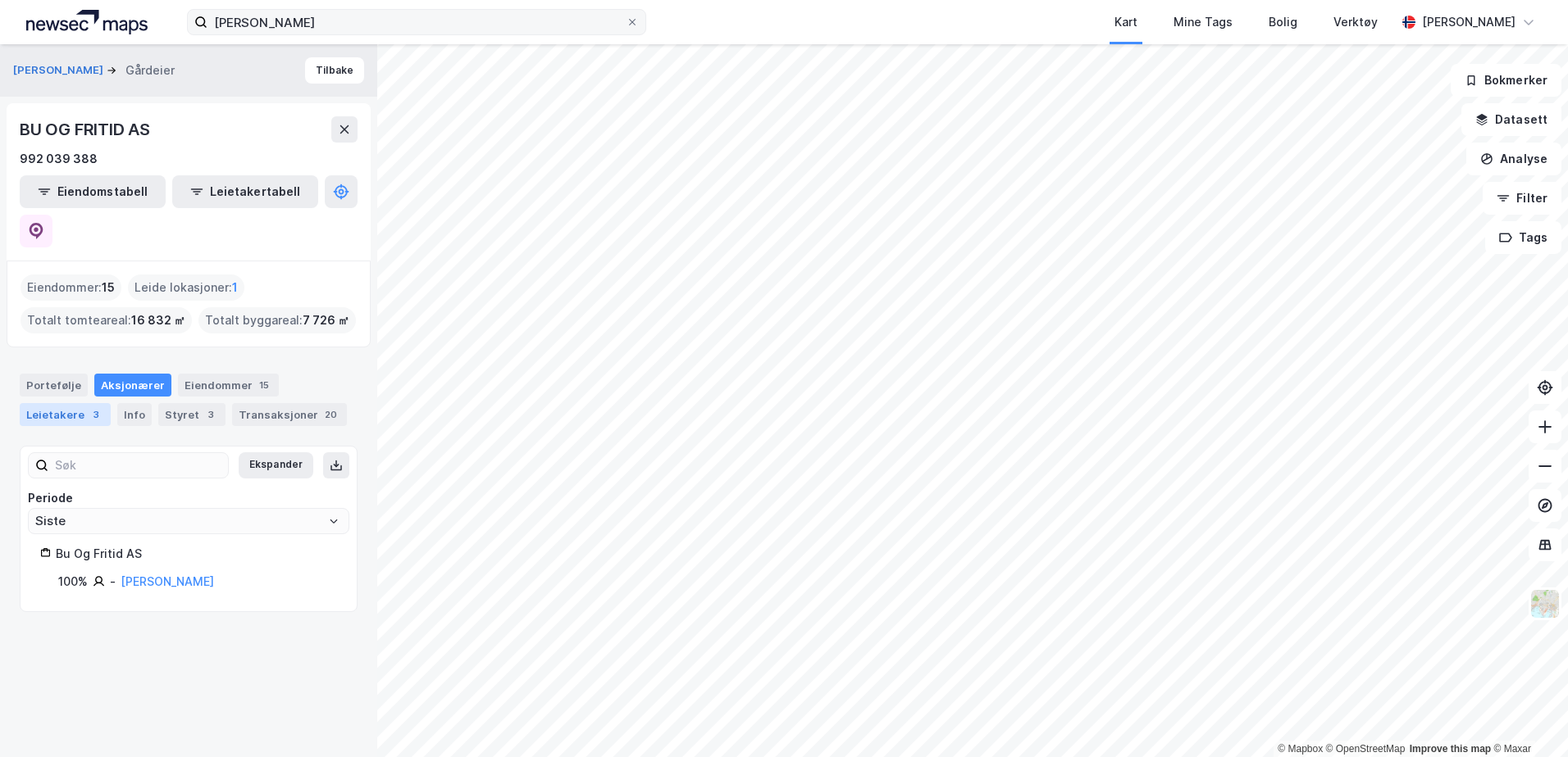
click at [71, 403] on div "Leietakere 3" at bounding box center [65, 414] width 91 height 23
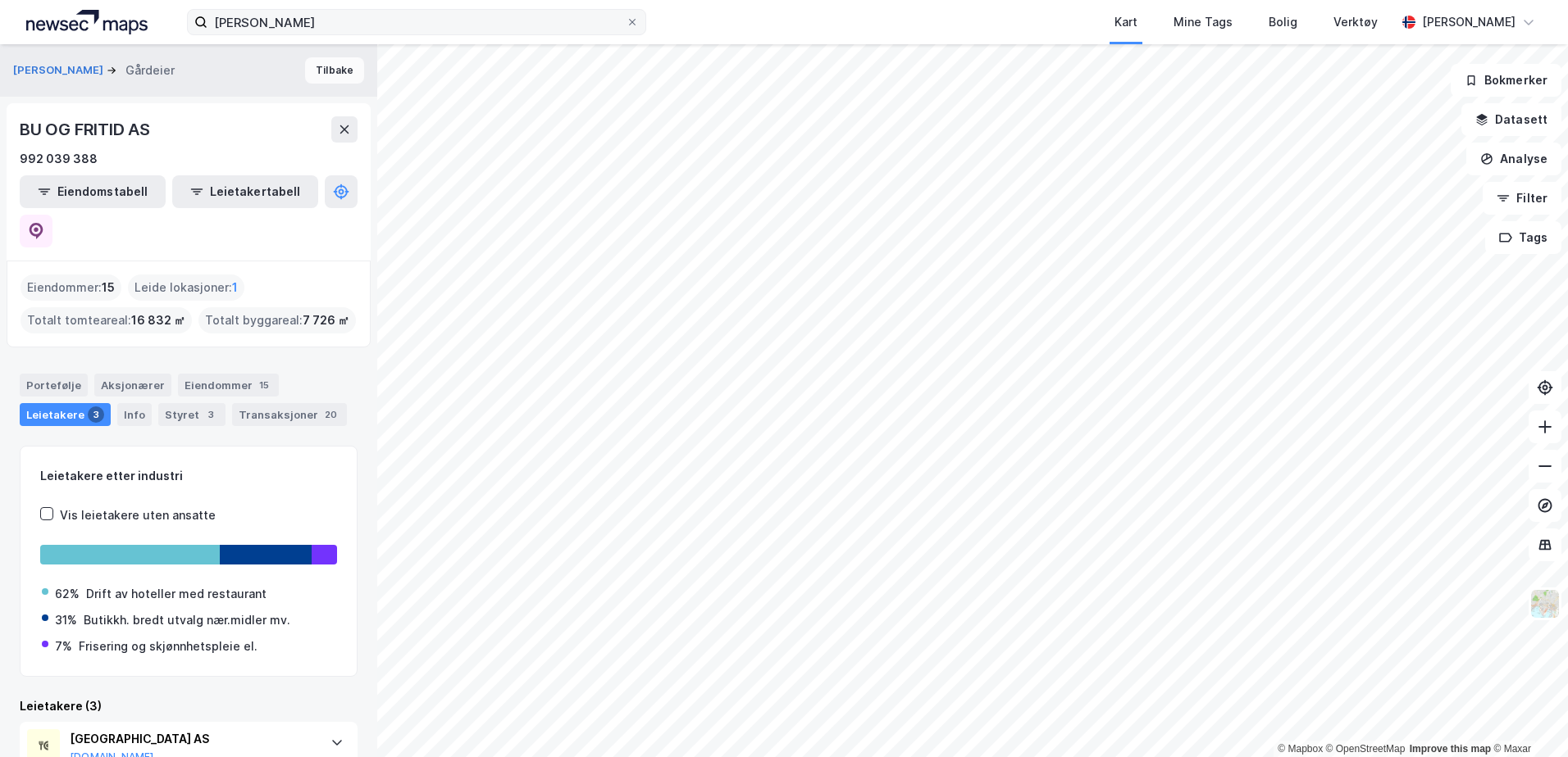
click at [320, 74] on button "Tilbake" at bounding box center [334, 70] width 59 height 26
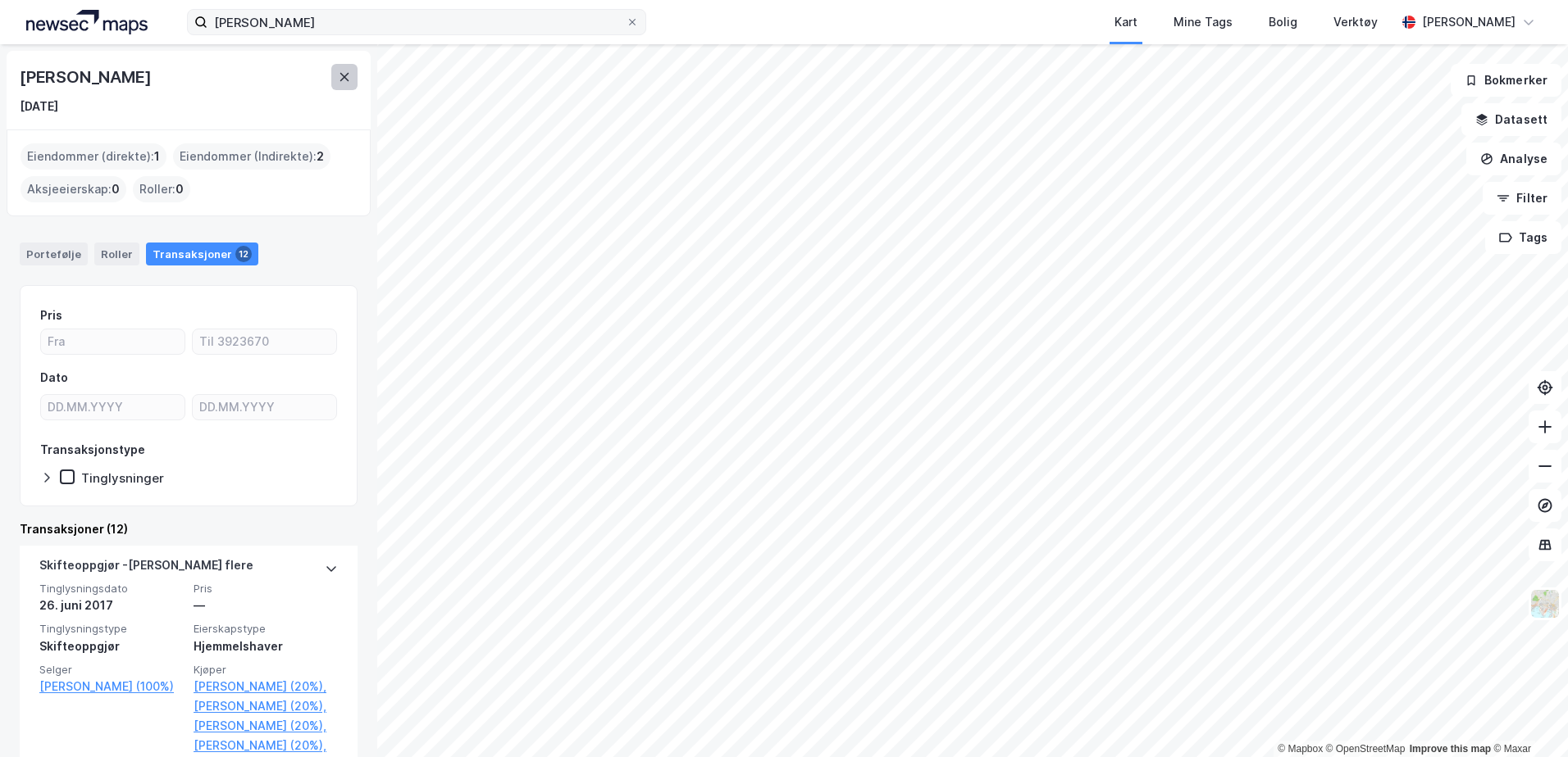
click at [341, 76] on icon at bounding box center [344, 77] width 14 height 14
